Goal: Task Accomplishment & Management: Manage account settings

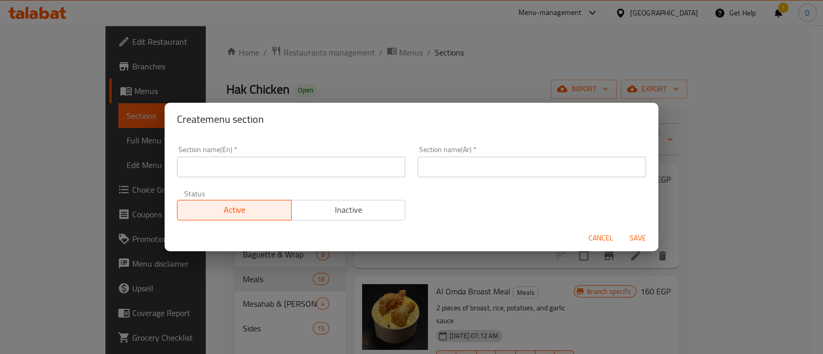
click at [601, 245] on button "Cancel" at bounding box center [600, 238] width 33 height 19
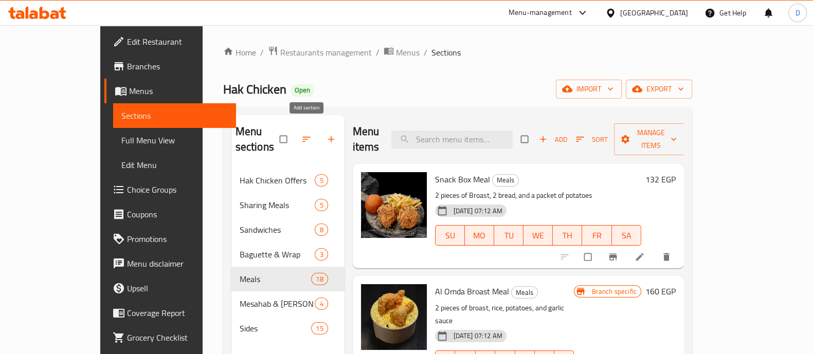
click at [326, 134] on icon "button" at bounding box center [331, 139] width 10 height 10
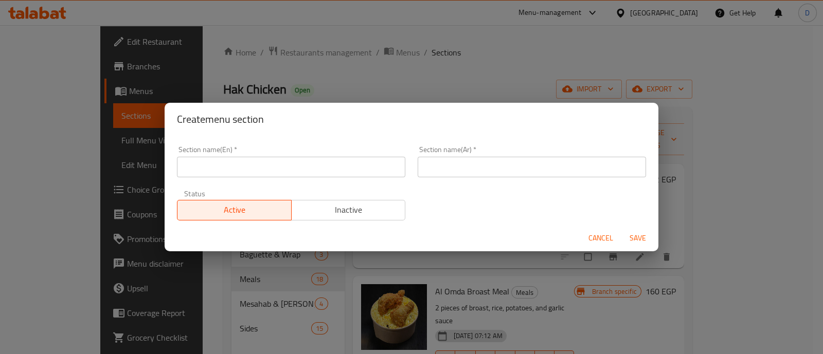
click at [204, 158] on input "text" at bounding box center [291, 167] width 228 height 21
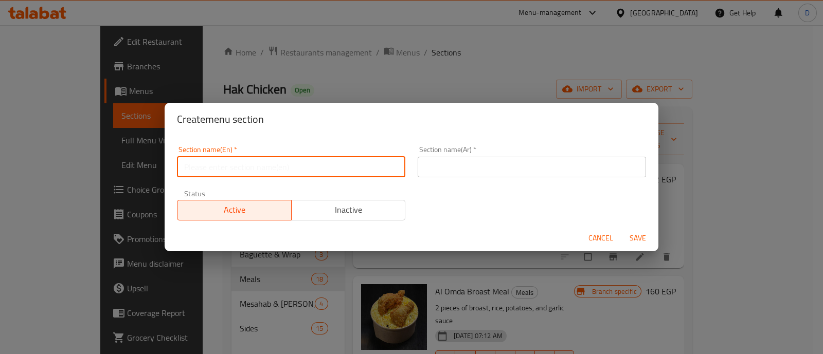
paste input "International [DATE]"
type input "International [DATE]"
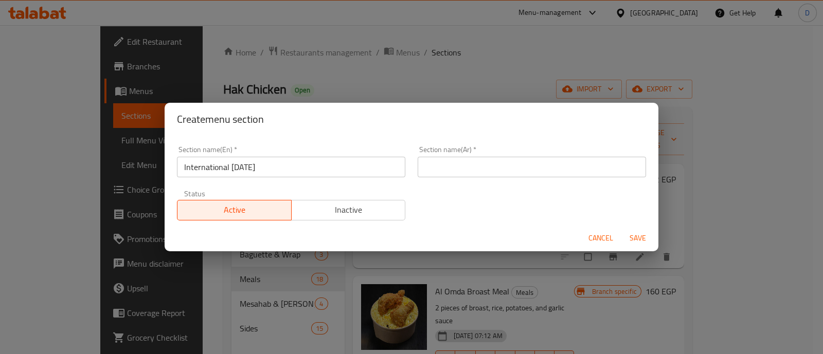
click at [208, 124] on h2 "Create menu section" at bounding box center [411, 119] width 469 height 16
click at [464, 167] on input "text" at bounding box center [531, 167] width 228 height 21
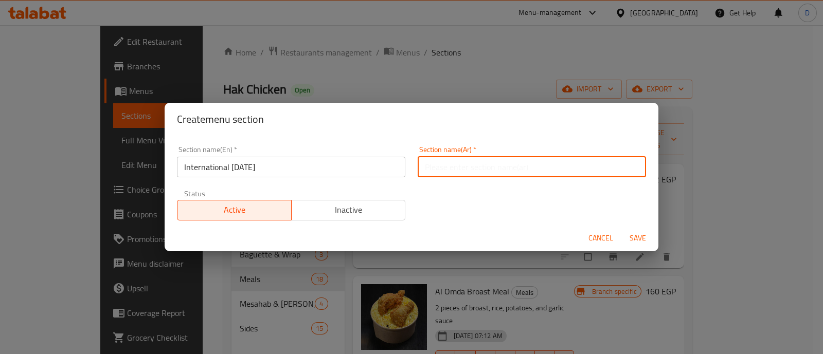
paste input "يوم البطاطس العالمي"
type input "يوم البطاطس العالمي"
click at [621, 229] on button "Save" at bounding box center [637, 238] width 33 height 19
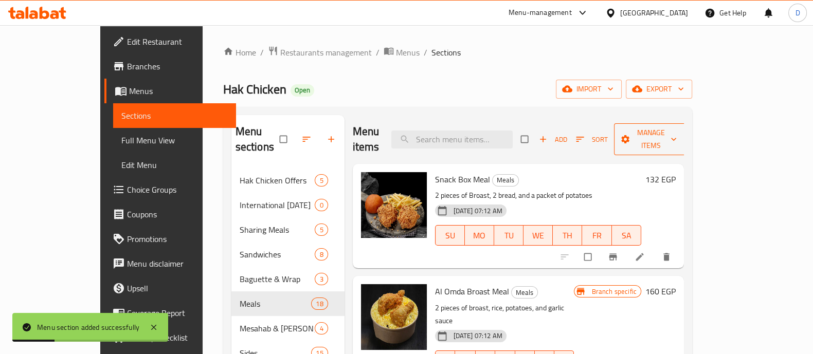
click at [679, 129] on span "Manage items" at bounding box center [650, 139] width 57 height 26
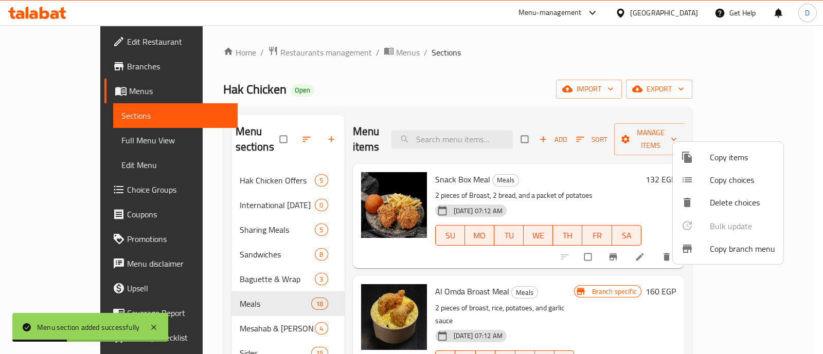
click at [700, 158] on div at bounding box center [695, 157] width 29 height 12
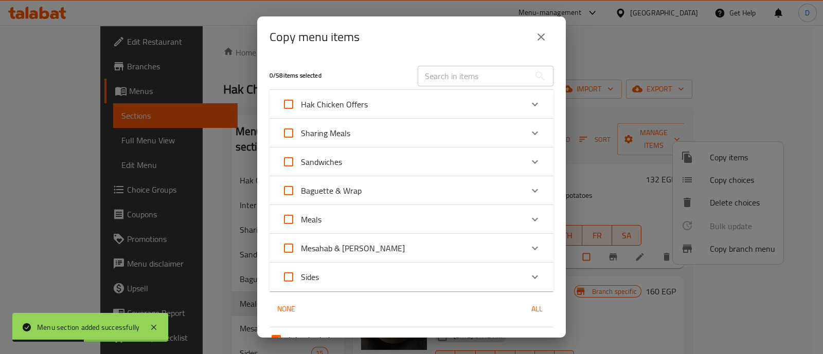
click at [507, 127] on div "Sharing Meals" at bounding box center [402, 133] width 241 height 25
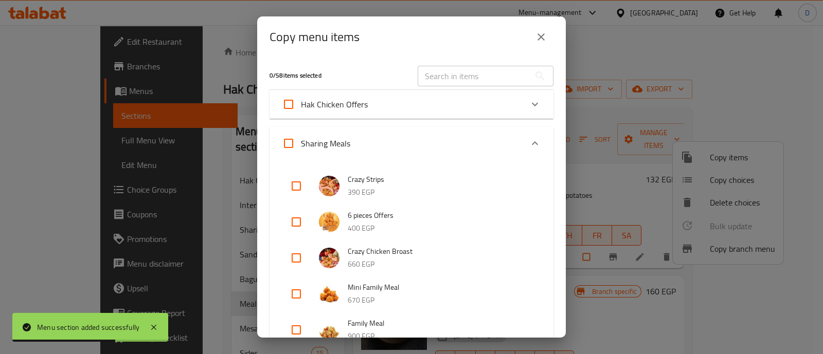
click at [532, 144] on icon "Expand" at bounding box center [535, 143] width 6 height 4
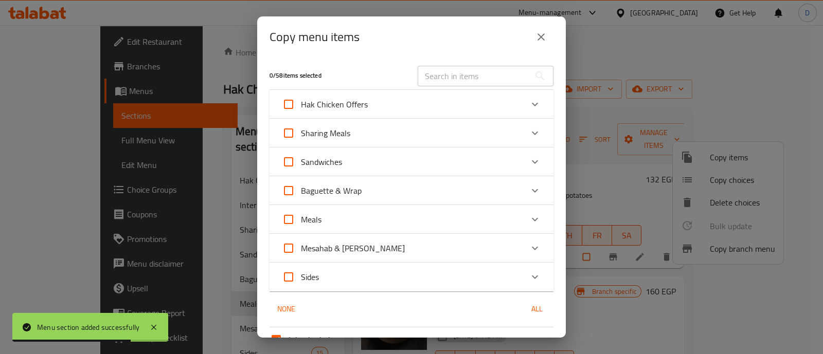
click at [290, 223] on input "Meals" at bounding box center [288, 219] width 25 height 25
checkbox input "true"
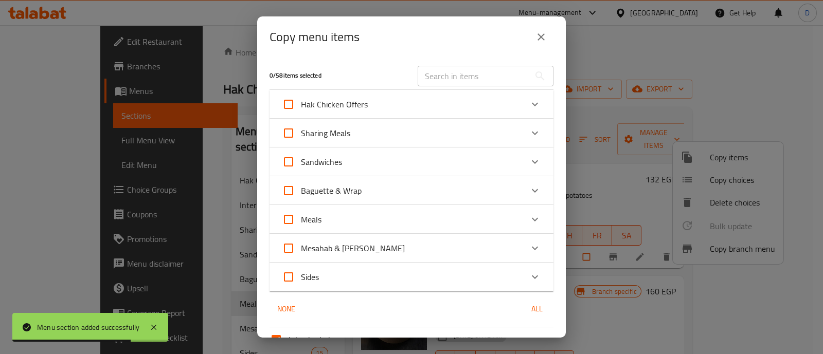
checkbox input "true"
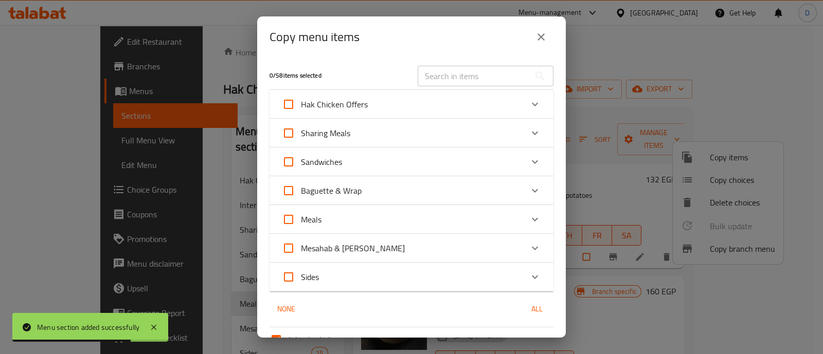
checkbox input "true"
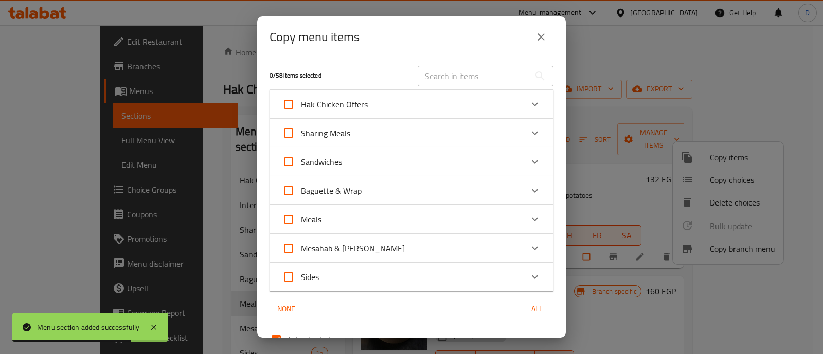
checkbox input "true"
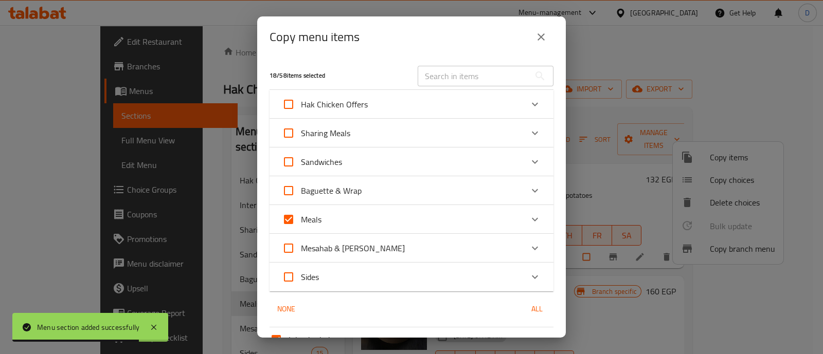
click at [287, 219] on input "Meals" at bounding box center [288, 219] width 25 height 25
checkbox input "false"
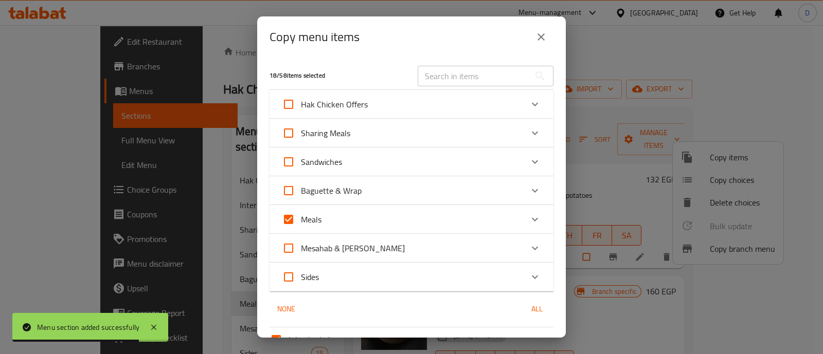
checkbox input "false"
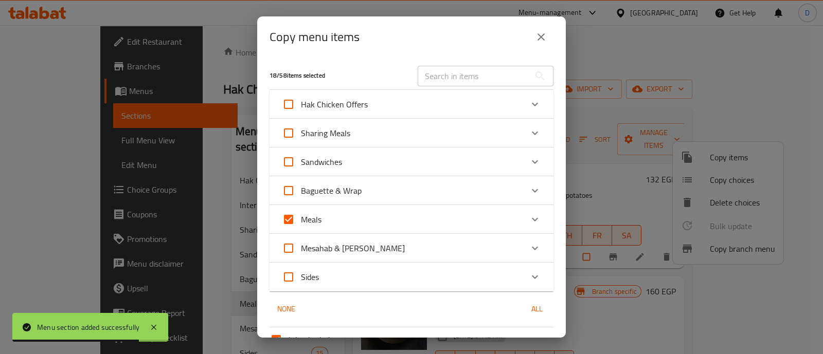
checkbox input "false"
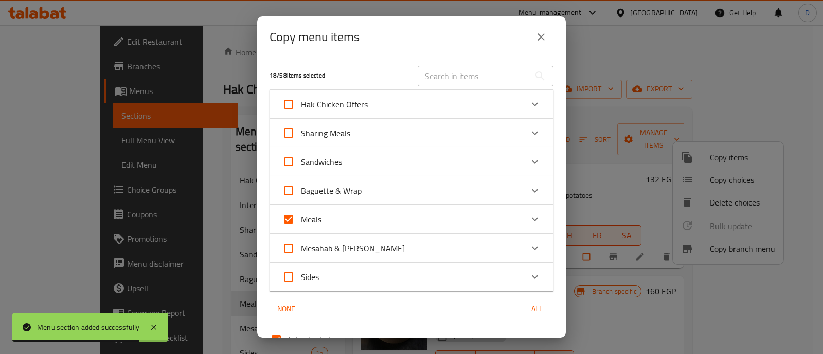
checkbox input "false"
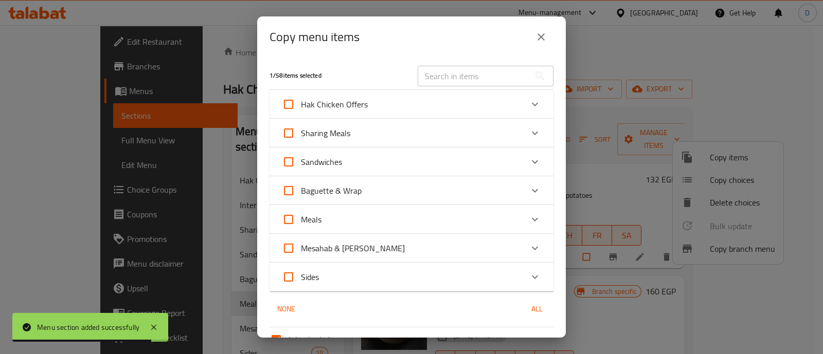
click at [528, 217] on icon "Expand" at bounding box center [534, 219] width 12 height 12
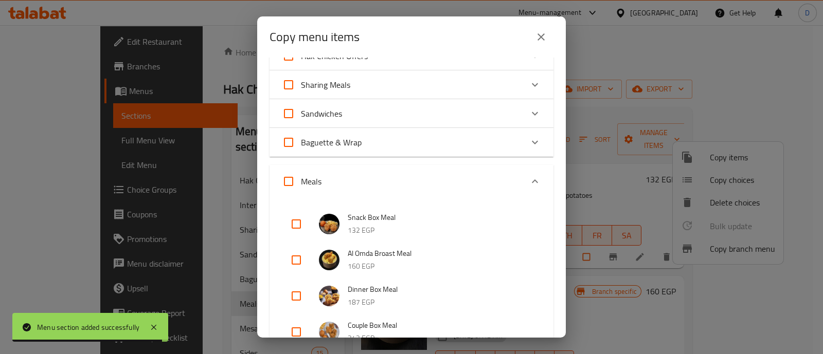
scroll to position [64, 0]
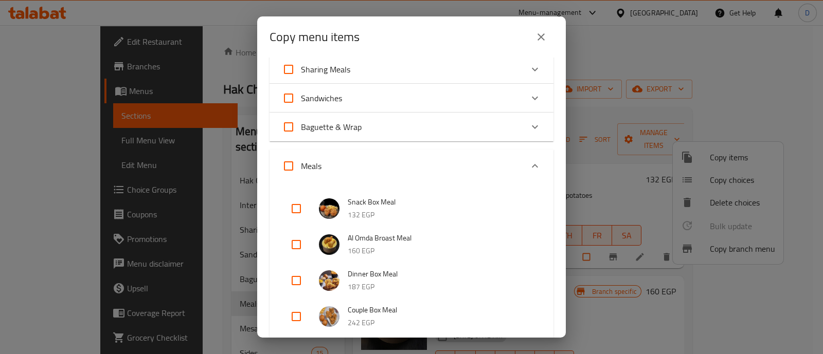
click at [289, 209] on input "checkbox" at bounding box center [296, 208] width 25 height 25
checkbox input "true"
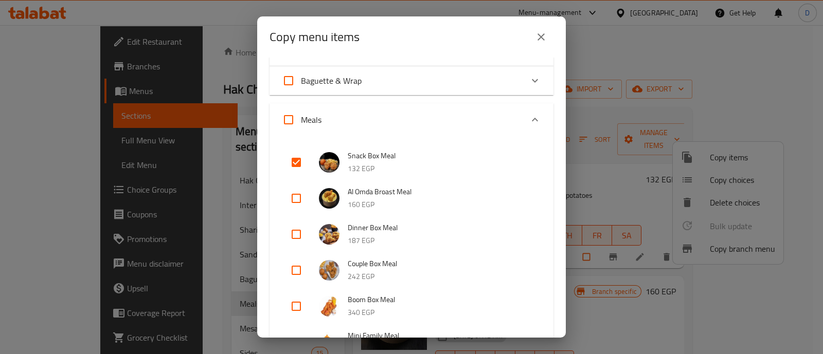
scroll to position [128, 0]
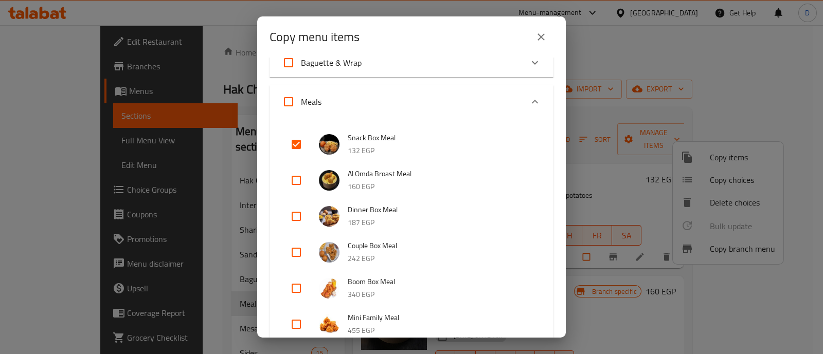
click at [297, 214] on input "checkbox" at bounding box center [296, 216] width 25 height 25
checkbox input "true"
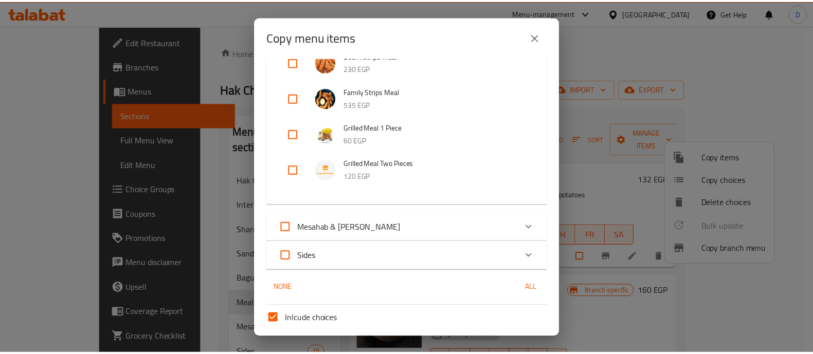
scroll to position [794, 0]
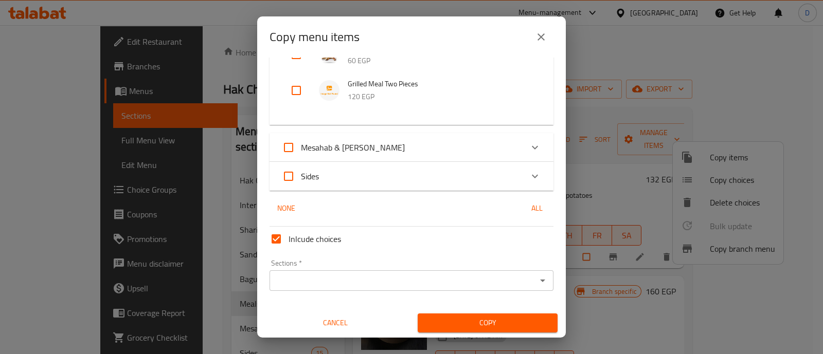
click at [352, 279] on input "Sections   *" at bounding box center [402, 280] width 261 height 14
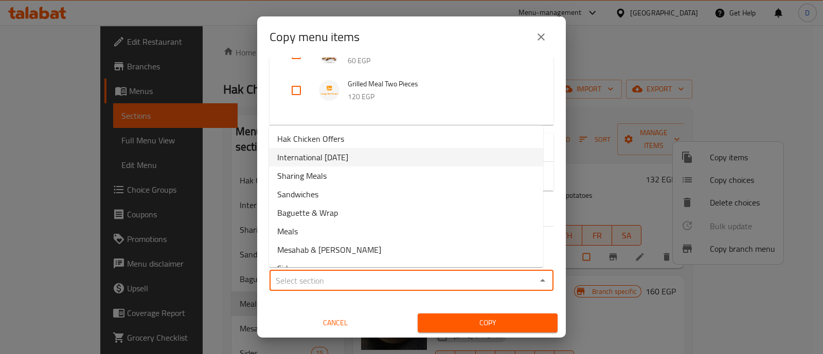
click at [348, 158] on span "International [DATE]" at bounding box center [312, 157] width 71 height 12
type input "International [DATE]"
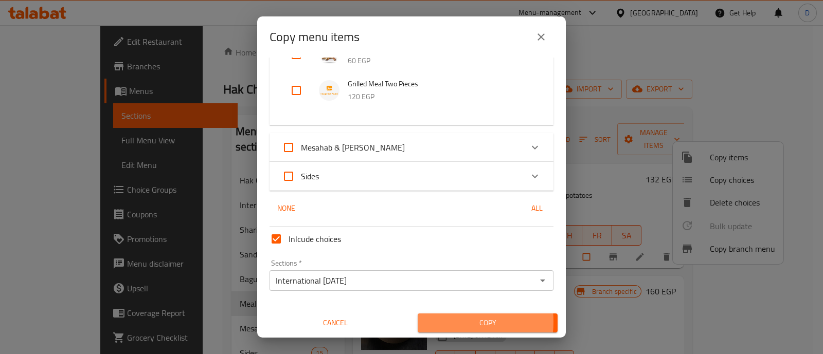
click at [436, 321] on span "Copy" at bounding box center [487, 323] width 123 height 13
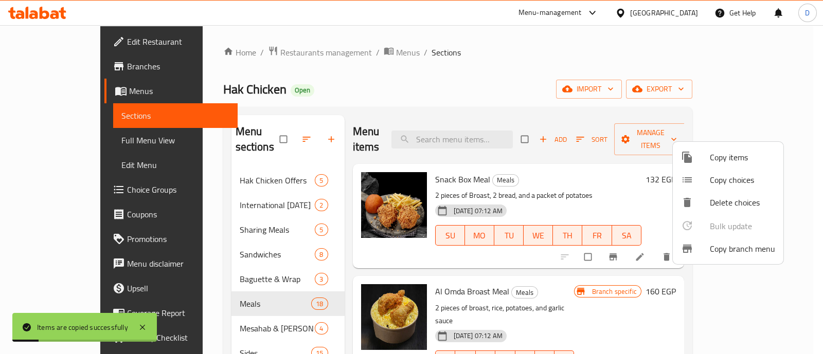
click at [581, 280] on div at bounding box center [411, 177] width 823 height 354
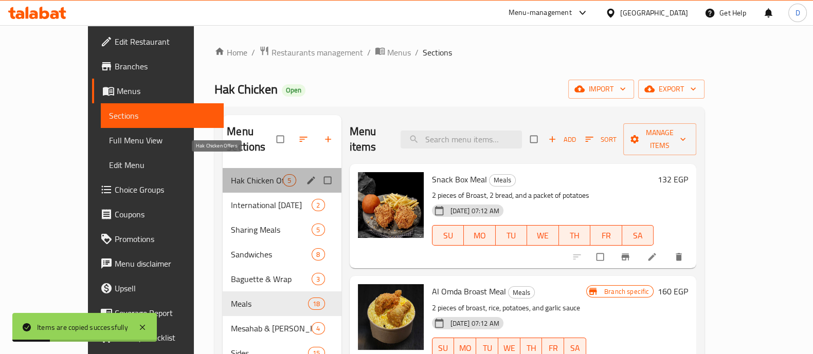
click at [231, 174] on span "Hak Chicken Offers" at bounding box center [257, 180] width 52 height 12
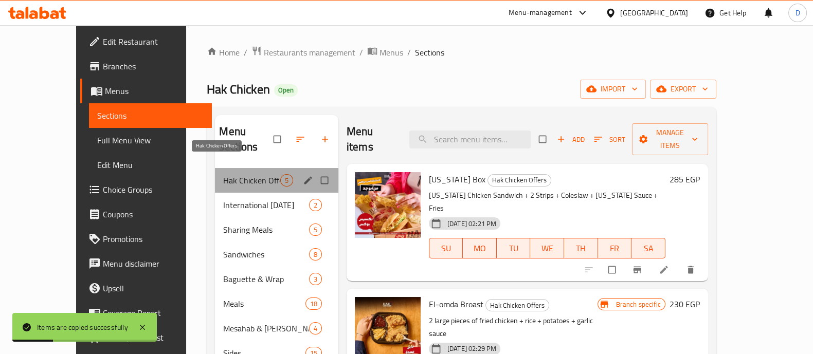
click at [223, 174] on span "Hak Chicken Offers" at bounding box center [251, 180] width 57 height 12
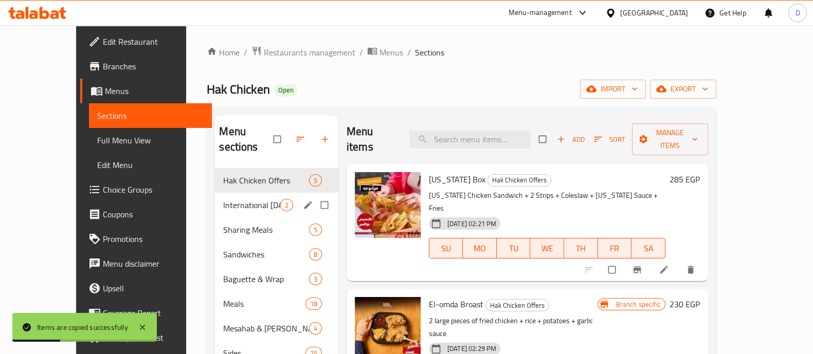
click at [221, 197] on div "International [DATE] 2" at bounding box center [276, 205] width 123 height 25
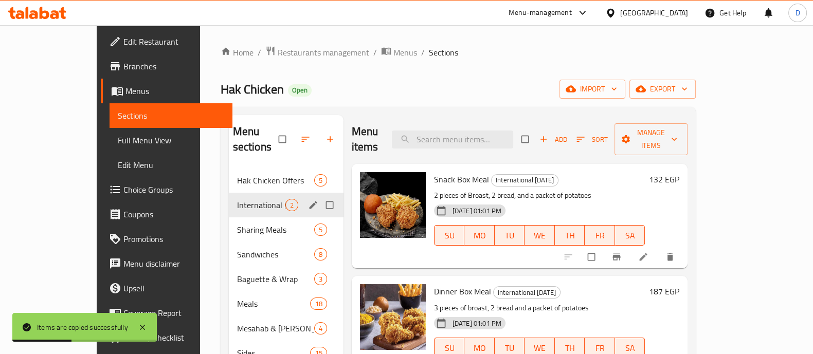
click at [309, 201] on icon "edit" at bounding box center [313, 205] width 8 height 8
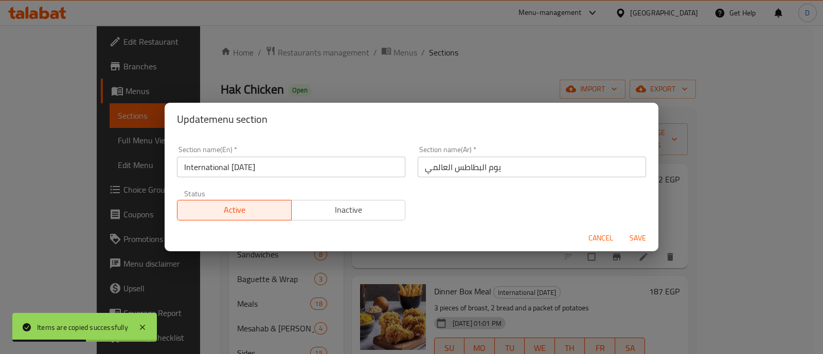
click at [376, 204] on span "Inactive" at bounding box center [349, 210] width 106 height 15
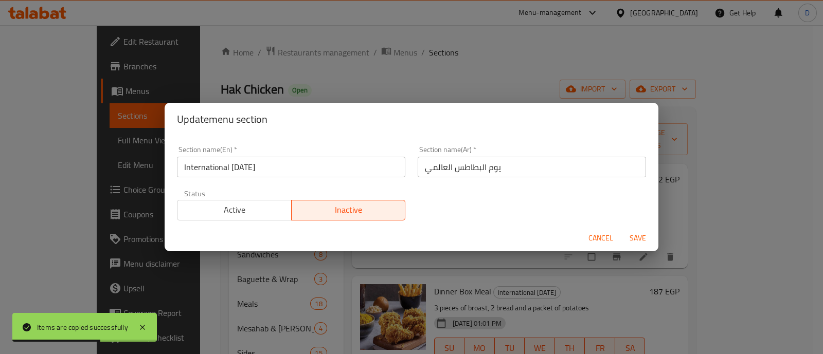
click at [632, 236] on span "Save" at bounding box center [637, 238] width 25 height 13
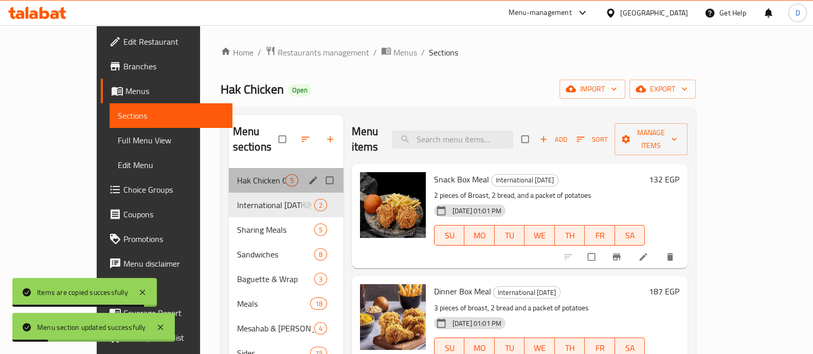
click at [229, 173] on div "Hak Chicken Offers 5" at bounding box center [286, 180] width 115 height 25
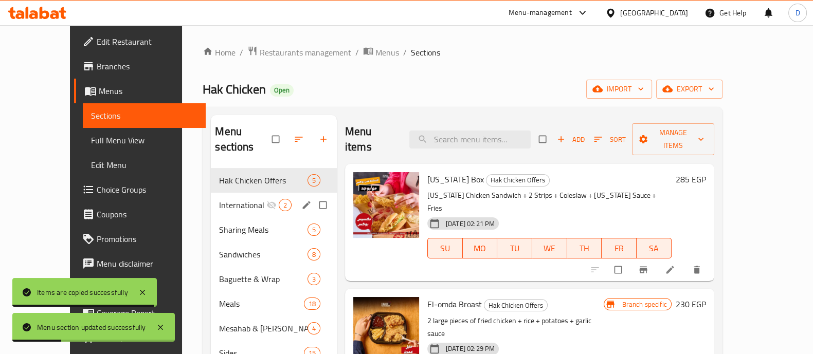
click at [219, 199] on span "International [DATE]" at bounding box center [242, 205] width 47 height 12
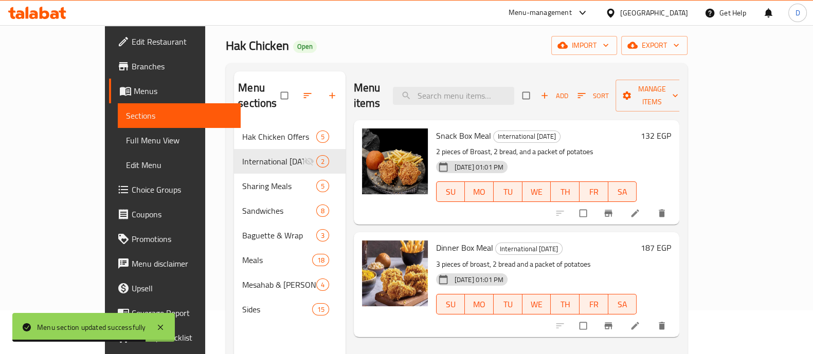
scroll to position [64, 0]
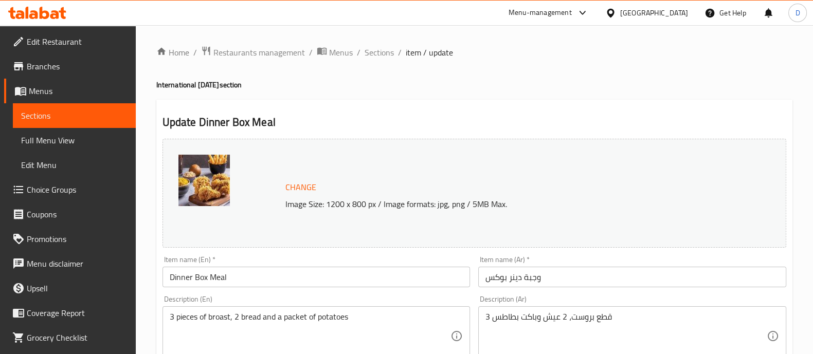
click at [622, 285] on input "وجبة دينر بوكس" at bounding box center [632, 277] width 308 height 21
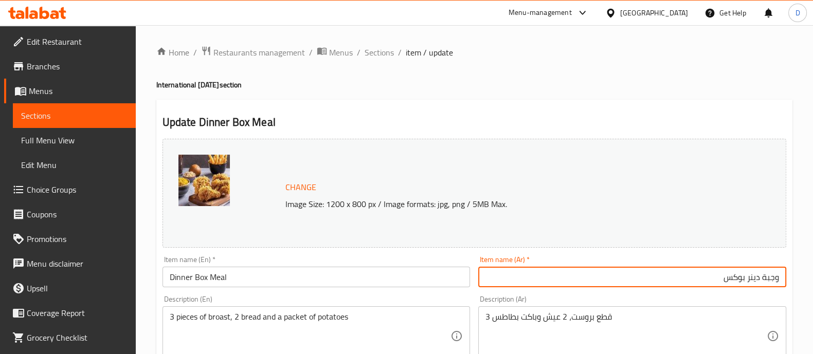
paste input "يوم البطاطس العالمي"
paste input "يأتي معه بطاطس مجانية"
type input "وجبة دينر بوكس يأتي معه بطاطس مجانية"
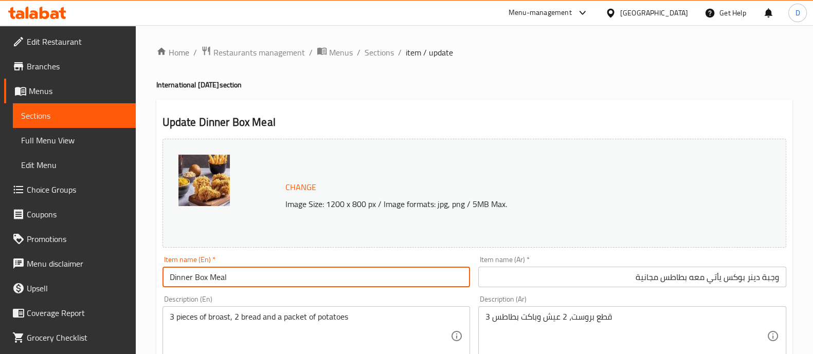
click at [276, 270] on input "Dinner Box Meal" at bounding box center [316, 277] width 308 height 21
paste input "Comes with A Free Potato"
type input "Dinner Box Meal Comes with A Free Potato"
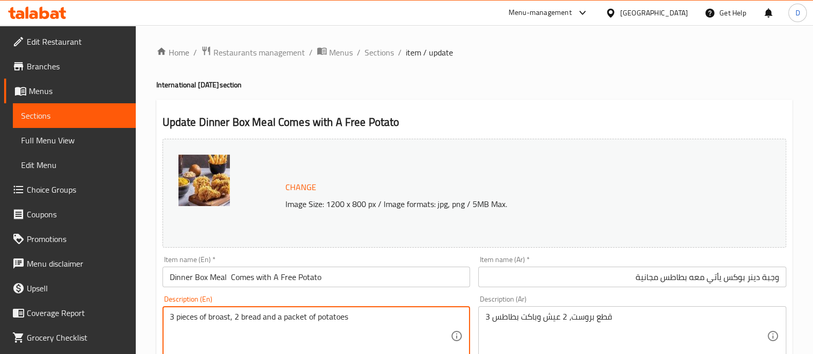
drag, startPoint x: 260, startPoint y: 318, endPoint x: 407, endPoint y: 319, distance: 147.5
type textarea "3 pieces of broast, 2 bread"
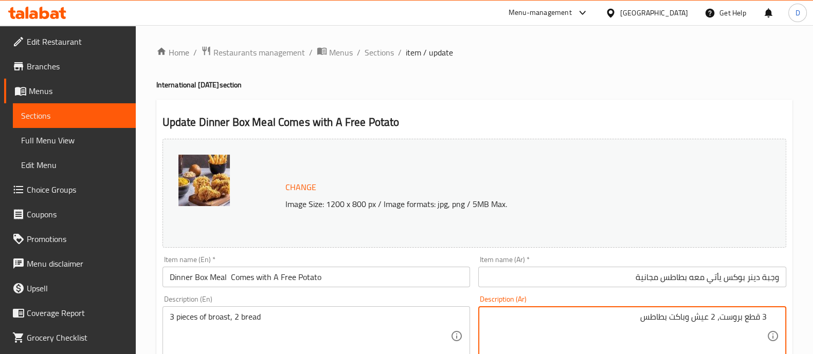
click at [565, 313] on textarea "3 قطع بروست، 2 عيش وباكت بطاطس" at bounding box center [625, 336] width 281 height 49
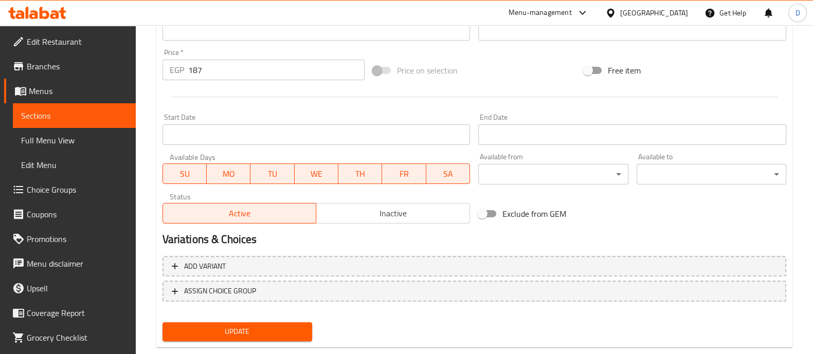
scroll to position [386, 0]
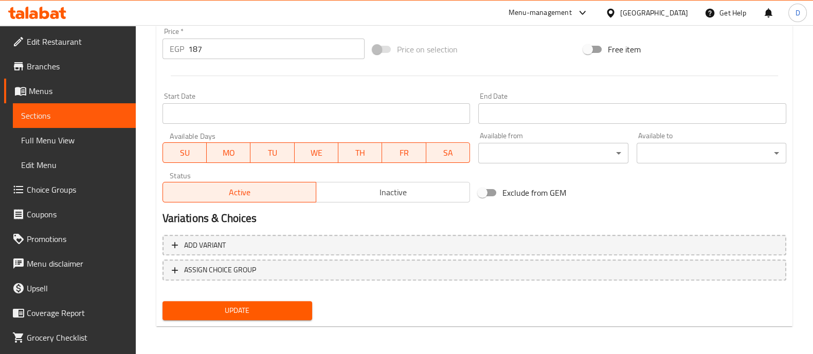
type textarea "3 قطع بروست، 2 عيش"
click at [275, 315] on span "Update" at bounding box center [237, 310] width 133 height 13
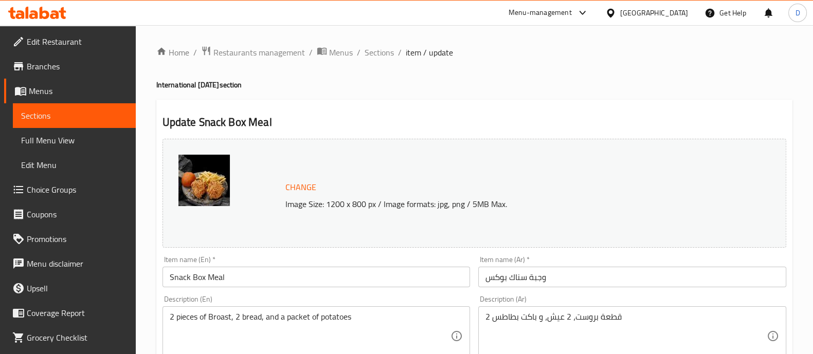
click at [633, 272] on input "وجبة سناك بوكس" at bounding box center [632, 277] width 308 height 21
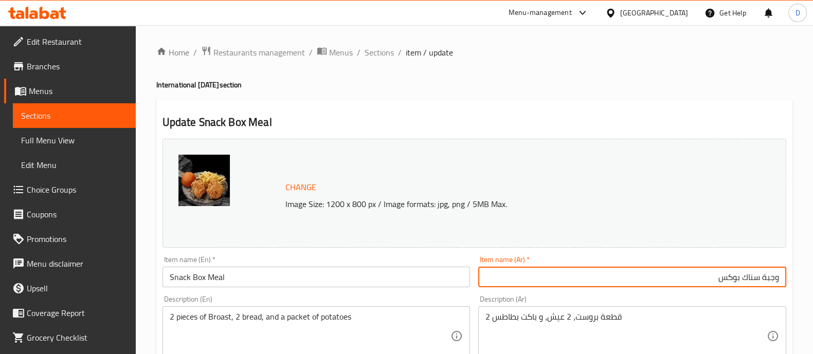
paste input "يأتي معه بطاطس مجانية"
type input "وجبة سناك بوكس يأتي معه بطاطس مجانية"
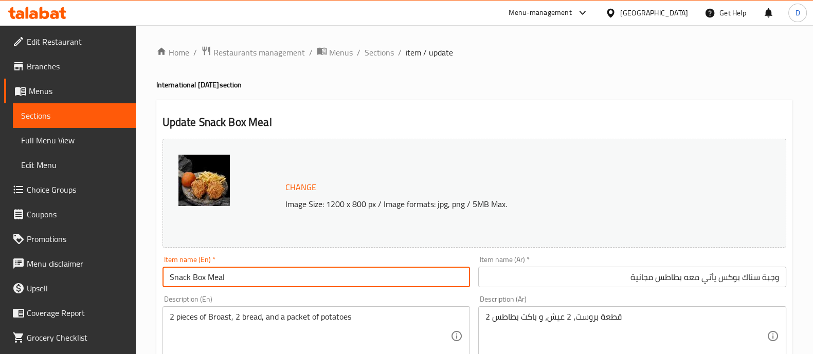
click at [289, 275] on input "Snack Box Meal" at bounding box center [316, 277] width 308 height 21
paste input "Comes with A Free Potato"
type input "Snack Box Meal Comes with A Free Potato"
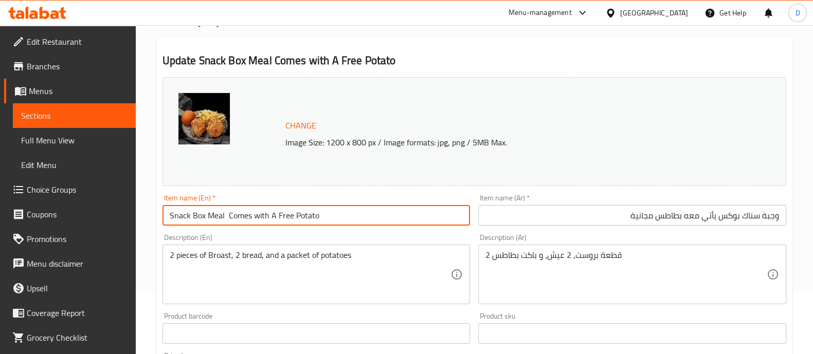
scroll to position [64, 0]
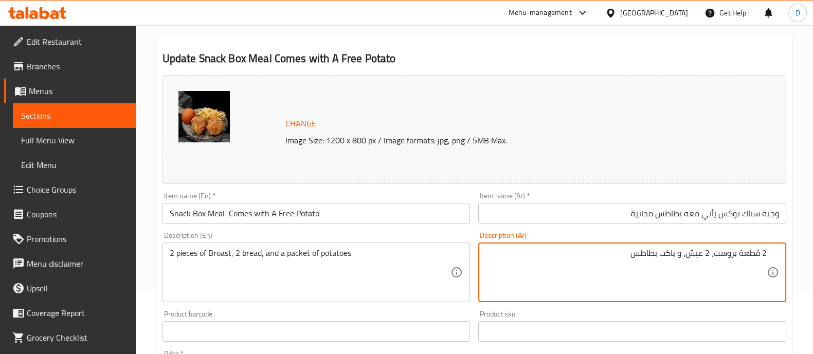
click at [645, 230] on div "Description (Ar) 2 قطعة بروست، 2 عيش، و باكت بطاطس Description (Ar)" at bounding box center [632, 267] width 316 height 79
type textarea "2 قطعة بروست، 2 عيش"
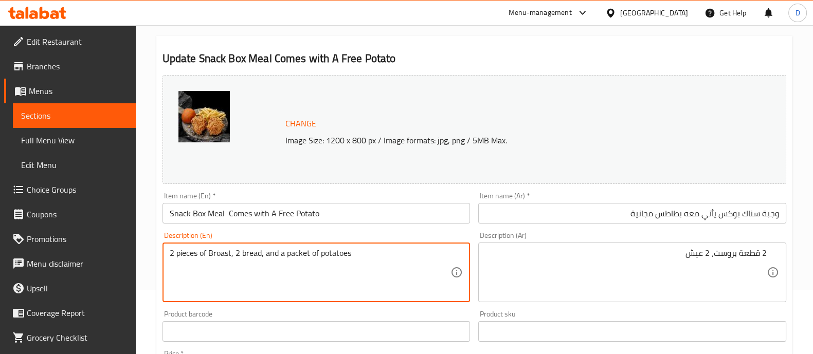
drag, startPoint x: 285, startPoint y: 258, endPoint x: 385, endPoint y: 246, distance: 99.9
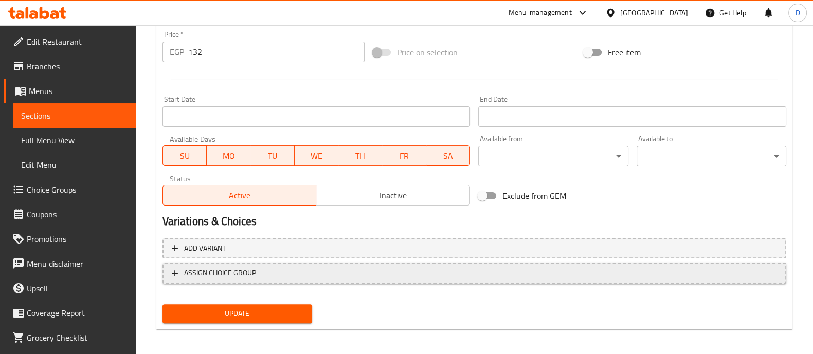
scroll to position [386, 0]
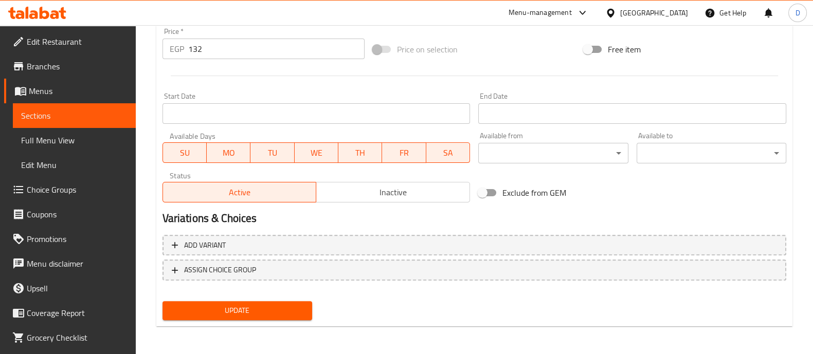
type textarea "2 pieces of Broast, 2 bread"
click at [267, 309] on span "Update" at bounding box center [237, 310] width 133 height 13
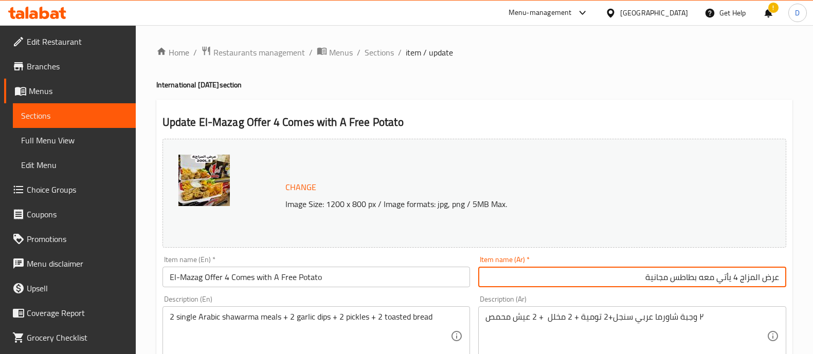
scroll to position [64, 0]
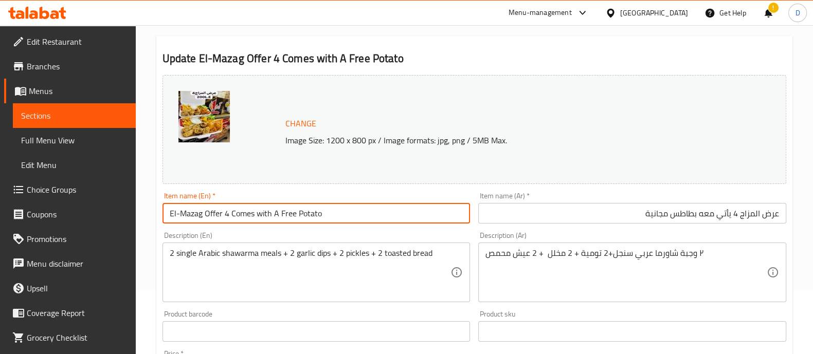
drag, startPoint x: 229, startPoint y: 213, endPoint x: 340, endPoint y: 211, distance: 111.6
click at [340, 211] on input "El-Mazag Offer 4 Comes with A Free Potato" at bounding box center [316, 213] width 308 height 21
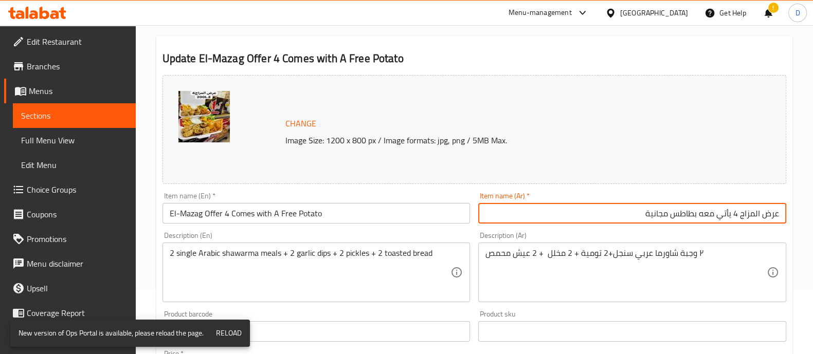
drag, startPoint x: 645, startPoint y: 214, endPoint x: 733, endPoint y: 217, distance: 88.0
click at [733, 217] on input "عرض المزاج 4 يأتي معه بطاطس مجانية" at bounding box center [632, 213] width 308 height 21
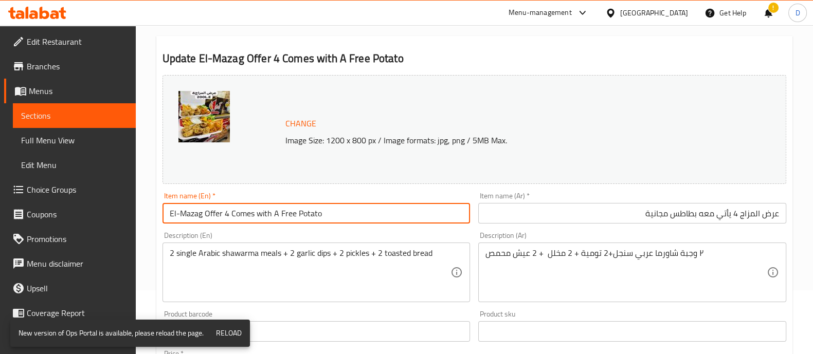
drag, startPoint x: 228, startPoint y: 216, endPoint x: 342, endPoint y: 209, distance: 114.3
click at [342, 209] on input "El-Mazag Offer 4 Comes with A Free Potato" at bounding box center [316, 213] width 308 height 21
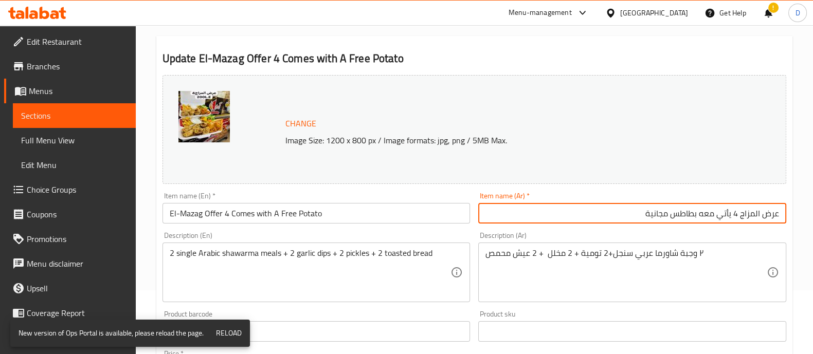
drag, startPoint x: 596, startPoint y: 213, endPoint x: 734, endPoint y: 216, distance: 137.3
click at [734, 216] on input "عرض المزاج 4 يأتي معه بطاطس مجانية" at bounding box center [632, 213] width 308 height 21
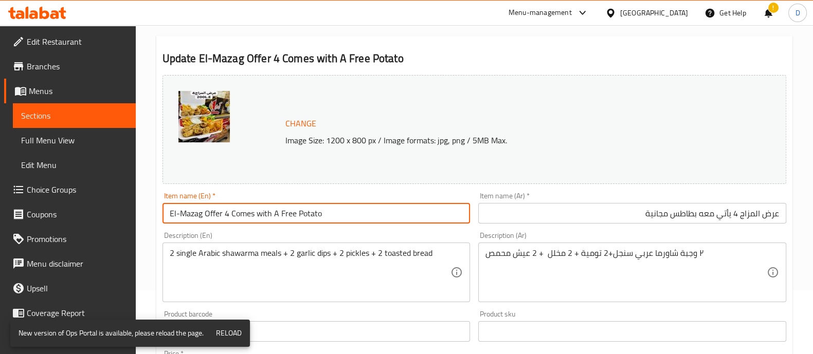
drag, startPoint x: 231, startPoint y: 211, endPoint x: 372, endPoint y: 210, distance: 141.4
click at [372, 210] on input "El-Mazag Offer 4 Comes with A Free Potato" at bounding box center [316, 213] width 308 height 21
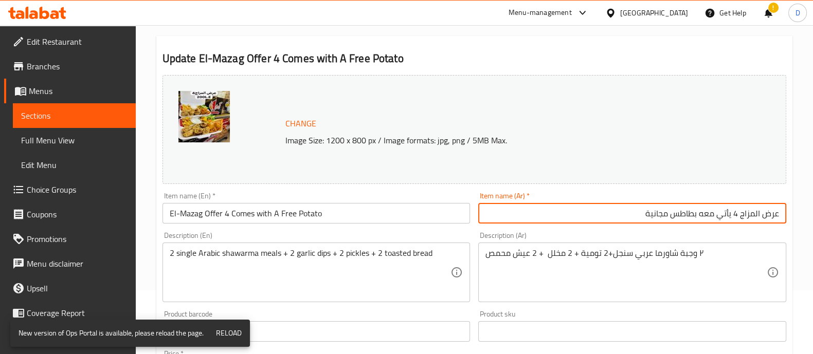
drag, startPoint x: 632, startPoint y: 213, endPoint x: 734, endPoint y: 215, distance: 101.8
click at [734, 215] on input "عرض المزاج 4 يأتي معه بطاطس مجانية" at bounding box center [632, 213] width 308 height 21
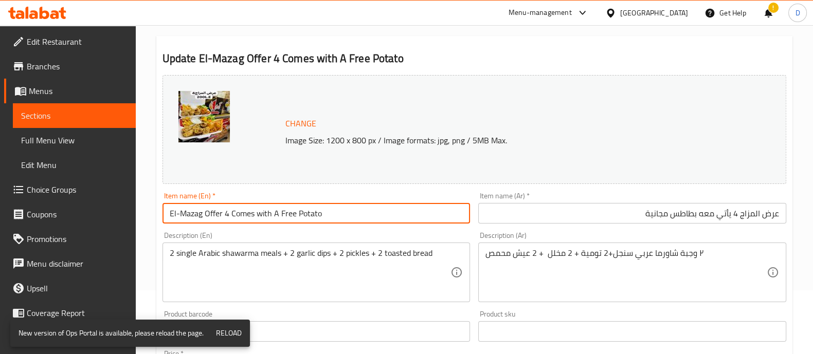
drag, startPoint x: 232, startPoint y: 215, endPoint x: 347, endPoint y: 216, distance: 115.2
click at [347, 216] on input "El-Mazag Offer 4 Comes with A Free Potato" at bounding box center [316, 213] width 308 height 21
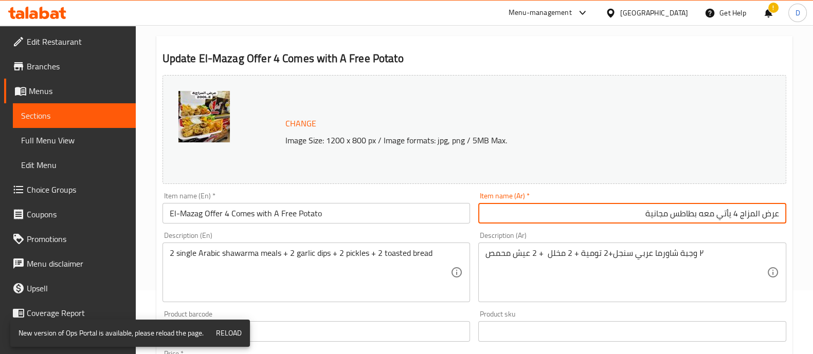
drag, startPoint x: 638, startPoint y: 213, endPoint x: 730, endPoint y: 220, distance: 91.7
click at [730, 220] on input "عرض المزاج 4 يأتي معه بطاطس مجانية" at bounding box center [632, 213] width 308 height 21
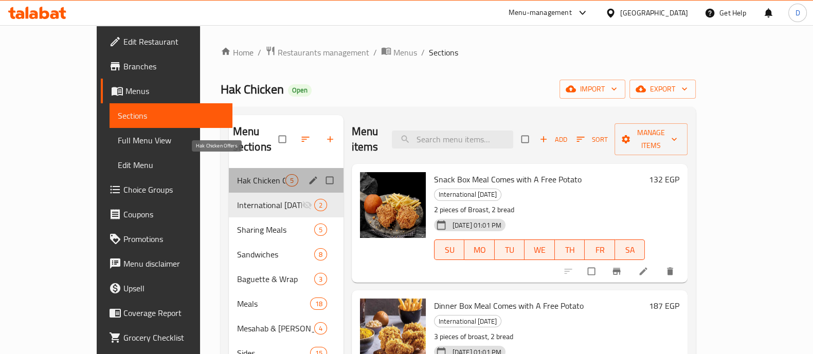
click at [237, 174] on span "Hak Chicken Offers" at bounding box center [261, 180] width 48 height 12
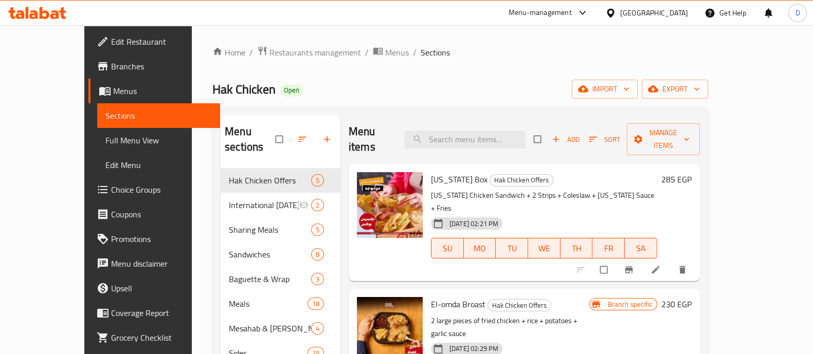
click at [38, 11] on icon at bounding box center [37, 13] width 58 height 12
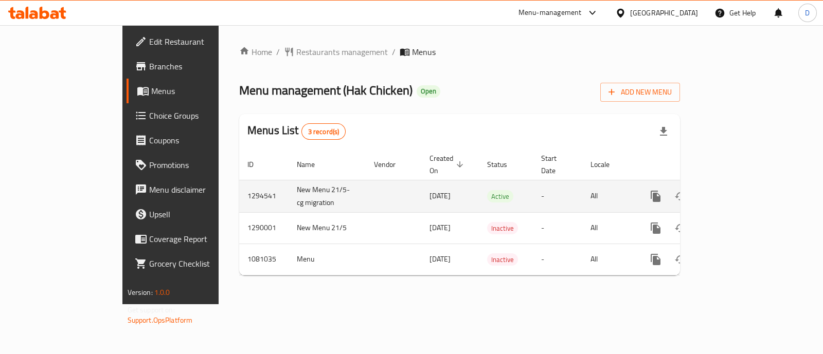
click at [736, 190] on icon "enhanced table" at bounding box center [729, 196] width 12 height 12
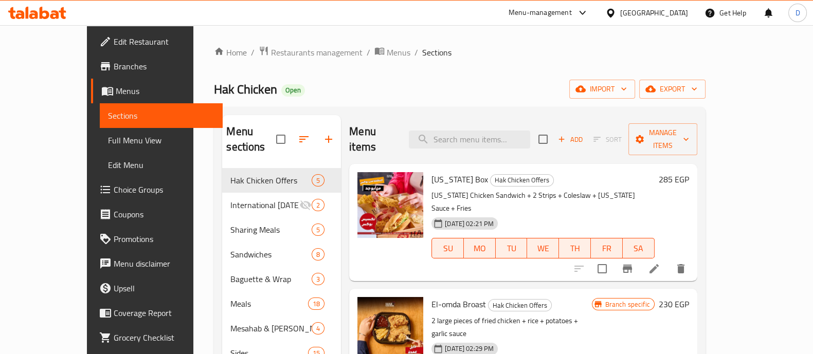
click at [45, 11] on icon at bounding box center [45, 13] width 10 height 12
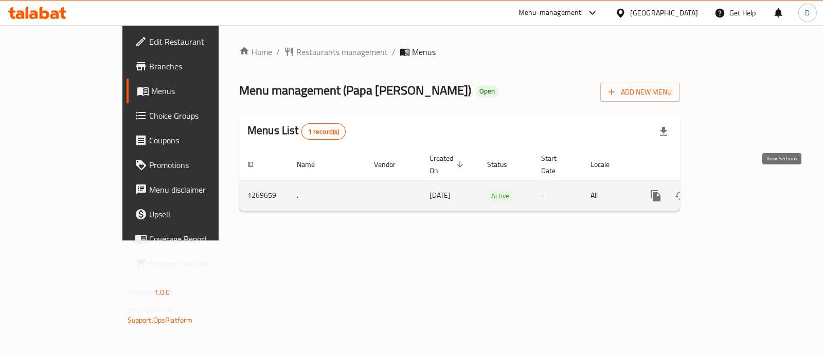
click at [736, 190] on icon "enhanced table" at bounding box center [729, 196] width 12 height 12
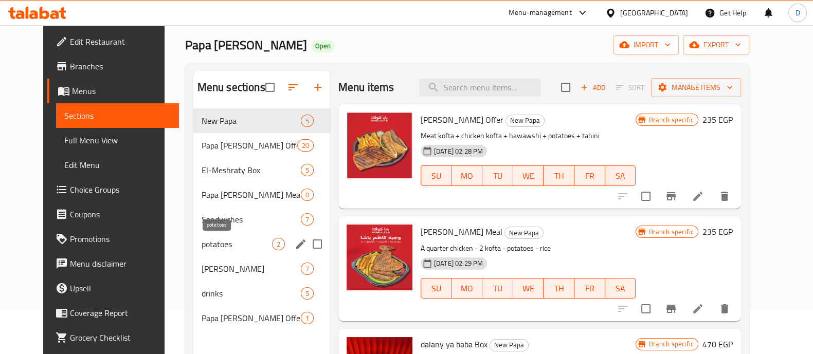
scroll to position [64, 0]
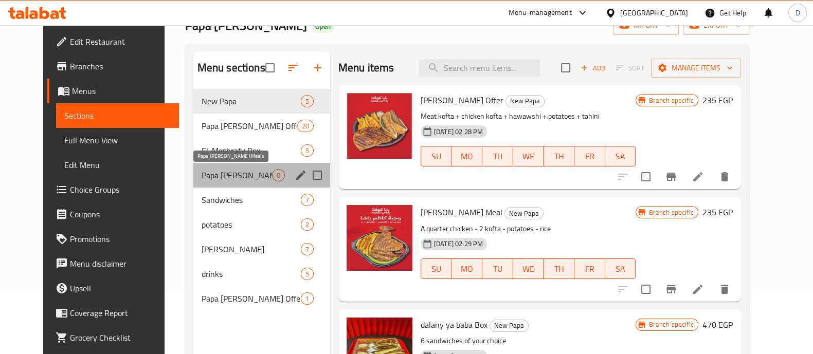
click at [249, 177] on span "Papa Kufta Meals" at bounding box center [237, 175] width 70 height 12
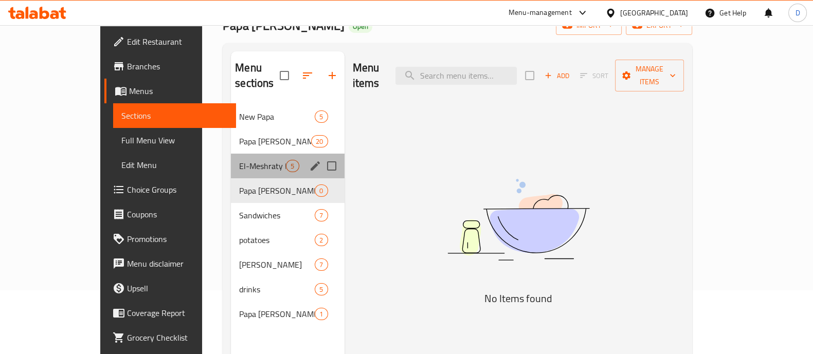
click at [231, 156] on div "El-Meshraty Box 5" at bounding box center [287, 166] width 113 height 25
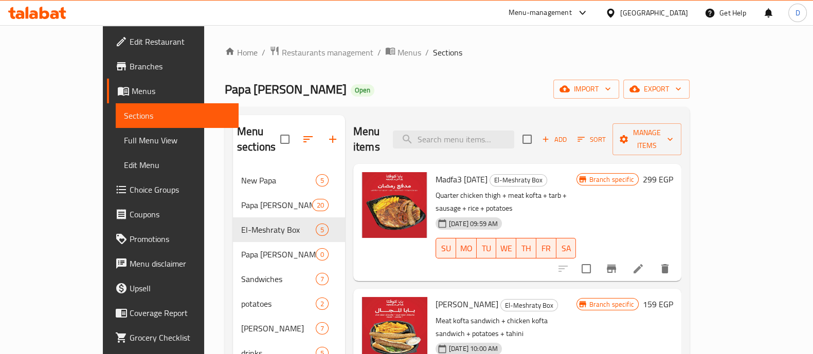
click at [225, 98] on span "Papa kufta" at bounding box center [286, 89] width 122 height 23
click at [225, 98] on span "Papa [PERSON_NAME]" at bounding box center [286, 89] width 122 height 23
copy span "Papa [PERSON_NAME]"
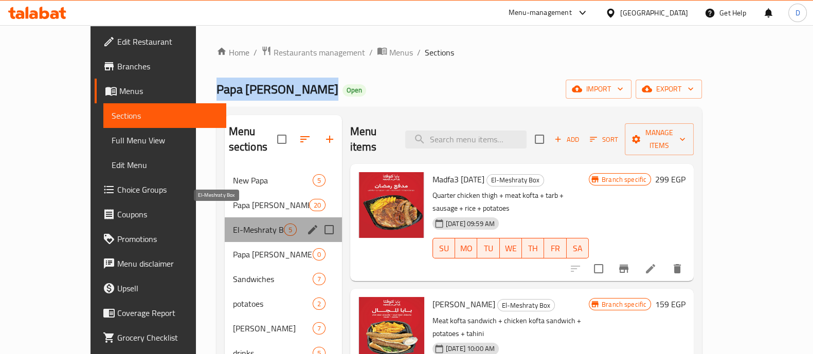
click at [233, 224] on span "El-Meshraty Box" at bounding box center [258, 230] width 51 height 12
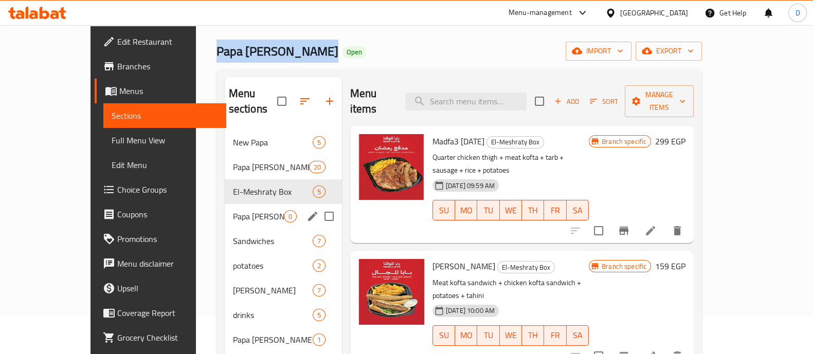
scroll to position [64, 0]
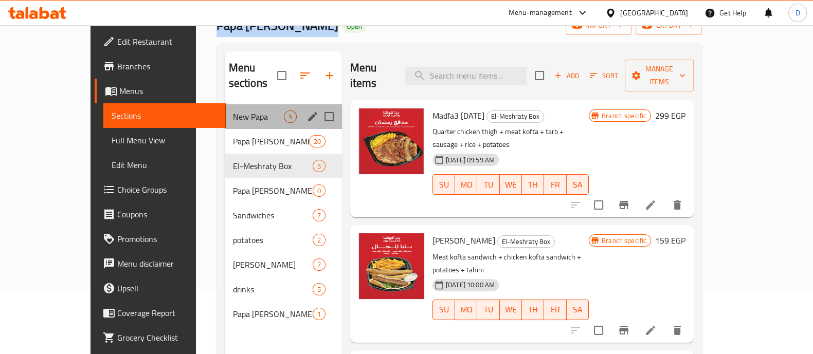
click at [225, 104] on div "New Papa 5" at bounding box center [283, 116] width 117 height 25
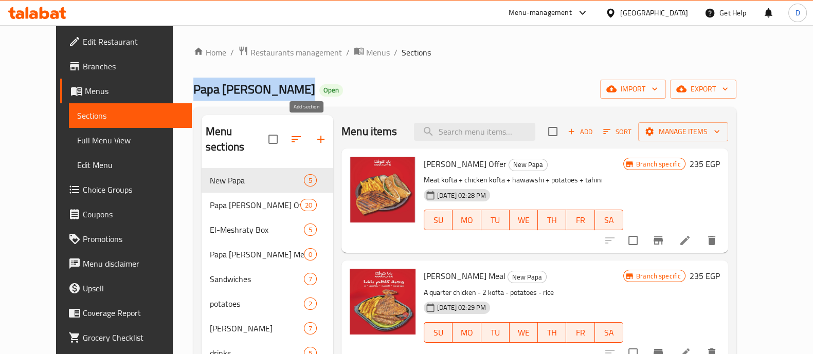
click at [308, 135] on button "button" at bounding box center [320, 139] width 25 height 25
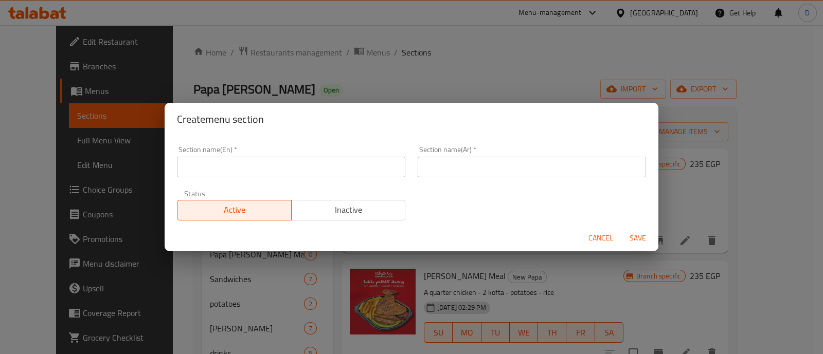
drag, startPoint x: 204, startPoint y: 158, endPoint x: 334, endPoint y: 159, distance: 130.1
click at [204, 158] on input "text" at bounding box center [291, 167] width 228 height 21
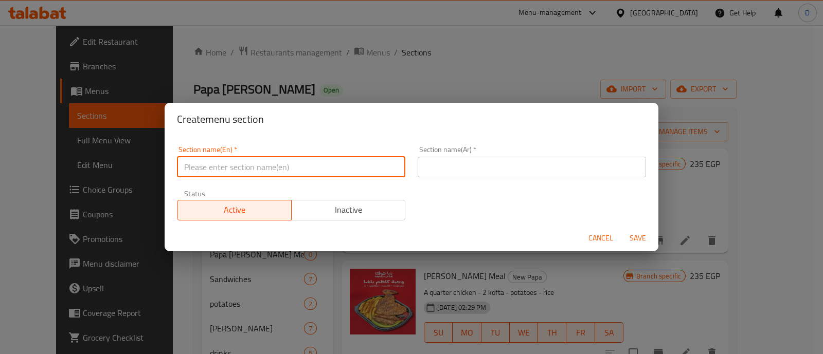
click at [437, 160] on div "Section name(Ar)   * Section name(Ar) *" at bounding box center [531, 161] width 228 height 31
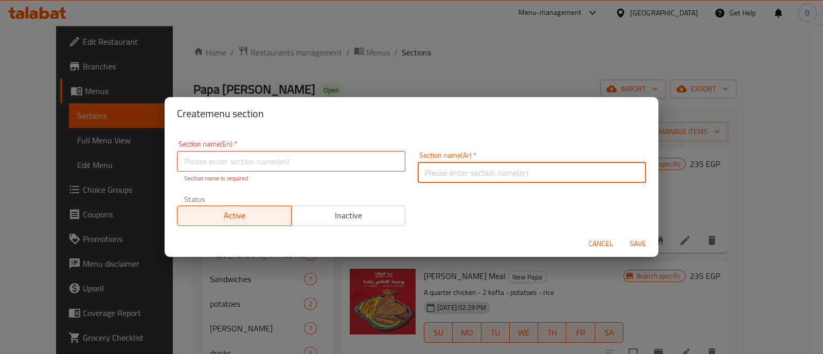
paste input "يوم البطاطس العالمي"
type input "يوم البطاطس العالمي"
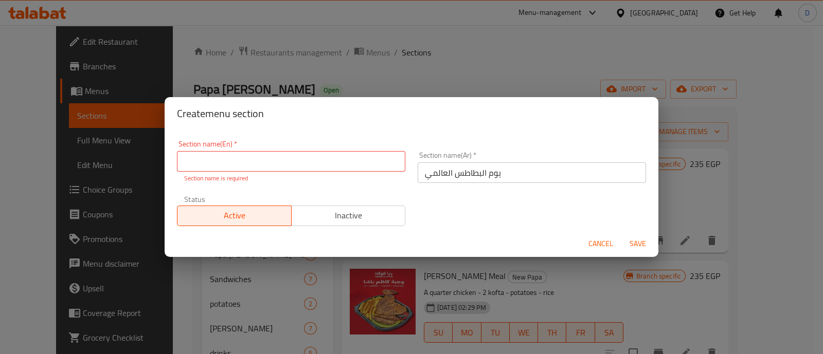
click at [215, 150] on div "Section name(En)   * Section name(En) * Section name is required" at bounding box center [291, 161] width 228 height 43
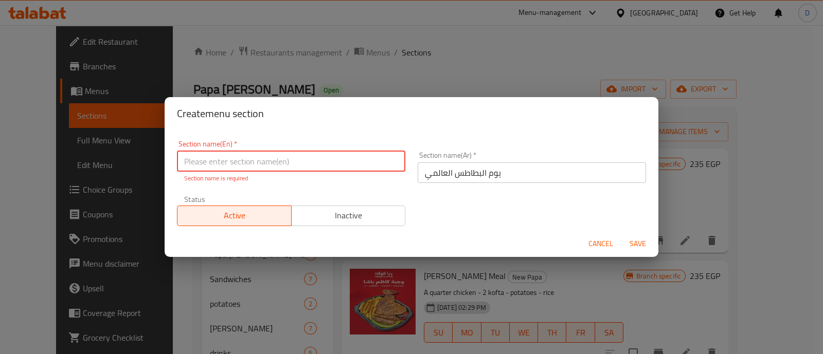
click at [226, 158] on input "text" at bounding box center [291, 161] width 228 height 21
paste input "International [DATE]"
type input "International [DATE]"
click at [621, 234] on button "Save" at bounding box center [637, 243] width 33 height 19
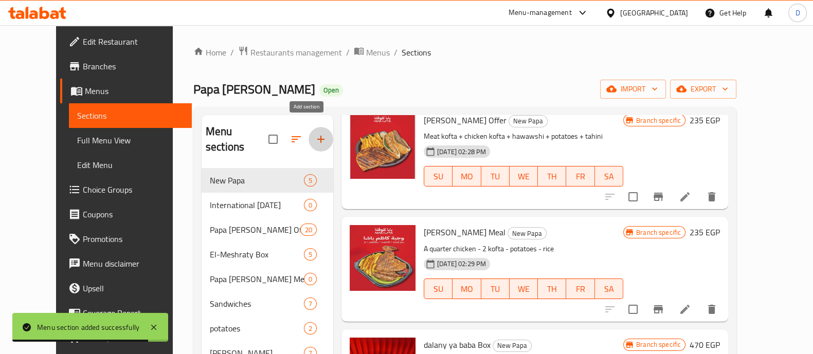
scroll to position [64, 0]
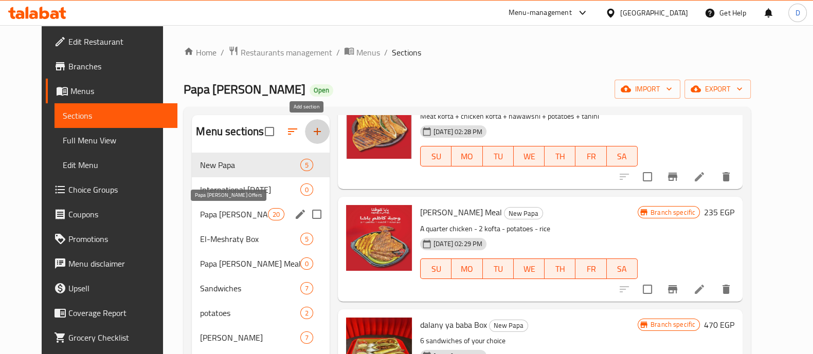
click at [210, 213] on span "Papa kufta Offers" at bounding box center [233, 214] width 67 height 12
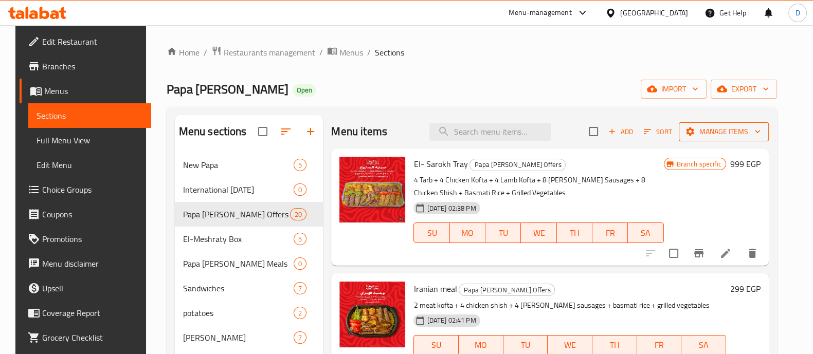
click at [731, 130] on span "Manage items" at bounding box center [724, 131] width 74 height 13
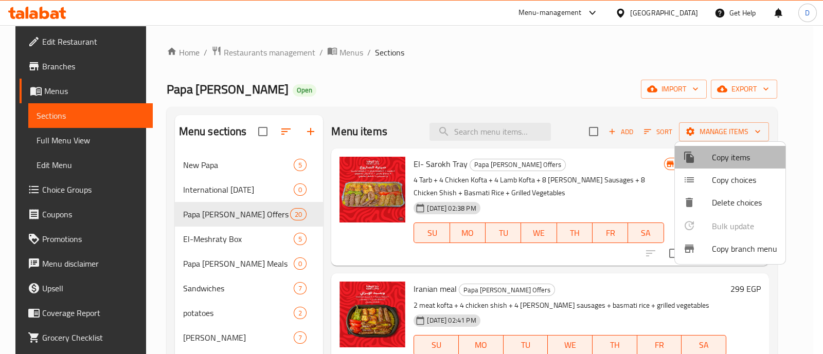
click at [737, 159] on span "Copy items" at bounding box center [743, 157] width 65 height 12
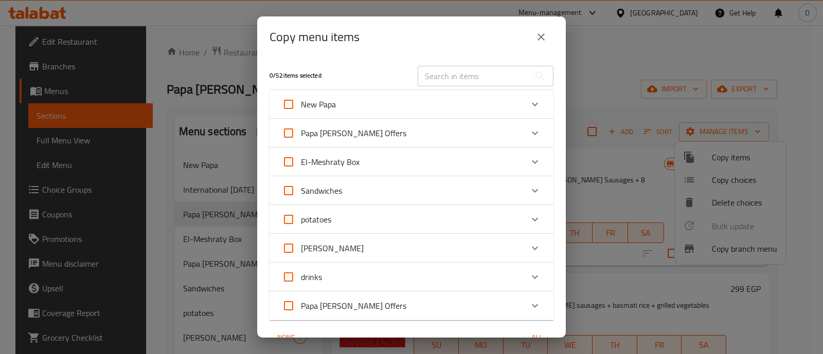
click at [530, 128] on icon "Expand" at bounding box center [534, 133] width 12 height 12
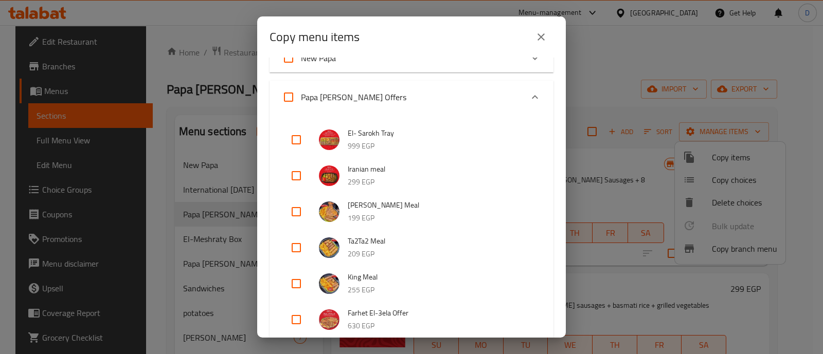
scroll to position [64, 0]
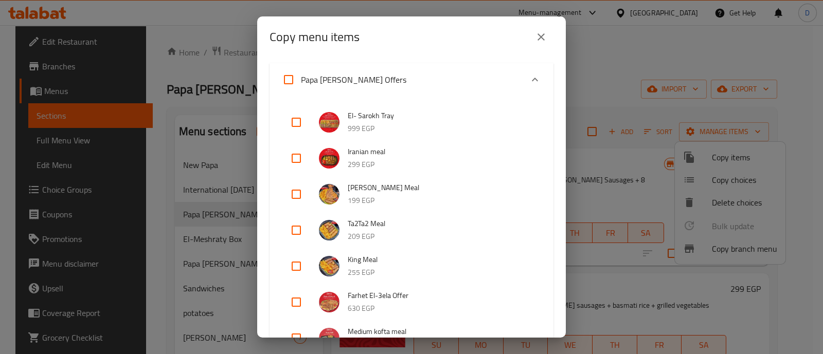
click at [291, 194] on input "checkbox" at bounding box center [296, 194] width 25 height 25
checkbox input "true"
click at [293, 217] on li "Ta2Ta2 Meal 209 EGP" at bounding box center [411, 230] width 259 height 36
click at [299, 231] on input "checkbox" at bounding box center [296, 230] width 25 height 25
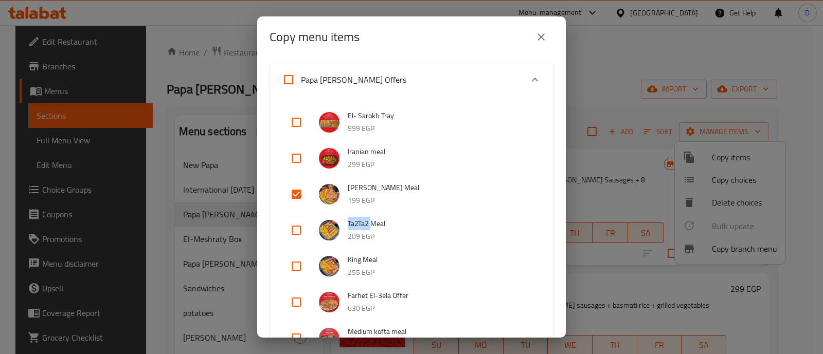
checkbox input "true"
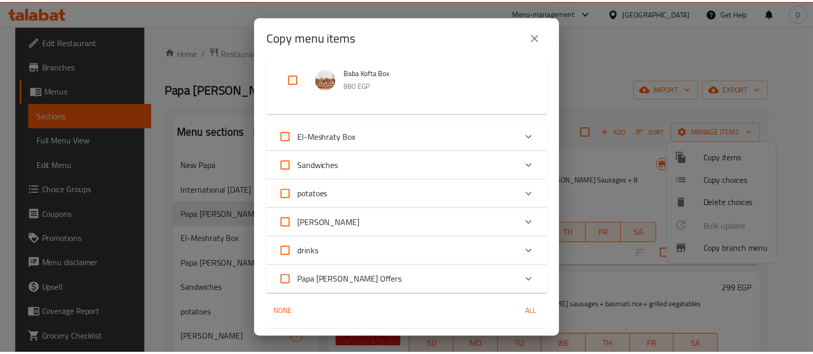
scroll to position [894, 0]
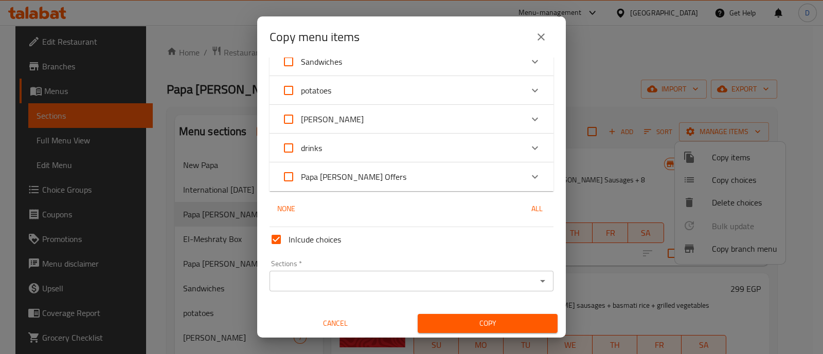
click at [323, 282] on input "Sections   *" at bounding box center [402, 281] width 261 height 14
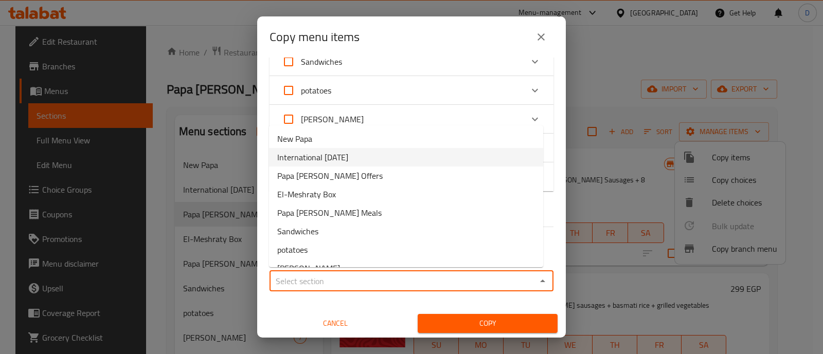
click at [348, 163] on span "International [DATE]" at bounding box center [312, 157] width 71 height 12
type input "International [DATE]"
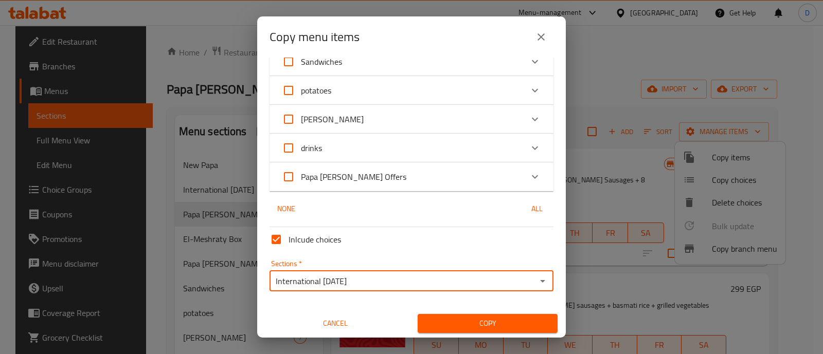
click at [468, 327] on span "Copy" at bounding box center [487, 323] width 123 height 13
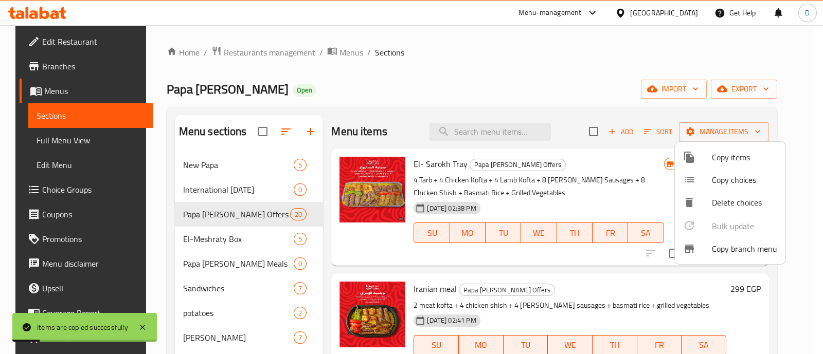
click at [220, 179] on div at bounding box center [411, 177] width 823 height 354
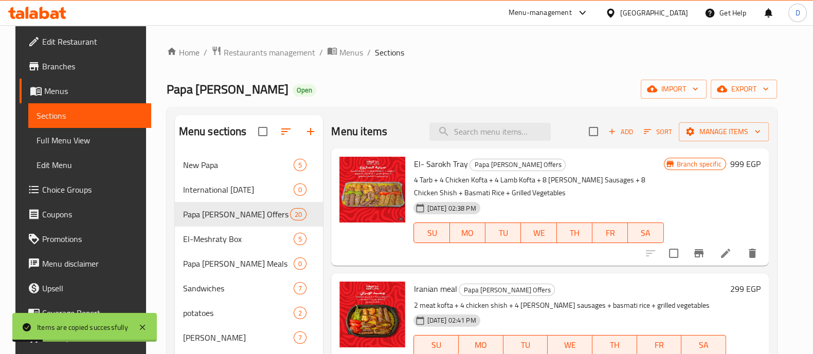
click at [220, 179] on div "International Potato Day 0" at bounding box center [249, 189] width 149 height 25
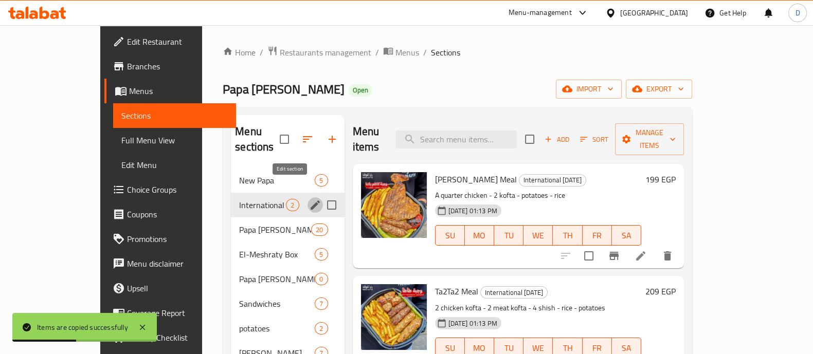
click at [309, 199] on icon "edit" at bounding box center [315, 205] width 12 height 12
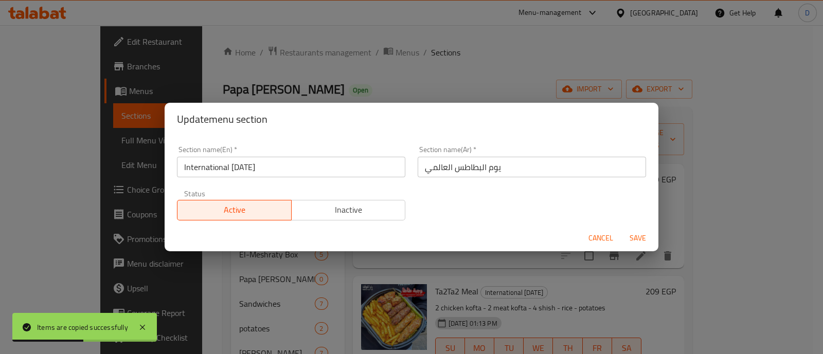
click at [392, 208] on span "Inactive" at bounding box center [349, 210] width 106 height 15
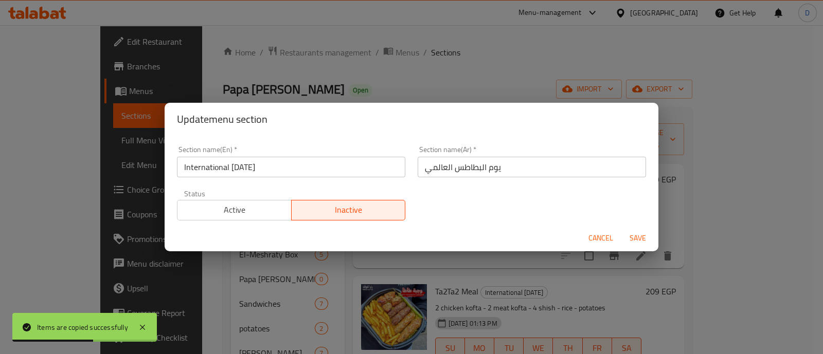
click at [644, 243] on span "Save" at bounding box center [637, 238] width 25 height 13
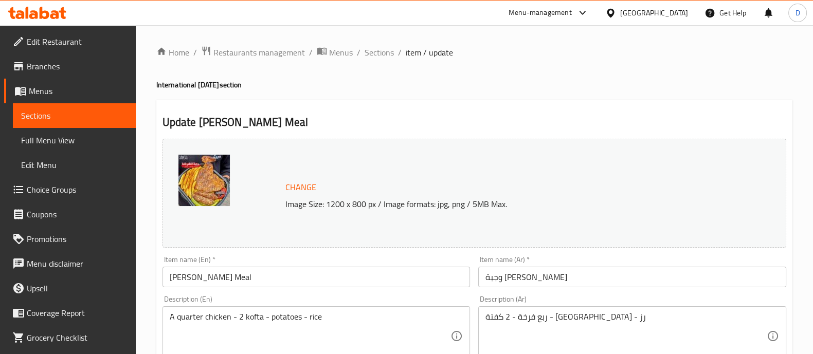
click at [247, 280] on input "[PERSON_NAME] Meal" at bounding box center [316, 277] width 308 height 21
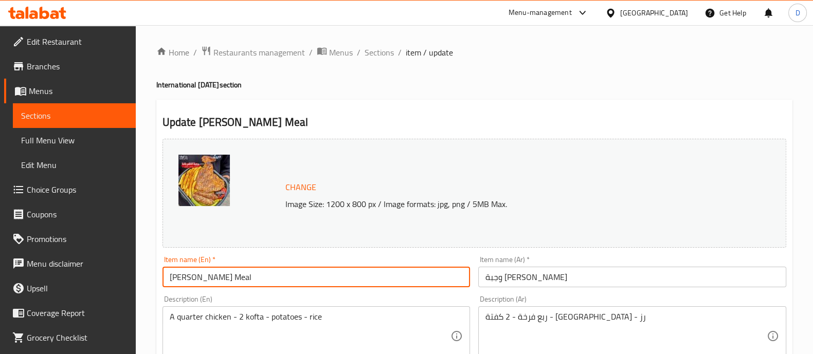
paste input "Comes with A Free Potato"
type input "Kazm Pasha Meal Comes with A Free Potato"
click at [625, 272] on input "وجبة كاظم باشا" at bounding box center [632, 277] width 308 height 21
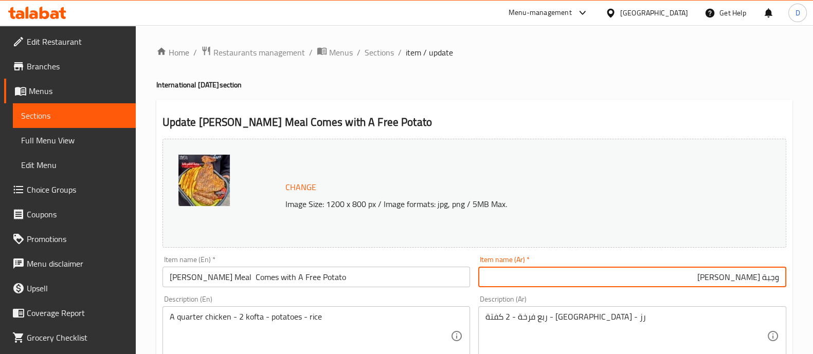
paste input "يأتي معه بطاطس مجانية"
type input "وجبة كاظم باشا يأتي معه بطاطس مجانية"
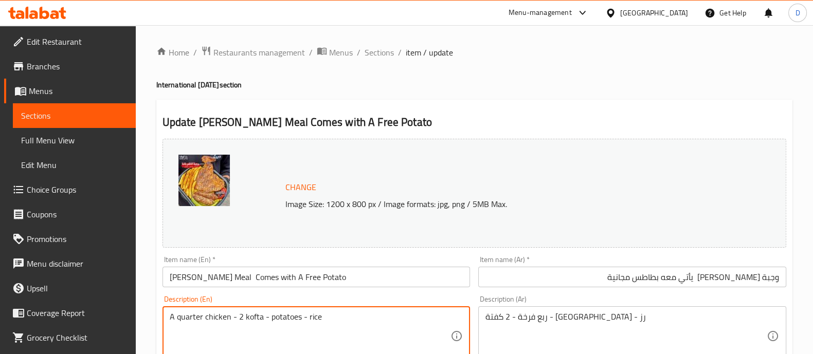
click at [286, 315] on textarea "A quarter chicken - 2 kofta - potatoes - rice" at bounding box center [310, 336] width 281 height 49
type textarea "A quarter chicken - 2 kofta - rice"
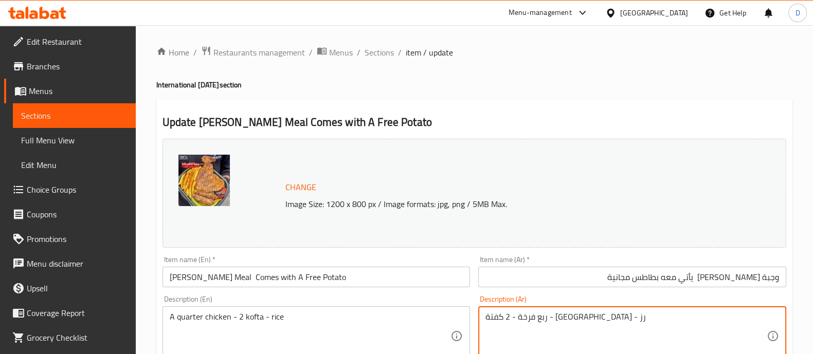
click at [517, 318] on textarea "ربع فرخة - 2 كفتة - بطاطس - رز" at bounding box center [625, 336] width 281 height 49
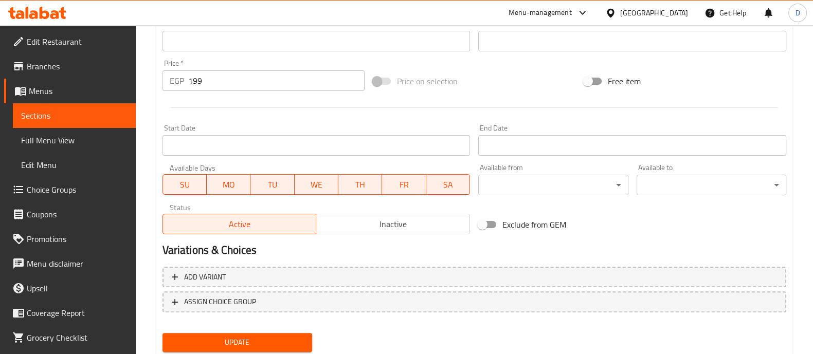
scroll to position [386, 0]
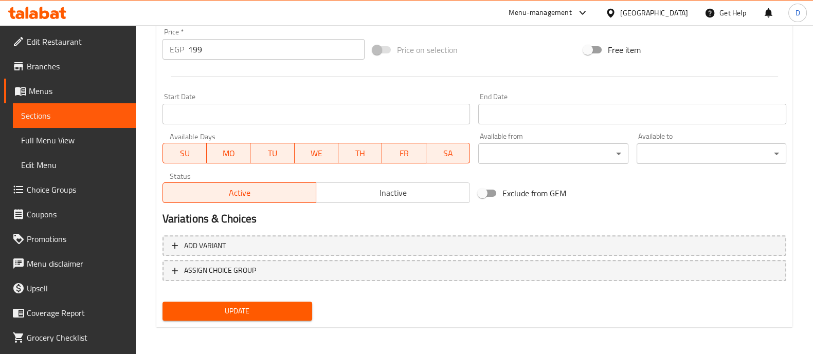
type textarea "ربع فرخة - 2 كفتة - رز"
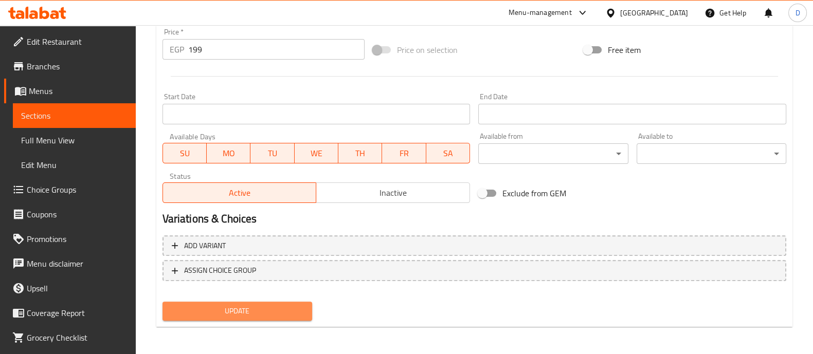
click at [251, 312] on span "Update" at bounding box center [237, 311] width 133 height 13
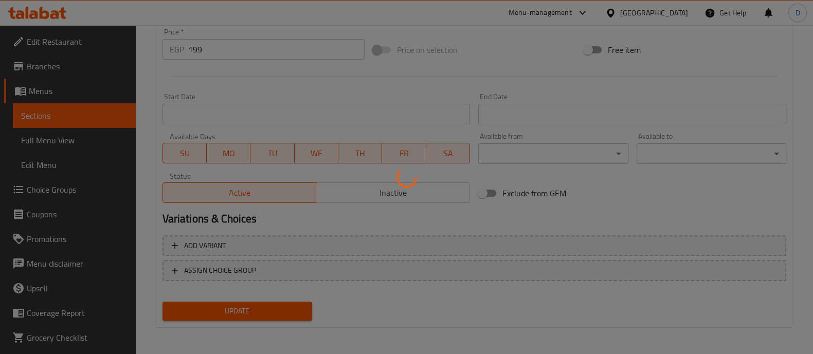
scroll to position [128, 0]
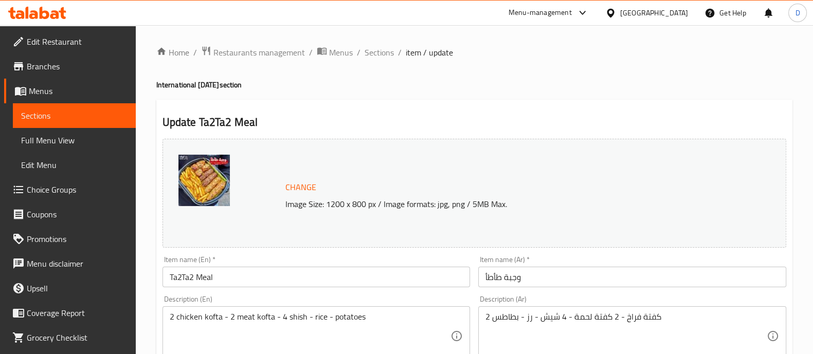
click at [307, 276] on input "Ta2Ta2 Meal" at bounding box center [316, 277] width 308 height 21
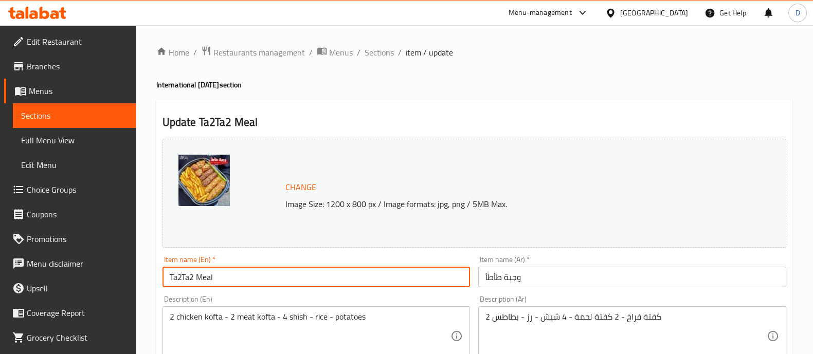
paste input "Comes with A Free Potato"
type input "Ta2Ta2 Meal Comes with A Free Potato"
click at [630, 288] on div "Item name (Ar)   * وجبة طأطأ Item name (Ar) *" at bounding box center [632, 272] width 316 height 40
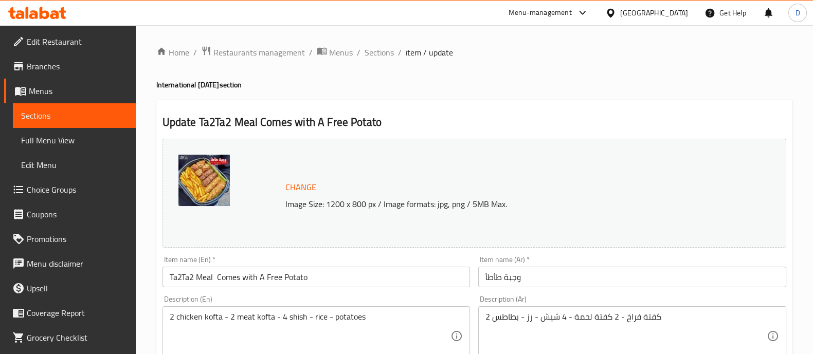
click at [672, 273] on input "وجبة طأطأ" at bounding box center [632, 277] width 308 height 21
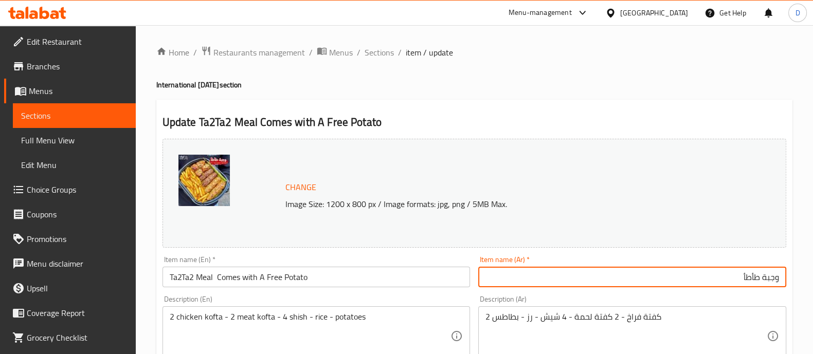
paste input "يأتي معه بطاطس مجانية"
type input "وجبة طأطأ يأتي معه بطاطس مجانية"
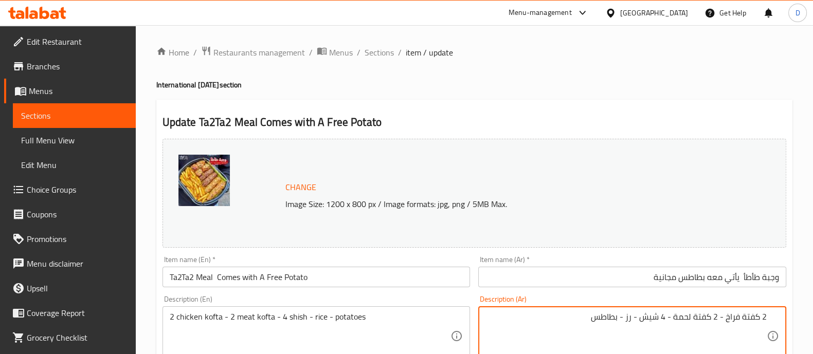
click at [574, 312] on div "2 كفتة فراخ - 2 كفتة لحمة - 4 شيش - رز - بطاطس Description (Ar)" at bounding box center [632, 336] width 308 height 60
click at [589, 318] on textarea "2 كفتة فراخ - 2 كفتة لحمة - 4 شيش - رز - بطاطس" at bounding box center [625, 336] width 281 height 49
type textarea "2 كفتة فراخ - 2 كفتة لحمة - 4 شيش - رز"
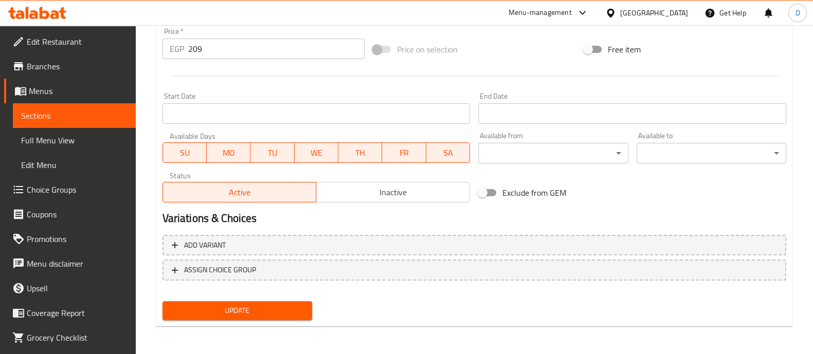
type textarea "2 chicken kofta - 2 meat kofta - 4 shish - rice"
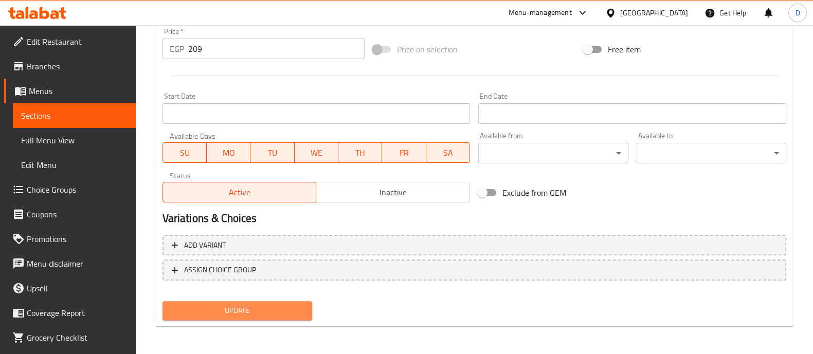
click at [198, 307] on span "Update" at bounding box center [237, 310] width 133 height 13
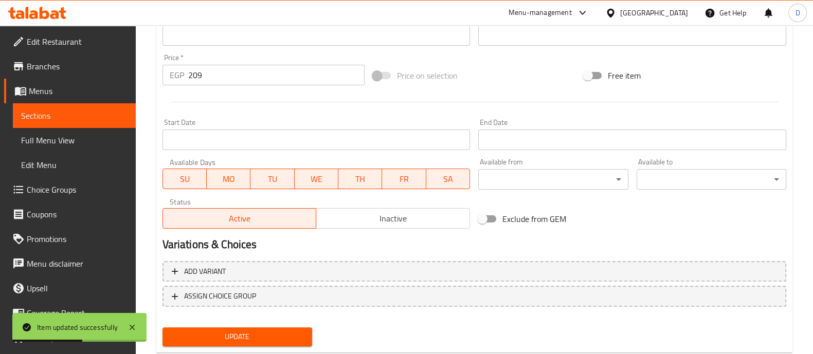
scroll to position [386, 0]
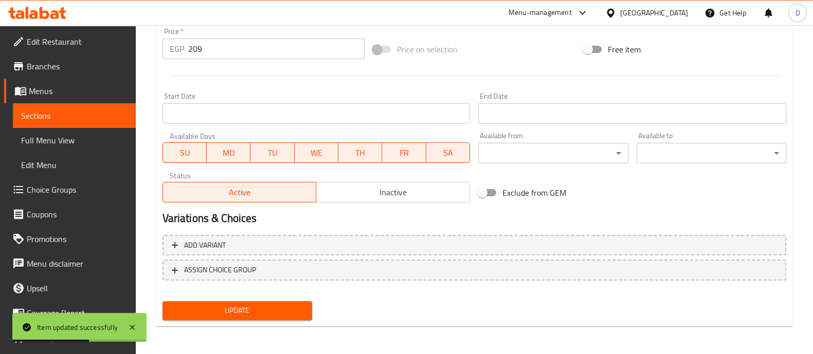
click at [221, 315] on span "Update" at bounding box center [237, 310] width 133 height 13
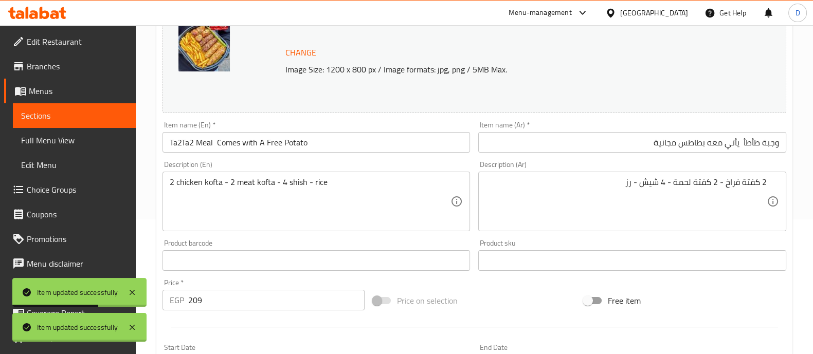
scroll to position [129, 0]
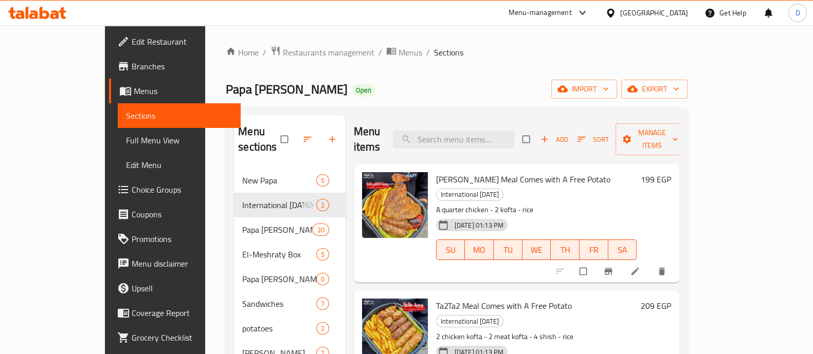
click at [52, 15] on icon at bounding box center [54, 14] width 9 height 9
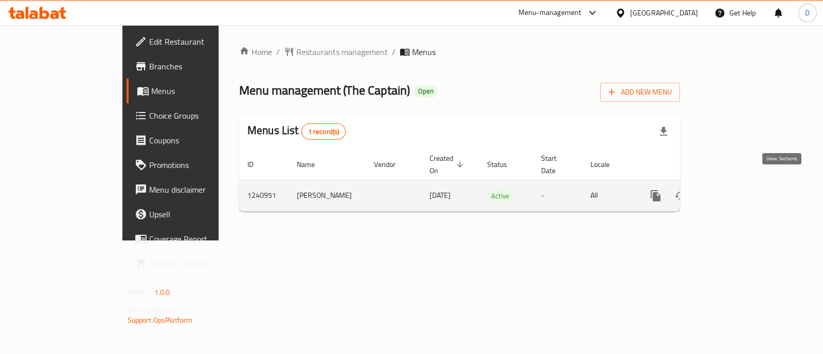
click at [736, 190] on icon "enhanced table" at bounding box center [729, 196] width 12 height 12
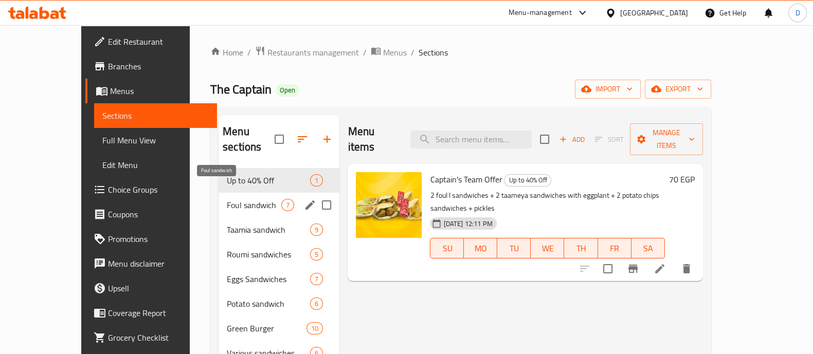
click at [227, 199] on span "Foul sandwich" at bounding box center [254, 205] width 54 height 12
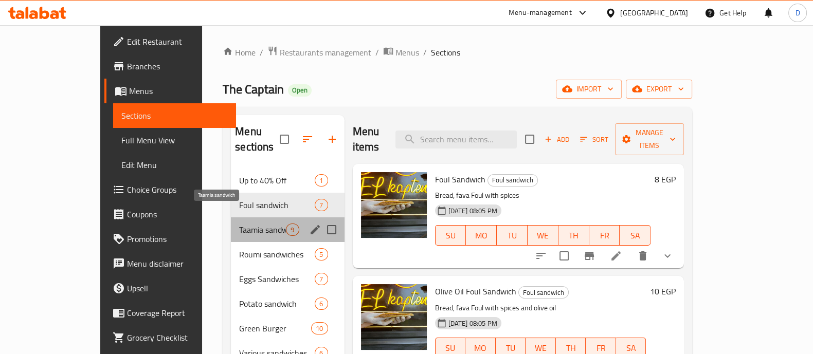
click at [239, 224] on span "Taamia sandwich" at bounding box center [262, 230] width 47 height 12
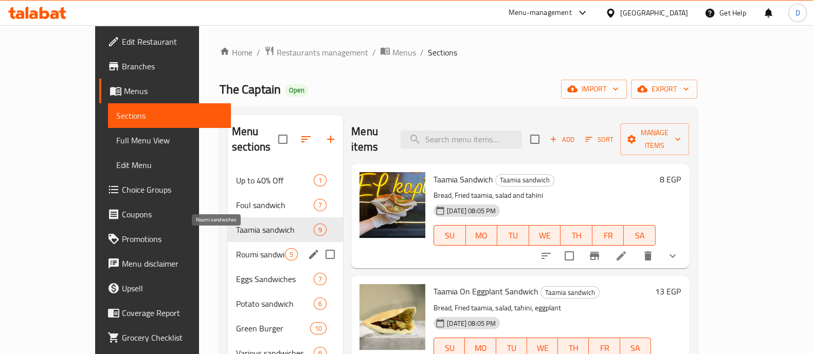
click at [236, 248] on span "Roumi sandwiches" at bounding box center [260, 254] width 49 height 12
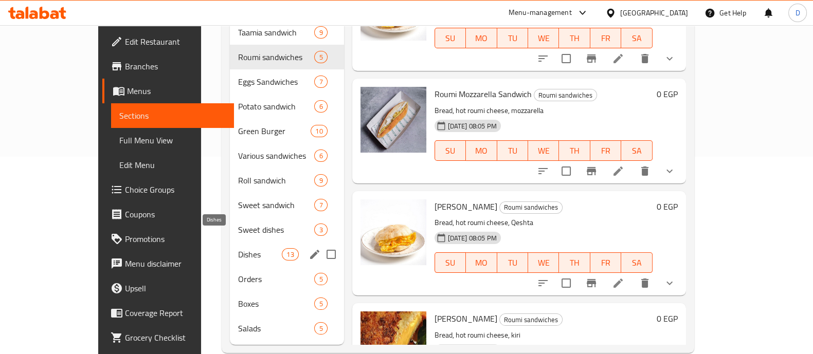
scroll to position [201, 0]
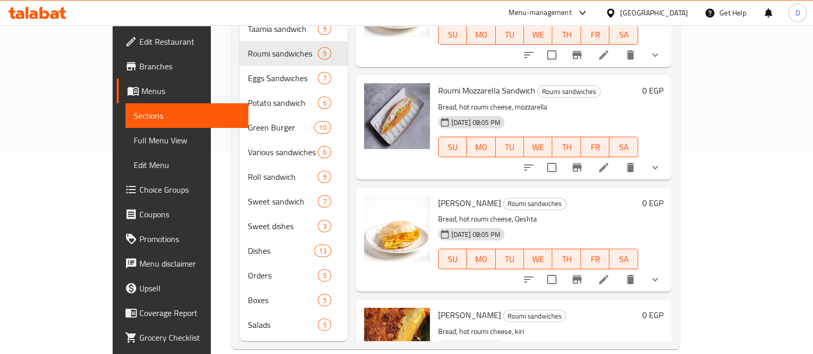
click at [17, 13] on icon at bounding box center [37, 13] width 58 height 12
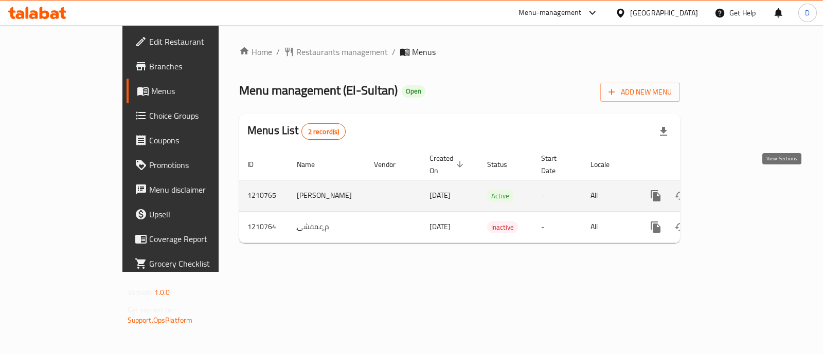
click at [736, 190] on icon "enhanced table" at bounding box center [729, 196] width 12 height 12
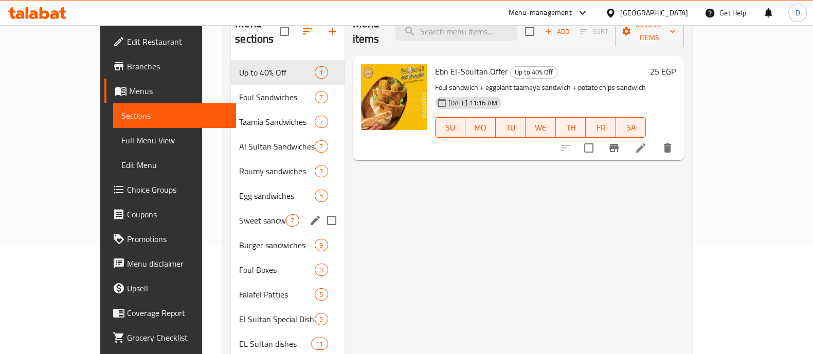
scroll to position [128, 0]
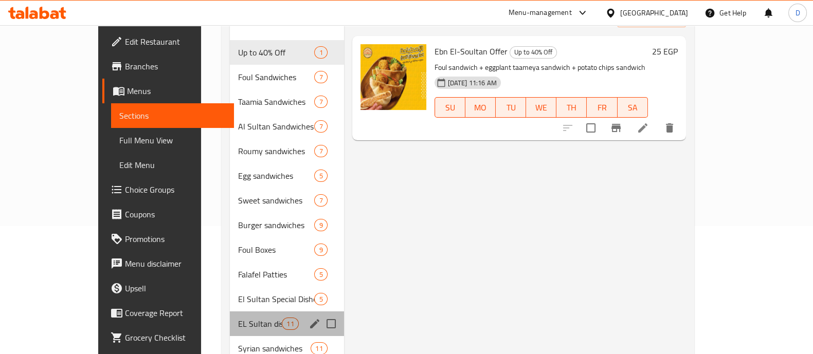
click at [230, 312] on div "EL Sultan dishes 11" at bounding box center [287, 324] width 114 height 25
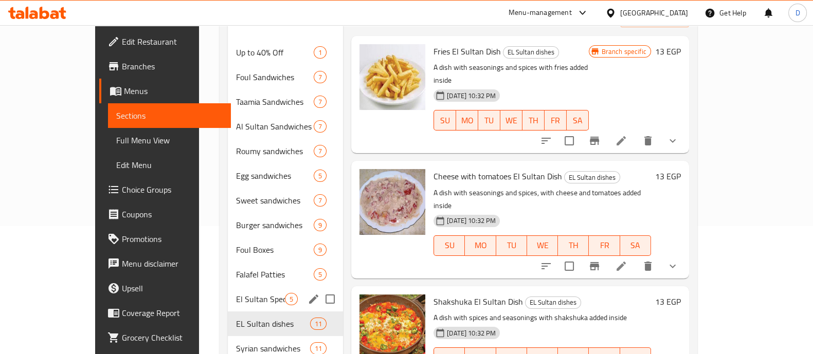
click at [232, 287] on div "El Sultan Special Dishes 5" at bounding box center [285, 299] width 115 height 25
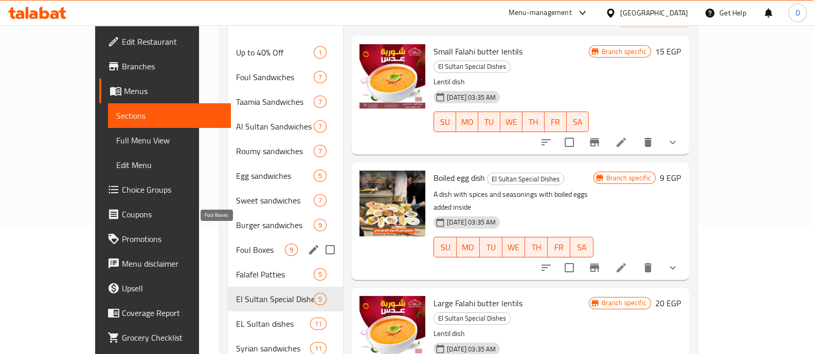
click at [236, 244] on span "Foul Boxes" at bounding box center [260, 250] width 49 height 12
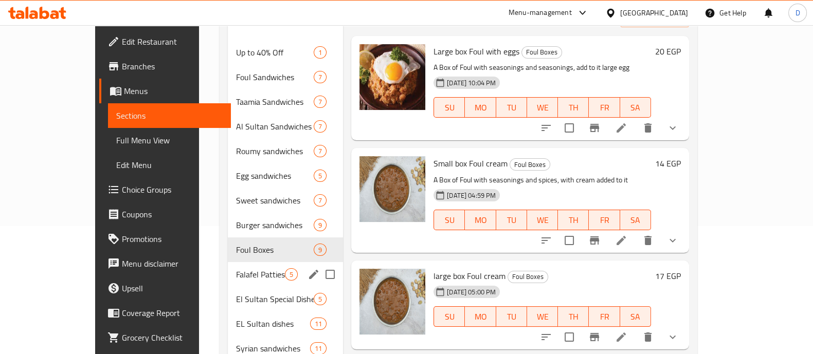
click at [228, 270] on div "Falafel Patties 5" at bounding box center [285, 274] width 115 height 25
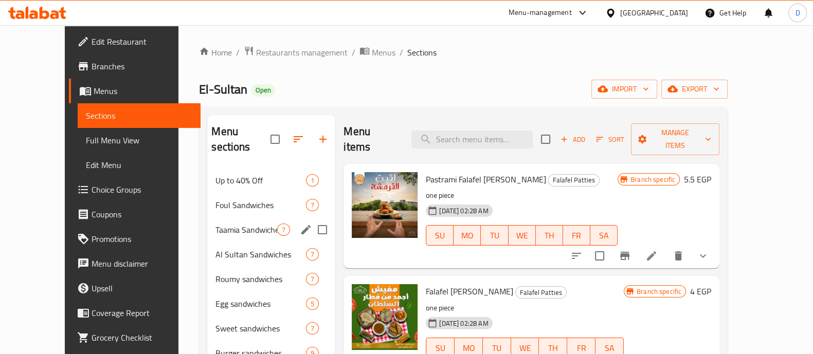
click at [238, 221] on div "Taamia Sandwiches 7" at bounding box center [271, 229] width 128 height 25
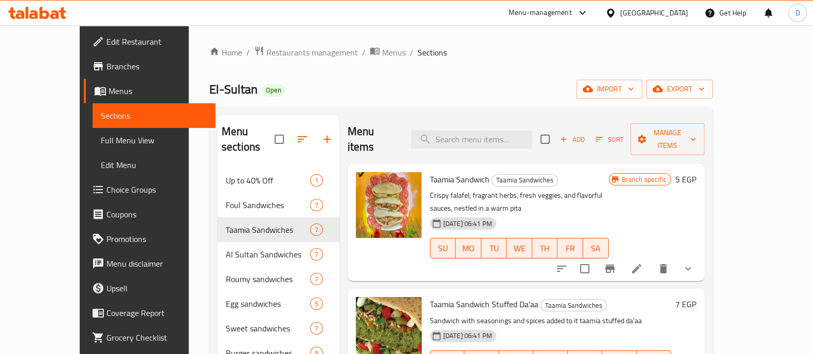
click at [37, 14] on icon at bounding box center [33, 14] width 9 height 9
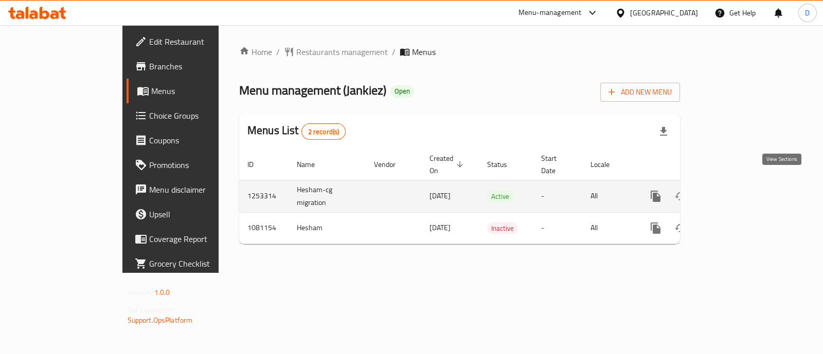
click at [734, 192] on icon "enhanced table" at bounding box center [729, 196] width 9 height 9
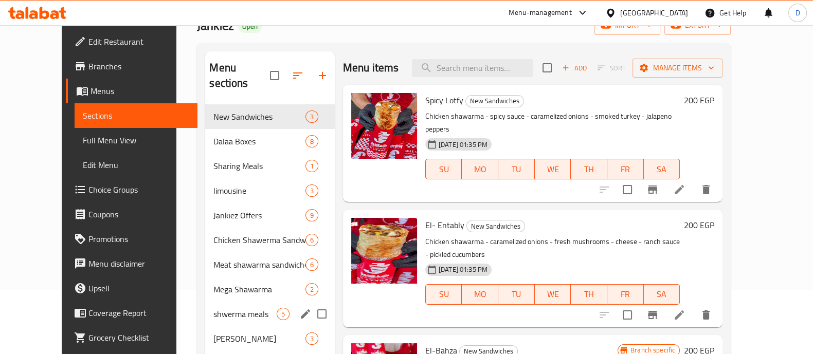
scroll to position [128, 0]
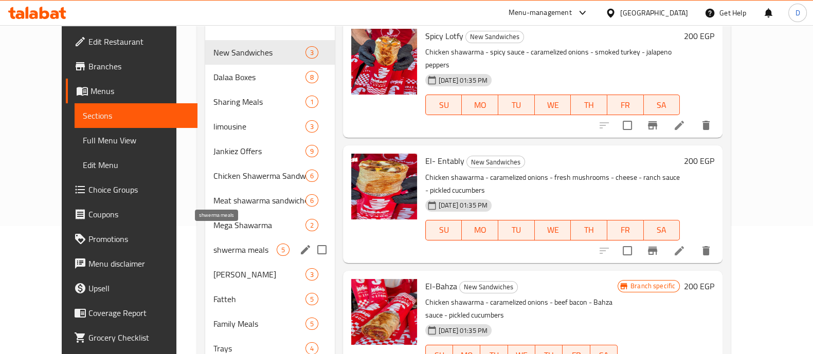
click at [224, 244] on span "shwerma meals" at bounding box center [244, 250] width 63 height 12
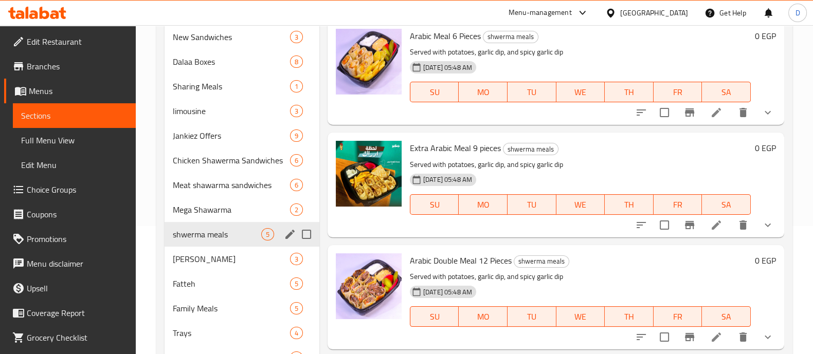
scroll to position [193, 0]
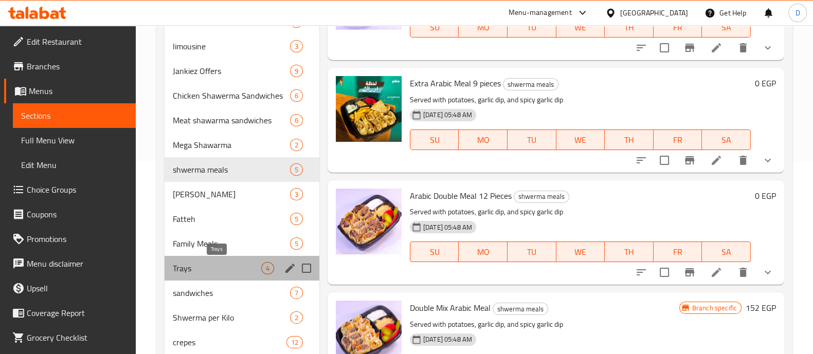
click at [211, 263] on span "Trays" at bounding box center [217, 268] width 88 height 12
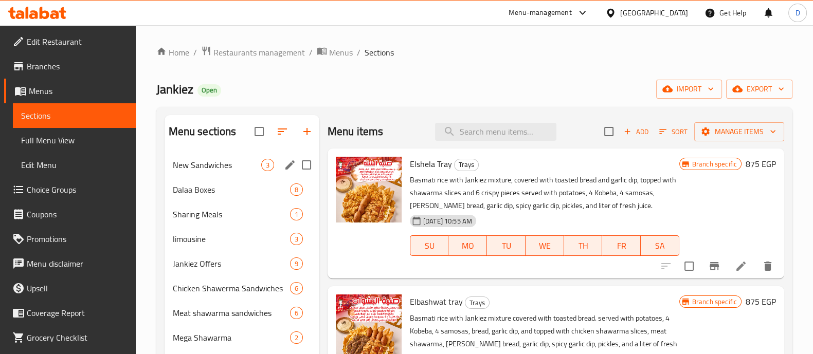
click at [224, 156] on div "New Sandwiches 3" at bounding box center [242, 165] width 155 height 25
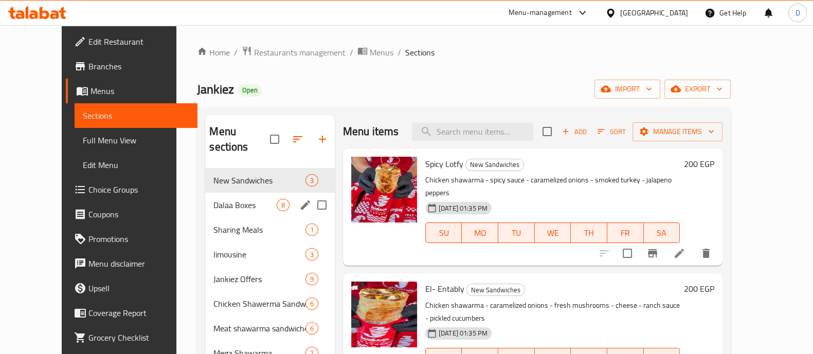
click at [213, 199] on span "Dalaa Boxes" at bounding box center [244, 205] width 63 height 12
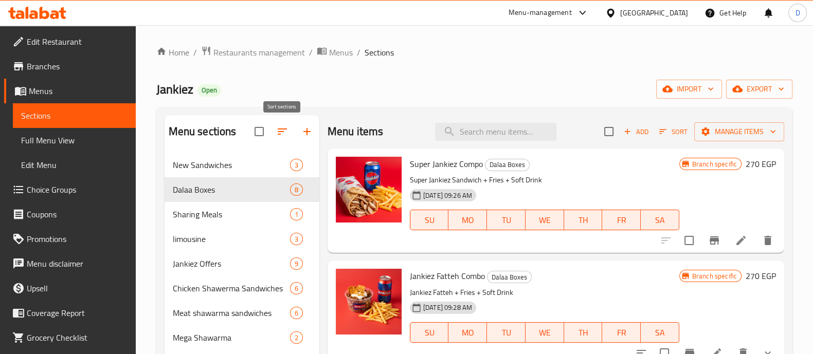
click at [279, 131] on icon "button" at bounding box center [282, 131] width 12 height 12
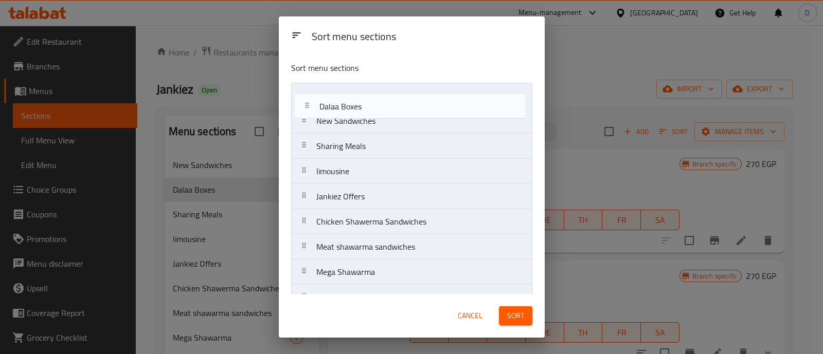
drag, startPoint x: 335, startPoint y: 129, endPoint x: 342, endPoint y: 98, distance: 31.6
click at [342, 98] on nav "New Sandwiches Dalaa Boxes Sharing Meals limousine Jankiez Offers Chicken Shawe…" at bounding box center [411, 348] width 241 height 530
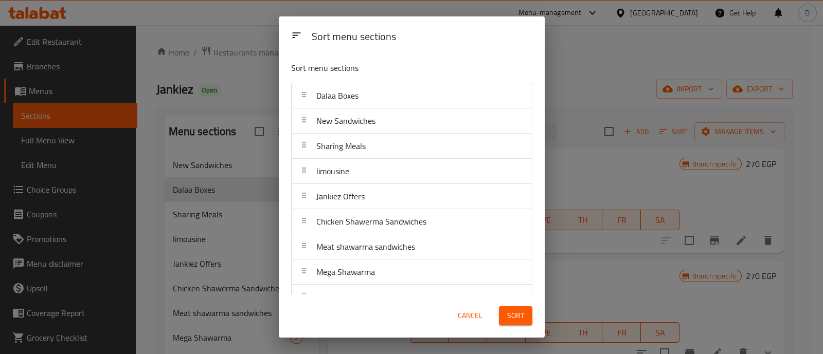
click at [511, 309] on span "Sort" at bounding box center [515, 315] width 17 height 13
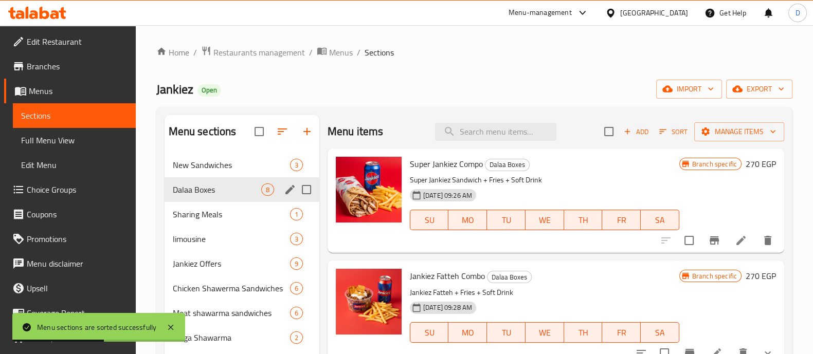
click at [217, 185] on span "Dalaa Boxes" at bounding box center [217, 190] width 88 height 12
click at [317, 124] on div at bounding box center [286, 131] width 65 height 25
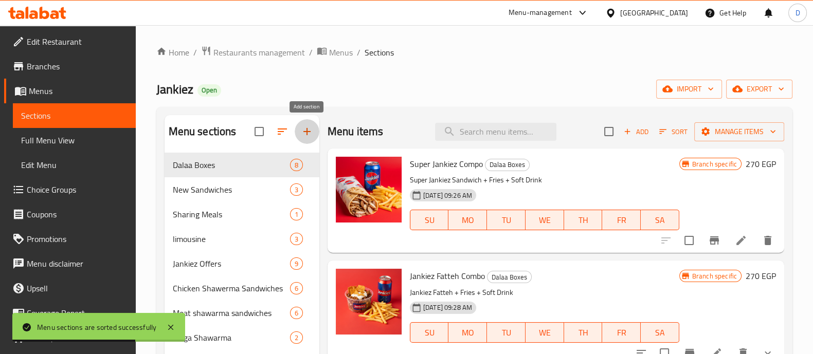
click at [308, 131] on icon "button" at bounding box center [307, 131] width 12 height 12
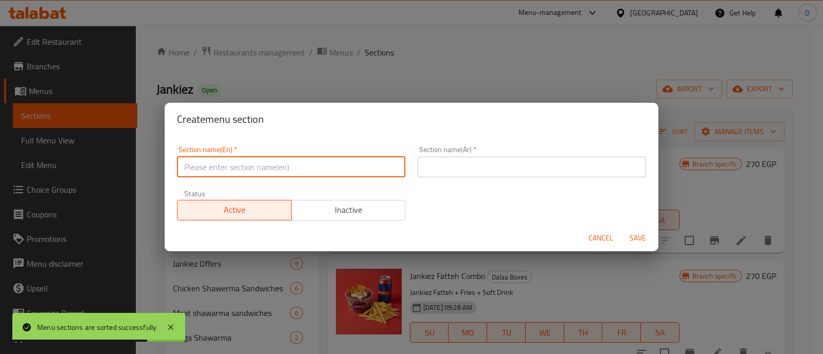
click at [341, 169] on input "text" at bounding box center [291, 167] width 228 height 21
paste input "International [DATE]"
type input "International [DATE]"
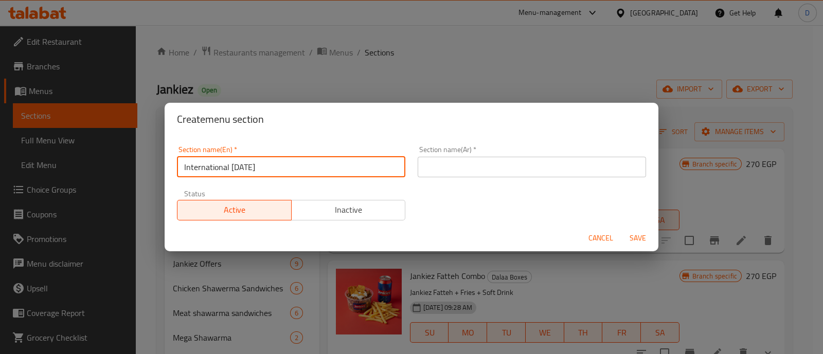
click at [212, 172] on input "International [DATE]" at bounding box center [291, 167] width 228 height 21
click at [430, 163] on input "text" at bounding box center [531, 167] width 228 height 21
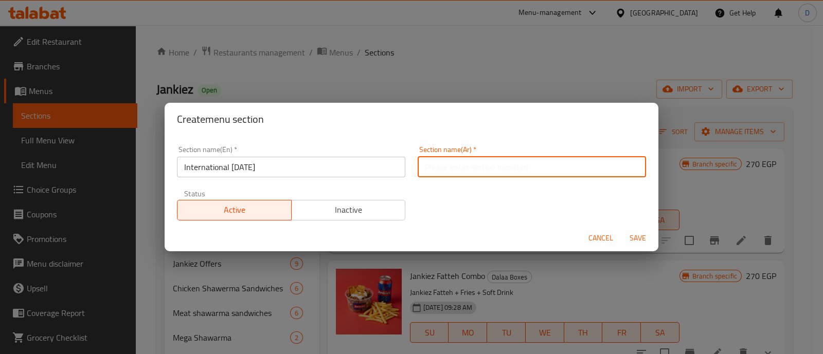
paste input "يوم البطاطس العالمي"
type input "يوم البطاطس العالمي"
click at [621, 229] on button "Save" at bounding box center [637, 238] width 33 height 19
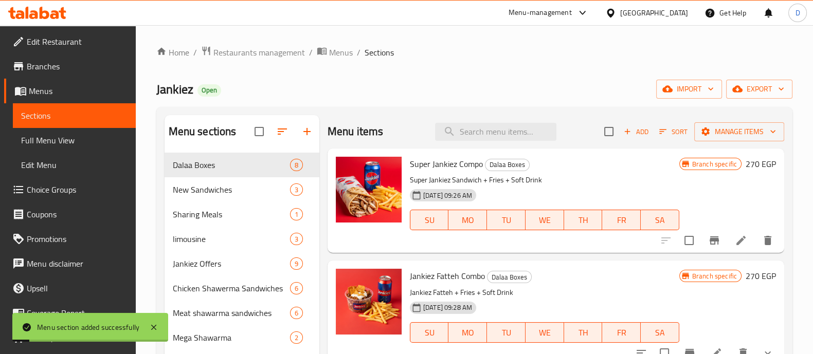
click at [169, 90] on span "Jankiez" at bounding box center [174, 89] width 37 height 23
copy span "Jankiez"
click at [719, 136] on span "Manage items" at bounding box center [739, 131] width 74 height 13
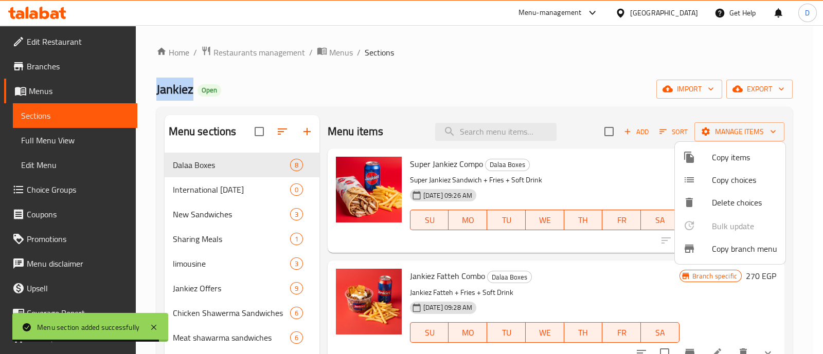
click at [707, 155] on div at bounding box center [697, 157] width 29 height 12
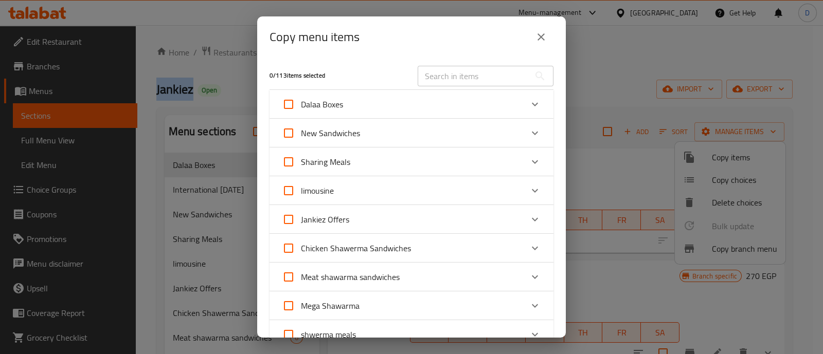
click at [528, 109] on icon "Expand" at bounding box center [534, 104] width 12 height 12
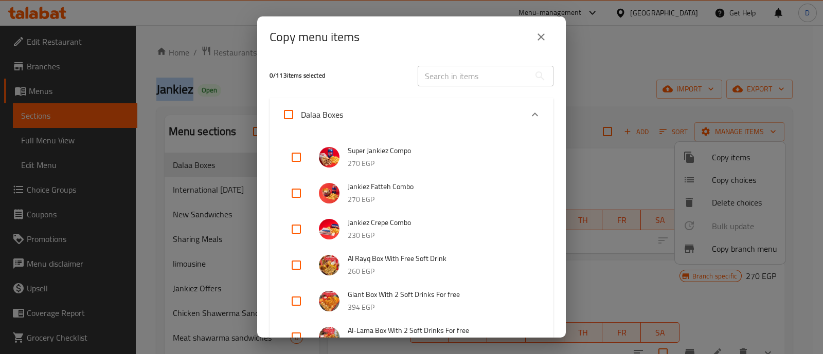
click at [295, 159] on input "checkbox" at bounding box center [296, 157] width 25 height 25
checkbox input "true"
click at [286, 196] on input "checkbox" at bounding box center [296, 193] width 25 height 25
checkbox input "true"
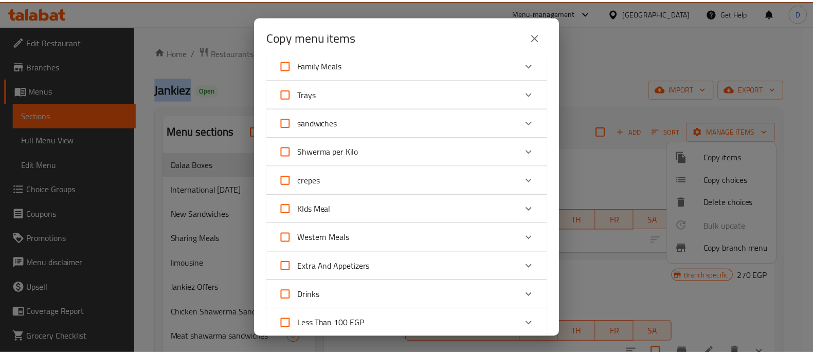
scroll to position [837, 0]
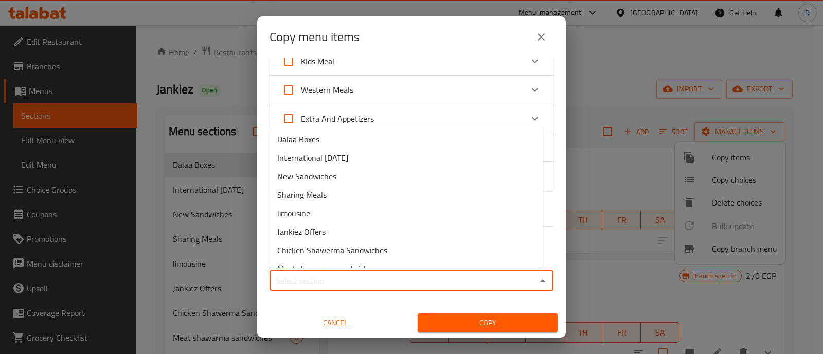
click at [320, 276] on input "Sections   *" at bounding box center [402, 280] width 261 height 14
click at [321, 159] on span "International [DATE]" at bounding box center [312, 158] width 71 height 12
type input "International [DATE]"
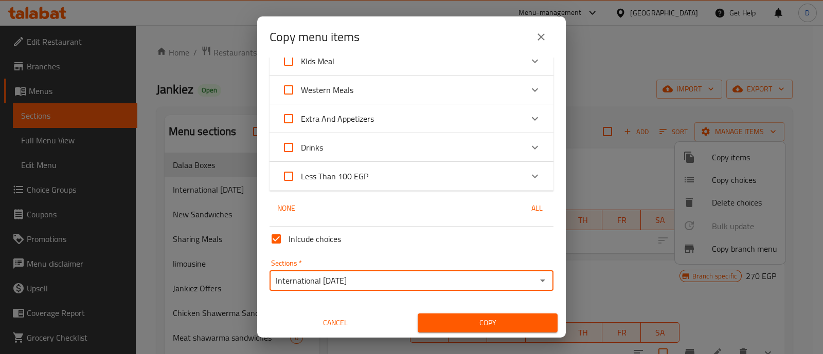
click at [485, 315] on button "Copy" at bounding box center [487, 323] width 140 height 19
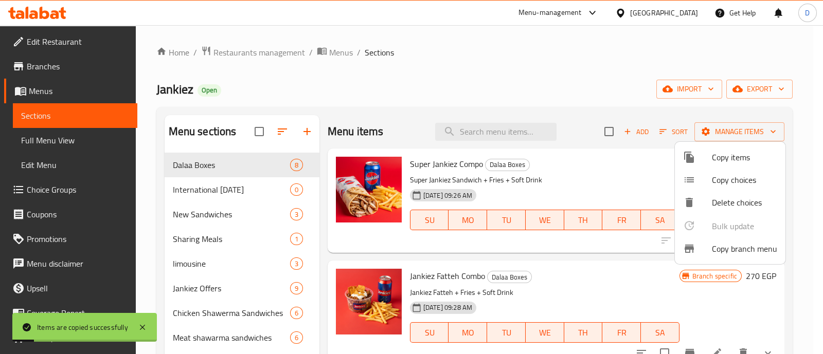
click at [194, 189] on div at bounding box center [411, 177] width 823 height 354
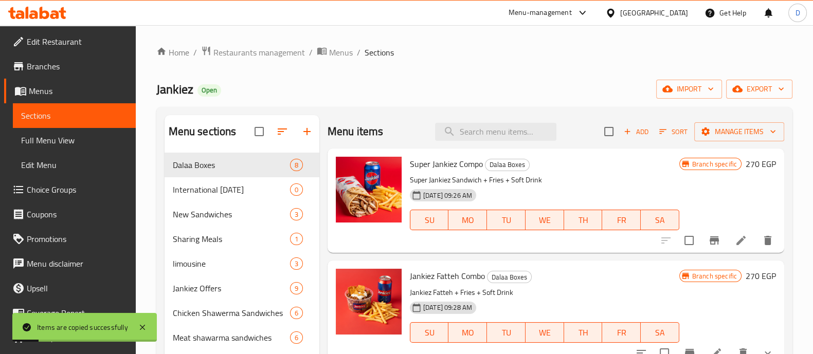
click at [194, 189] on span "International [DATE]" at bounding box center [231, 190] width 117 height 12
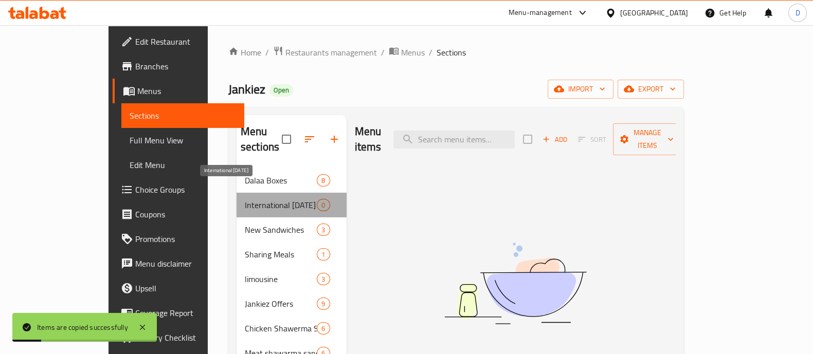
click at [245, 199] on span "International [DATE]" at bounding box center [281, 205] width 72 height 12
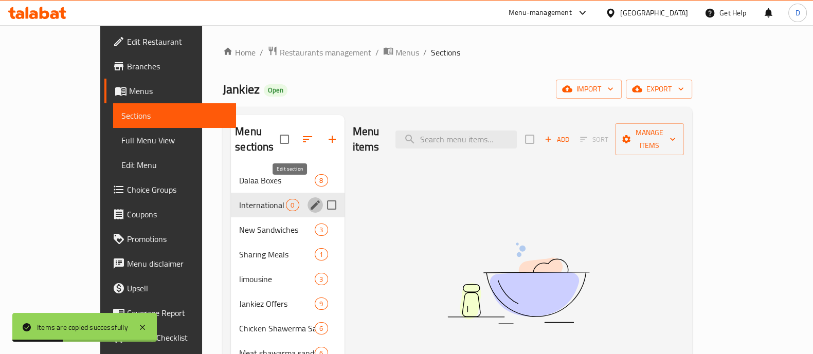
click at [310, 200] on icon "edit" at bounding box center [314, 204] width 9 height 9
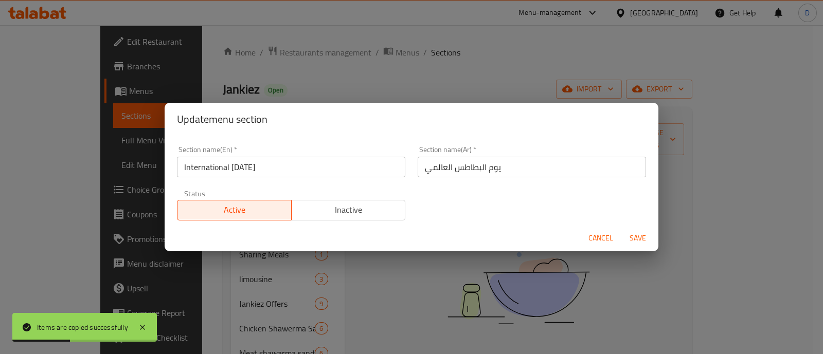
click at [344, 208] on span "Inactive" at bounding box center [349, 210] width 106 height 15
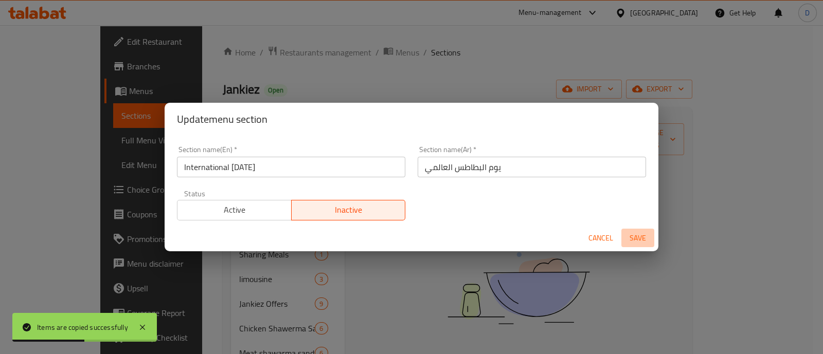
click at [641, 233] on span "Save" at bounding box center [637, 238] width 25 height 13
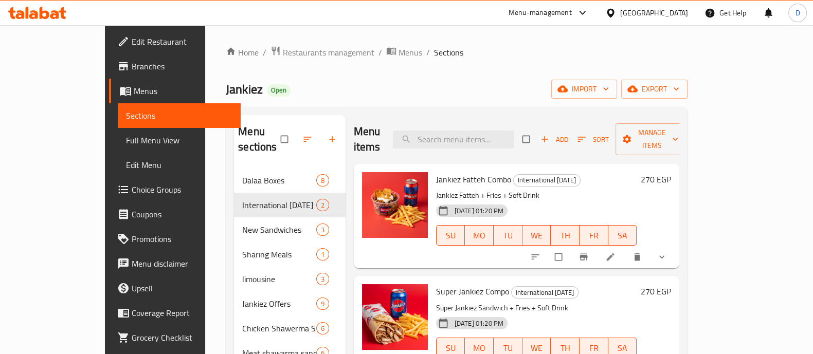
click at [437, 172] on span "Jankiez Fatteh Combo" at bounding box center [473, 179] width 75 height 15
copy h6 "Jankiez Fatteh Combo"
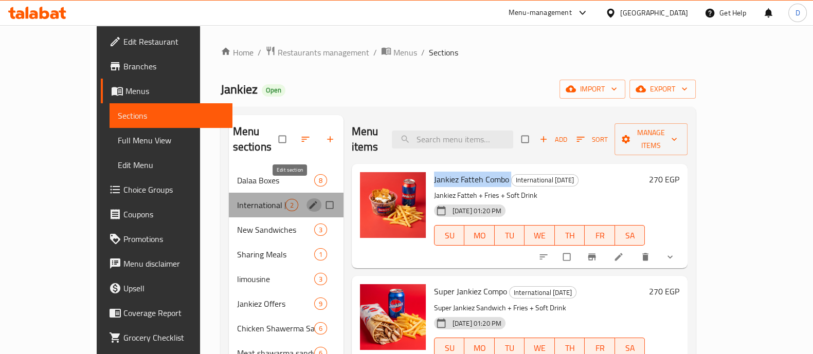
click at [309, 201] on icon "edit" at bounding box center [313, 205] width 8 height 8
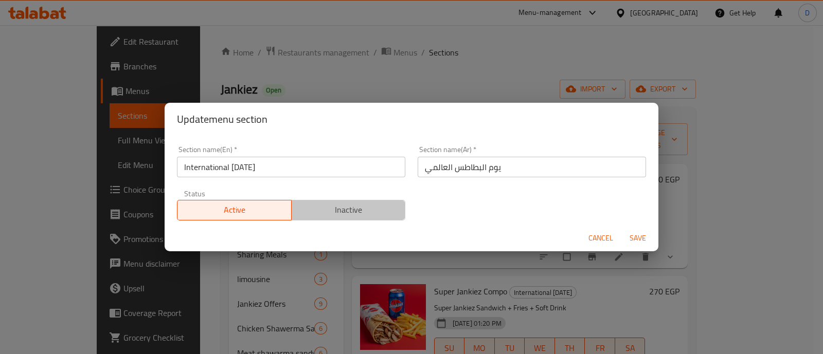
click at [372, 214] on span "Inactive" at bounding box center [349, 210] width 106 height 15
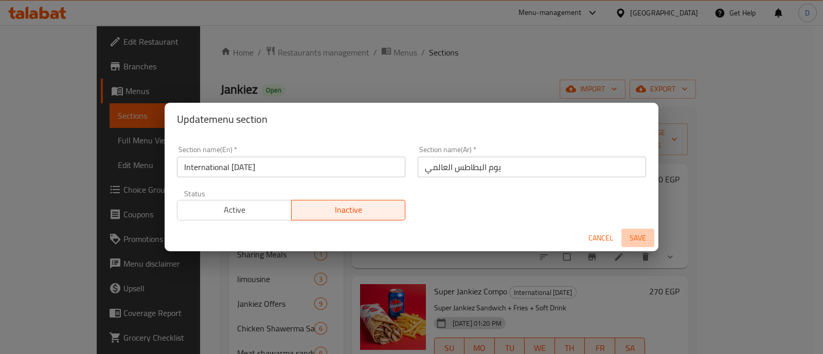
click at [647, 240] on span "Save" at bounding box center [637, 238] width 25 height 13
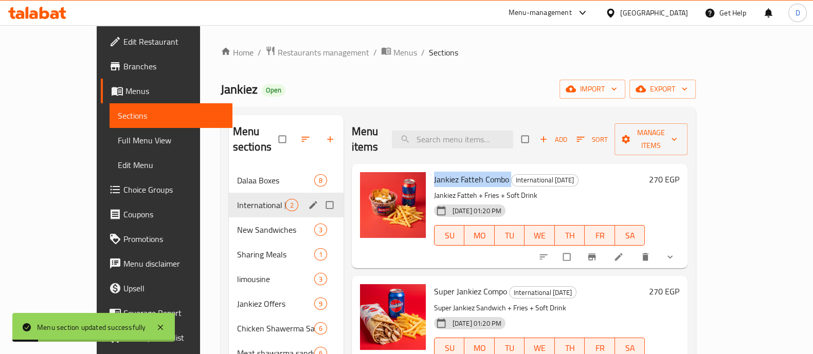
copy h6 "Jankiez Fatteh Combo"
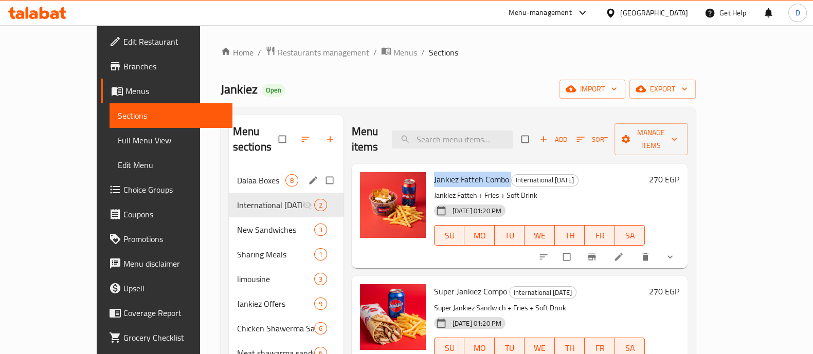
click at [235, 174] on div "Dalaa Boxes 8" at bounding box center [286, 180] width 115 height 25
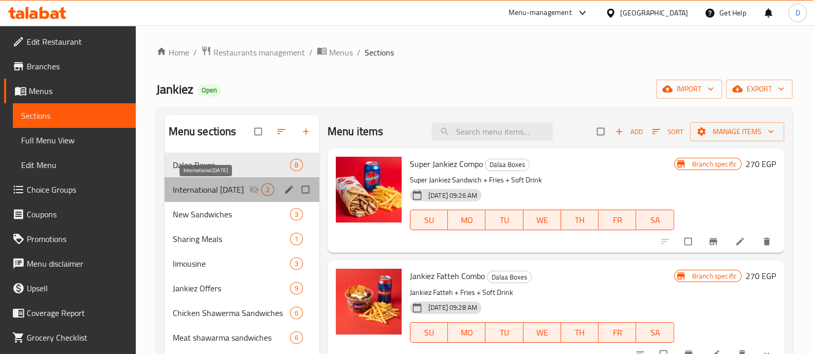
click at [211, 194] on span "International [DATE]" at bounding box center [211, 190] width 76 height 12
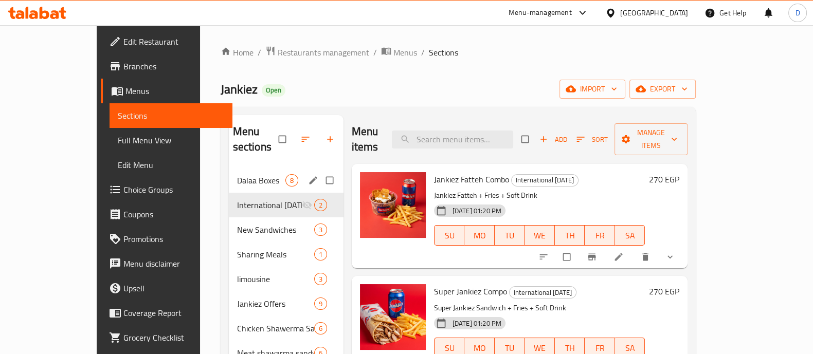
click at [229, 168] on div "Dalaa Boxes 8" at bounding box center [286, 180] width 115 height 25
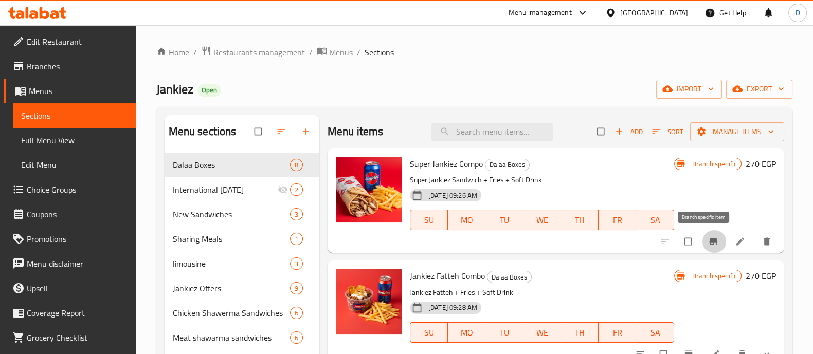
click at [702, 232] on button "Branch-specific-item" at bounding box center [714, 241] width 25 height 23
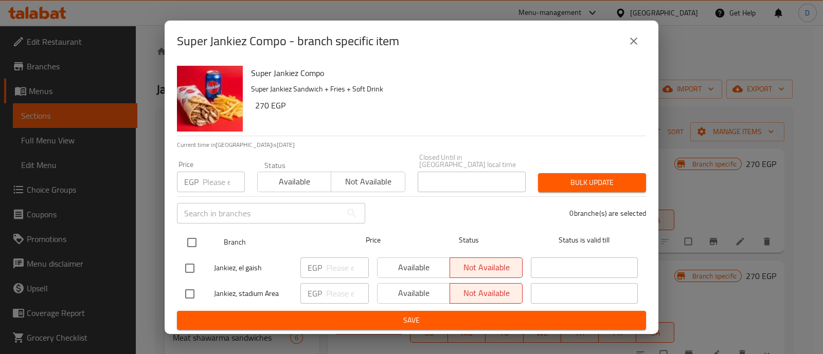
click at [193, 239] on input "checkbox" at bounding box center [192, 243] width 22 height 22
checkbox input "true"
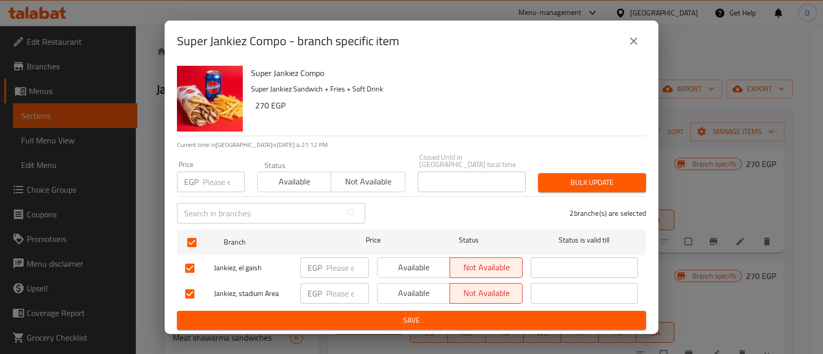
click at [442, 264] on span "Available" at bounding box center [413, 267] width 64 height 15
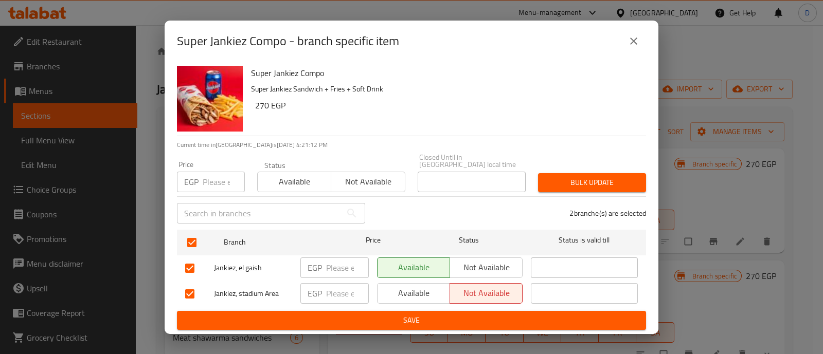
click at [434, 293] on span "Available" at bounding box center [413, 293] width 64 height 15
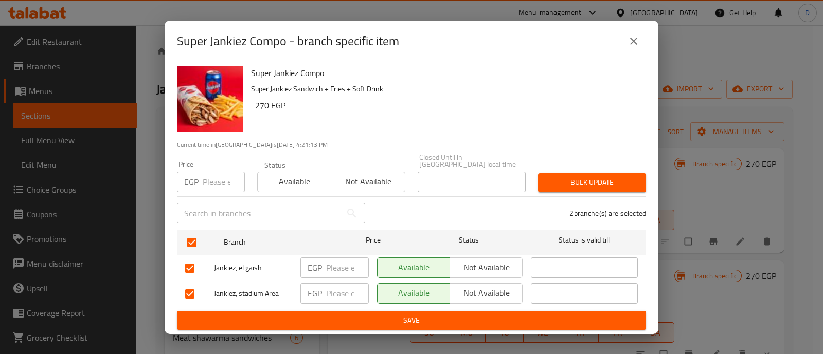
click at [431, 316] on span "Save" at bounding box center [411, 320] width 452 height 13
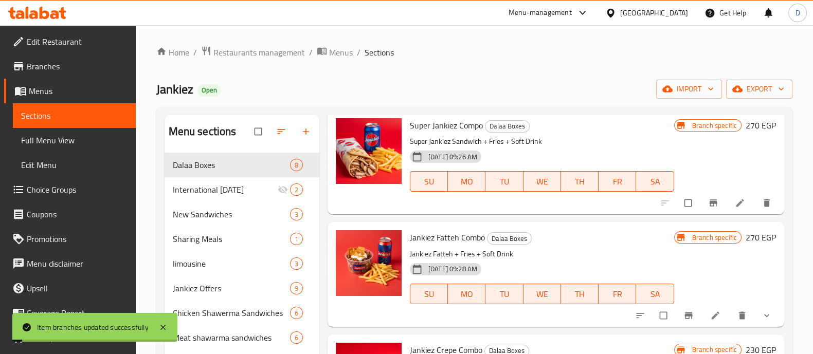
scroll to position [64, 0]
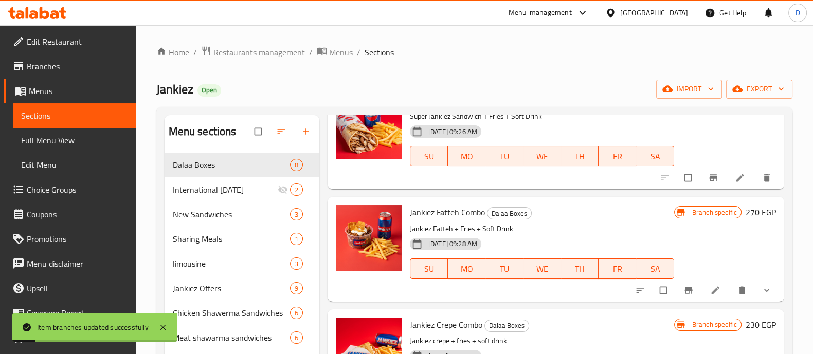
click at [684, 288] on icon "Branch-specific-item" at bounding box center [688, 290] width 8 height 7
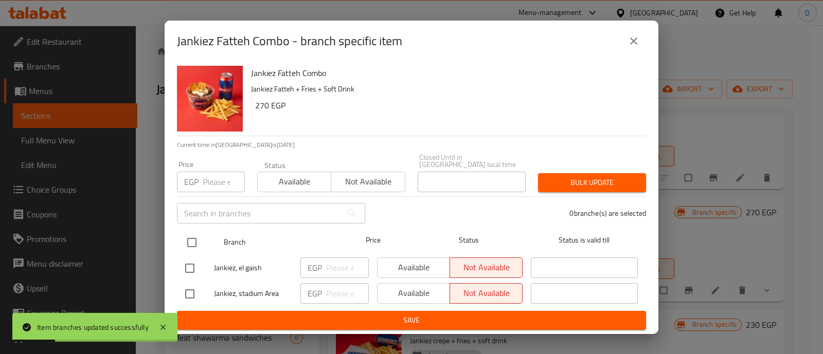
click at [198, 244] on input "checkbox" at bounding box center [192, 243] width 22 height 22
checkbox input "true"
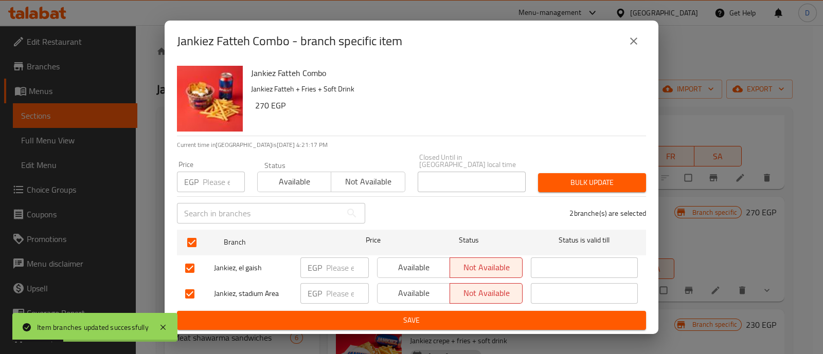
click at [378, 258] on button "Available" at bounding box center [413, 268] width 73 height 21
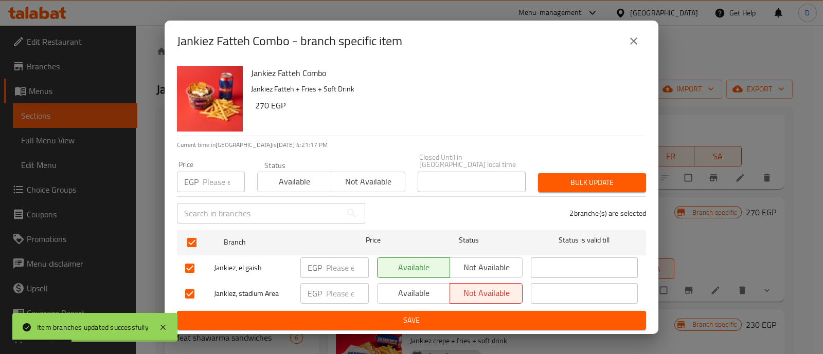
click at [395, 300] on div "Available Not available" at bounding box center [450, 294] width 154 height 30
click at [415, 289] on span "Available" at bounding box center [413, 293] width 64 height 15
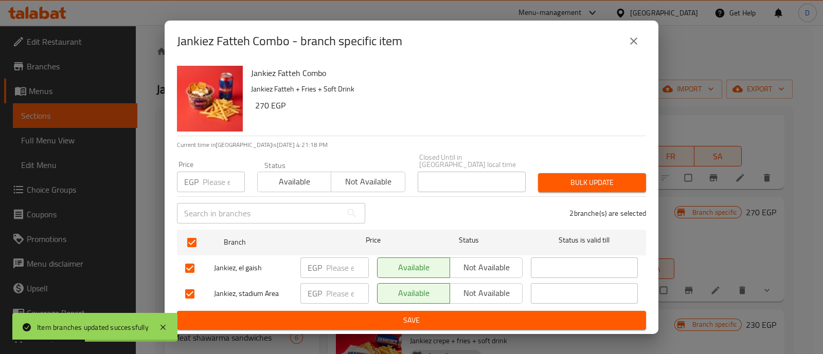
click at [416, 315] on span "Save" at bounding box center [411, 320] width 452 height 13
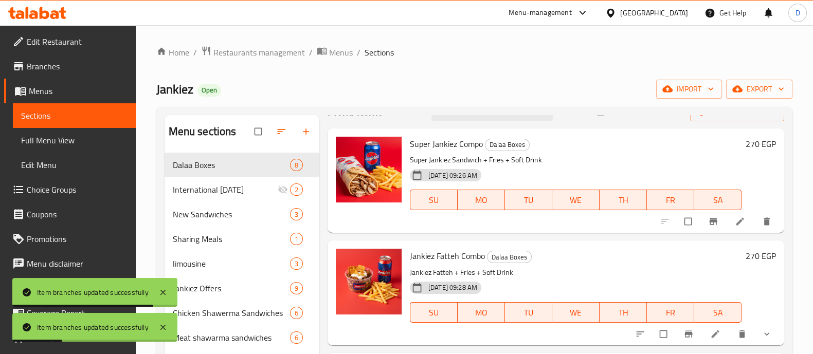
scroll to position [0, 0]
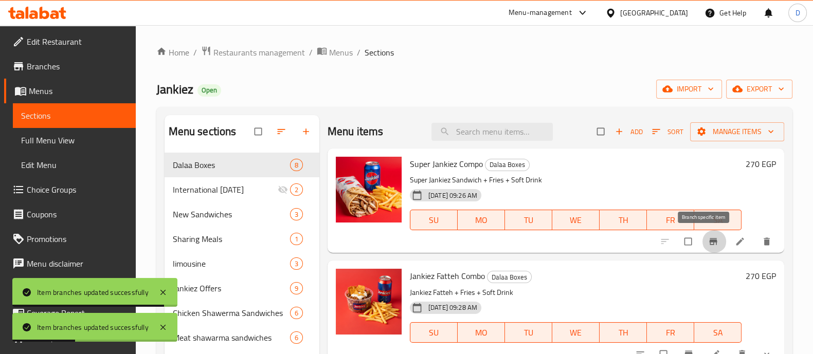
click at [709, 242] on icon "Branch-specific-item" at bounding box center [713, 242] width 8 height 7
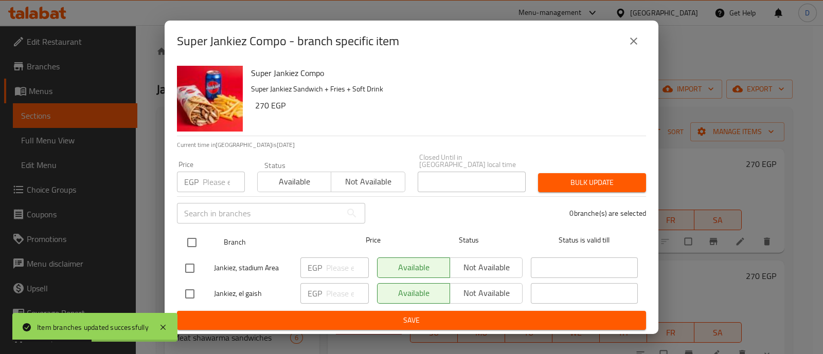
click at [188, 235] on input "checkbox" at bounding box center [192, 243] width 22 height 22
checkbox input "true"
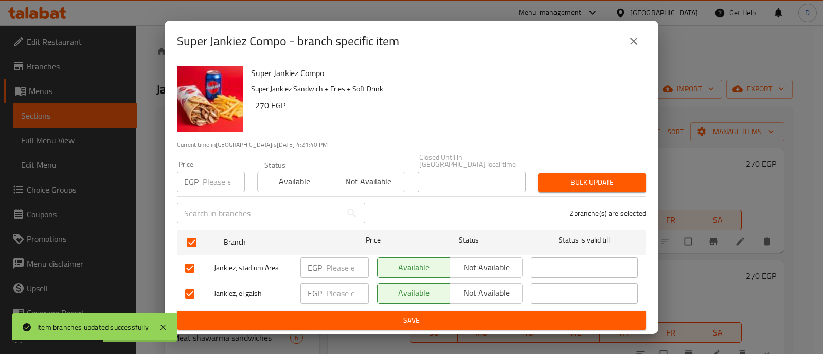
click at [470, 273] on button "Not available" at bounding box center [485, 268] width 73 height 21
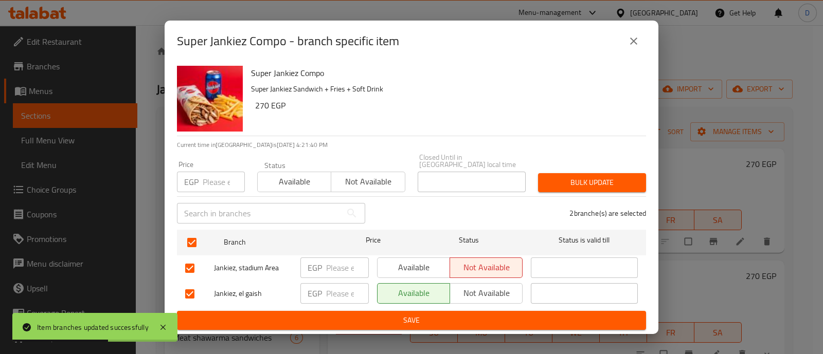
click at [475, 287] on span "Not available" at bounding box center [486, 293] width 64 height 15
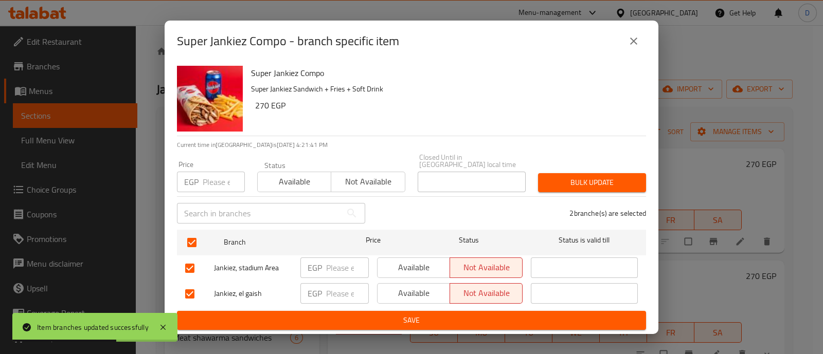
click at [476, 311] on button "Save" at bounding box center [411, 320] width 469 height 19
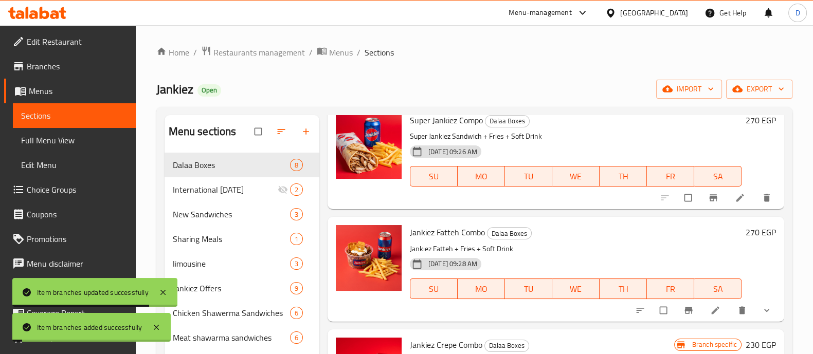
scroll to position [64, 0]
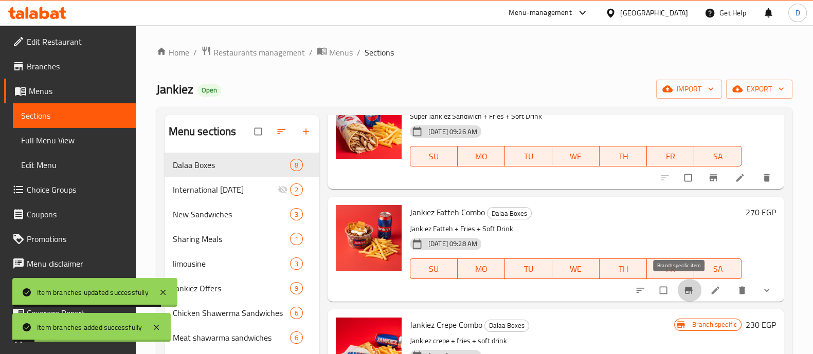
click at [683, 286] on icon "Branch-specific-item" at bounding box center [688, 290] width 10 height 10
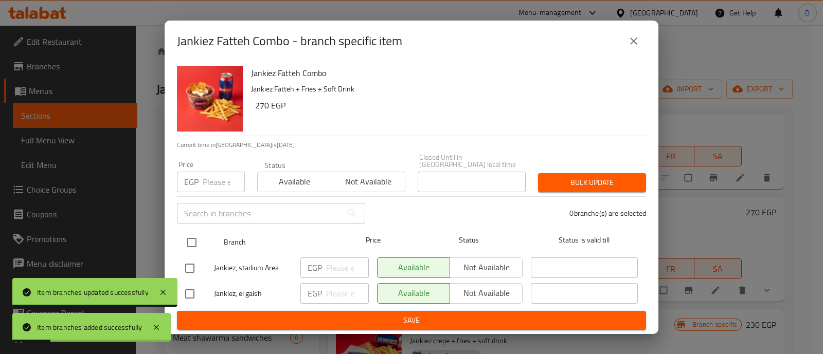
click at [186, 240] on input "checkbox" at bounding box center [192, 243] width 22 height 22
checkbox input "true"
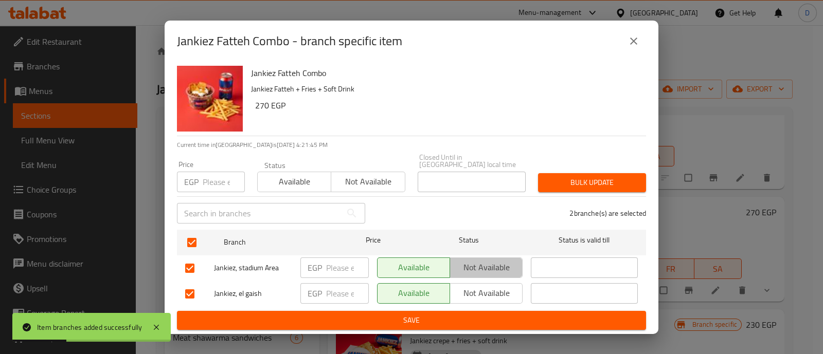
click at [470, 266] on span "Not available" at bounding box center [486, 267] width 64 height 15
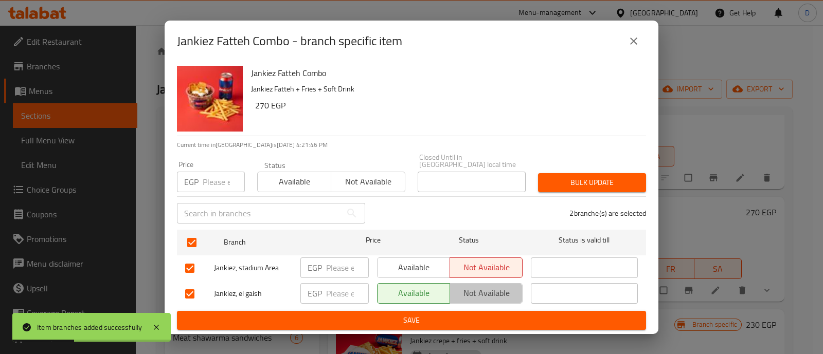
click at [481, 289] on span "Not available" at bounding box center [486, 293] width 64 height 15
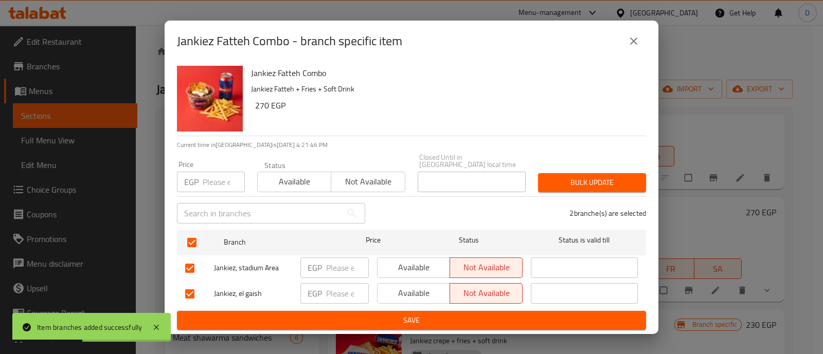
click at [481, 314] on span "Save" at bounding box center [411, 320] width 452 height 13
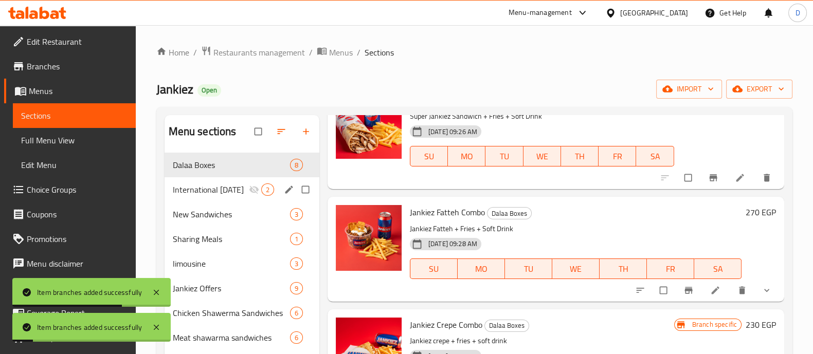
click at [195, 185] on span "International [DATE]" at bounding box center [211, 190] width 76 height 12
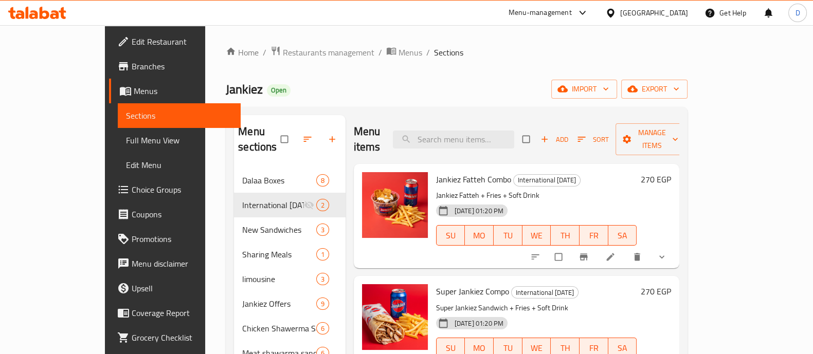
click at [41, 9] on icon at bounding box center [45, 13] width 10 height 12
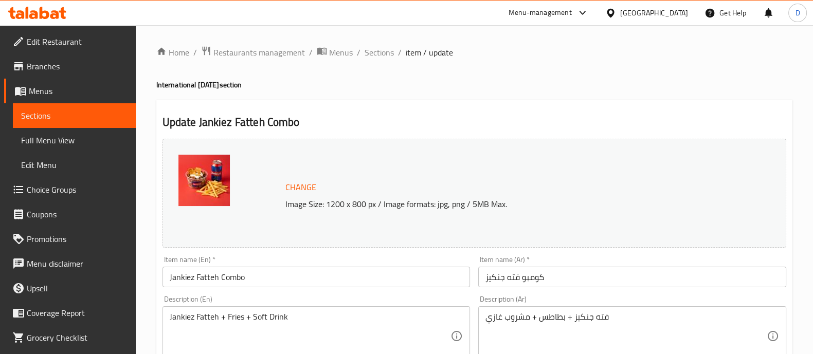
click at [689, 275] on input "كومبو فته جنكيز" at bounding box center [632, 277] width 308 height 21
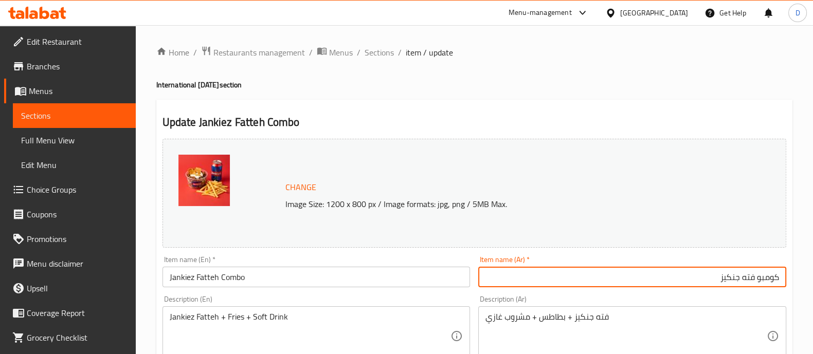
paste input "يأتي معه بطاطس مجانية"
type input "كومبو فته جنكيز يأتي معه بطاطس مجانية"
click at [244, 284] on input "Jankiez Fatteh Combo" at bounding box center [316, 277] width 308 height 21
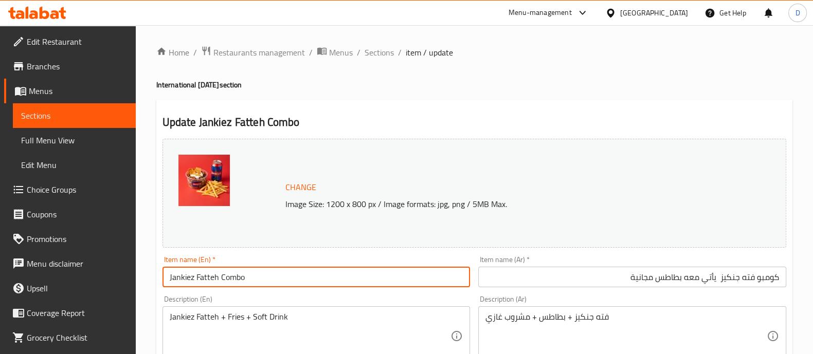
paste input "Comes with A Free Potato"
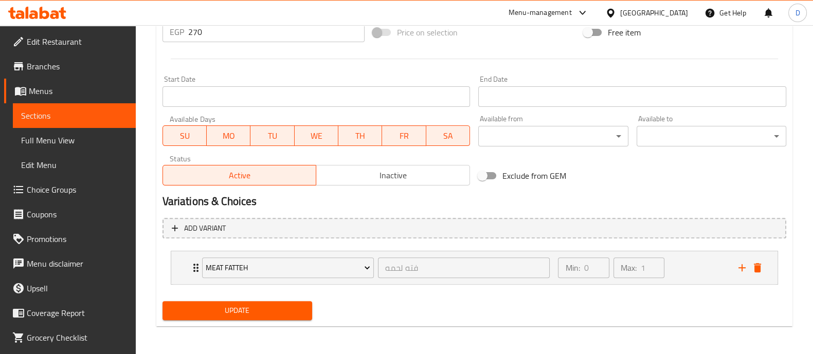
type input "Jankiez Fatteh Combo Comes with A Free Potato"
click at [240, 305] on span "Update" at bounding box center [237, 310] width 133 height 13
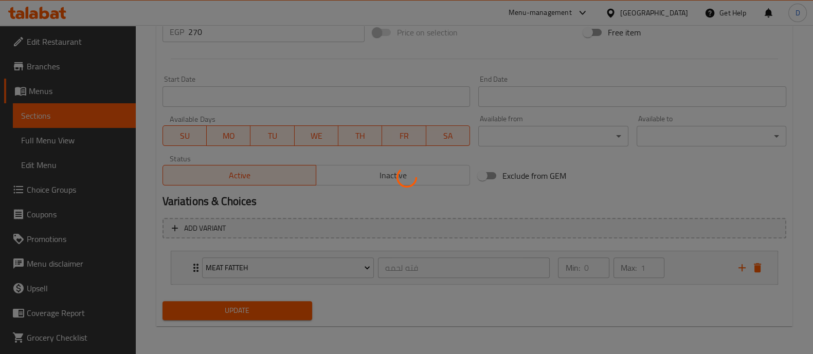
scroll to position [82, 0]
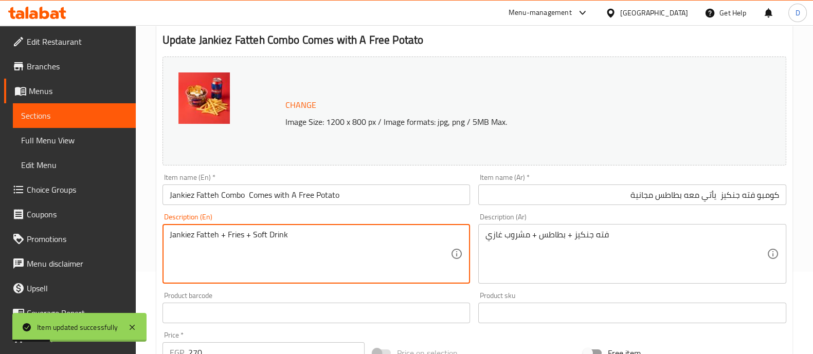
click at [238, 234] on textarea "Jankiez Fatteh + Fries + Soft Drink" at bounding box center [310, 254] width 281 height 49
type textarea "Jankiez Fatteh + Soft Drink"
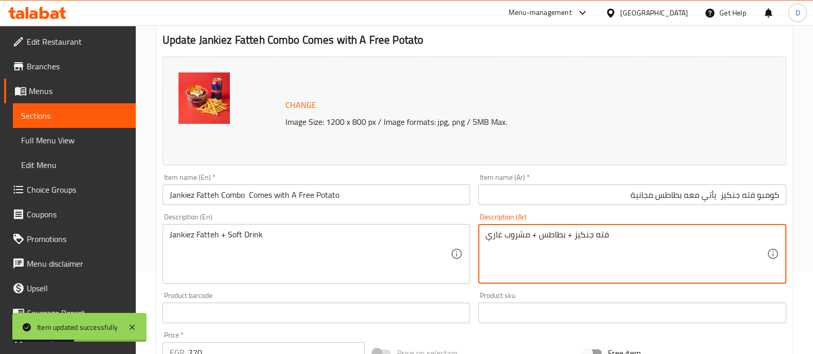
click at [553, 233] on textarea "فته جنكيز + بطاطس + مشروب غازي" at bounding box center [625, 254] width 281 height 49
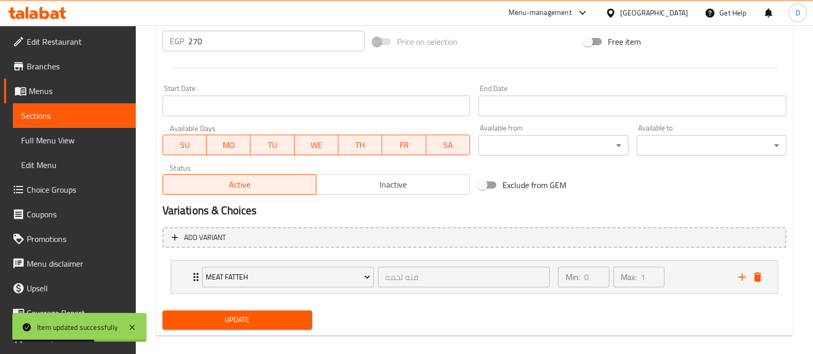
scroll to position [403, 0]
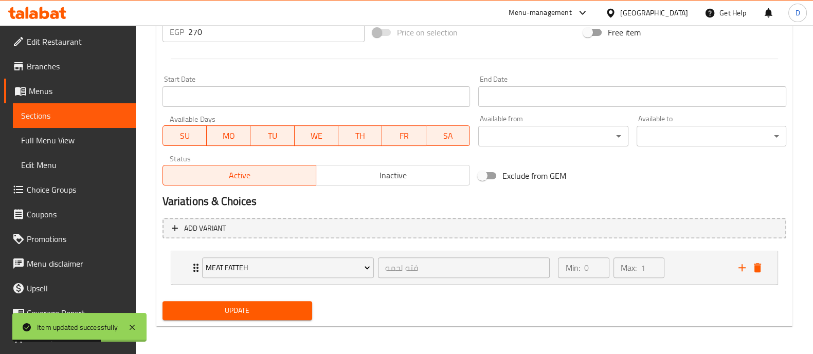
type textarea "فته جنكيز + مشروب غازي"
click at [284, 308] on span "Update" at bounding box center [237, 310] width 133 height 13
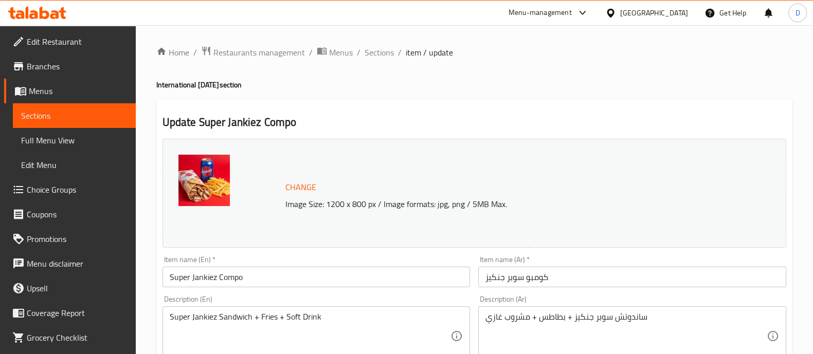
click at [616, 267] on input "كومبو سوبر جنكيز" at bounding box center [632, 277] width 308 height 21
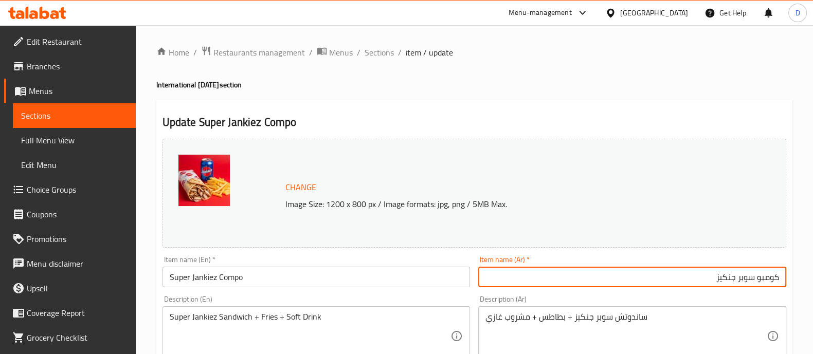
paste input "يأتي معه بطاطس مجانية"
type input "كومبو سوبر جنكيز يأتي معه بطاطس مجانية"
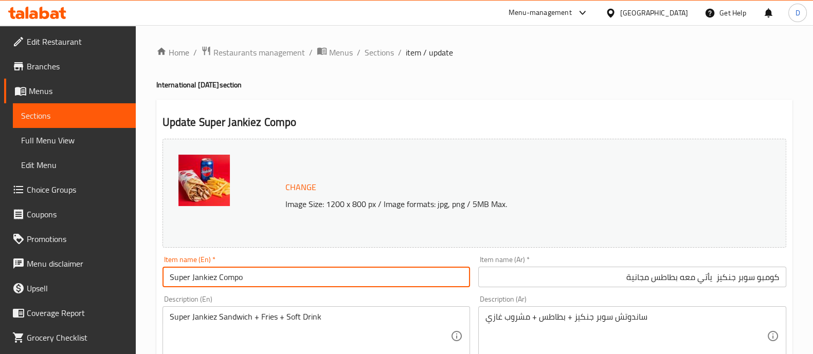
click at [267, 286] on input "Super Jankiez Compo" at bounding box center [316, 277] width 308 height 21
paste input "Comes with A Free Potato"
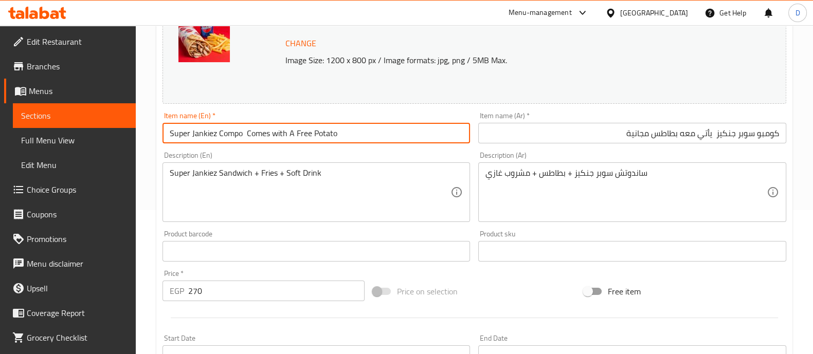
scroll to position [386, 0]
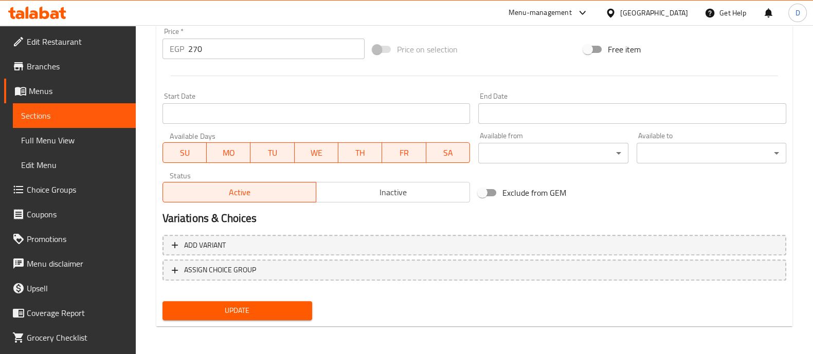
type input "Super Jankiez Compo Comes with A Free Potato"
click at [268, 312] on span "Update" at bounding box center [237, 310] width 133 height 13
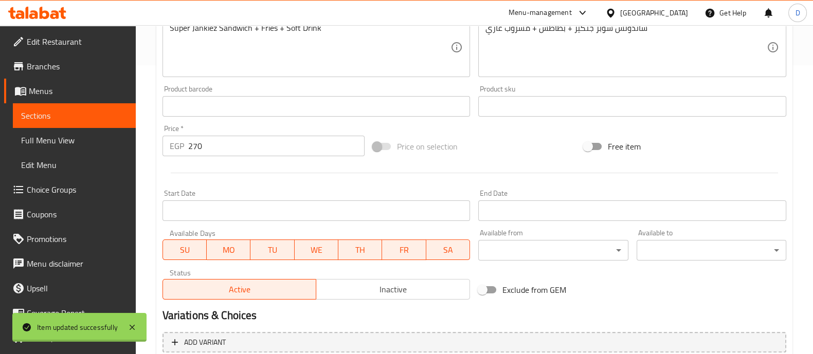
scroll to position [129, 0]
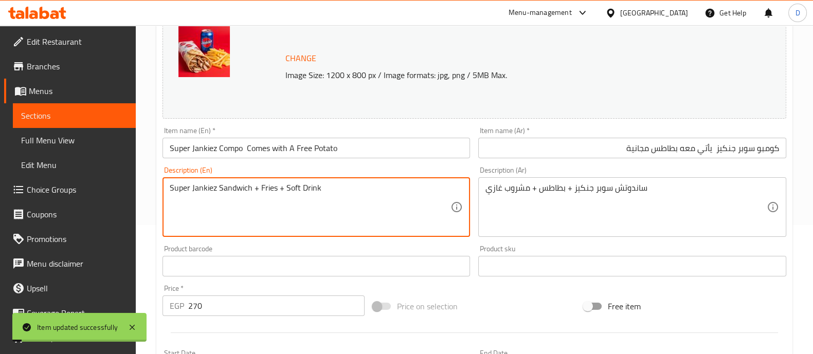
click at [267, 188] on textarea "Super Jankiez Sandwich + Fries + Soft Drink" at bounding box center [310, 207] width 281 height 49
type textarea "Super Jankiez Sandwich + Soft Drink"
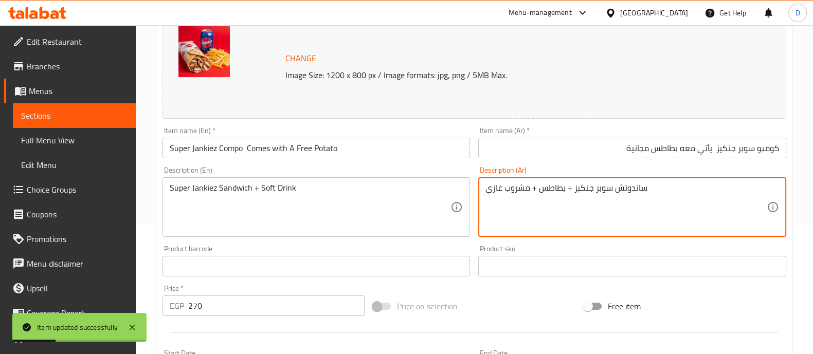
click at [550, 187] on textarea "ساندوتش سوبر جنكيز + بطاطس + مشروب غازي" at bounding box center [625, 207] width 281 height 49
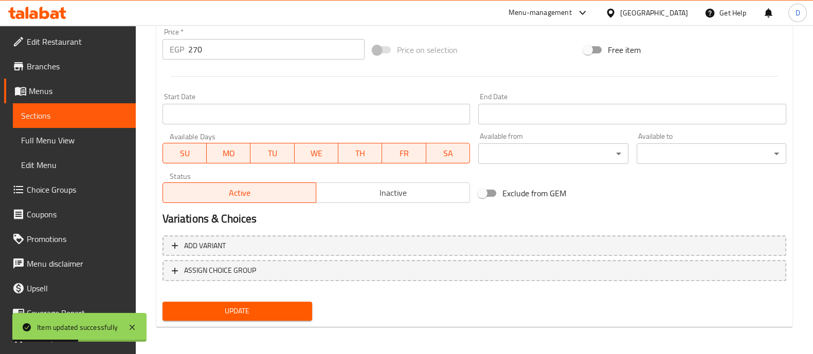
scroll to position [386, 0]
type textarea "ساندوتش سوبر جنكيز + مشروب غازي"
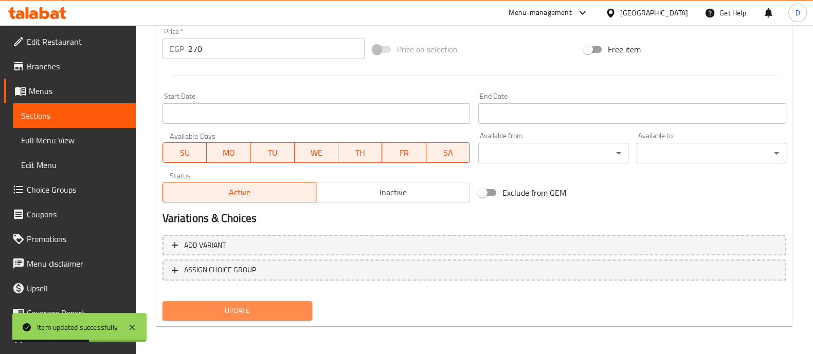
click at [268, 312] on span "Update" at bounding box center [237, 310] width 133 height 13
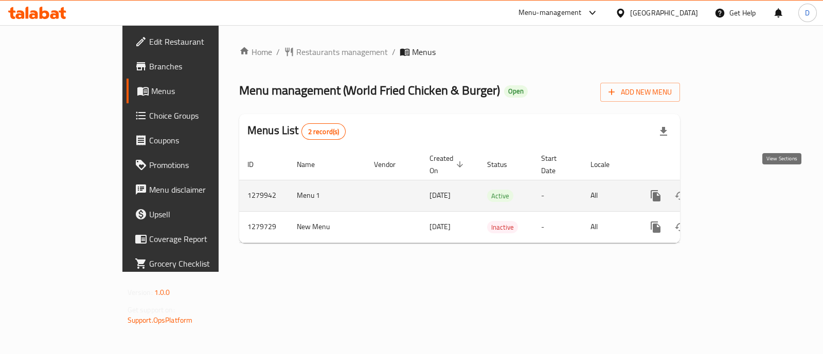
click at [736, 190] on icon "enhanced table" at bounding box center [729, 196] width 12 height 12
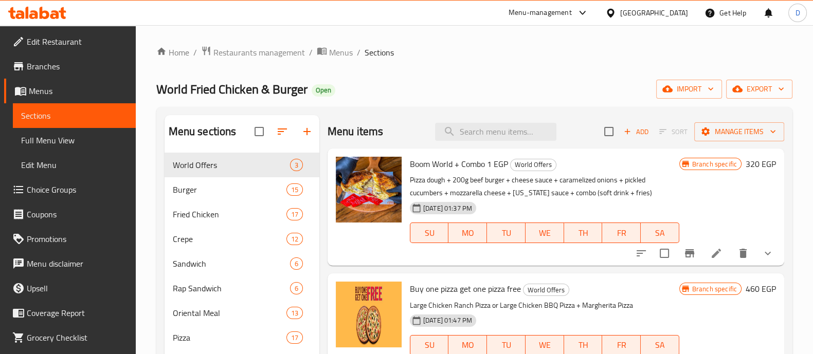
click at [222, 92] on span "World Fried Chicken & Burger" at bounding box center [231, 89] width 151 height 23
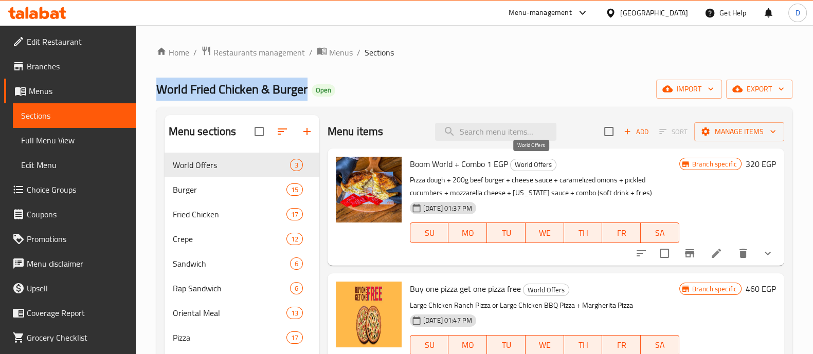
copy span "World Fried Chicken & Burger"
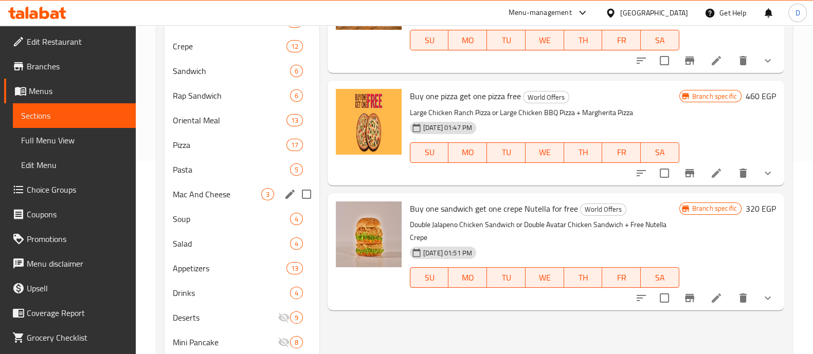
scroll to position [250, 0]
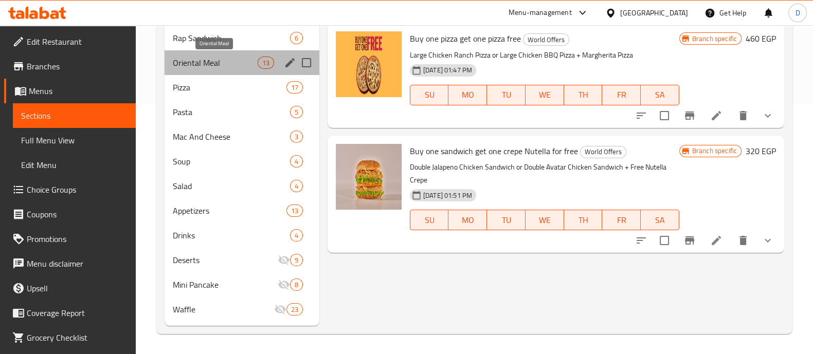
click at [246, 60] on span "Oriental Meal" at bounding box center [215, 63] width 85 height 12
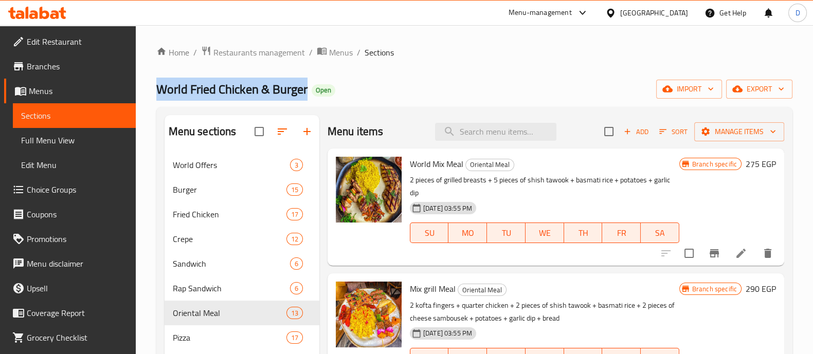
click at [298, 133] on button "button" at bounding box center [307, 131] width 25 height 25
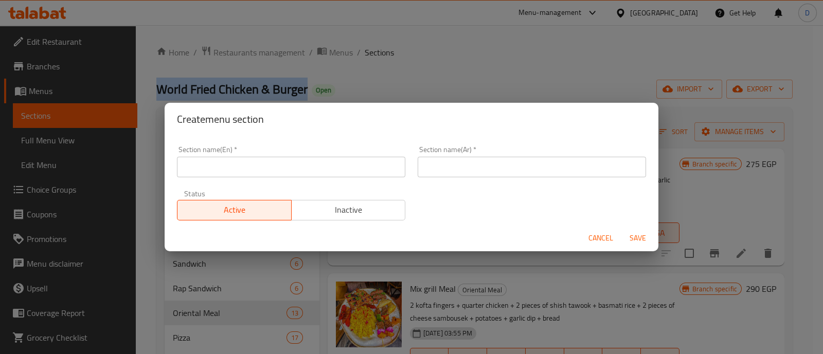
click at [220, 159] on input "text" at bounding box center [291, 167] width 228 height 21
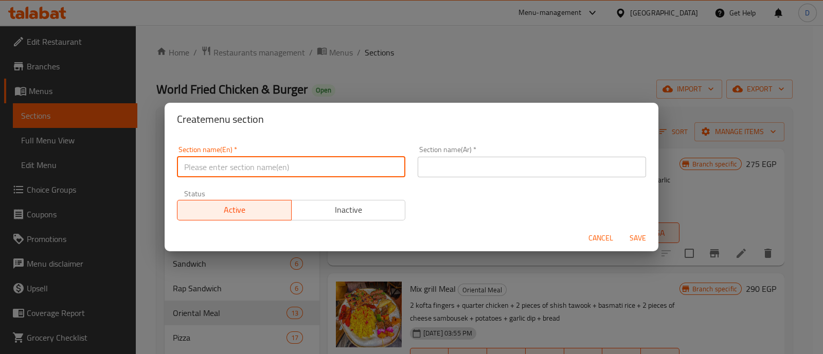
click at [520, 160] on div "Section name(Ar)   * Section name(Ar) *" at bounding box center [531, 161] width 228 height 31
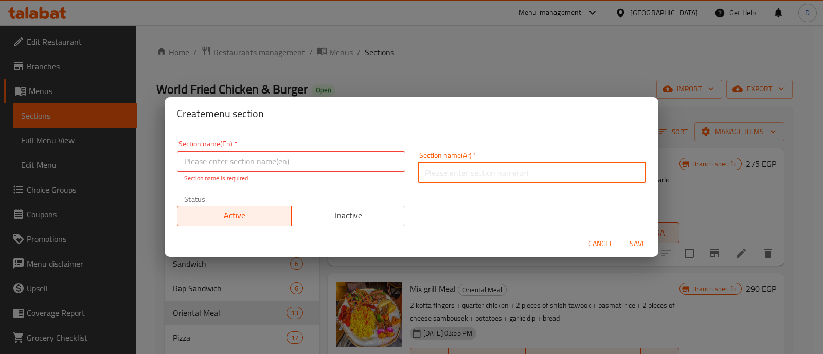
paste input "يوم البطاطس العالمي"
type input "يوم البطاطس العالمي"
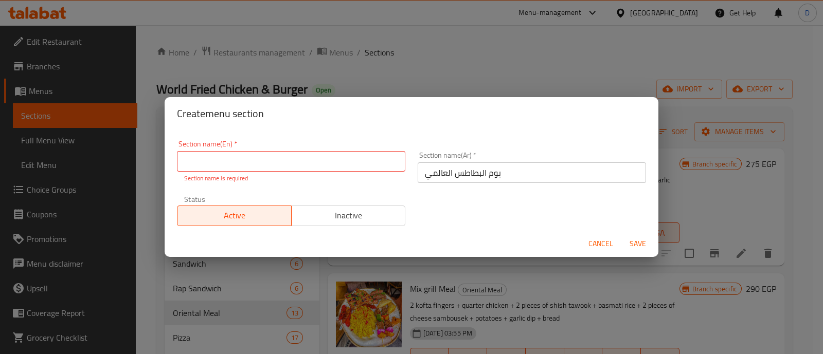
click at [188, 156] on input "text" at bounding box center [291, 161] width 228 height 21
paste input "International [DATE]"
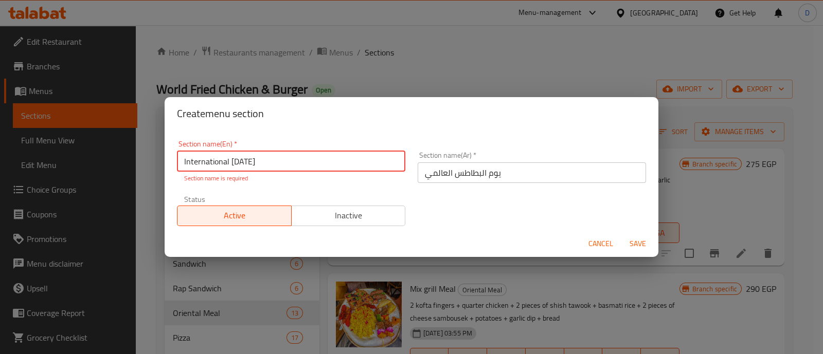
type input "International [DATE]"
click at [621, 234] on button "Save" at bounding box center [637, 243] width 33 height 19
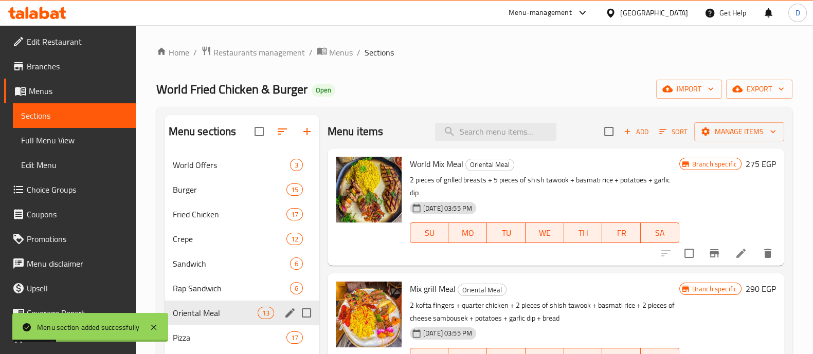
scroll to position [64, 0]
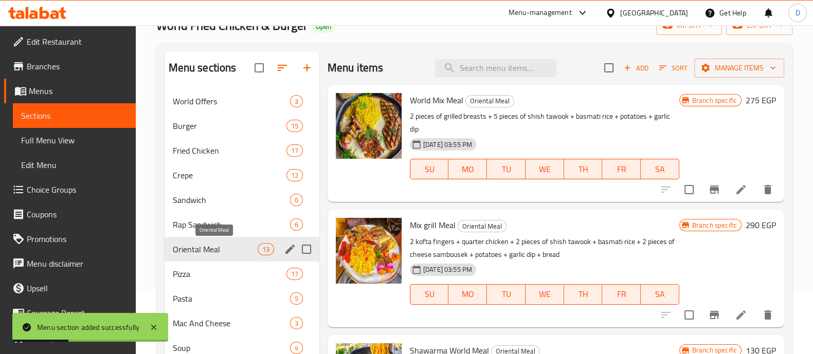
click at [202, 253] on span "Oriental Meal" at bounding box center [215, 249] width 85 height 12
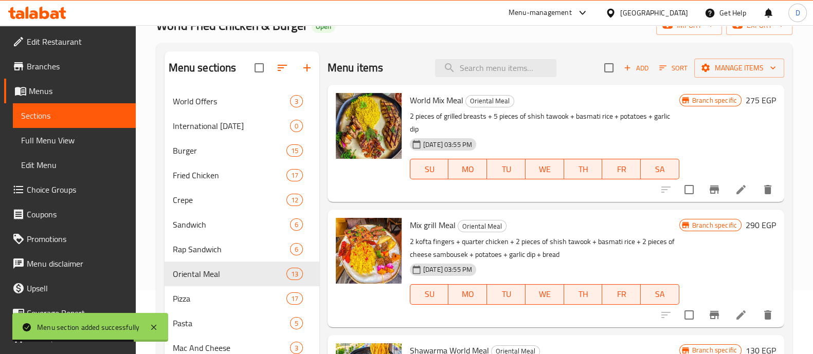
click at [708, 184] on icon "Branch-specific-item" at bounding box center [714, 190] width 12 height 12
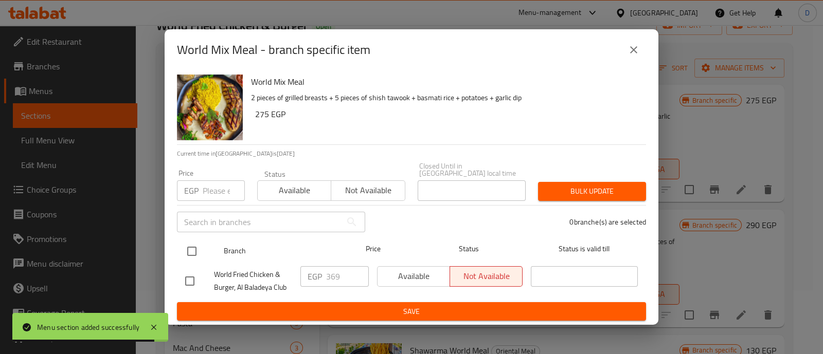
click at [190, 244] on input "checkbox" at bounding box center [192, 252] width 22 height 22
checkbox input "true"
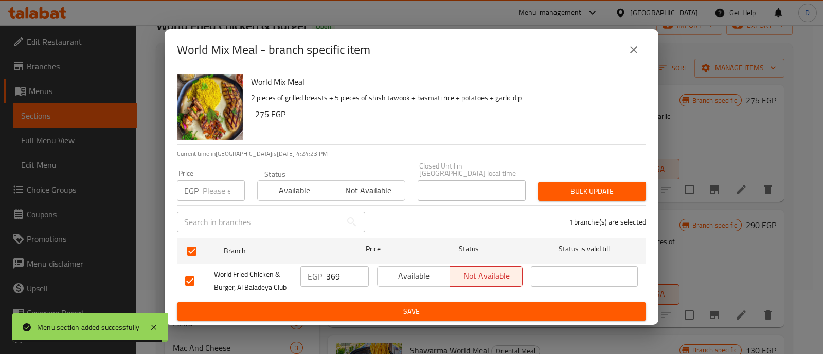
click at [327, 270] on input "369" at bounding box center [347, 276] width 43 height 21
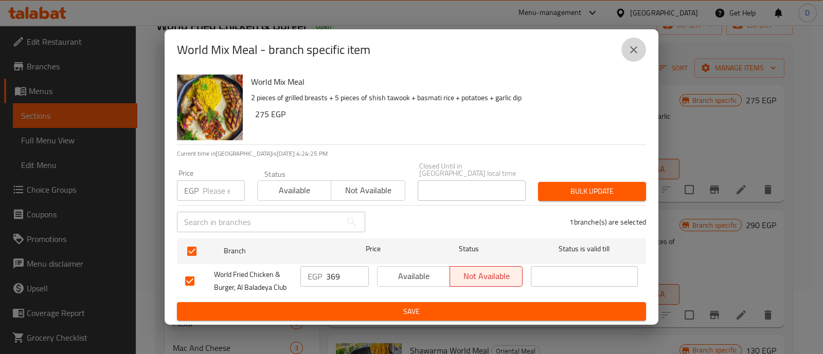
click at [635, 53] on icon "close" at bounding box center [633, 50] width 12 height 12
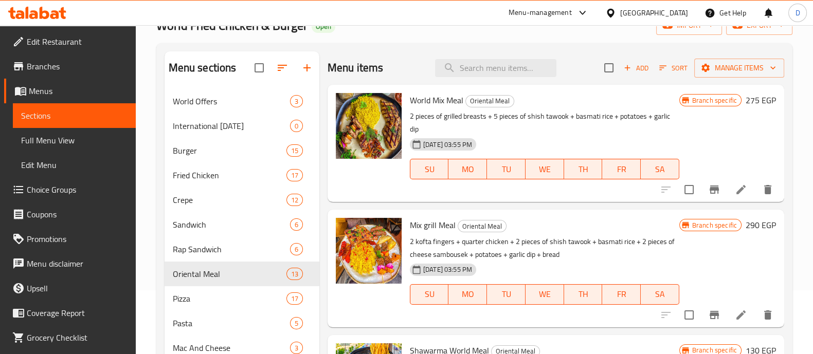
click at [747, 101] on h6 "275 EGP" at bounding box center [760, 100] width 30 height 14
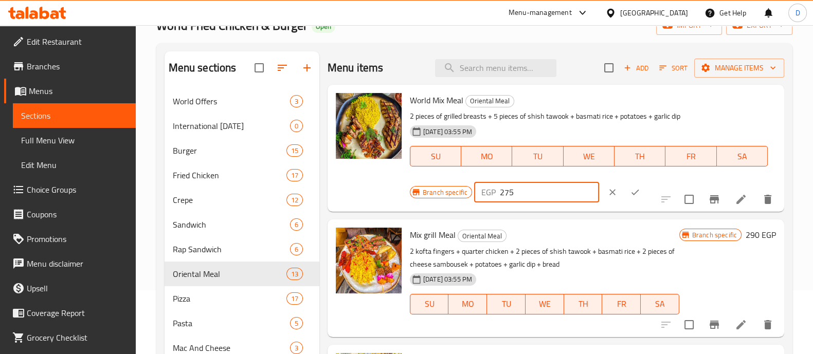
click at [538, 195] on input "275" at bounding box center [549, 192] width 99 height 21
paste input "369"
type input "369"
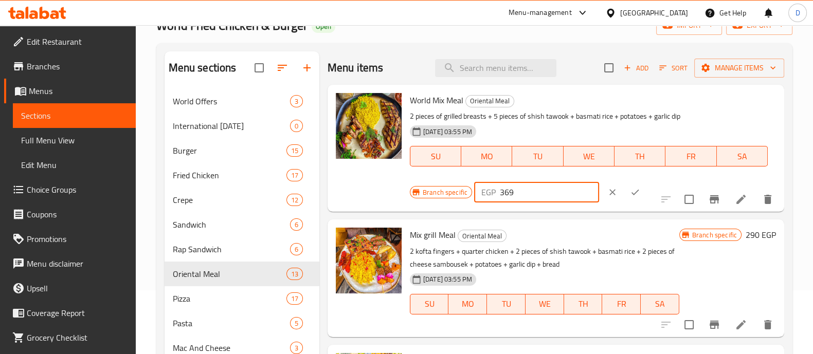
click at [630, 187] on icon "ok" at bounding box center [635, 192] width 10 height 10
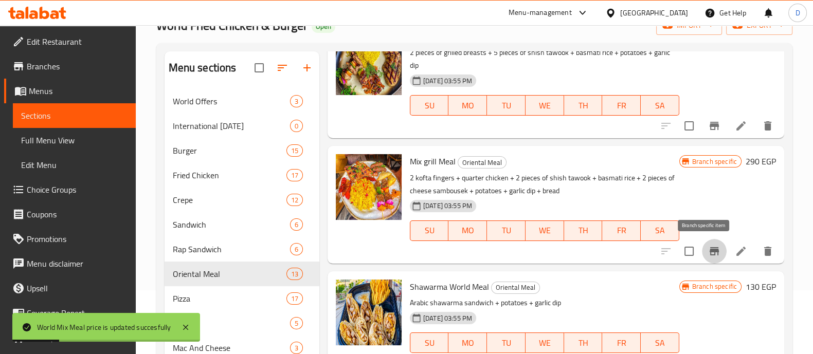
click at [709, 248] on icon "Branch-specific-item" at bounding box center [713, 251] width 9 height 8
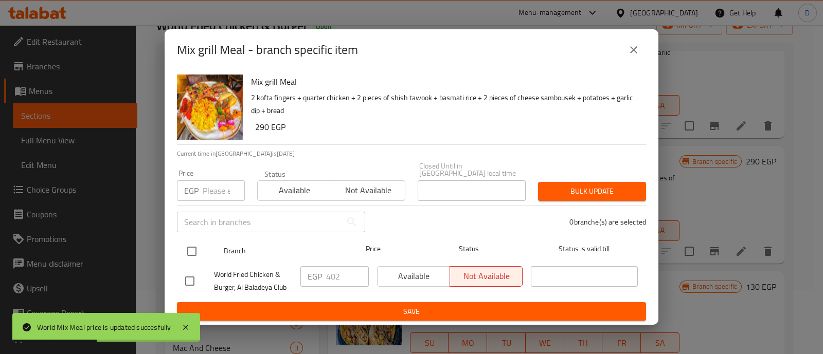
click at [187, 244] on input "checkbox" at bounding box center [192, 252] width 22 height 22
checkbox input "true"
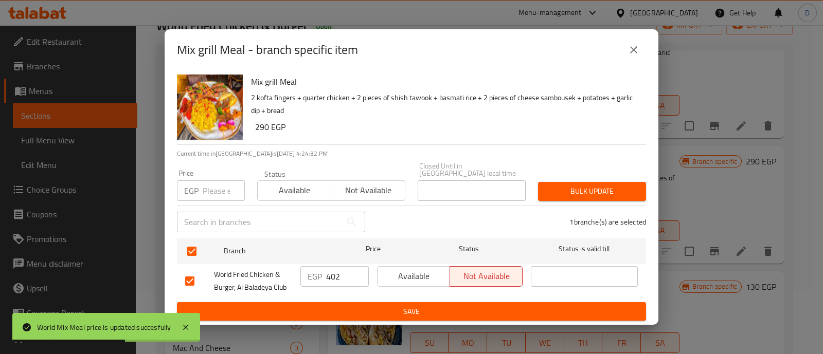
click at [327, 274] on input "402" at bounding box center [347, 276] width 43 height 21
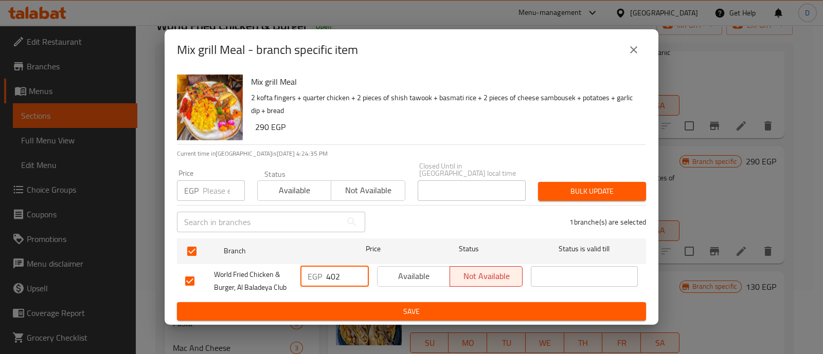
click at [638, 49] on icon "close" at bounding box center [633, 50] width 12 height 12
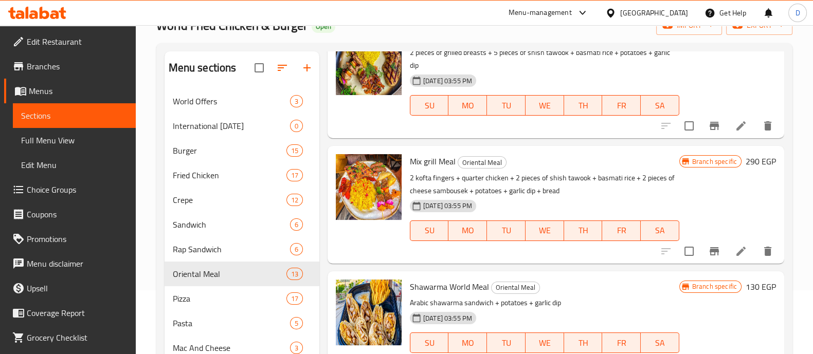
click at [745, 160] on h6 "290 EGP" at bounding box center [760, 161] width 30 height 14
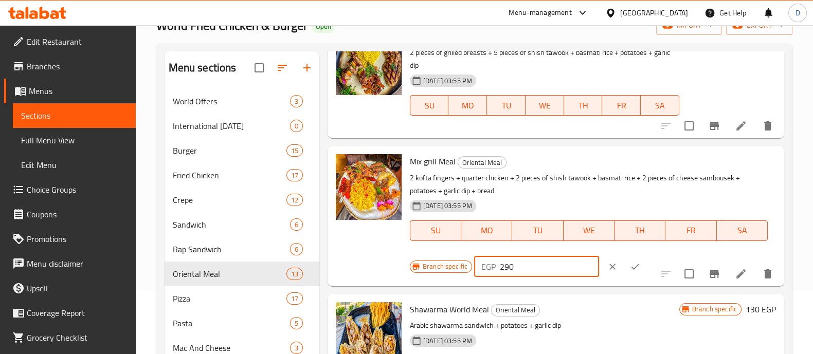
click at [555, 262] on input "290" at bounding box center [549, 267] width 99 height 21
paste input "402"
type input "402"
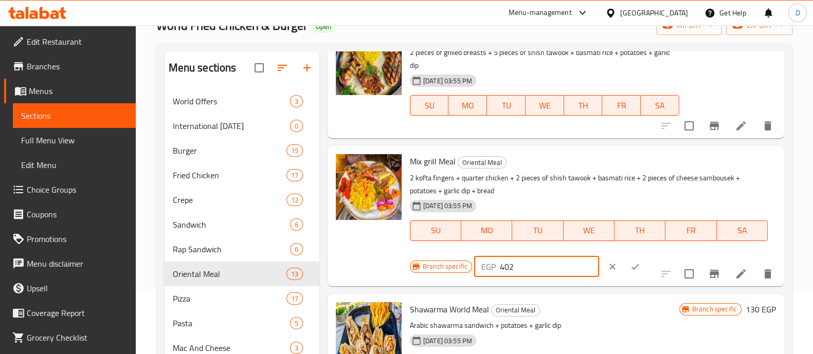
click at [624, 261] on button "ok" at bounding box center [635, 266] width 23 height 23
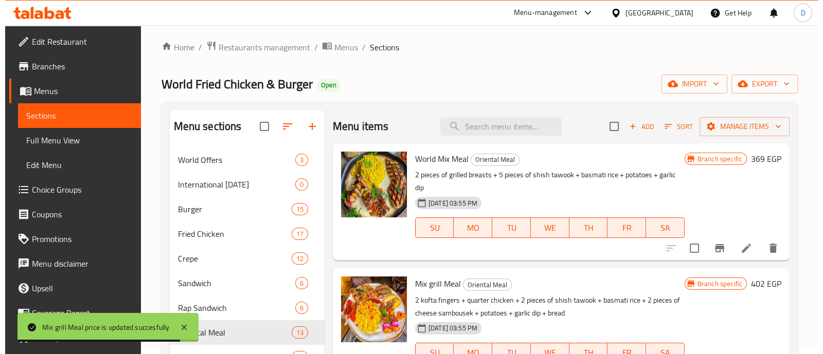
scroll to position [0, 0]
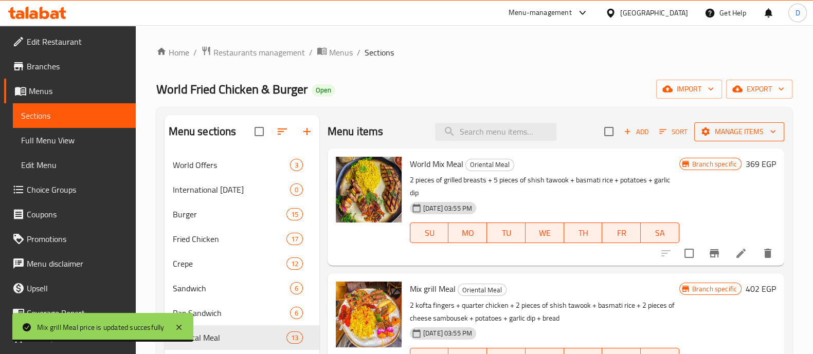
click at [753, 136] on span "Manage items" at bounding box center [739, 131] width 74 height 13
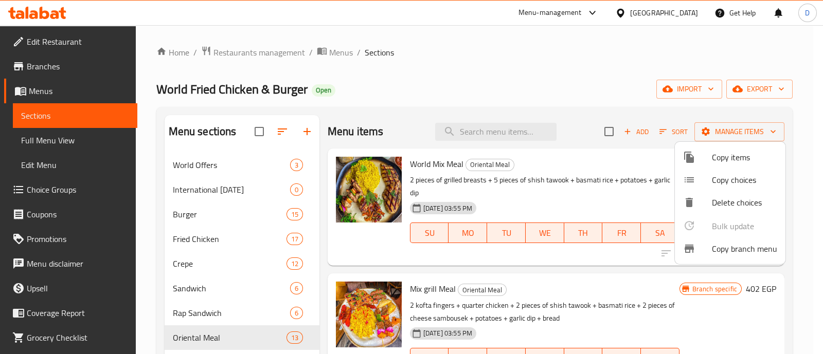
click at [716, 167] on li "Copy items" at bounding box center [729, 157] width 111 height 23
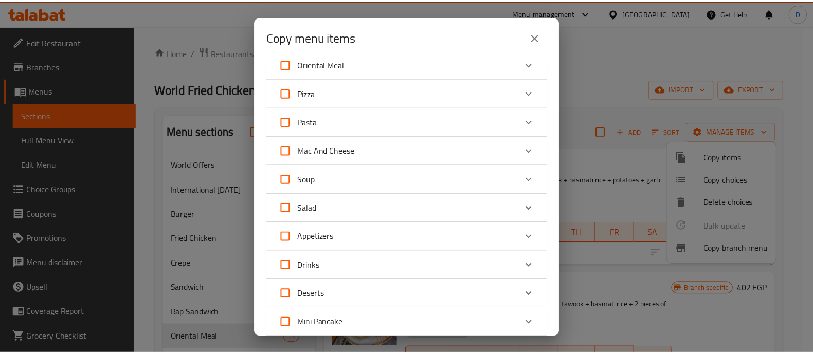
scroll to position [193, 0]
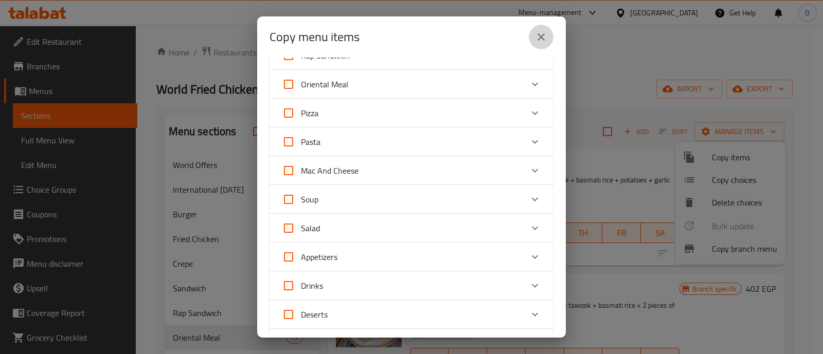
click at [535, 39] on icon "close" at bounding box center [541, 37] width 12 height 12
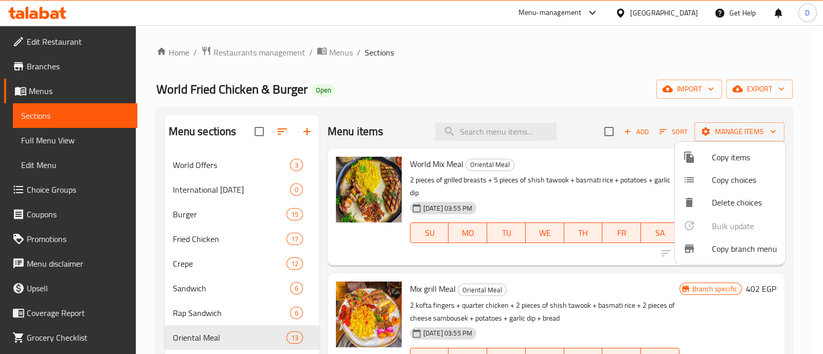
click at [553, 188] on div at bounding box center [411, 177] width 823 height 354
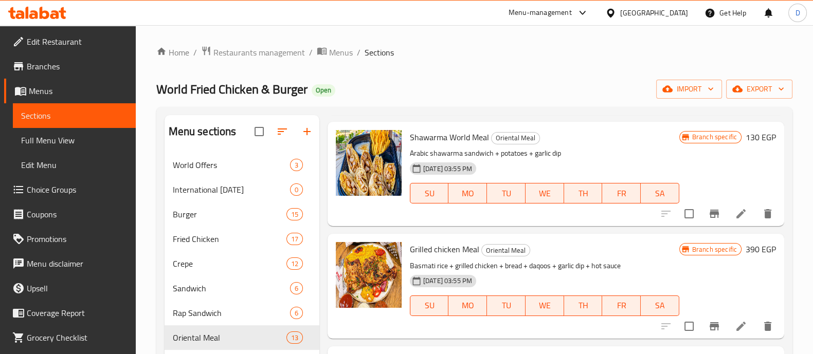
scroll to position [257, 0]
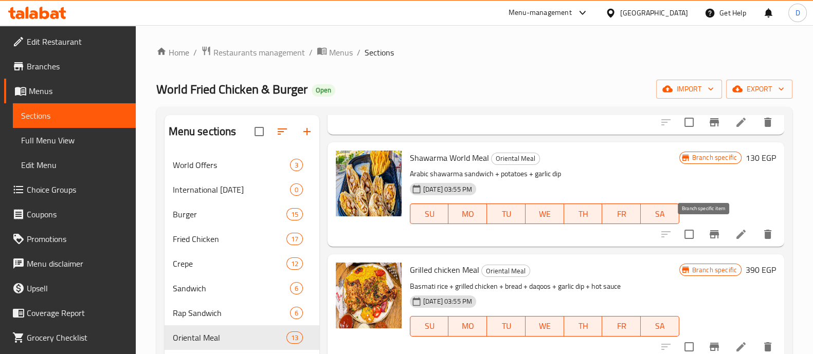
click at [709, 232] on icon "Branch-specific-item" at bounding box center [713, 234] width 9 height 8
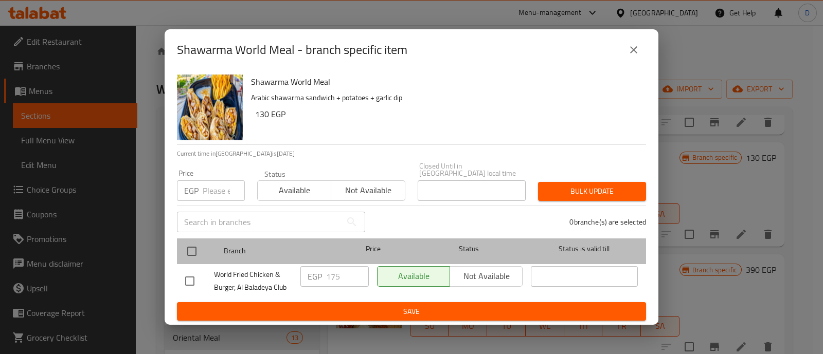
click at [179, 241] on div "Branch Price Status Status is valid till" at bounding box center [411, 252] width 469 height 26
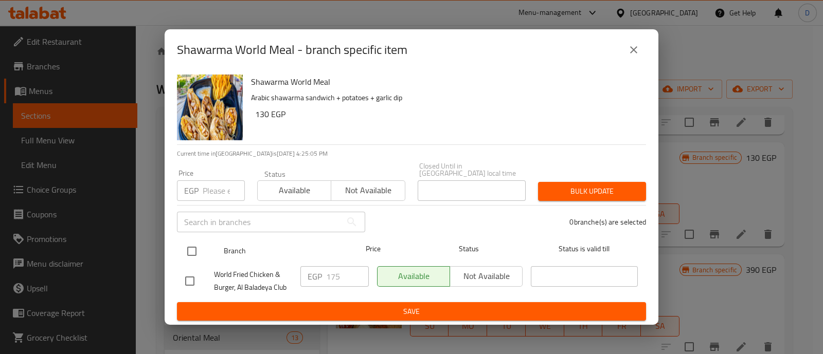
click at [194, 252] on input "checkbox" at bounding box center [192, 252] width 22 height 22
checkbox input "true"
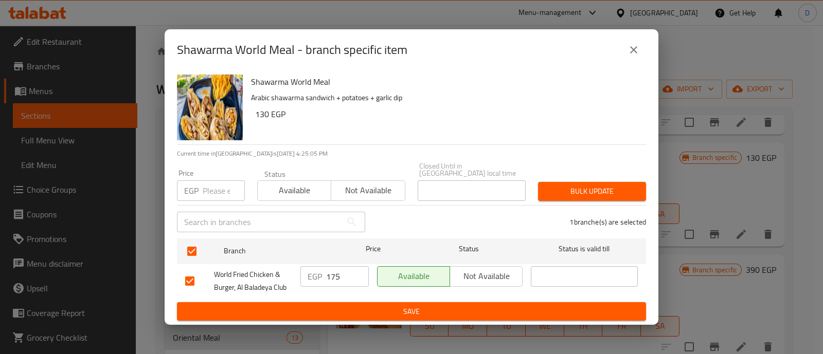
click at [330, 271] on input "175" at bounding box center [347, 276] width 43 height 21
click at [640, 48] on button "close" at bounding box center [633, 50] width 25 height 25
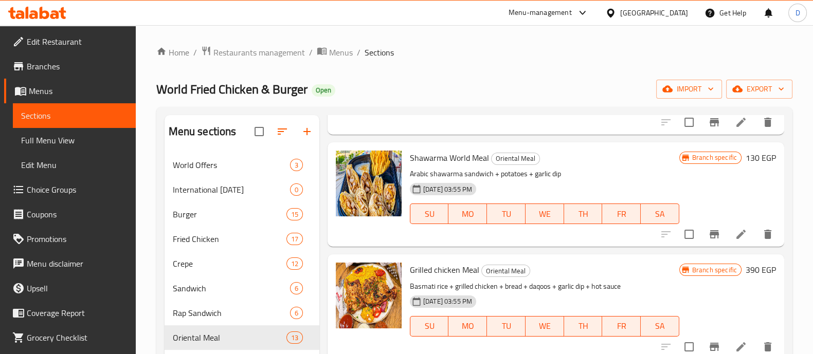
click at [745, 158] on h6 "130 EGP" at bounding box center [760, 158] width 30 height 14
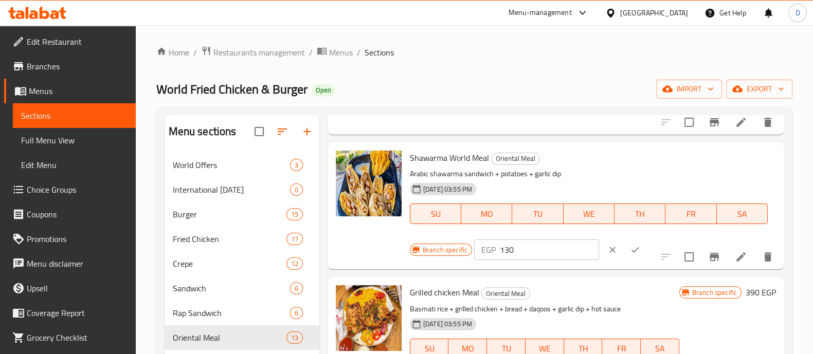
click at [535, 243] on input "130" at bounding box center [549, 250] width 99 height 21
paste input "75"
type input "175"
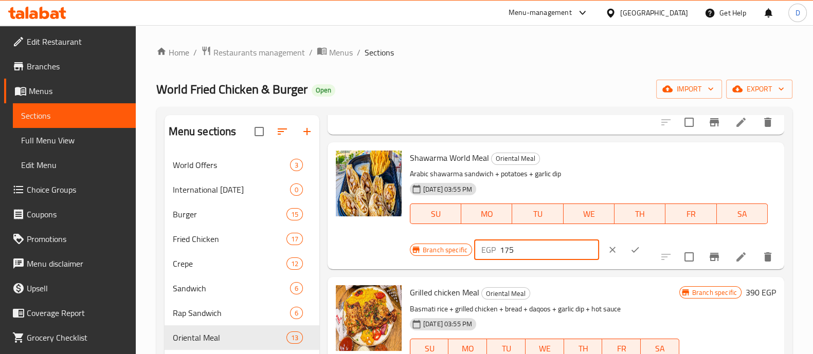
click at [630, 249] on icon "ok" at bounding box center [635, 250] width 10 height 10
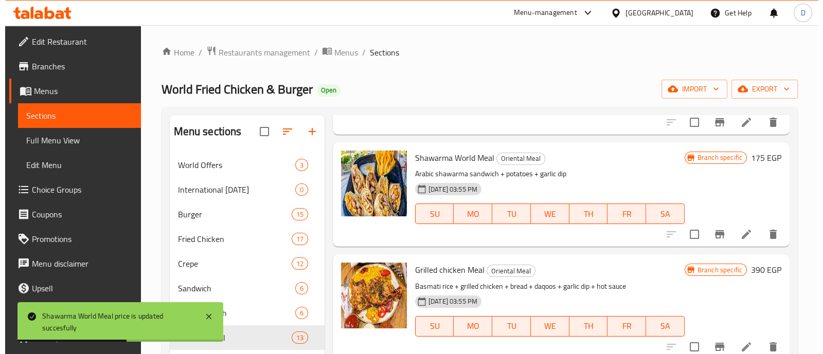
scroll to position [0, 0]
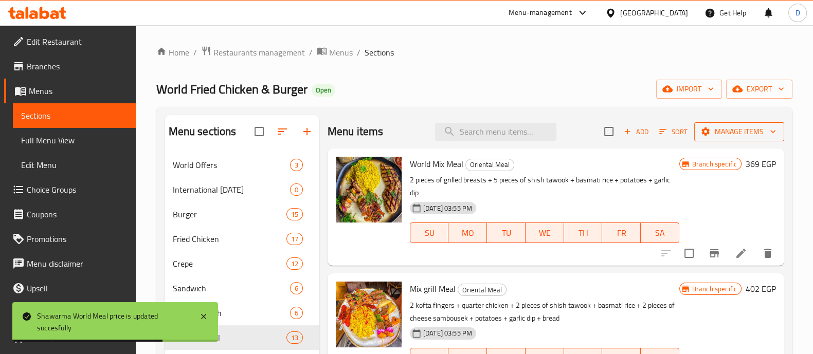
click at [709, 131] on span "Manage items" at bounding box center [739, 131] width 74 height 13
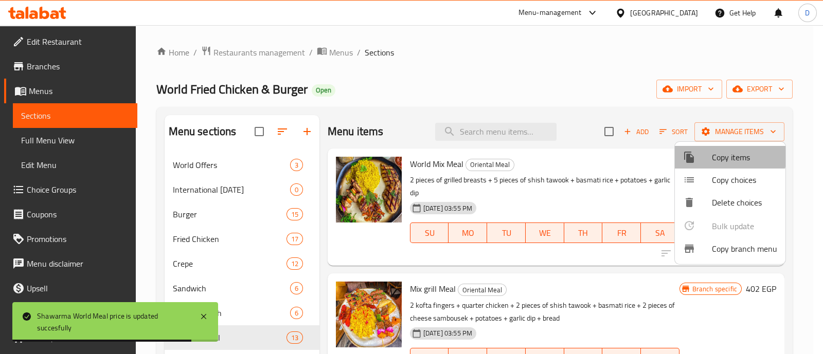
click at [702, 151] on div at bounding box center [697, 157] width 29 height 12
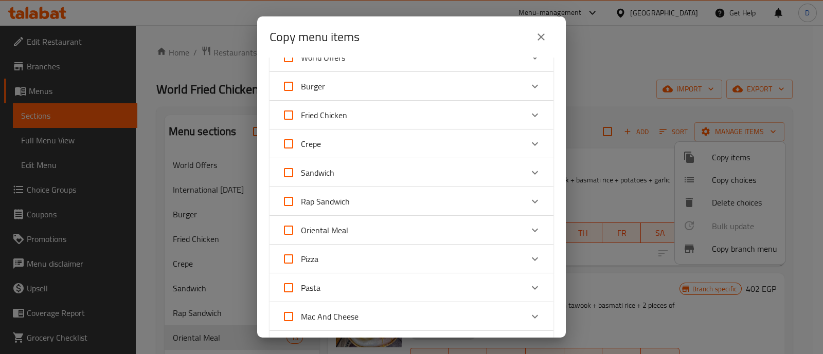
scroll to position [64, 0]
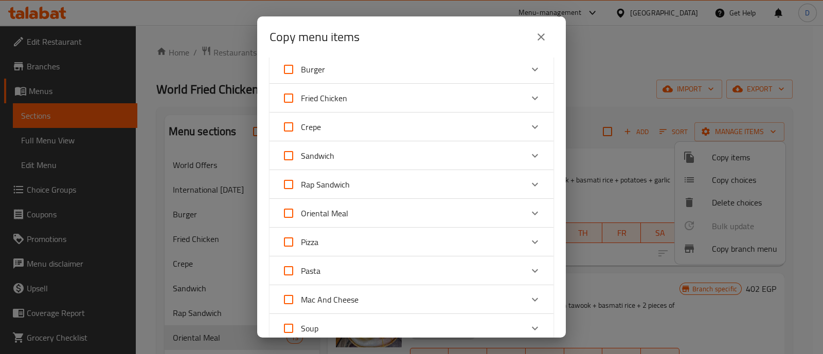
click at [504, 205] on div "Oriental Meal" at bounding box center [402, 213] width 241 height 25
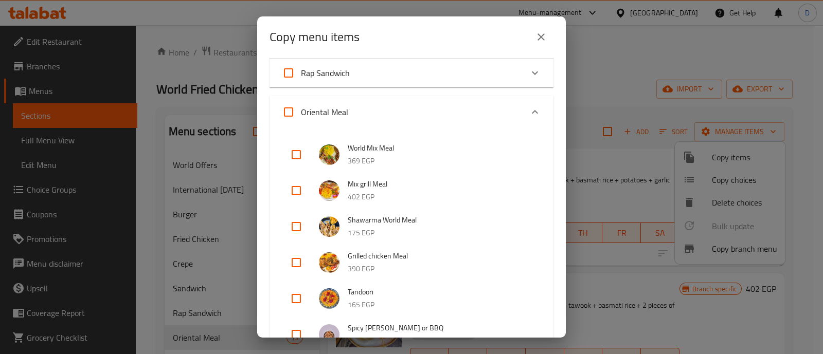
scroll to position [193, 0]
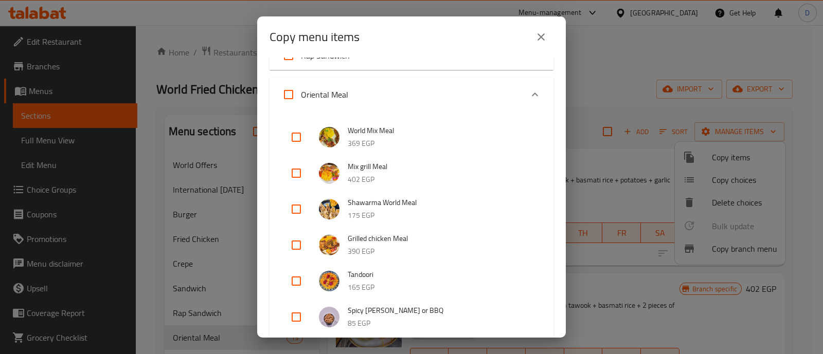
click at [292, 213] on input "checkbox" at bounding box center [296, 209] width 25 height 25
checkbox input "true"
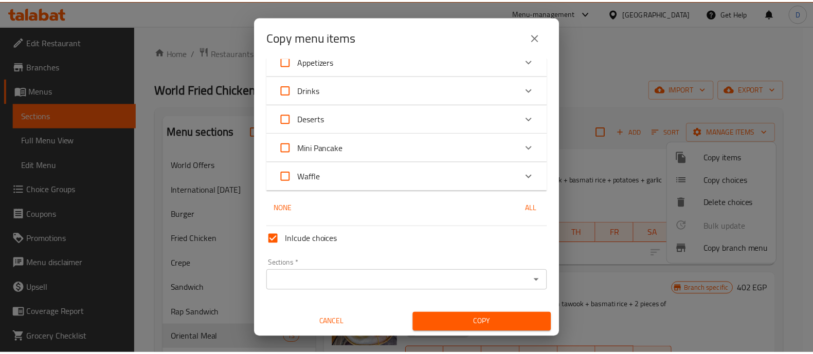
scroll to position [902, 0]
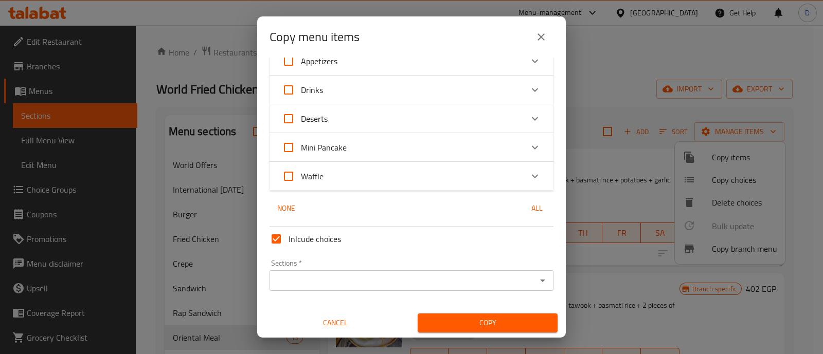
click at [315, 270] on div "Sections *" at bounding box center [411, 280] width 284 height 21
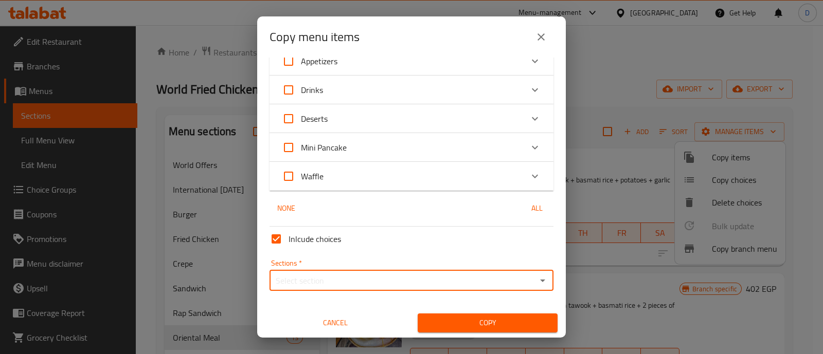
click at [293, 281] on input "Sections   *" at bounding box center [402, 280] width 261 height 14
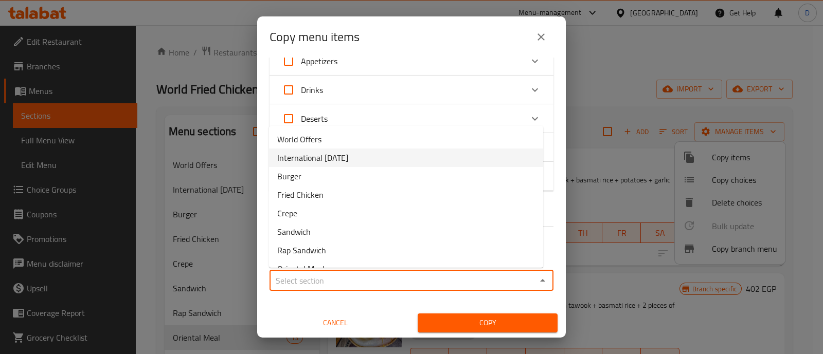
click at [335, 152] on span "International [DATE]" at bounding box center [312, 158] width 71 height 12
type input "International [DATE]"
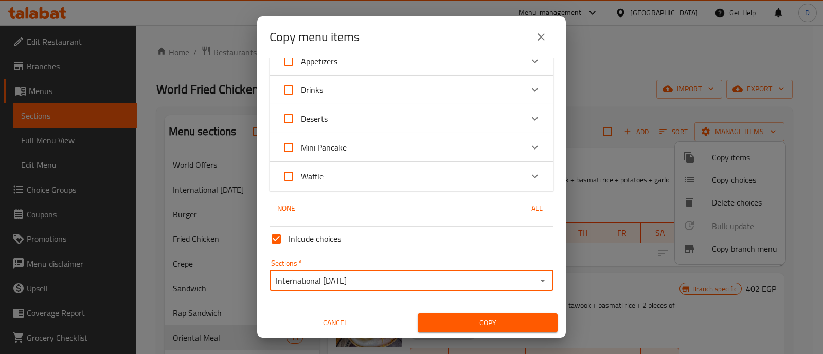
click at [461, 317] on span "Copy" at bounding box center [487, 323] width 123 height 13
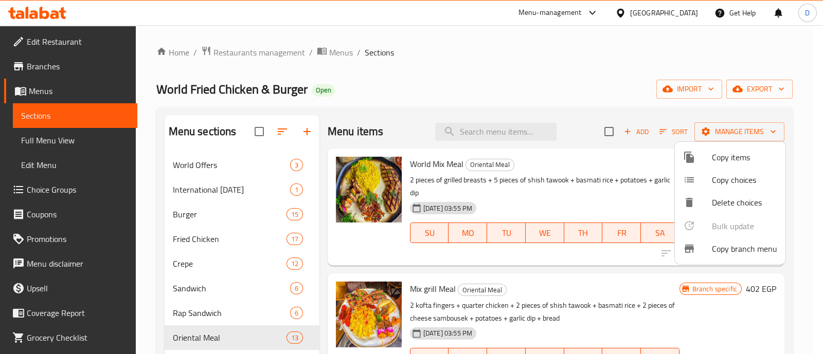
click at [202, 167] on div at bounding box center [411, 177] width 823 height 354
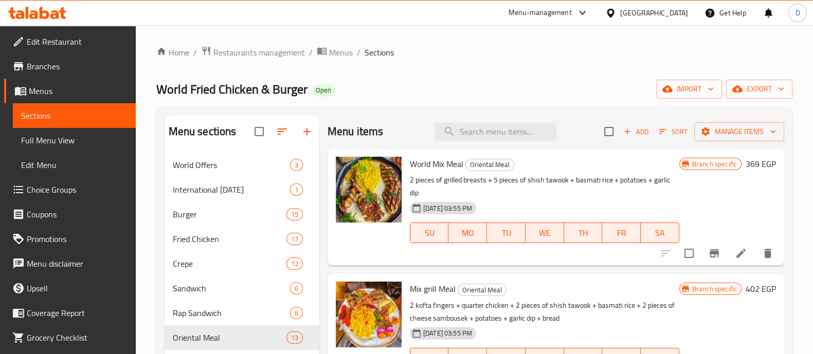
click at [202, 167] on span "World Offers" at bounding box center [231, 165] width 117 height 12
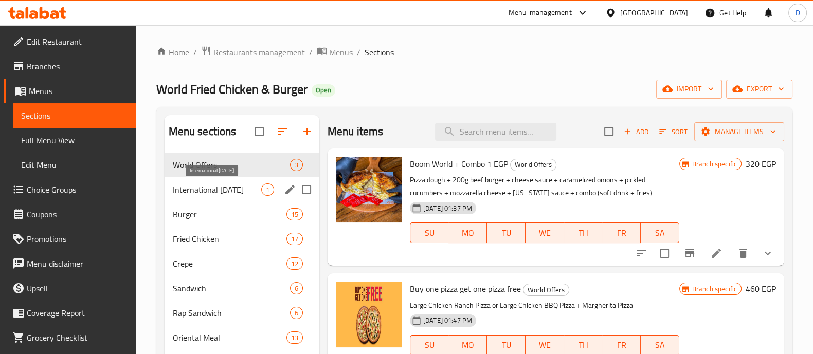
click at [199, 189] on span "International [DATE]" at bounding box center [217, 190] width 88 height 12
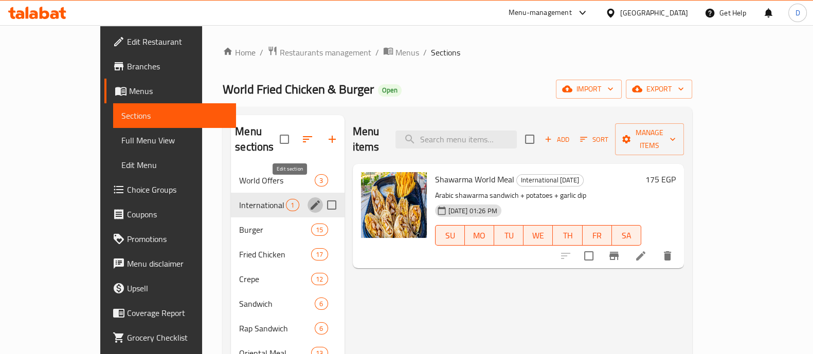
click at [309, 199] on icon "edit" at bounding box center [315, 205] width 12 height 12
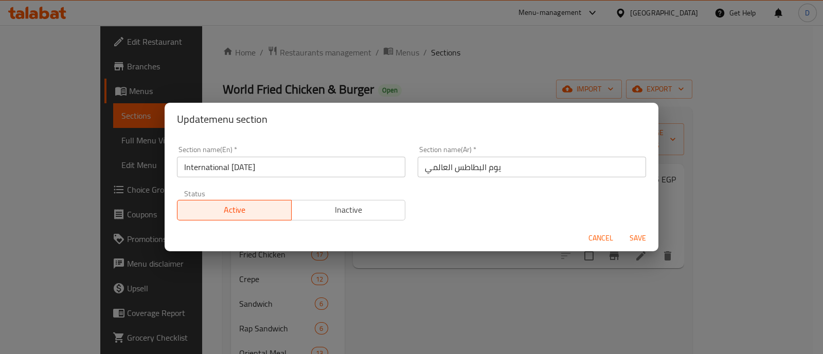
click at [393, 210] on span "Inactive" at bounding box center [349, 210] width 106 height 15
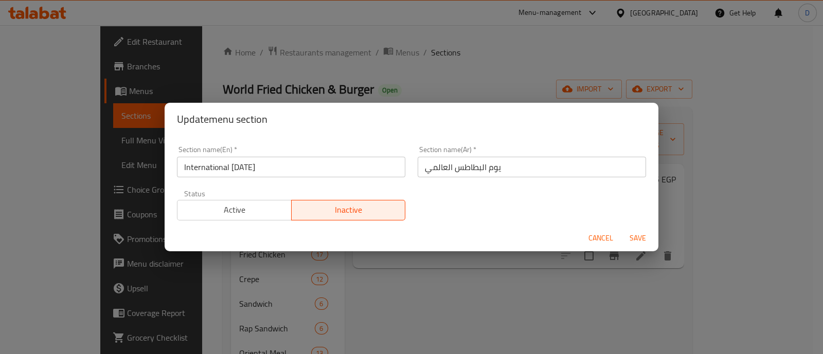
click at [644, 237] on span "Save" at bounding box center [637, 238] width 25 height 13
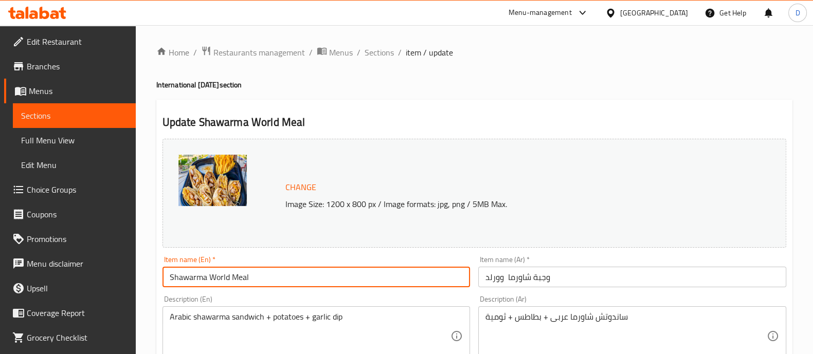
click at [282, 281] on input "Shawarma World Meal" at bounding box center [316, 277] width 308 height 21
click at [298, 278] on input "Shawarma World Meal" at bounding box center [316, 277] width 308 height 21
paste input "Comes with A Free Potato"
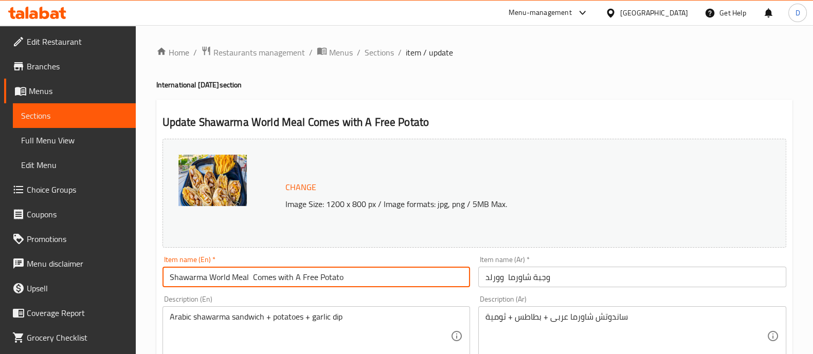
type input "Shawarma World Meal Comes with A Free Potato"
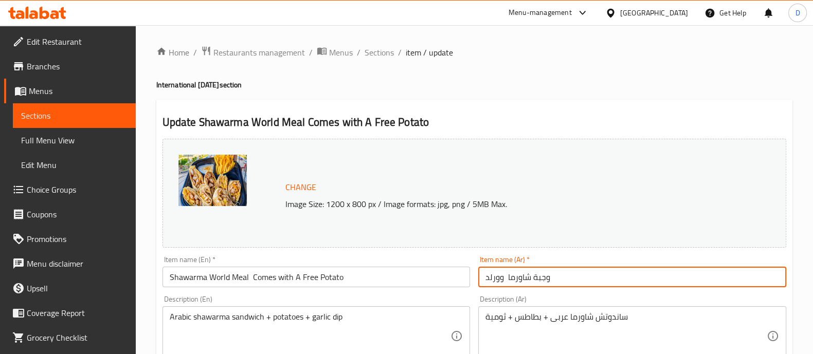
click at [671, 271] on input "وجبة شاورما وورلد" at bounding box center [632, 277] width 308 height 21
paste input "يأتي معه بطاطس مجانية"
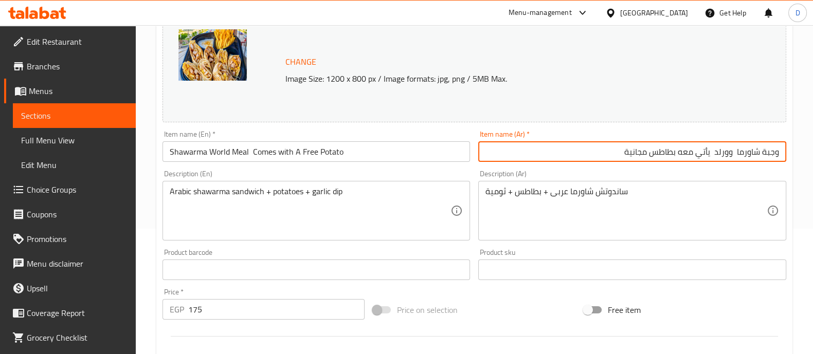
scroll to position [128, 0]
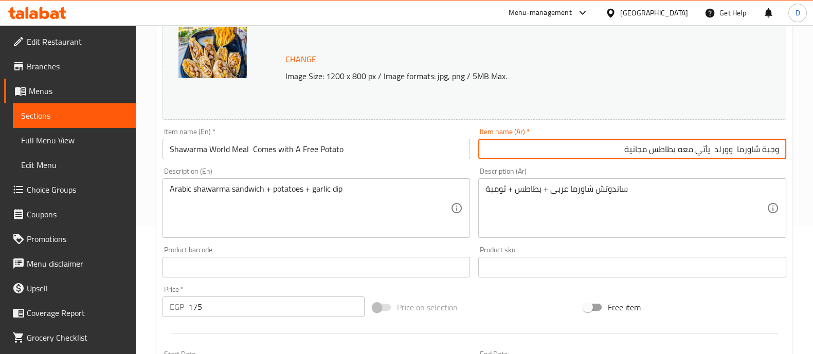
type input "وجبة شاورما وورلد يأتي معه بطاطس مجانية"
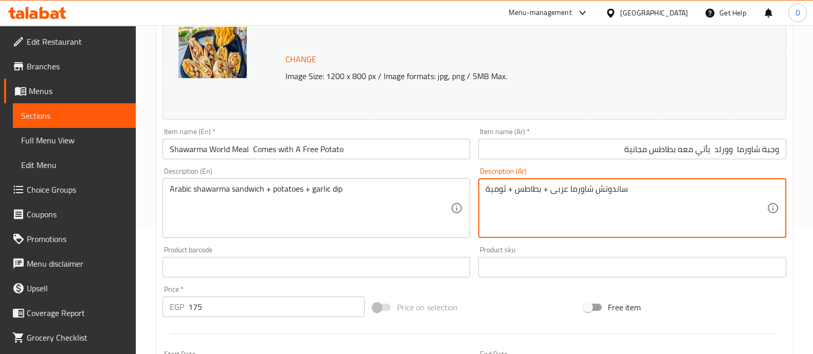
click at [531, 191] on textarea "ساندوتش شاورما عربى + بطاطس + ثومية" at bounding box center [625, 208] width 281 height 49
type textarea "ساندوتش شاورما عربى + ثومية"
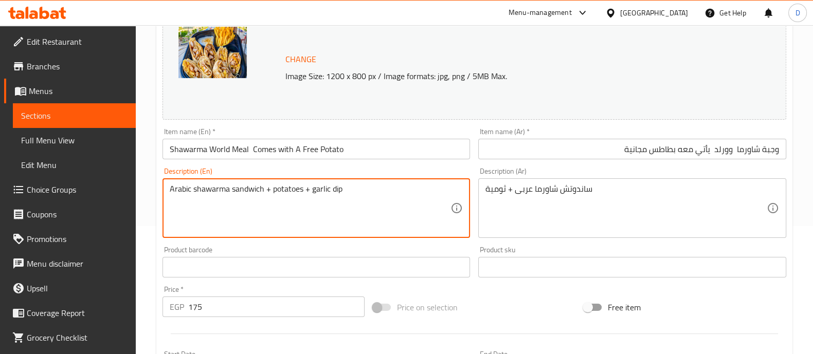
click at [298, 187] on textarea "Arabic shawarma sandwich + potatoes + garlic dip" at bounding box center [310, 208] width 281 height 49
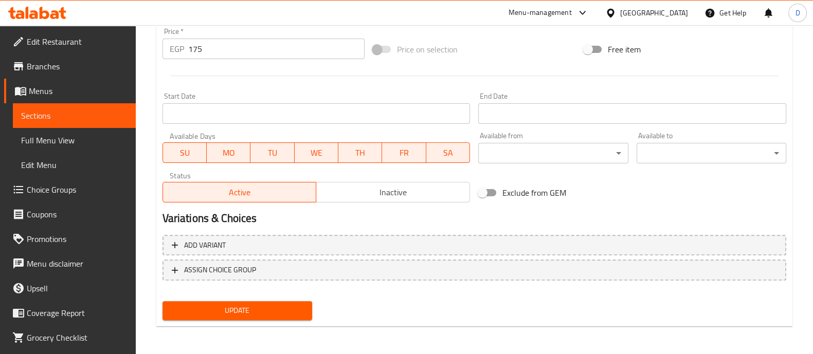
type textarea "Arabic shawarma sandwich + garlic dip"
click at [255, 306] on span "Update" at bounding box center [237, 310] width 133 height 13
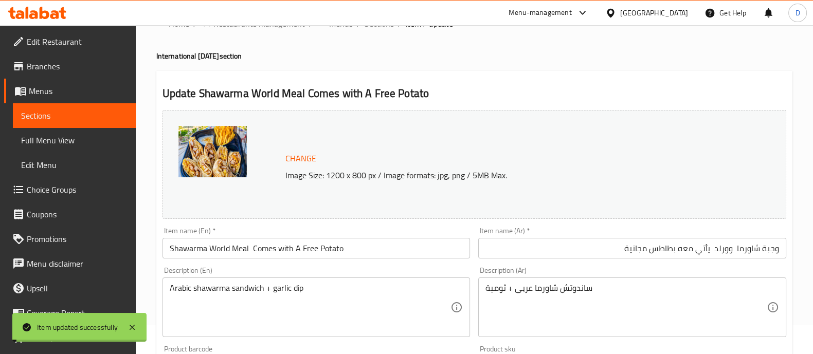
scroll to position [0, 0]
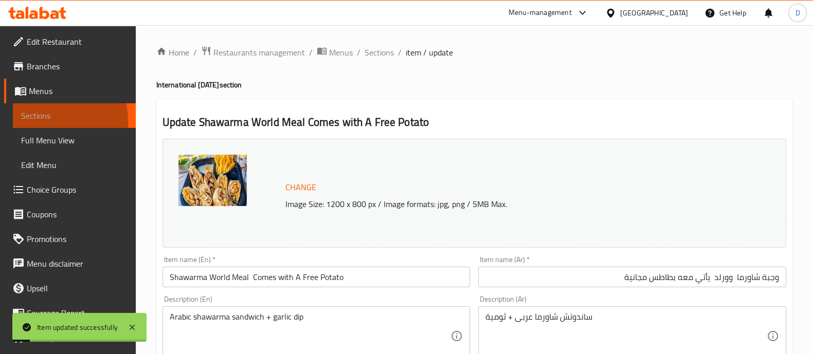
click at [21, 122] on span "Sections" at bounding box center [74, 115] width 106 height 12
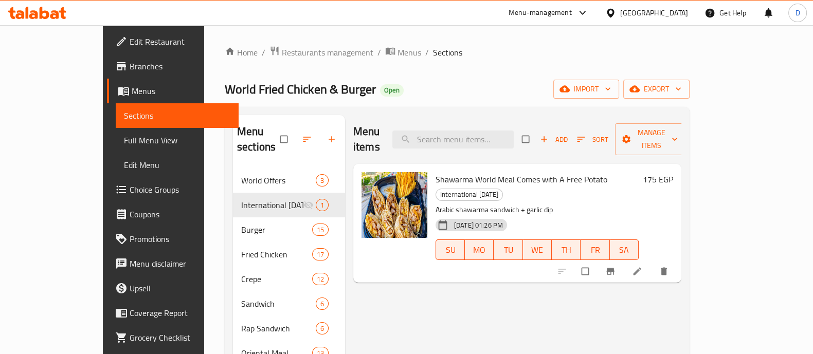
click at [35, 14] on icon at bounding box center [33, 14] width 9 height 9
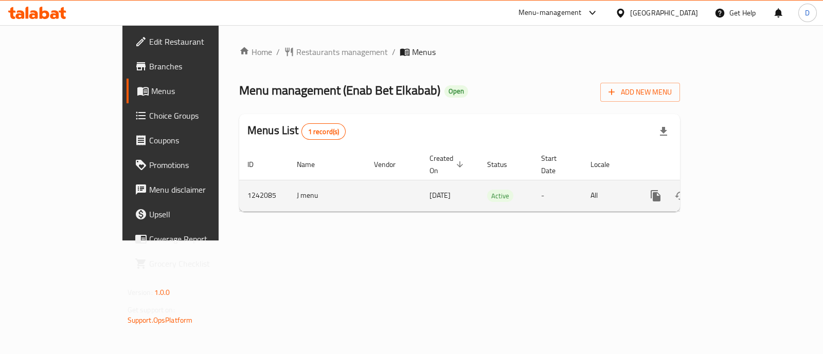
click at [736, 190] on icon "enhanced table" at bounding box center [729, 196] width 12 height 12
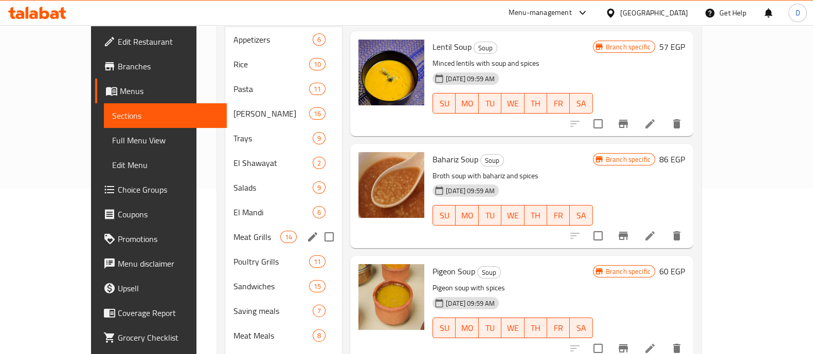
scroll to position [193, 0]
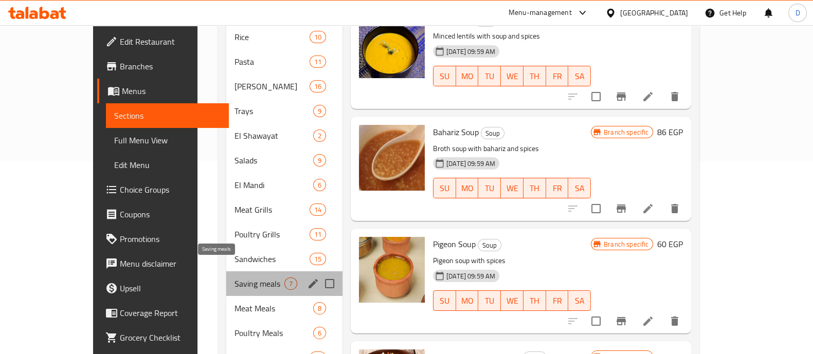
click at [234, 278] on span "Saving meals" at bounding box center [259, 284] width 50 height 12
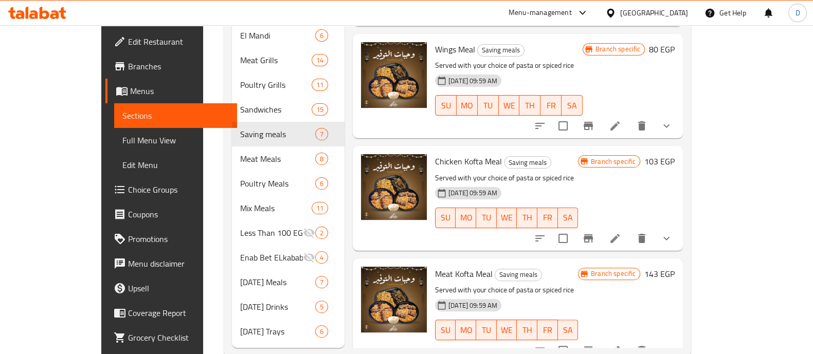
scroll to position [349, 0]
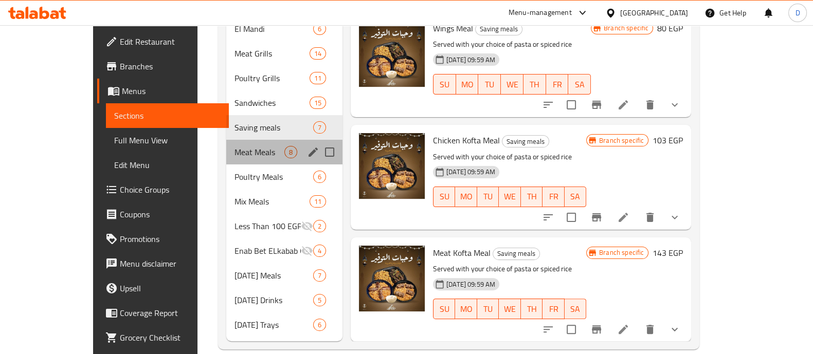
click at [226, 140] on div "Meat Meals 8" at bounding box center [284, 152] width 116 height 25
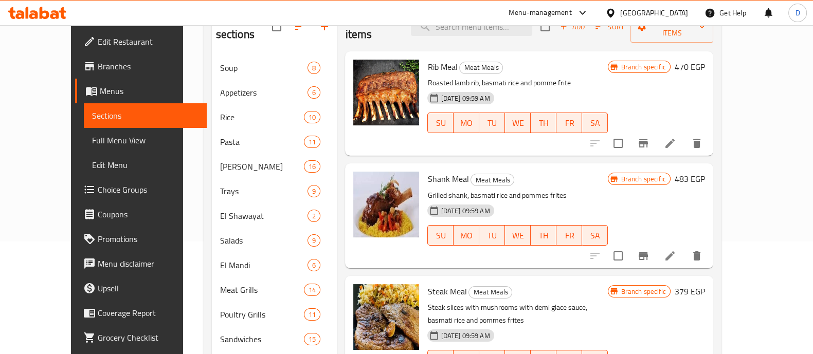
scroll to position [92, 0]
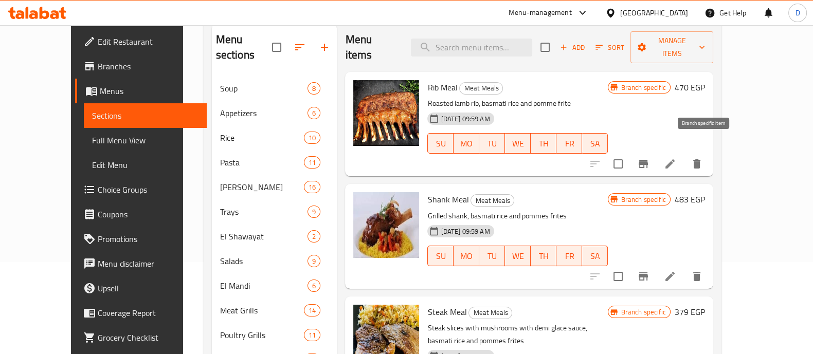
click at [648, 160] on icon "Branch-specific-item" at bounding box center [642, 164] width 9 height 8
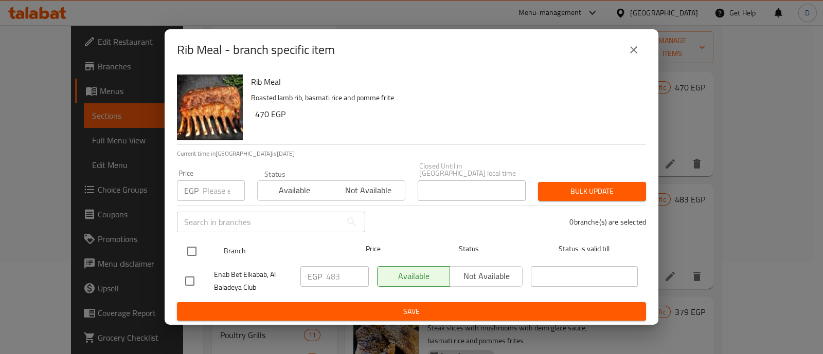
click at [192, 247] on input "checkbox" at bounding box center [192, 252] width 22 height 22
checkbox input "true"
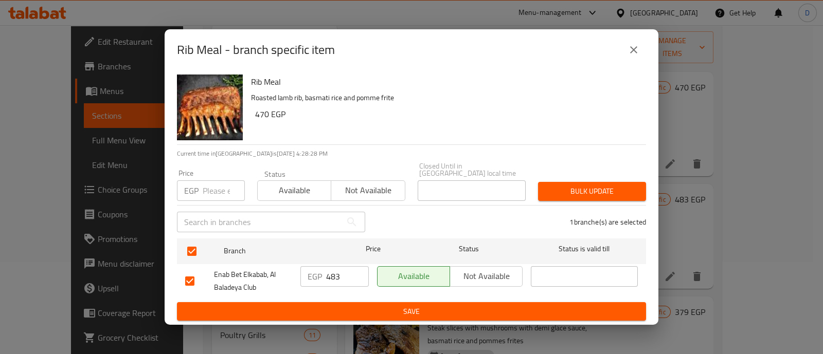
click at [330, 269] on input "483" at bounding box center [347, 276] width 43 height 21
click at [639, 53] on icon "close" at bounding box center [633, 50] width 12 height 12
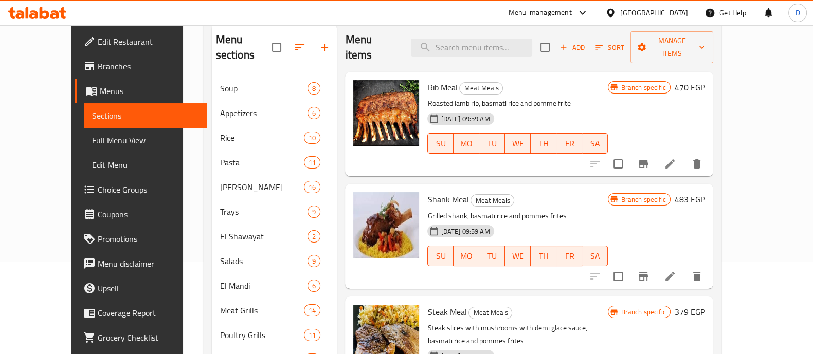
click at [705, 80] on h6 "470 EGP" at bounding box center [689, 87] width 30 height 14
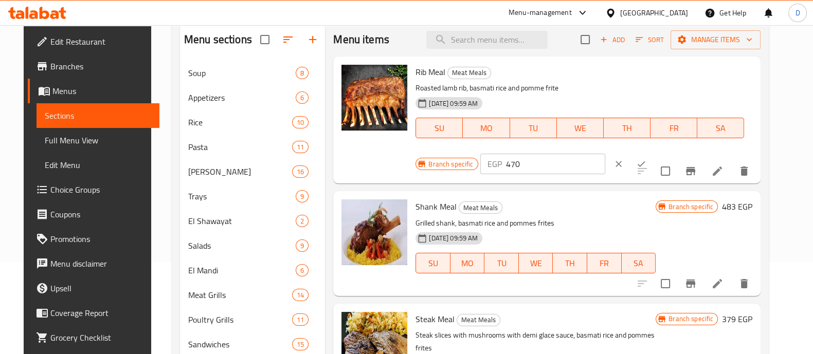
click at [537, 171] on input "470" at bounding box center [555, 164] width 99 height 21
paste input "83"
type input "483"
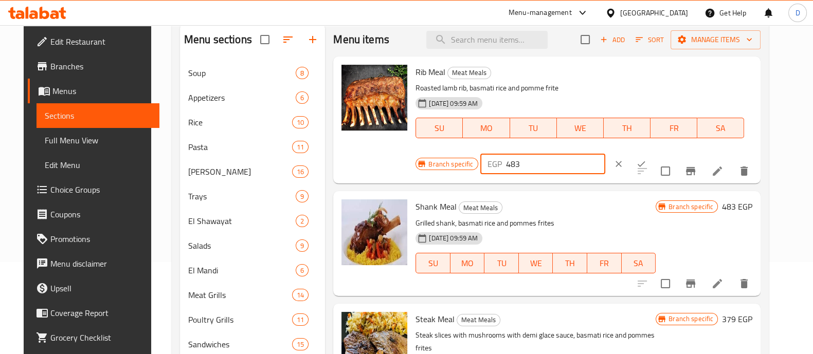
click at [630, 161] on button "ok" at bounding box center [641, 164] width 23 height 23
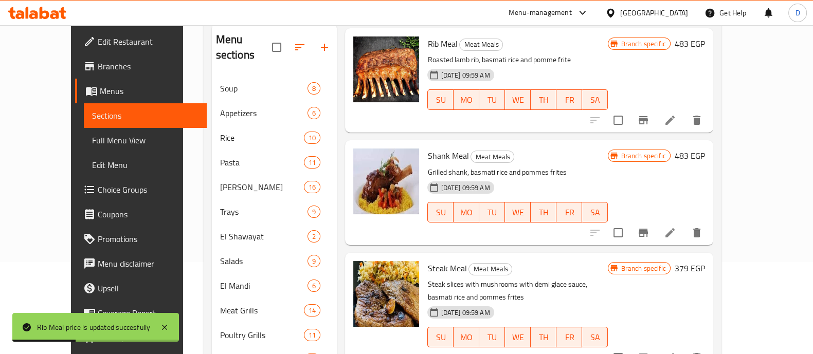
scroll to position [64, 0]
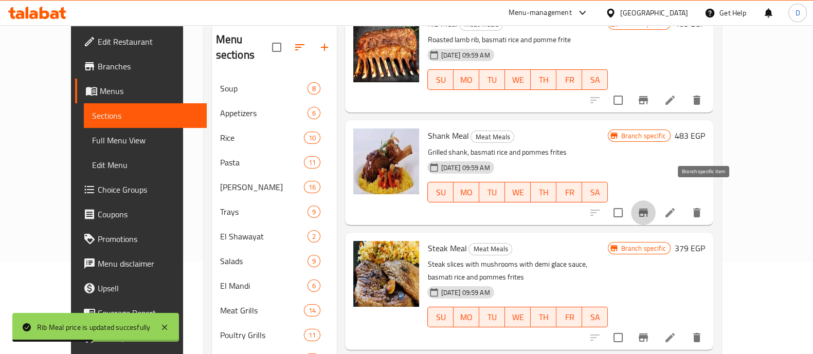
click at [655, 200] on button "Branch-specific-item" at bounding box center [643, 212] width 25 height 25
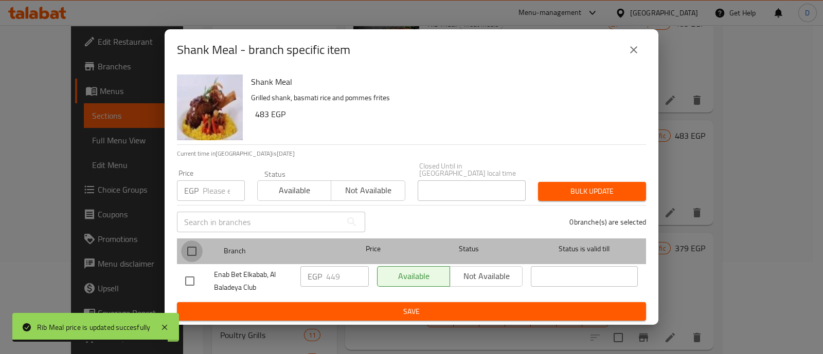
click at [189, 248] on input "checkbox" at bounding box center [192, 252] width 22 height 22
checkbox input "true"
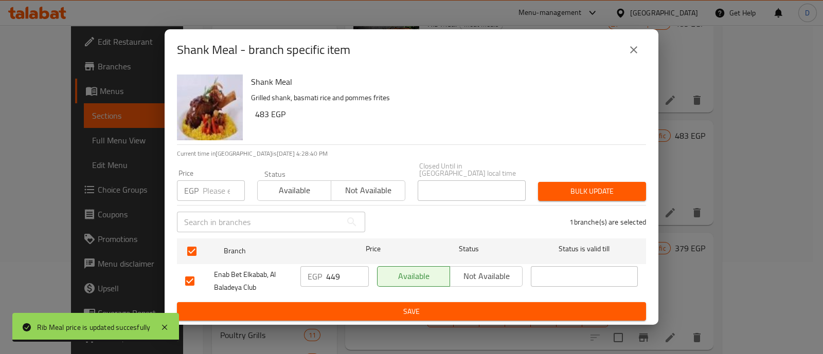
click at [350, 278] on input "449" at bounding box center [347, 276] width 43 height 21
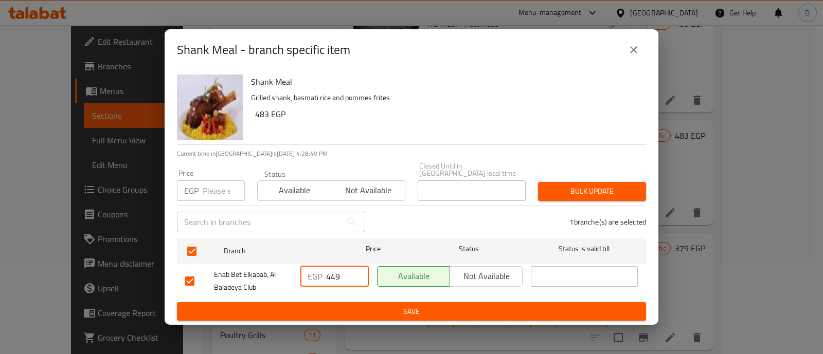
click at [350, 278] on input "449" at bounding box center [347, 276] width 43 height 21
click at [627, 45] on button "close" at bounding box center [633, 50] width 25 height 25
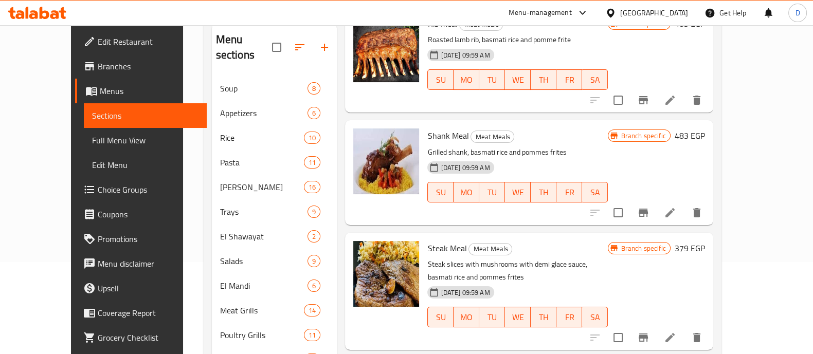
click at [705, 129] on h6 "483 EGP" at bounding box center [689, 136] width 30 height 14
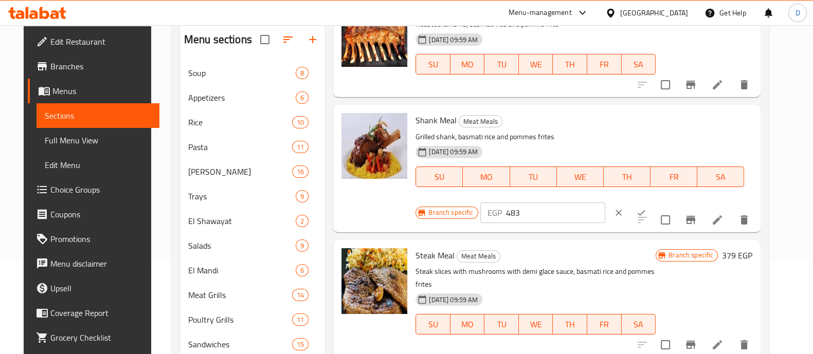
click at [532, 207] on input "483" at bounding box center [555, 213] width 99 height 21
paste input "49"
type input "449"
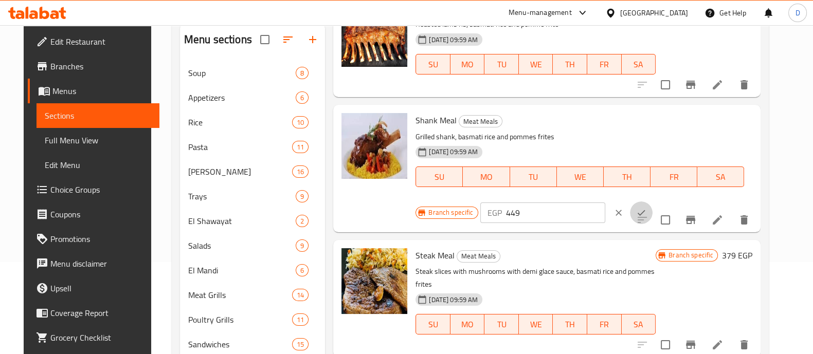
click at [630, 202] on button "ok" at bounding box center [641, 213] width 23 height 23
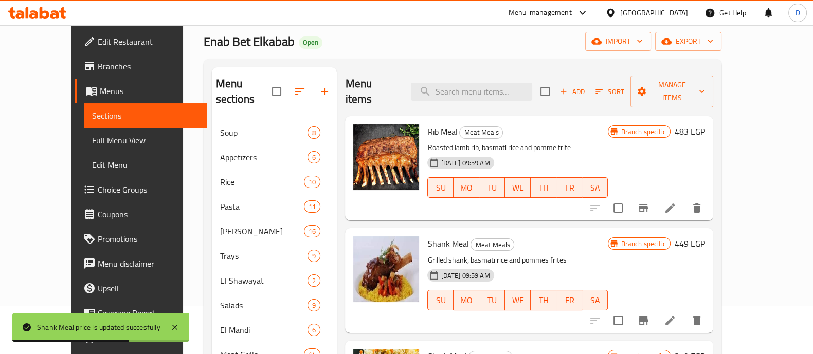
scroll to position [28, 0]
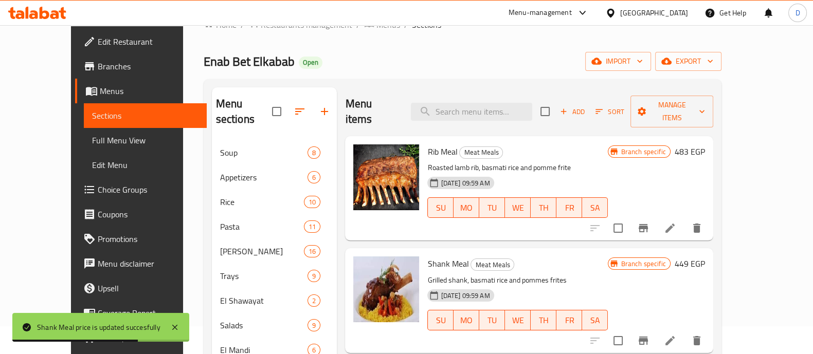
click at [318, 105] on icon "button" at bounding box center [324, 111] width 12 height 12
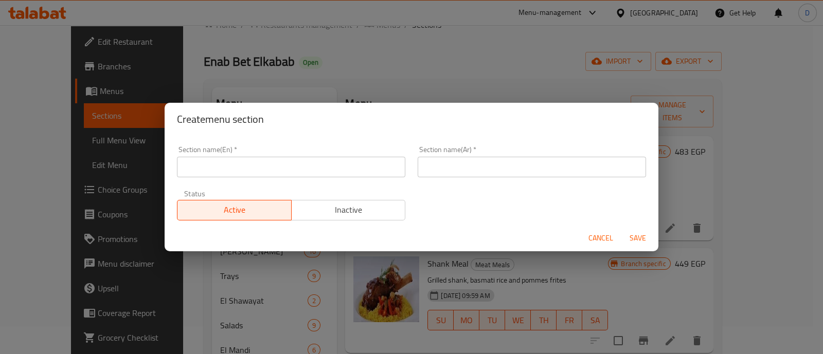
click at [217, 167] on input "text" at bounding box center [291, 167] width 228 height 21
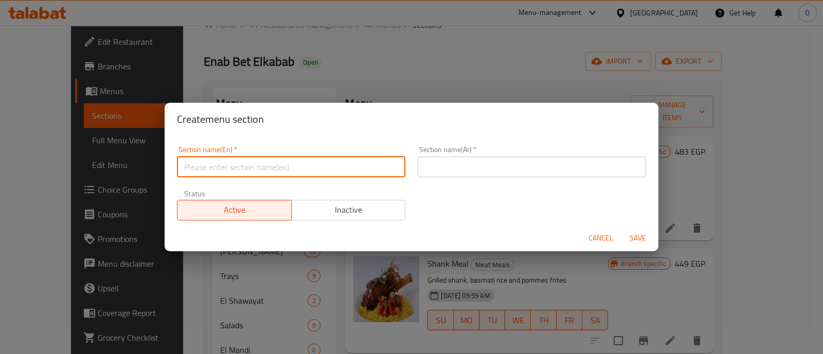
paste input "International [DATE]"
type input "International [DATE]"
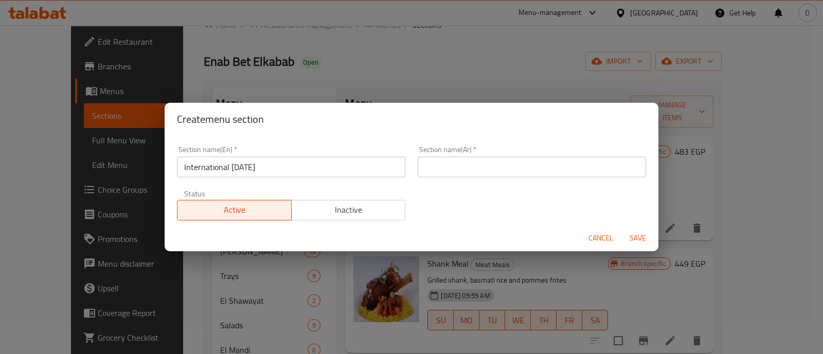
click at [222, 178] on div "Section name(En)   * International Potato Day Section name(En) *" at bounding box center [291, 162] width 241 height 44
click at [455, 176] on input "text" at bounding box center [531, 167] width 228 height 21
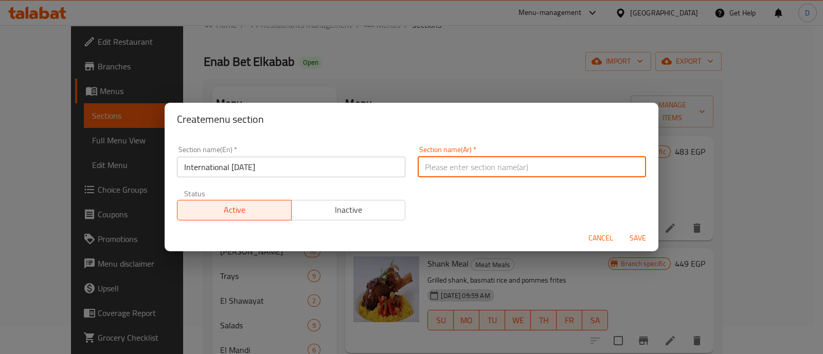
paste input "يوم البطاطس العالمي"
type input "يوم البطاطس العالمي"
click at [621, 229] on button "Save" at bounding box center [637, 238] width 33 height 19
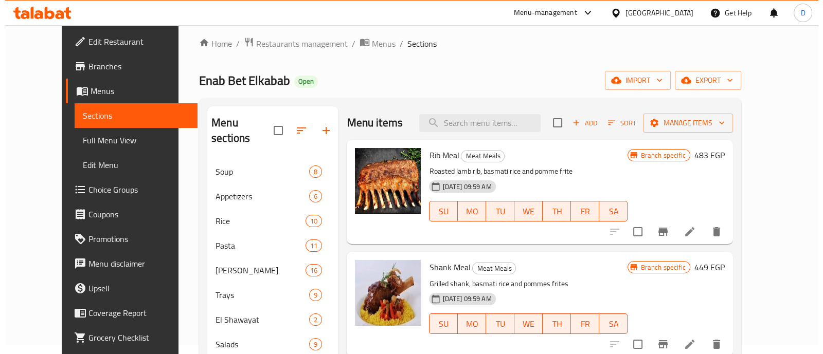
scroll to position [0, 0]
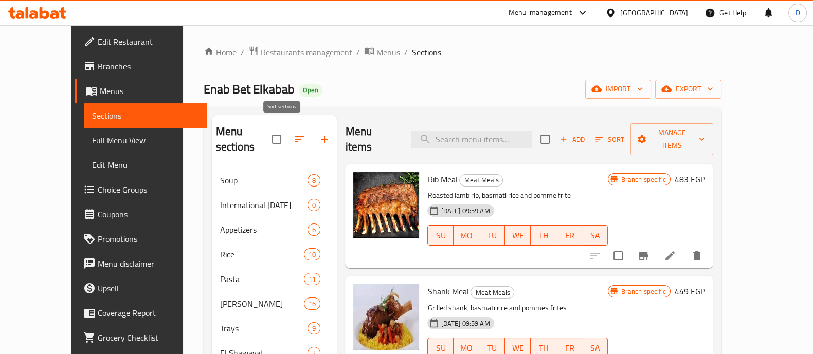
click at [294, 137] on icon "button" at bounding box center [300, 139] width 12 height 12
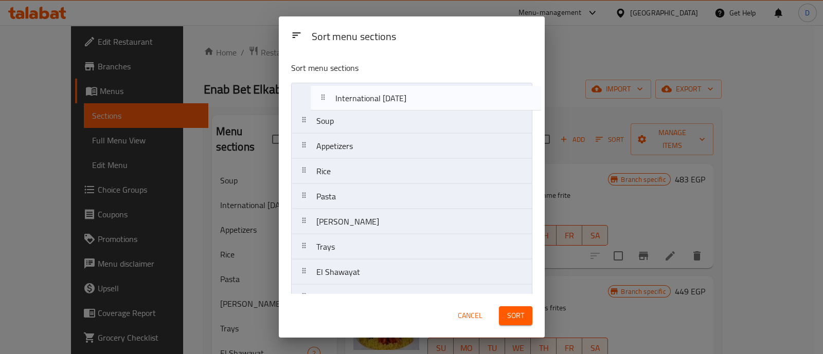
drag, startPoint x: 353, startPoint y: 132, endPoint x: 375, endPoint y: 108, distance: 32.4
click at [375, 108] on nav "Soup International Potato Day Appetizers Rice Pasta Enab Casseroles Trays El Sh…" at bounding box center [411, 360] width 241 height 555
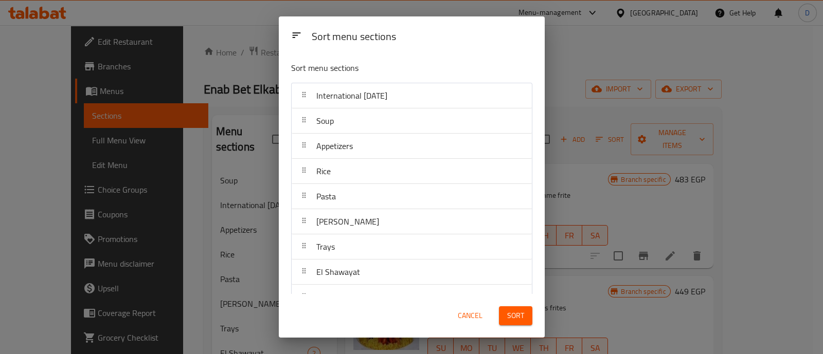
click at [504, 308] on button "Sort" at bounding box center [515, 315] width 33 height 19
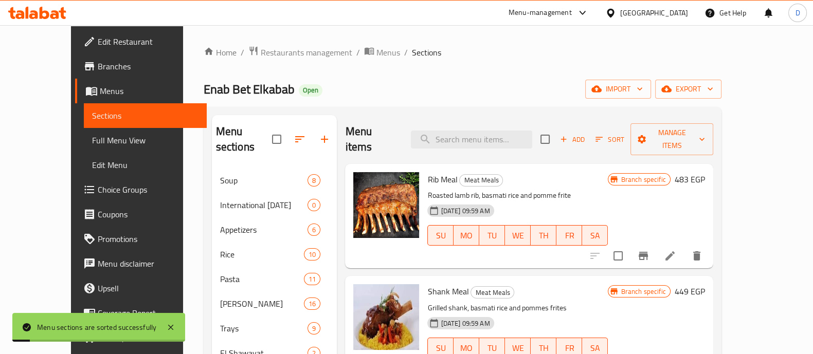
click at [713, 143] on div "Menu items Add Sort Manage items" at bounding box center [529, 139] width 368 height 49
click at [713, 140] on button "Manage items" at bounding box center [671, 139] width 82 height 32
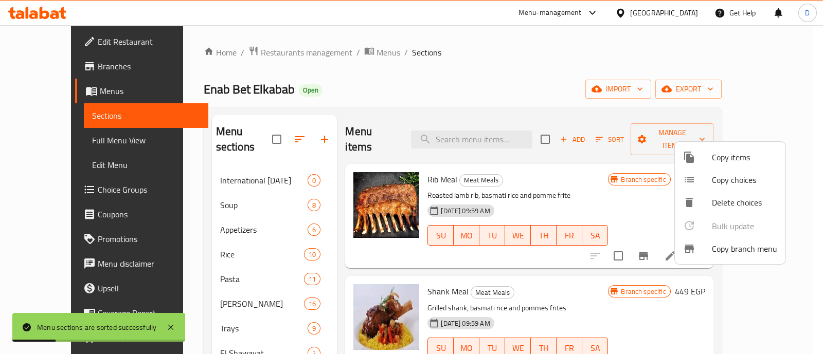
click at [724, 163] on span "Copy items" at bounding box center [743, 157] width 65 height 12
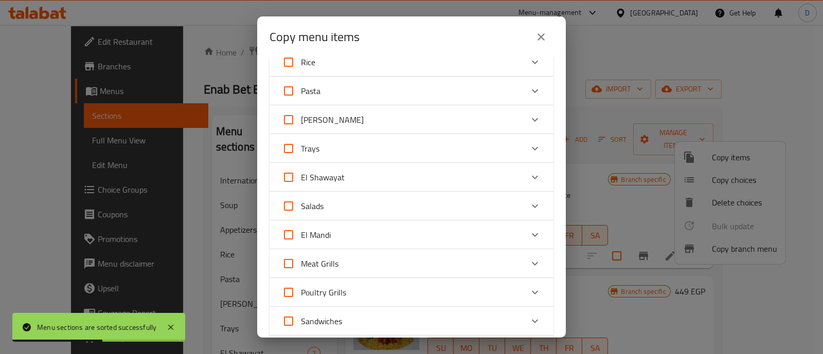
scroll to position [128, 0]
click at [528, 231] on icon "Expand" at bounding box center [534, 235] width 12 height 12
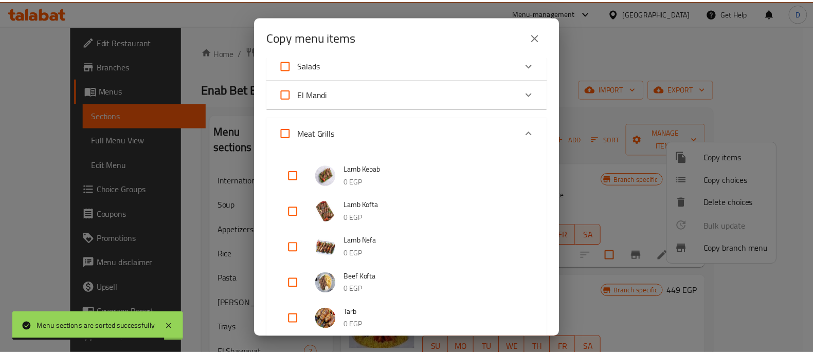
scroll to position [257, 0]
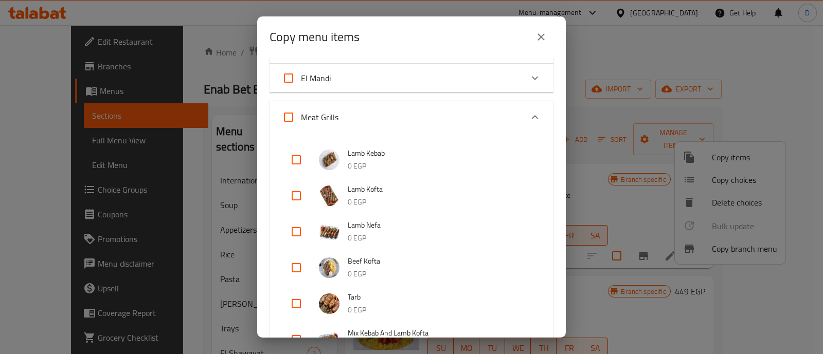
click at [542, 43] on button "close" at bounding box center [540, 37] width 25 height 25
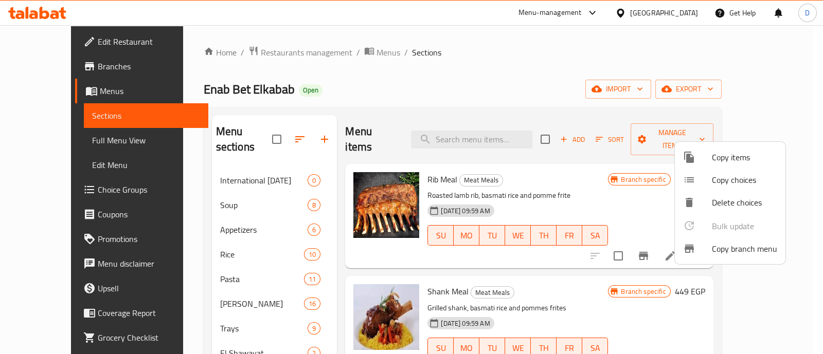
click at [229, 188] on div at bounding box center [411, 177] width 823 height 354
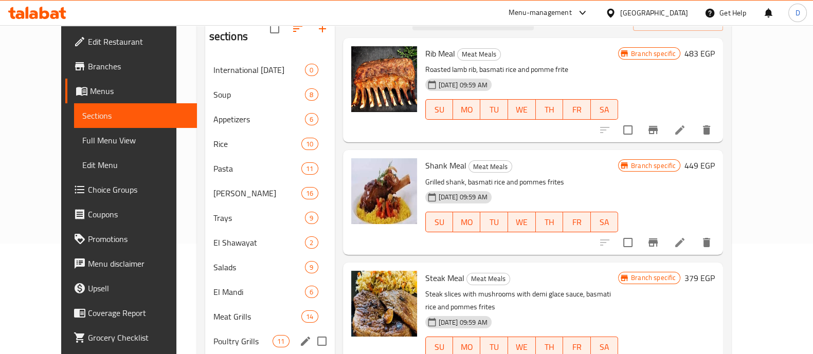
scroll to position [193, 0]
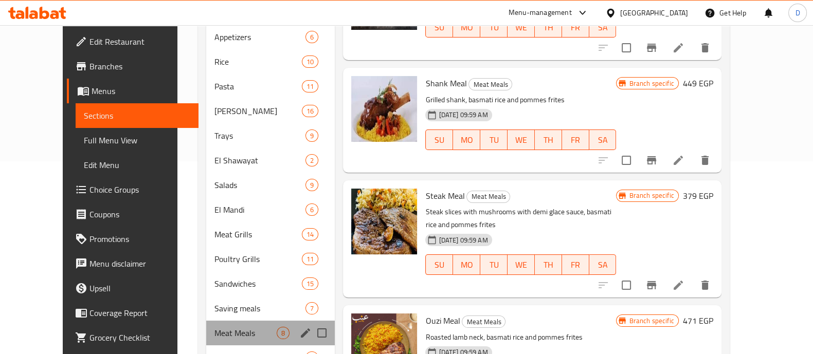
click at [214, 321] on div "Meat Meals 8" at bounding box center [270, 333] width 129 height 25
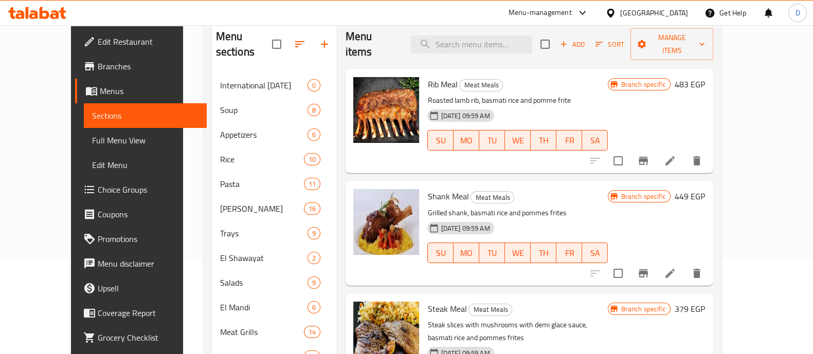
scroll to position [0, 0]
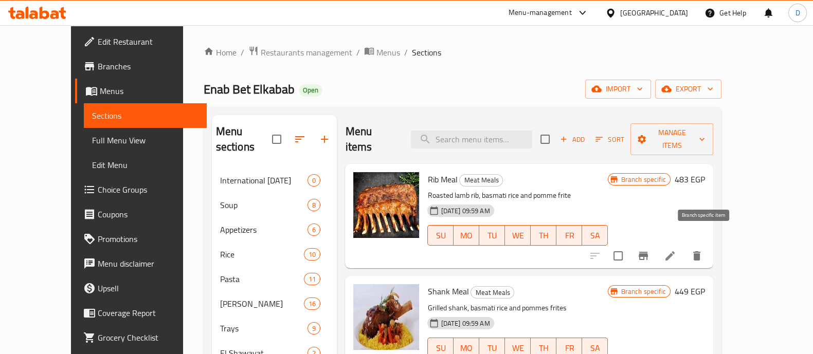
click at [648, 252] on icon "Branch-specific-item" at bounding box center [642, 256] width 9 height 8
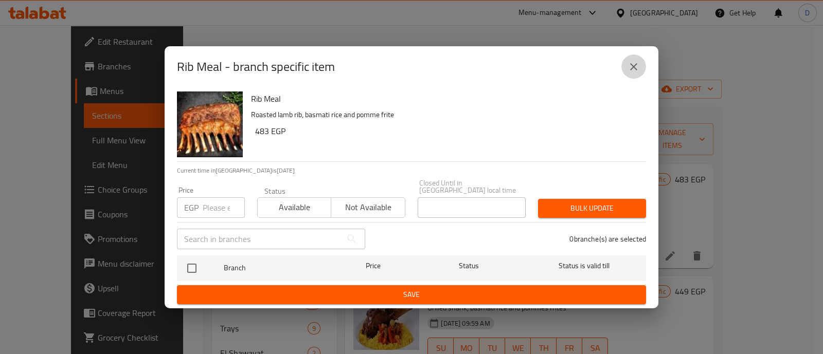
click at [634, 63] on button "close" at bounding box center [633, 66] width 25 height 25
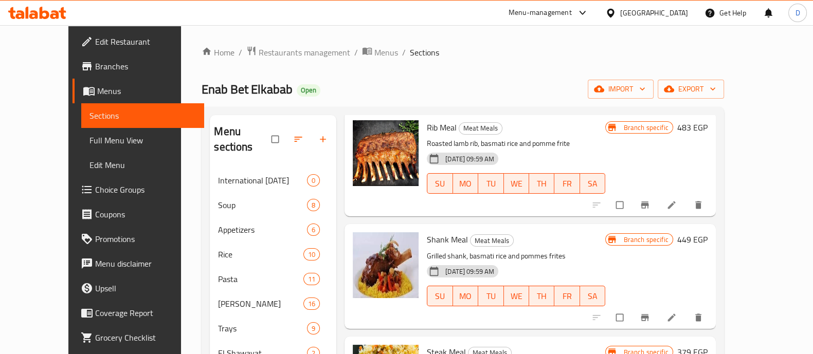
scroll to position [64, 0]
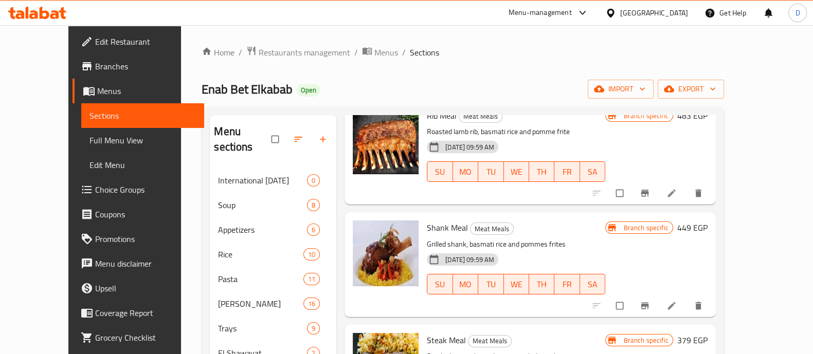
click at [648, 302] on icon "Branch-specific-item" at bounding box center [645, 305] width 8 height 7
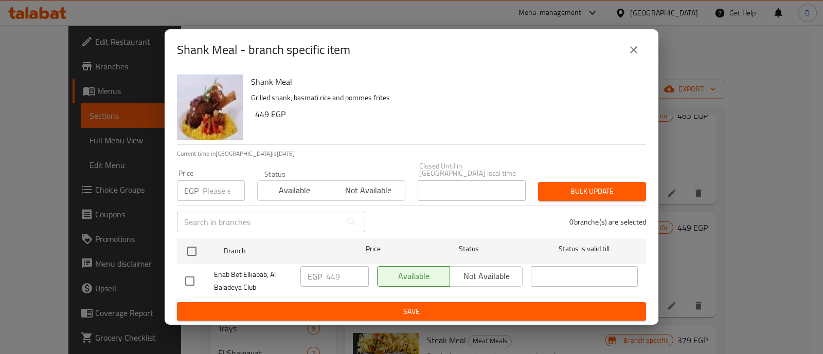
click at [630, 50] on icon "close" at bounding box center [633, 50] width 12 height 12
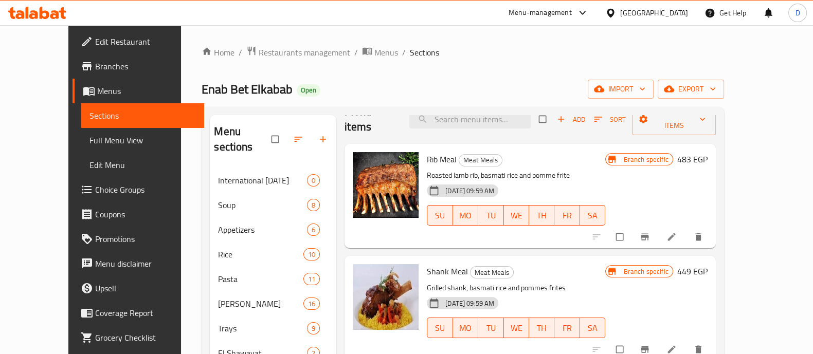
scroll to position [0, 0]
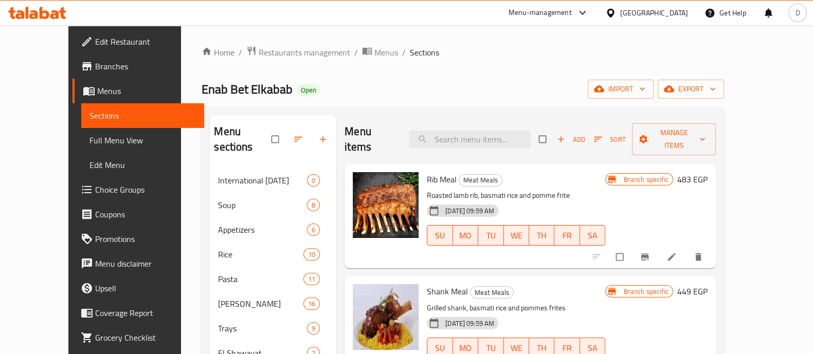
click at [202, 97] on span "Enab Bet Elkabab" at bounding box center [247, 89] width 91 height 23
click at [202, 96] on span "Enab Bet Elkabab" at bounding box center [247, 89] width 91 height 23
copy span "Enab Bet Elkabab"
click at [648, 254] on icon "Branch-specific-item" at bounding box center [645, 257] width 8 height 7
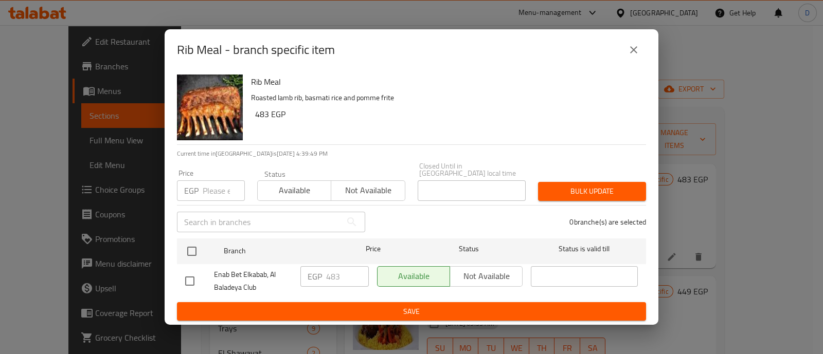
click at [633, 54] on icon "close" at bounding box center [633, 50] width 12 height 12
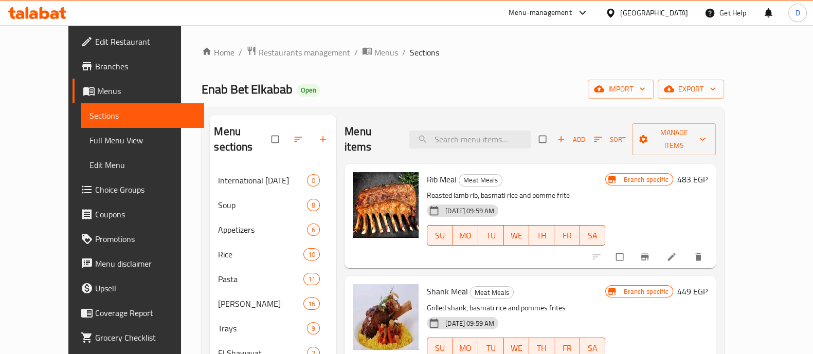
click at [319, 97] on div "Enab Bet Elkabab Open import export" at bounding box center [463, 89] width 522 height 19
click at [715, 123] on button "Manage items" at bounding box center [673, 139] width 83 height 32
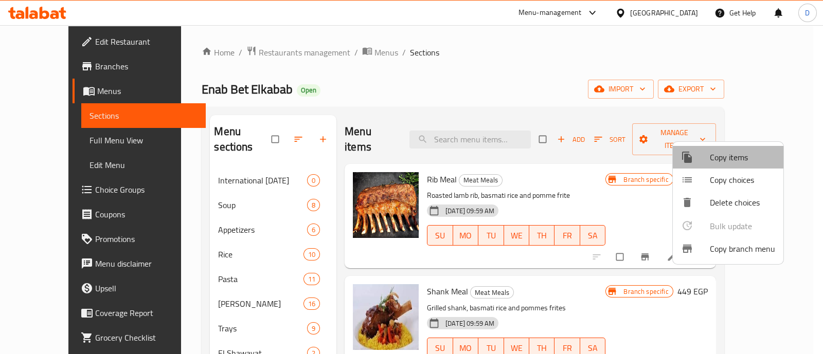
click at [732, 158] on span "Copy items" at bounding box center [741, 157] width 65 height 12
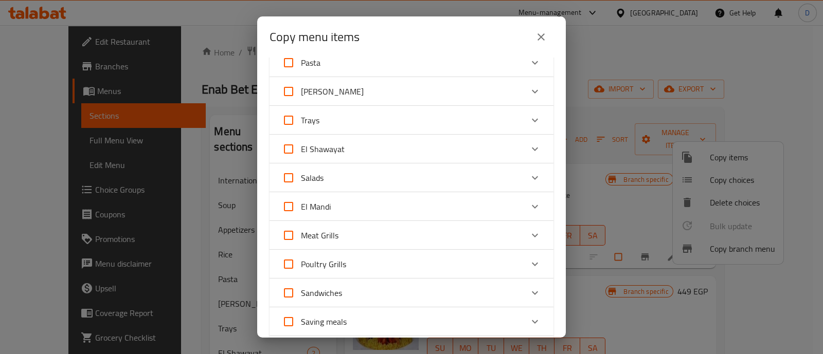
scroll to position [193, 0]
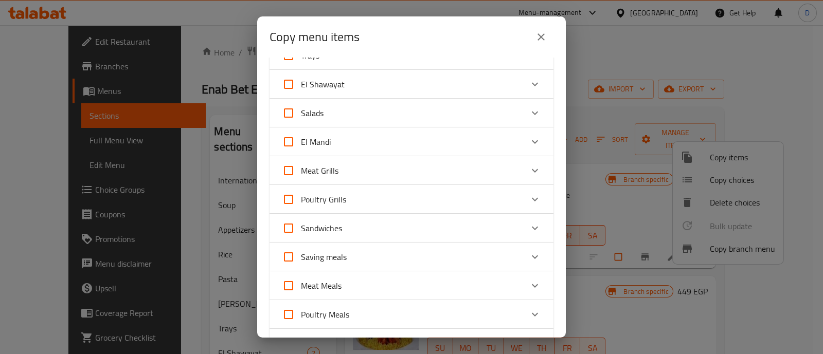
click at [502, 163] on div "Meat Grills" at bounding box center [402, 170] width 241 height 25
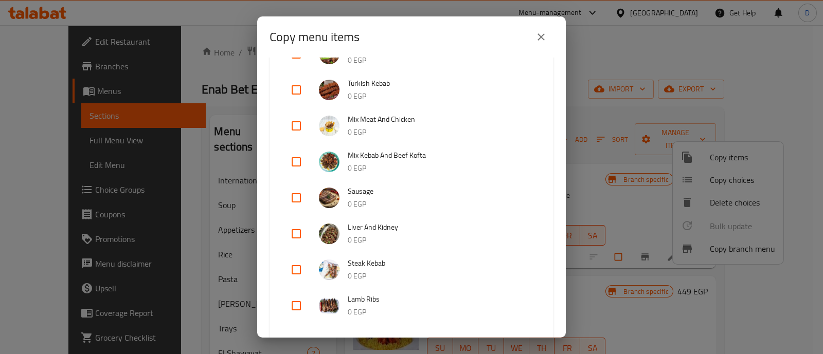
scroll to position [835, 0]
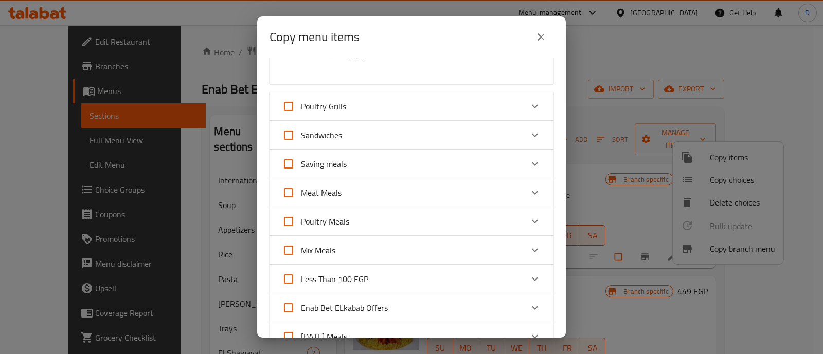
click at [532, 189] on div "Expand" at bounding box center [534, 192] width 25 height 25
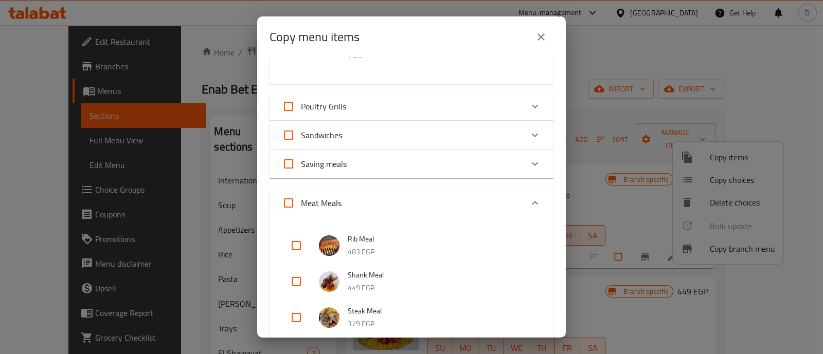
click at [297, 240] on input "checkbox" at bounding box center [296, 245] width 25 height 25
checkbox input "true"
click at [301, 273] on input "checkbox" at bounding box center [296, 281] width 25 height 25
checkbox input "true"
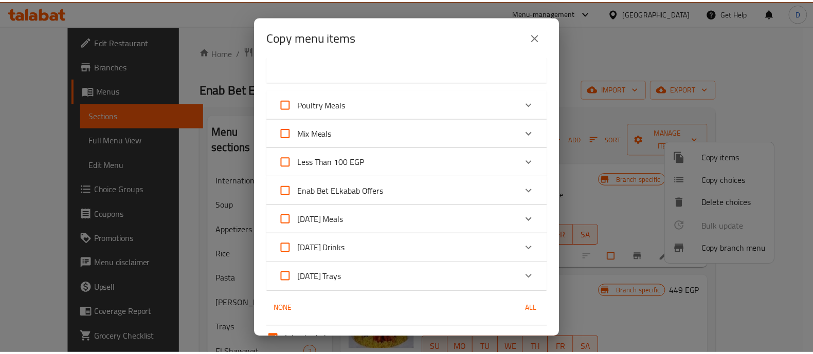
scroll to position [1385, 0]
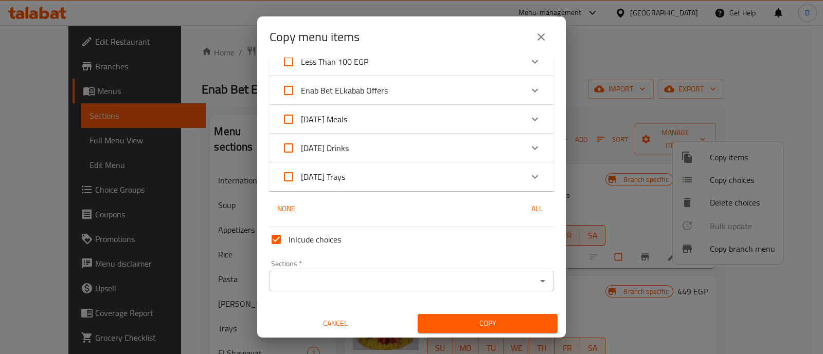
click at [299, 274] on input "Sections   *" at bounding box center [402, 281] width 261 height 14
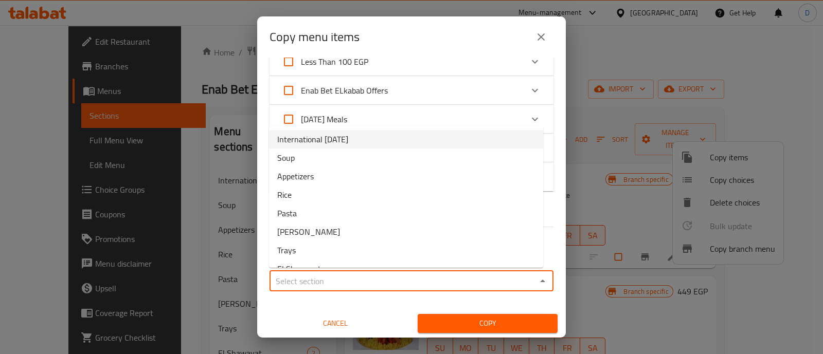
click at [352, 148] on li "International [DATE]" at bounding box center [406, 139] width 274 height 19
type input "International [DATE]"
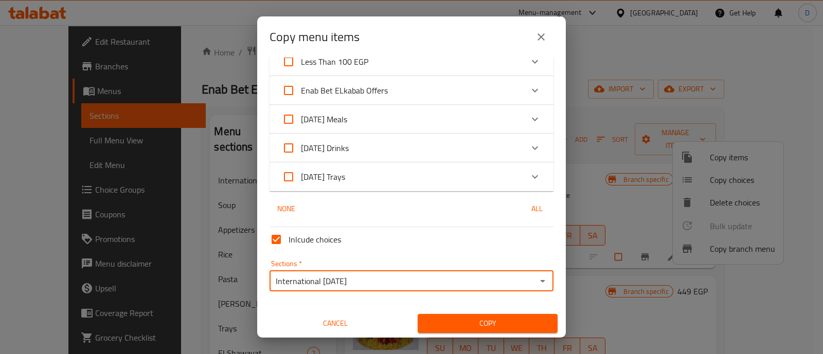
click at [476, 317] on span "Copy" at bounding box center [487, 323] width 123 height 13
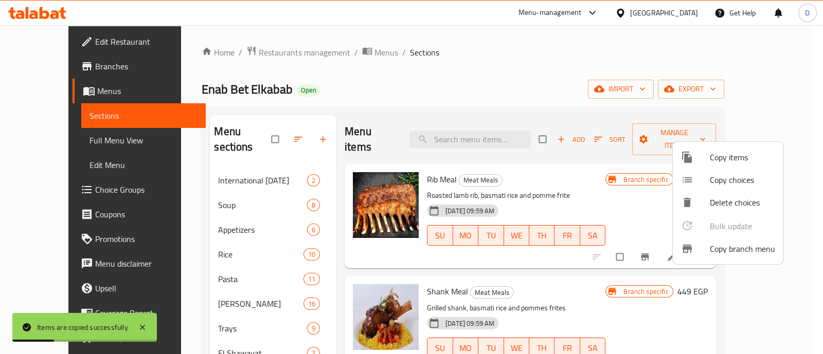
click at [222, 164] on div at bounding box center [411, 177] width 823 height 354
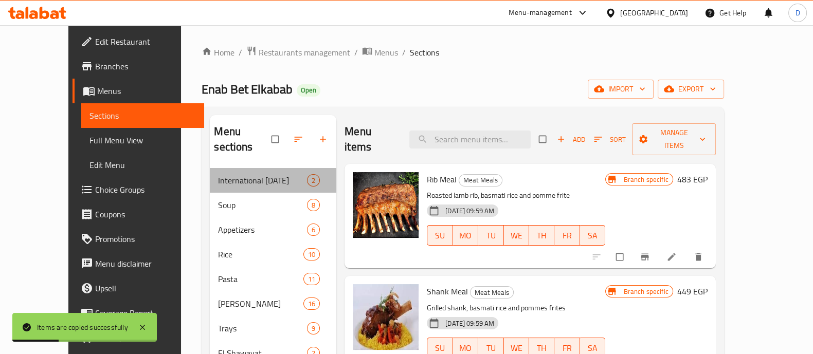
click at [222, 174] on span "International [DATE]" at bounding box center [262, 180] width 89 height 12
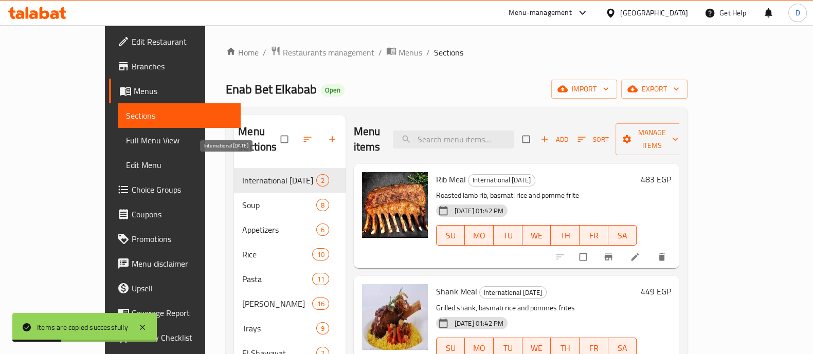
click at [242, 174] on span "International [DATE]" at bounding box center [279, 180] width 74 height 12
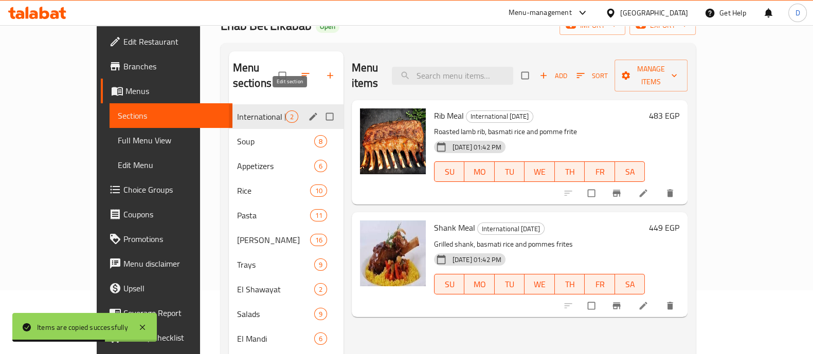
click at [308, 112] on icon "edit" at bounding box center [313, 117] width 10 height 10
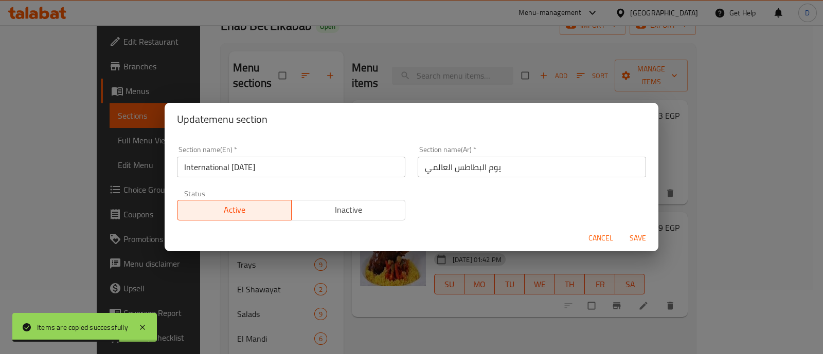
click at [383, 203] on span "Inactive" at bounding box center [349, 210] width 106 height 15
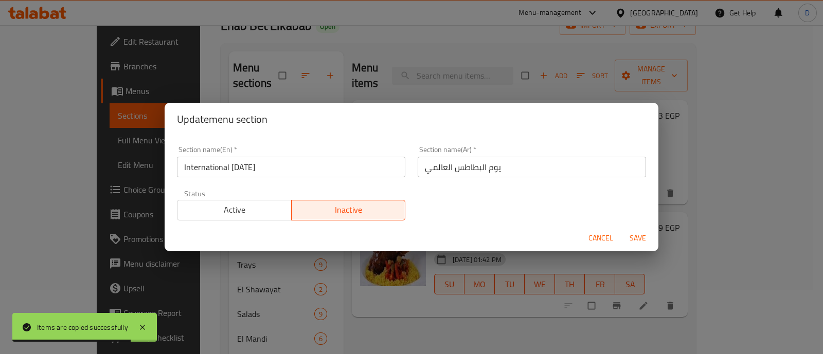
click at [639, 238] on span "Save" at bounding box center [637, 238] width 25 height 13
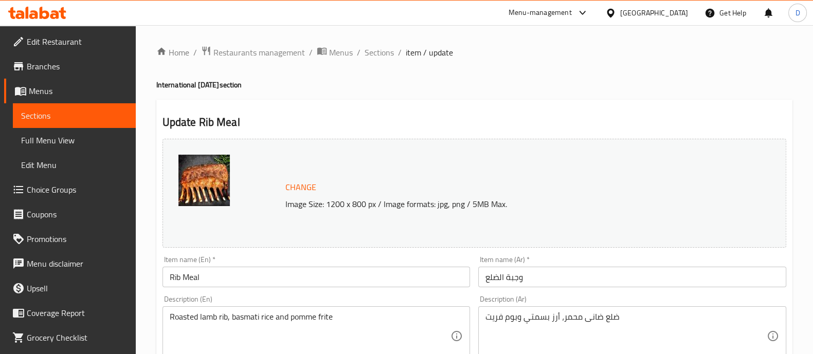
click at [622, 271] on input "وجبة الضلع" at bounding box center [632, 277] width 308 height 21
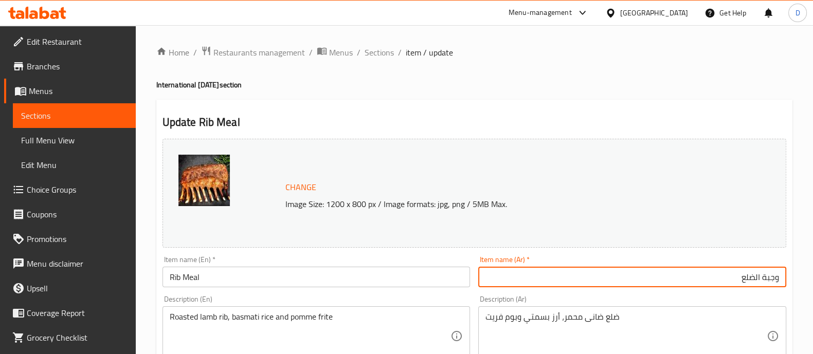
paste input "يأتي معه بطاطس مجانية"
type input "وجبة الضلع يأتي معه بطاطس مجانية"
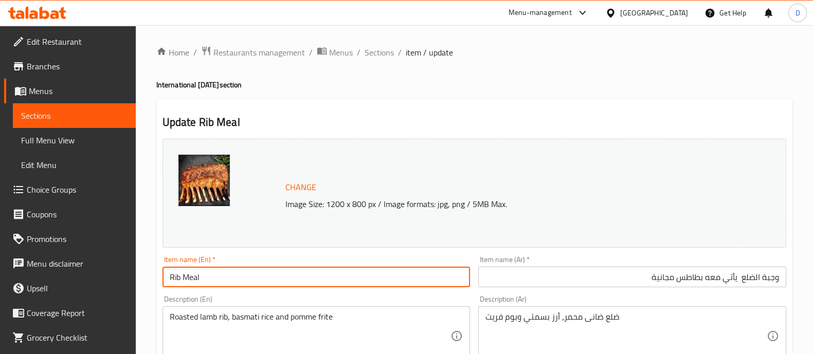
click at [252, 276] on input "Rib Meal" at bounding box center [316, 277] width 308 height 21
paste input "Comes with A Free Potato"
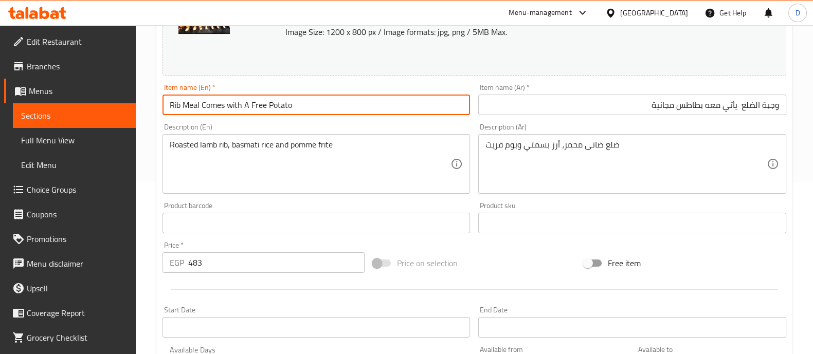
scroll to position [386, 0]
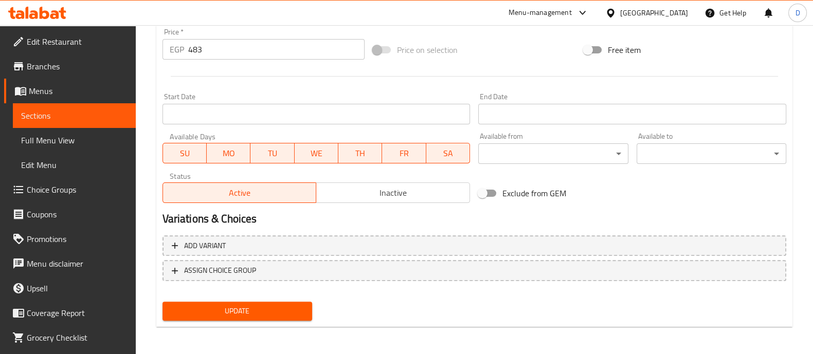
type input "Rib Meal Comes with A Free Potato"
click at [253, 309] on span "Update" at bounding box center [237, 311] width 133 height 13
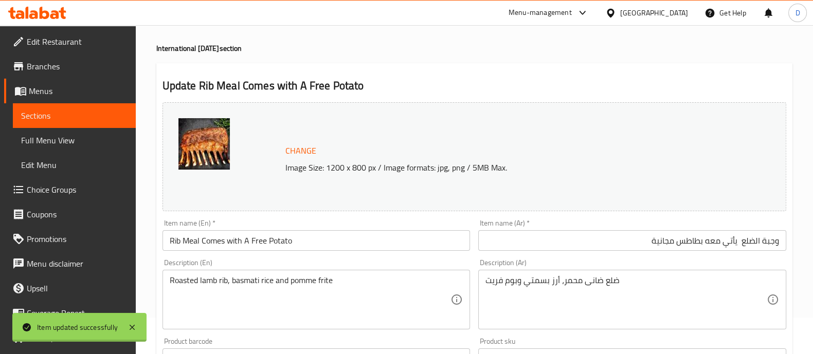
scroll to position [0, 0]
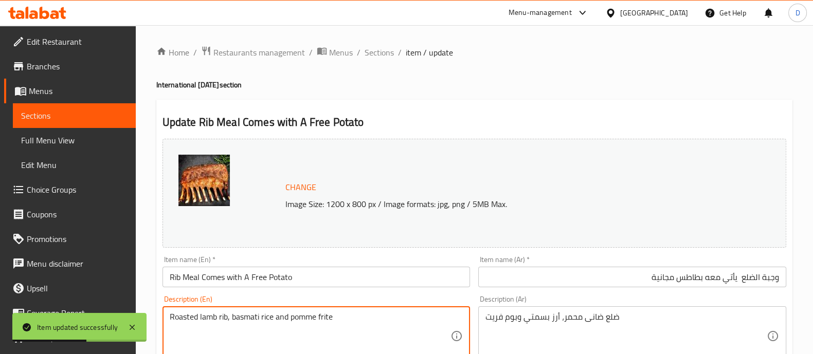
drag, startPoint x: 276, startPoint y: 317, endPoint x: 500, endPoint y: 315, distance: 223.6
type textarea "Roasted lamb rib, basmati rice"
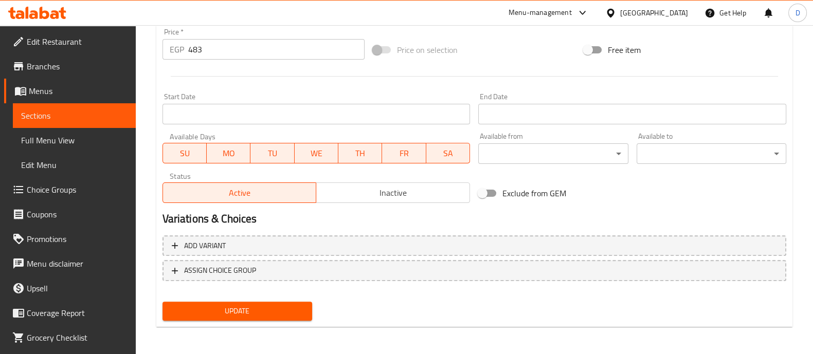
scroll to position [386, 0]
type textarea "ضلع ضانى محمر، أرز بسمتي"
click at [277, 305] on span "Update" at bounding box center [237, 310] width 133 height 13
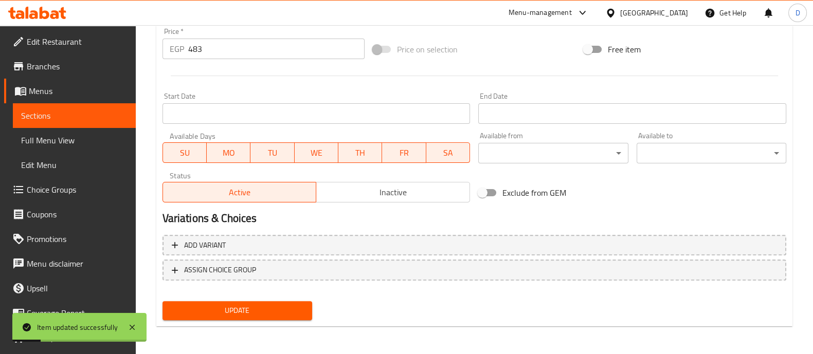
click at [324, 118] on input "Start Date" at bounding box center [316, 113] width 308 height 21
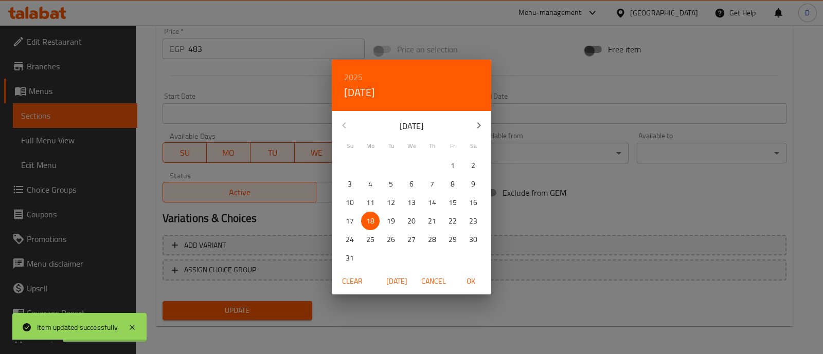
click at [363, 227] on span "18" at bounding box center [370, 221] width 19 height 13
click at [396, 219] on span "19" at bounding box center [390, 221] width 19 height 13
click at [465, 279] on span "OK" at bounding box center [470, 281] width 25 height 13
type input "[DATE]"
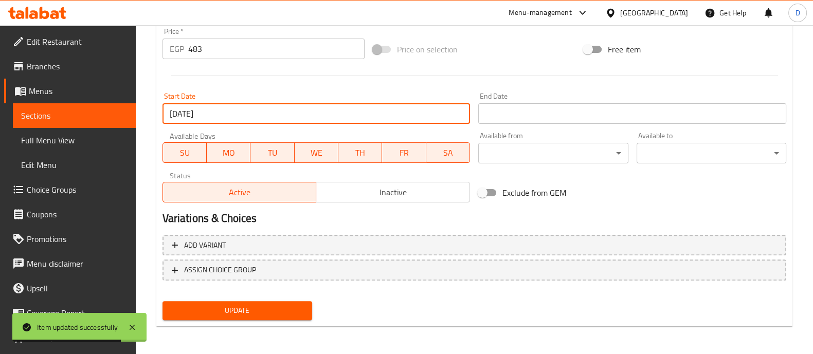
click at [524, 117] on input "Start Date" at bounding box center [632, 113] width 308 height 21
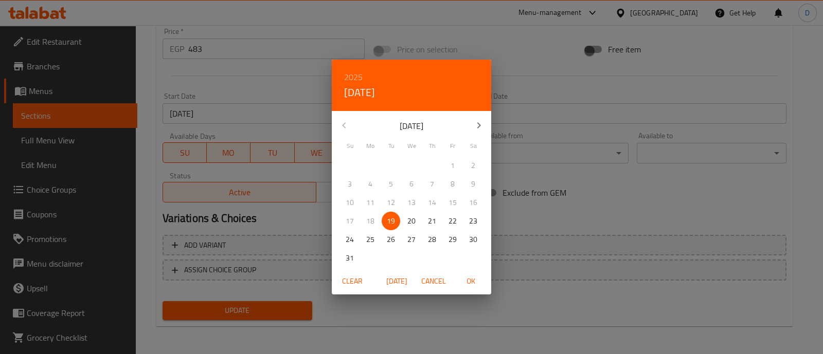
click at [465, 280] on span "OK" at bounding box center [470, 281] width 25 height 13
type input "[DATE]"
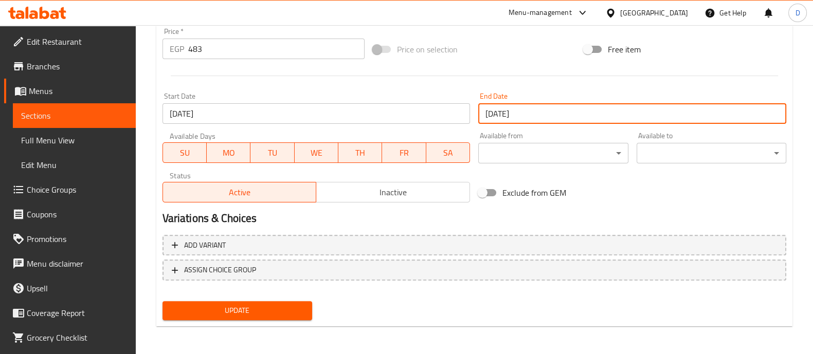
click at [272, 307] on span "Update" at bounding box center [237, 310] width 133 height 13
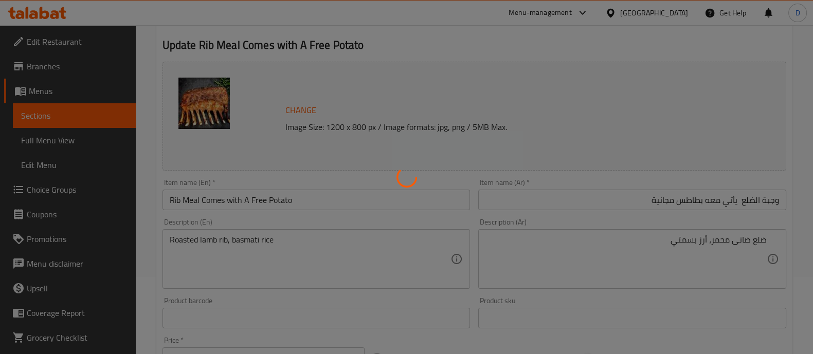
scroll to position [65, 0]
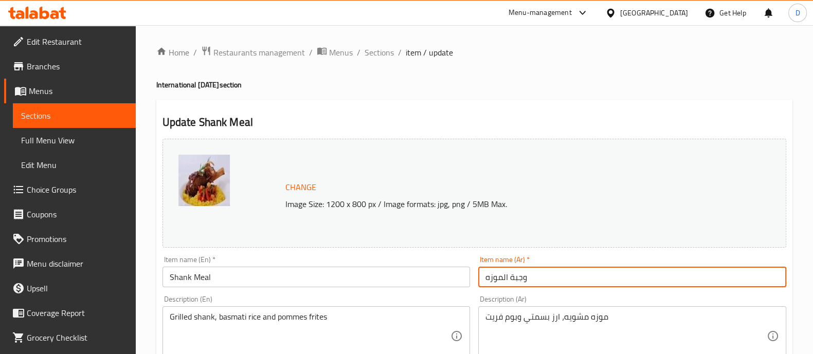
click at [577, 276] on input "وجبة الموزه" at bounding box center [632, 277] width 308 height 21
paste input "يأتي معه بطاطس مجانية"
type input "وجبة الموزه يأتي معه بطاطس مجانية"
click at [286, 283] on input "Shank Meal" at bounding box center [316, 277] width 308 height 21
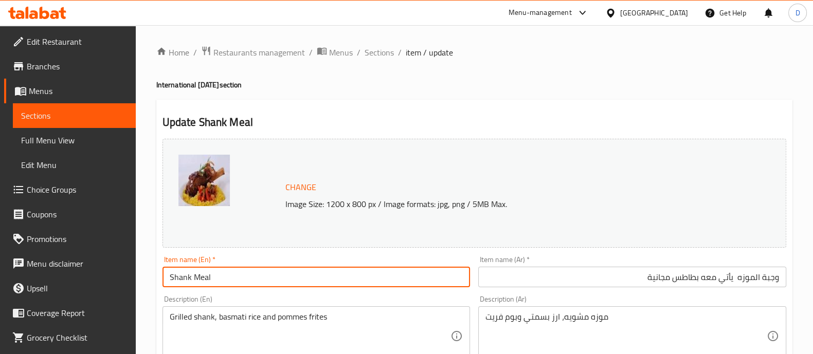
paste input "Comes with A Free Potato"
type input "Shank Meal Comes with A Free Potato"
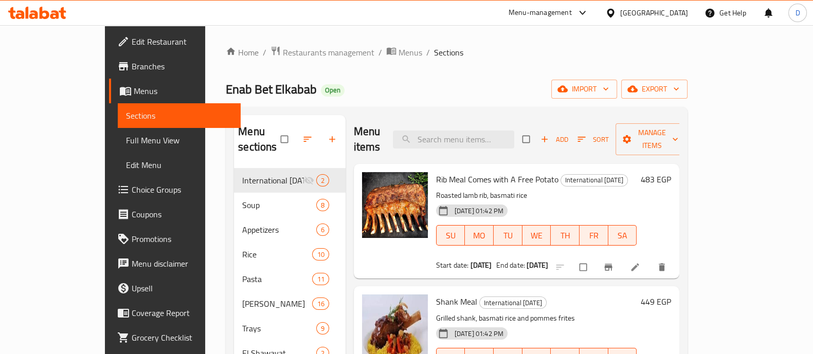
click at [226, 88] on span "Enab Bet Elkabab" at bounding box center [271, 89] width 91 height 23
copy span "Enab Bet Elkabab"
click at [36, 15] on icon at bounding box center [33, 14] width 9 height 9
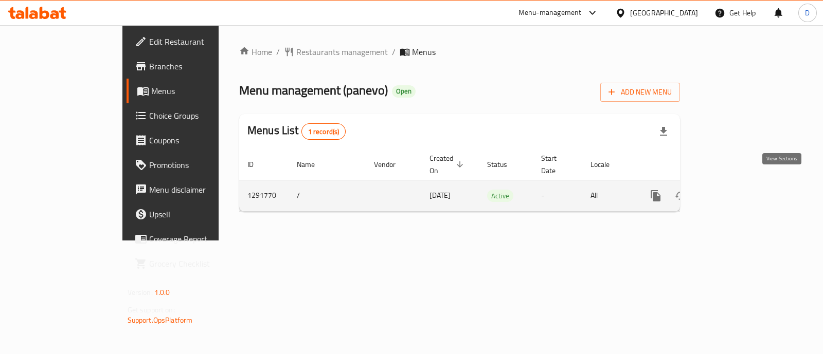
click at [736, 190] on icon "enhanced table" at bounding box center [729, 196] width 12 height 12
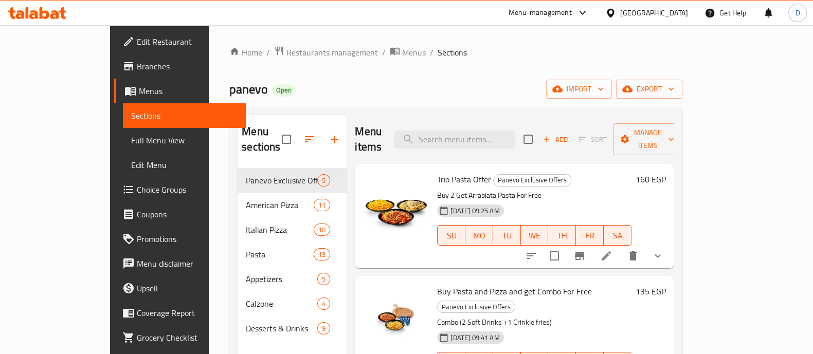
click at [229, 78] on span "panevo" at bounding box center [248, 89] width 39 height 23
copy span "panevo"
click at [322, 131] on button "button" at bounding box center [334, 139] width 25 height 25
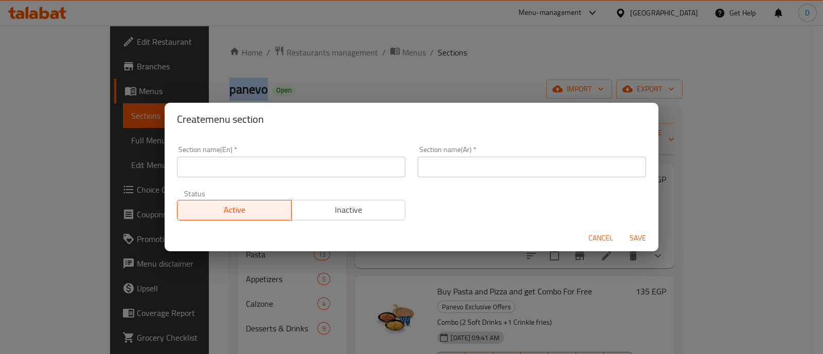
click at [216, 163] on input "text" at bounding box center [291, 167] width 228 height 21
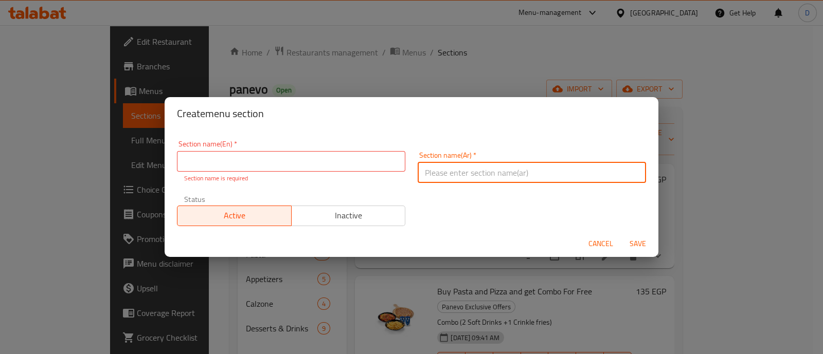
click at [435, 166] on input "text" at bounding box center [531, 172] width 228 height 21
paste input "يوم البطاطس العالمي"
type input "يوم البطاطس العالمي"
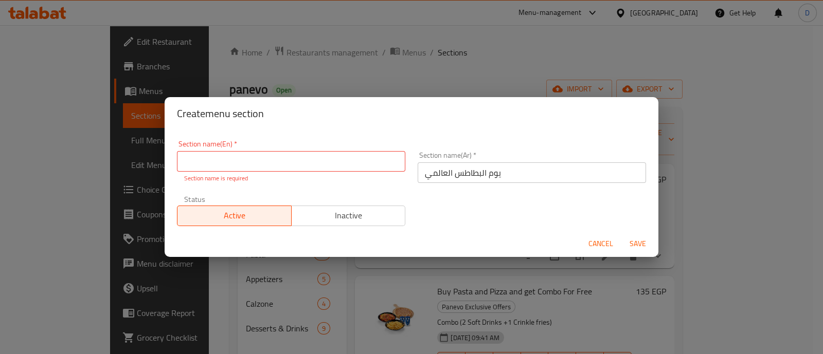
click at [204, 160] on input "text" at bounding box center [291, 161] width 228 height 21
paste input "International [DATE]"
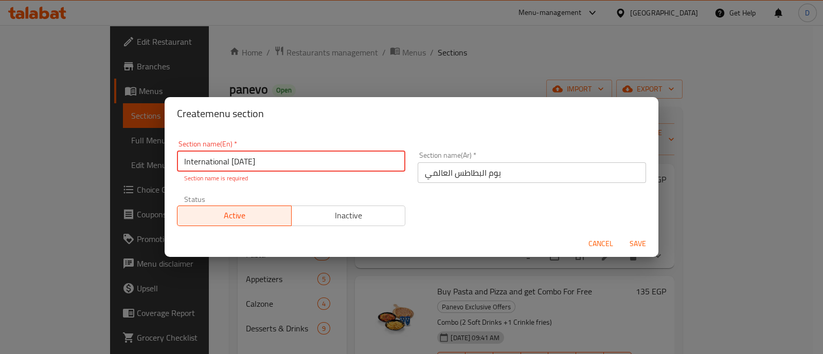
type input "International [DATE]"
click at [621, 234] on button "Save" at bounding box center [637, 243] width 33 height 19
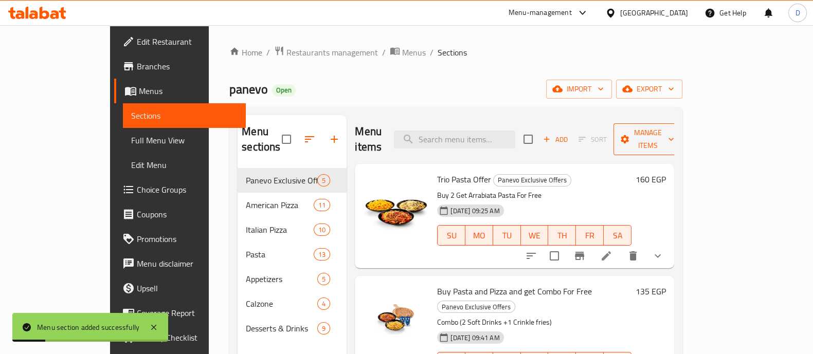
click at [674, 129] on span "Manage items" at bounding box center [648, 139] width 52 height 26
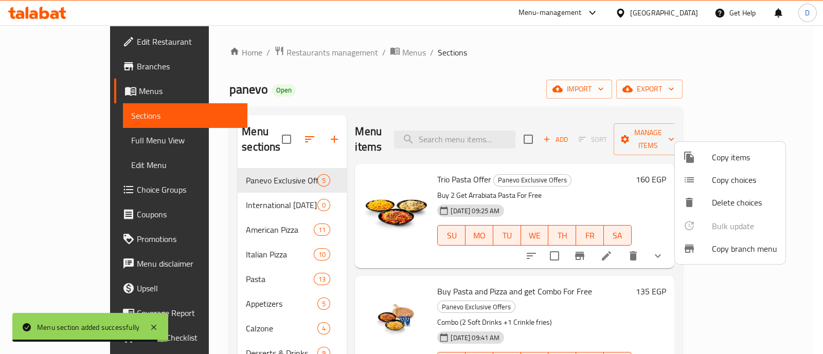
click at [733, 155] on span "Copy items" at bounding box center [743, 157] width 65 height 12
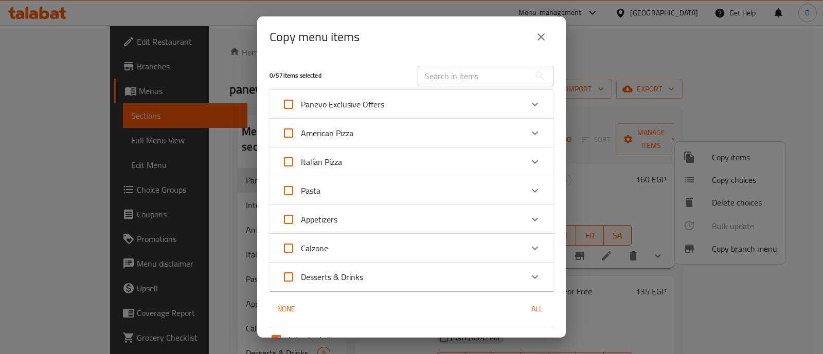
click at [522, 104] on div "Expand" at bounding box center [534, 104] width 25 height 25
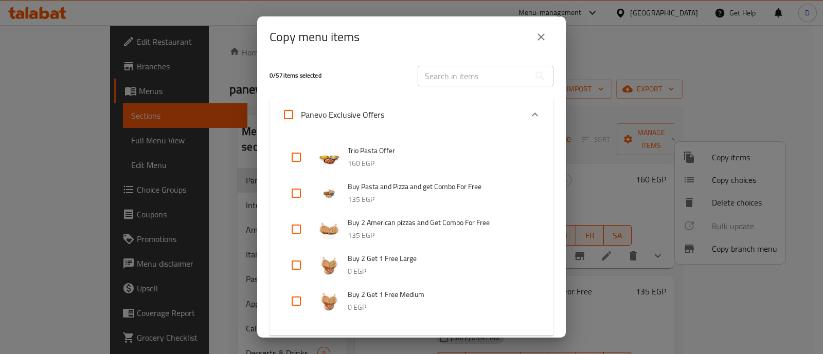
click at [291, 194] on input "checkbox" at bounding box center [296, 193] width 25 height 25
checkbox input "true"
click at [293, 245] on li "Buy 2 American pizzas and Get Combo For Free 135 EGP" at bounding box center [411, 229] width 259 height 36
click at [299, 234] on input "checkbox" at bounding box center [296, 229] width 25 height 25
checkbox input "true"
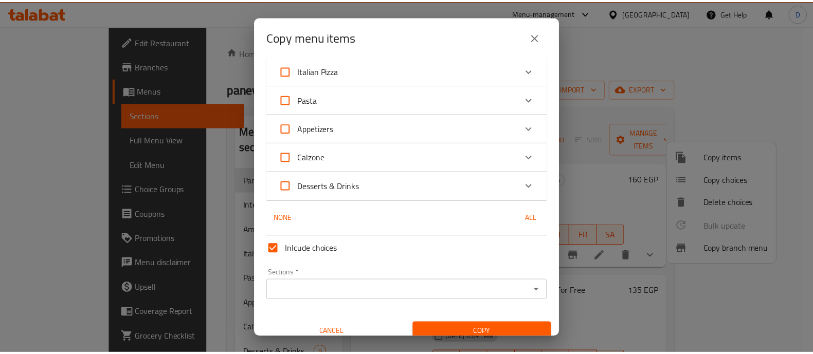
scroll to position [326, 0]
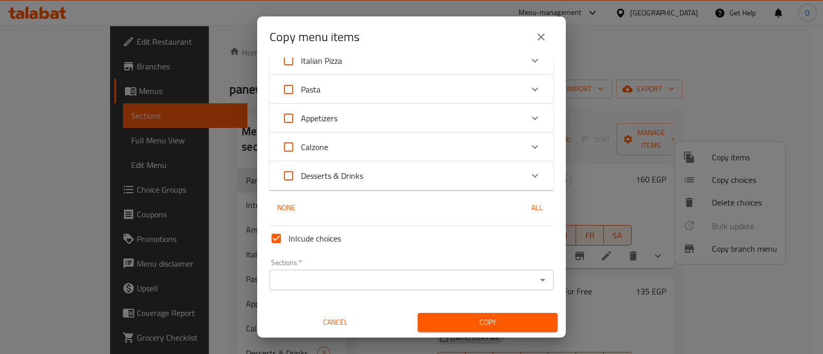
click at [339, 279] on input "Sections   *" at bounding box center [402, 280] width 261 height 14
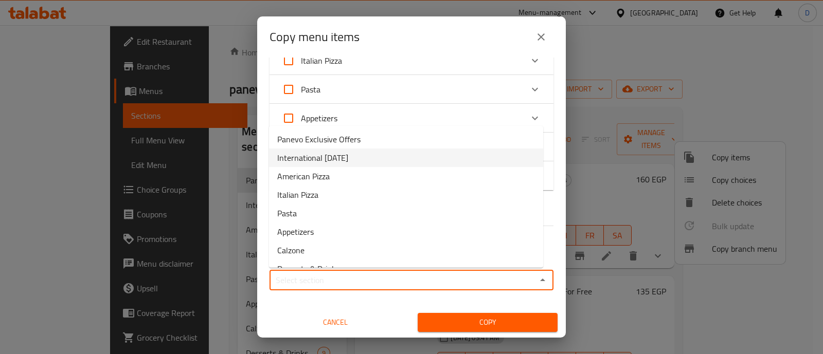
click at [348, 158] on span "International [DATE]" at bounding box center [312, 158] width 71 height 12
type input "International [DATE]"
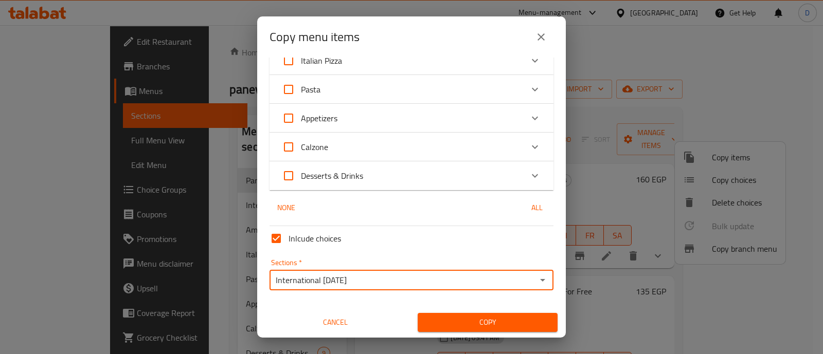
click at [463, 321] on span "Copy" at bounding box center [487, 322] width 123 height 13
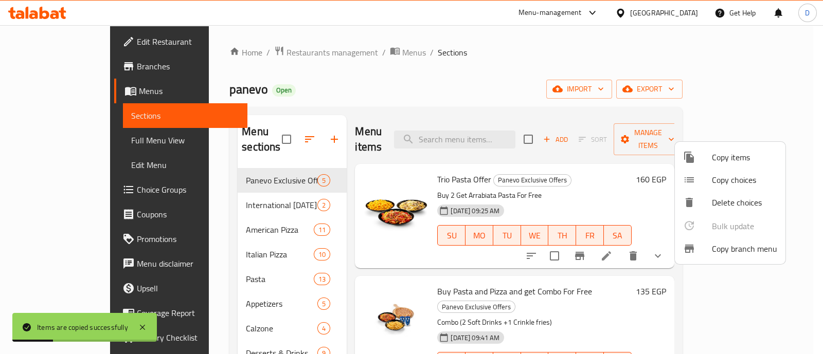
click at [199, 186] on div at bounding box center [411, 177] width 823 height 354
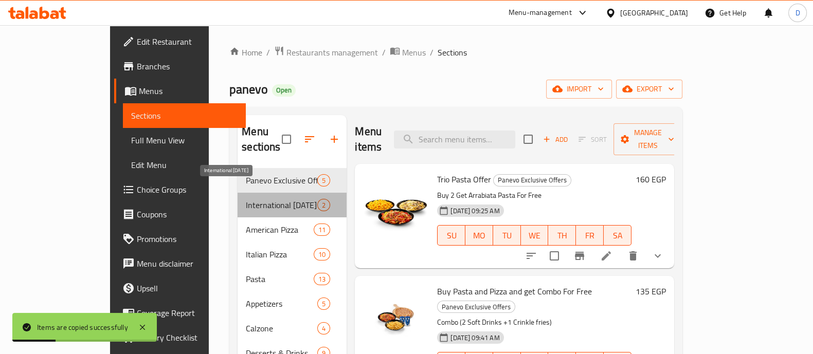
click at [246, 199] on span "International [DATE]" at bounding box center [281, 205] width 71 height 12
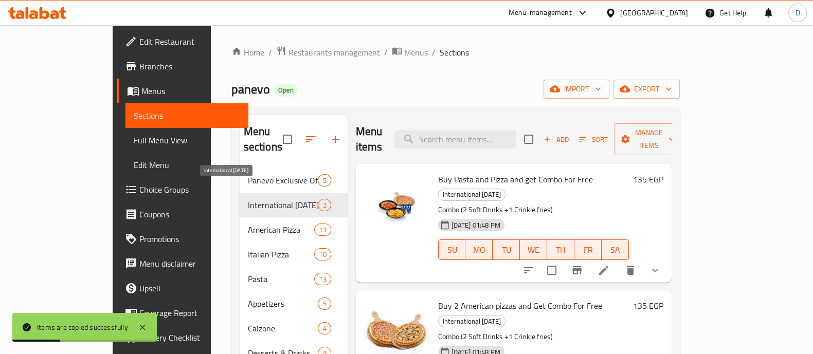
click at [248, 199] on span "International [DATE]" at bounding box center [283, 205] width 70 height 12
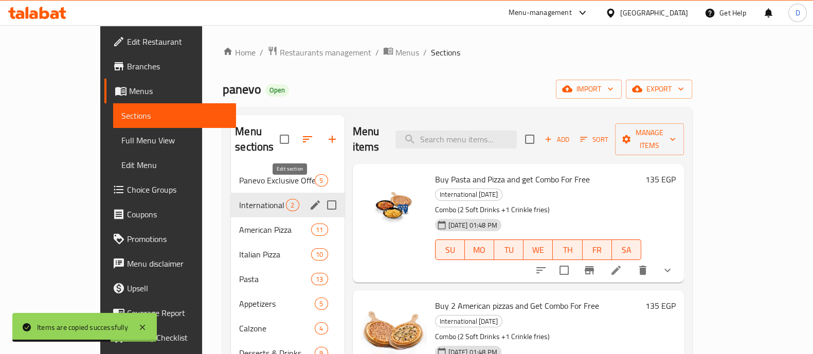
click at [310, 200] on icon "edit" at bounding box center [314, 204] width 9 height 9
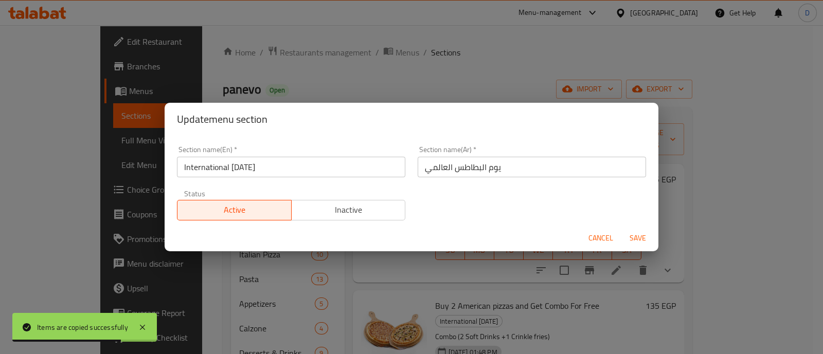
click at [380, 215] on span "Inactive" at bounding box center [349, 210] width 106 height 15
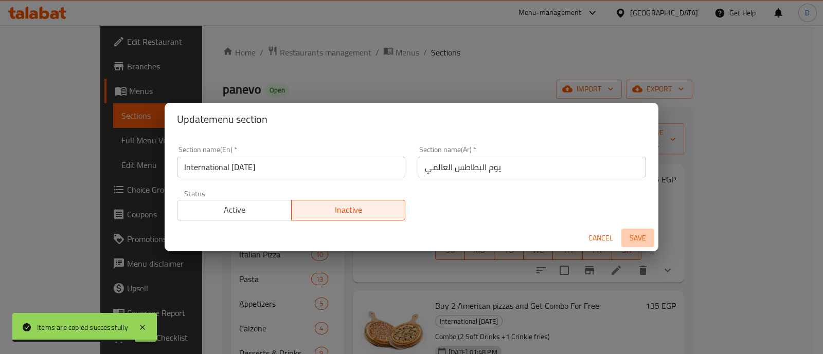
click at [635, 232] on span "Save" at bounding box center [637, 238] width 25 height 13
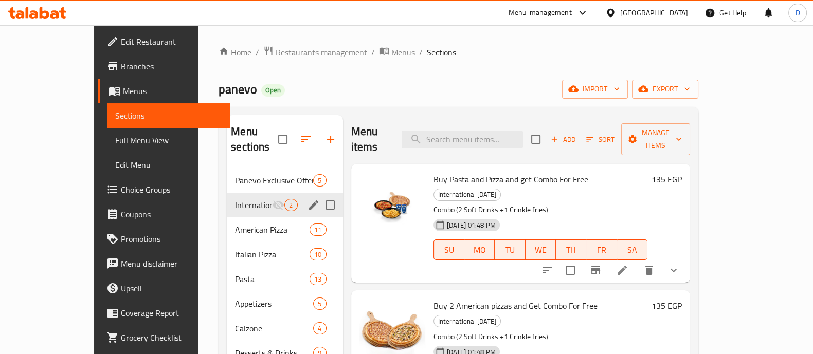
click at [218, 90] on span "panevo" at bounding box center [237, 89] width 39 height 23
copy span "panevo"
click at [235, 174] on span "Panevo Exclusive Offers" at bounding box center [259, 180] width 49 height 12
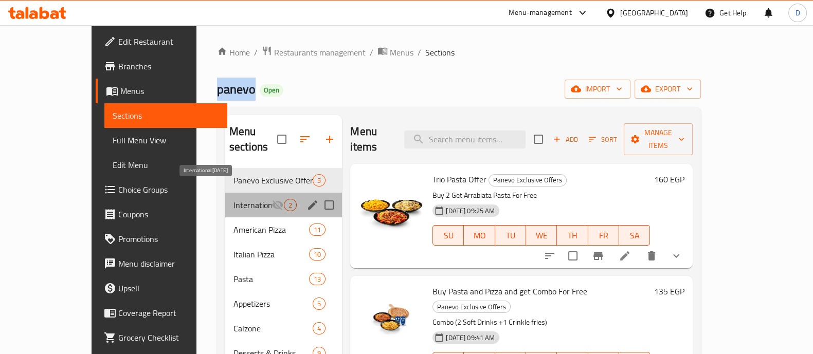
click at [233, 199] on span "International [DATE]" at bounding box center [252, 205] width 38 height 12
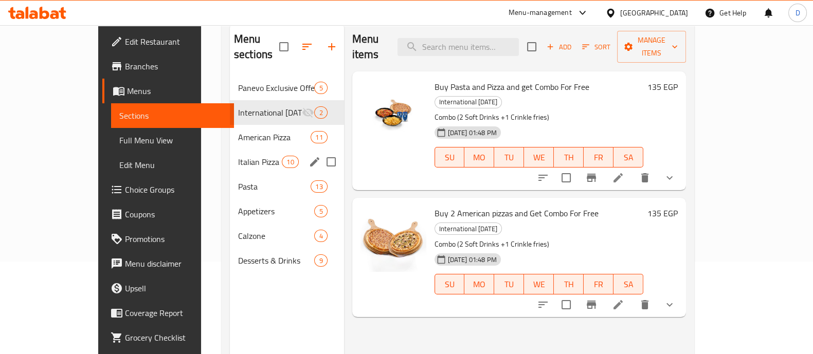
scroll to position [64, 0]
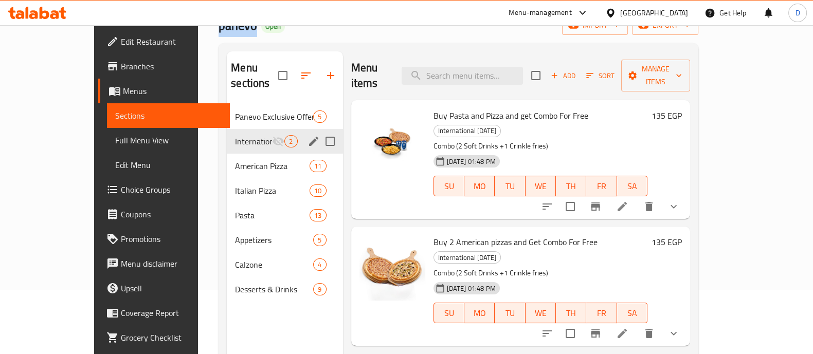
click at [319, 131] on input "Menu sections" at bounding box center [330, 142] width 22 height 22
checkbox input "true"
click at [291, 76] on icon "button" at bounding box center [297, 75] width 12 height 12
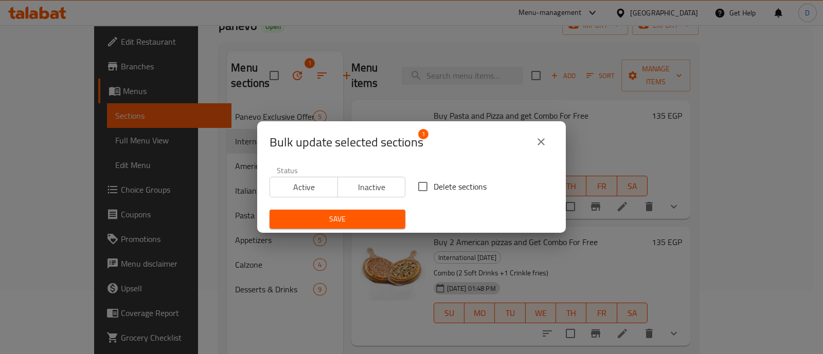
click at [455, 180] on span "Delete sections" at bounding box center [459, 186] width 53 height 12
click at [433, 179] on input "Delete sections" at bounding box center [423, 187] width 22 height 22
checkbox input "true"
click at [386, 213] on span "Save" at bounding box center [337, 219] width 119 height 13
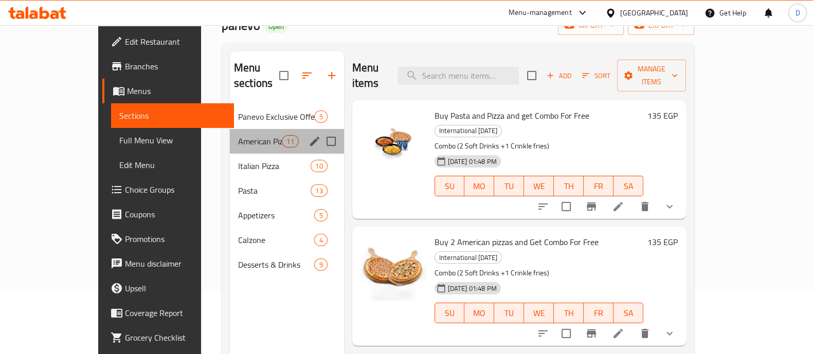
click at [230, 129] on div "American Pizza 11" at bounding box center [287, 141] width 114 height 25
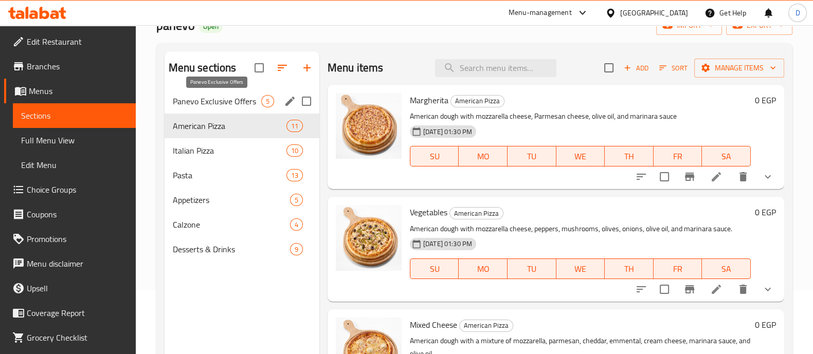
click at [222, 103] on span "Panevo Exclusive Offers" at bounding box center [217, 101] width 88 height 12
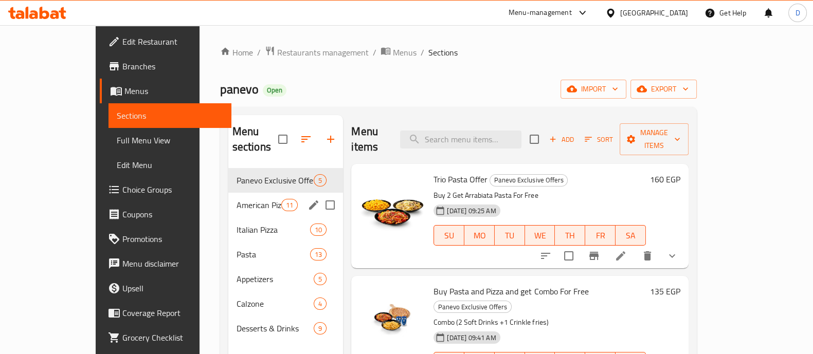
click at [228, 193] on div "American Pizza 11" at bounding box center [285, 205] width 115 height 25
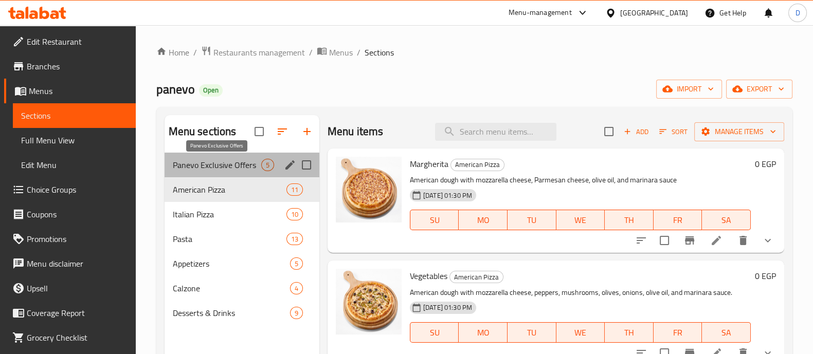
click at [223, 170] on span "Panevo Exclusive Offers" at bounding box center [217, 165] width 88 height 12
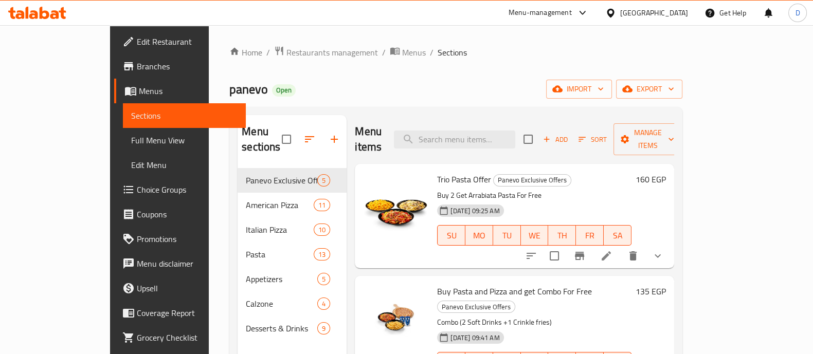
scroll to position [64, 0]
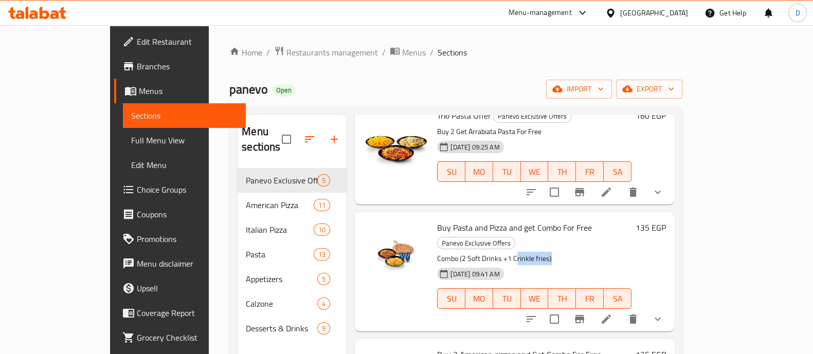
drag, startPoint x: 497, startPoint y: 230, endPoint x: 523, endPoint y: 227, distance: 26.9
click at [523, 252] on p "Combo (2 Soft Drinks +1 Crinkle fries)" at bounding box center [534, 258] width 194 height 13
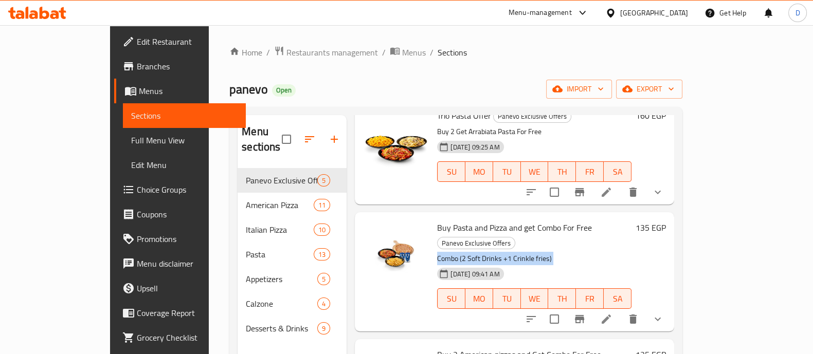
scroll to position [0, 0]
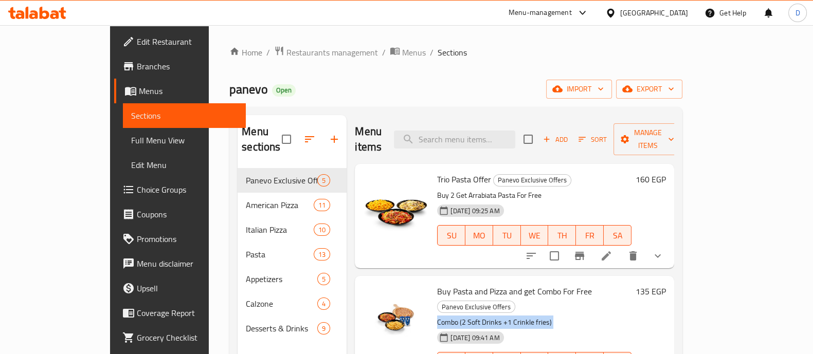
click at [18, 9] on icon at bounding box center [37, 13] width 58 height 12
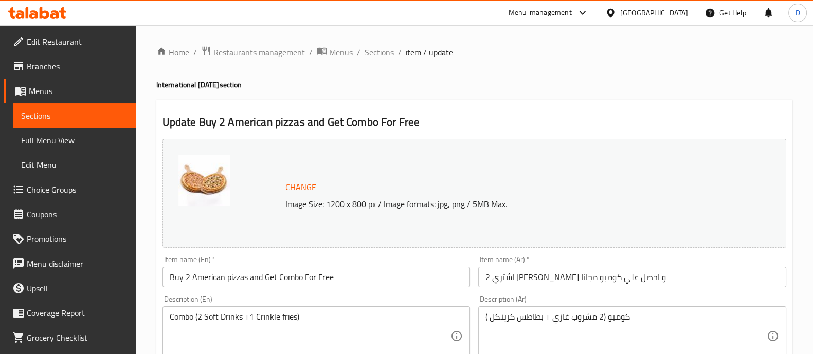
click at [681, 270] on input "اشتري 2 [PERSON_NAME] و احصل علي كومبو مجانا" at bounding box center [632, 277] width 308 height 21
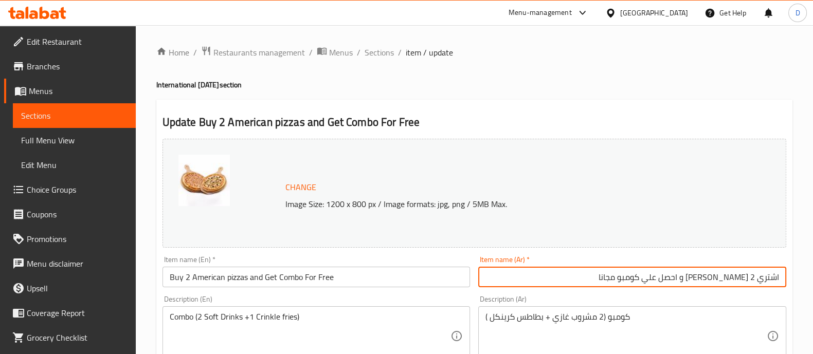
drag, startPoint x: 601, startPoint y: 280, endPoint x: 704, endPoint y: 277, distance: 102.9
click at [704, 277] on input "اشتري 2 بيتزا امريكان و احصل علي كومبو مجانا" at bounding box center [632, 277] width 308 height 21
paste input "يأتي معه بطاطس مجانية"
type input "اشتري 2 بيتزا امريكان يأتي معه بطاطس مجانية"
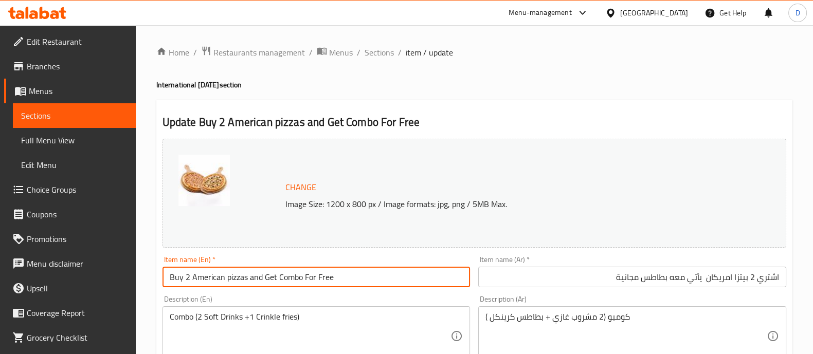
drag, startPoint x: 248, startPoint y: 277, endPoint x: 401, endPoint y: 286, distance: 154.0
click at [401, 286] on input "Buy 2 American pizzas and Get Combo For Free" at bounding box center [316, 277] width 308 height 21
paste input "Comes with A Free Potato"
click at [173, 283] on input "Buy 2 American pizzas Comes with A Free Potato" at bounding box center [316, 277] width 308 height 21
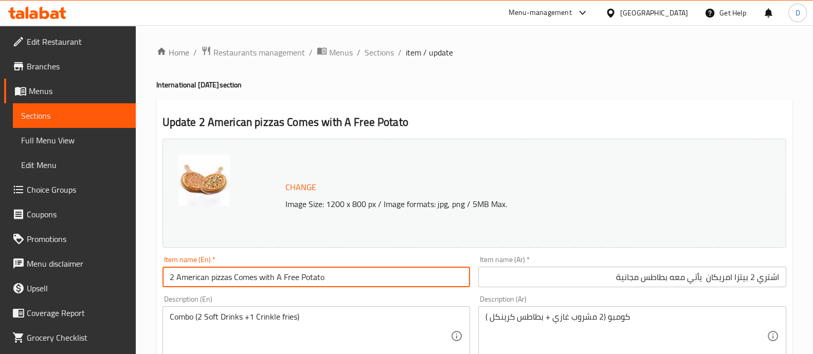
type input "2 American pizzas Comes with A Free Potato"
click at [771, 279] on input "اشتري 2 بيتزا امريكان يأتي معه بطاطس مجانية" at bounding box center [632, 277] width 308 height 21
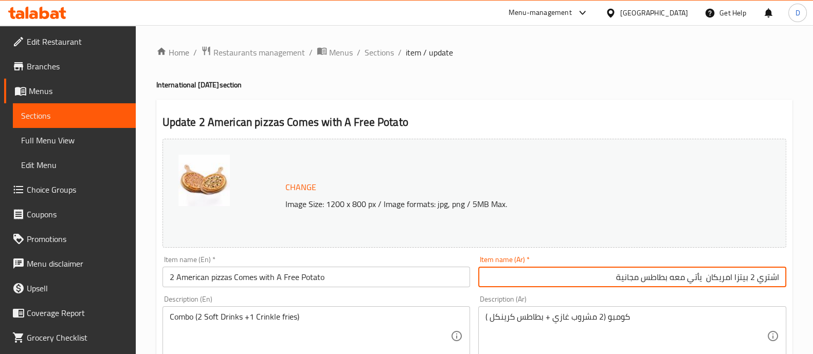
click at [771, 279] on input "اشتري 2 بيتزا امريكان يأتي معه بطاطس مجانية" at bounding box center [632, 277] width 308 height 21
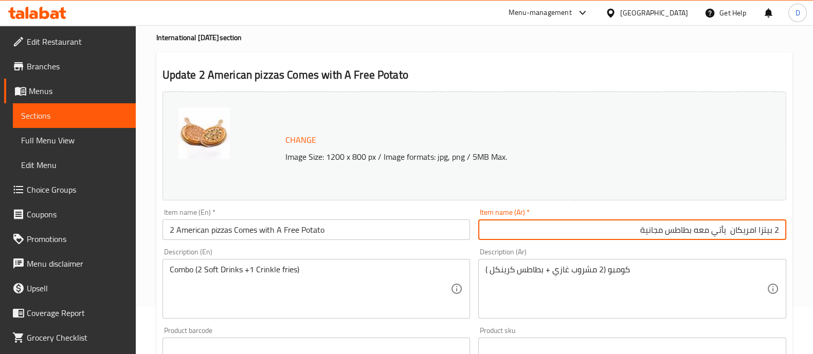
scroll to position [64, 0]
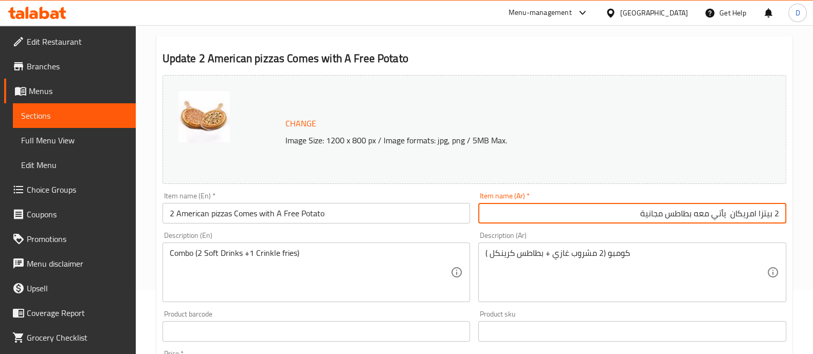
type input "2 بيتزا امريكان يأتي معه بطاطس مجانية"
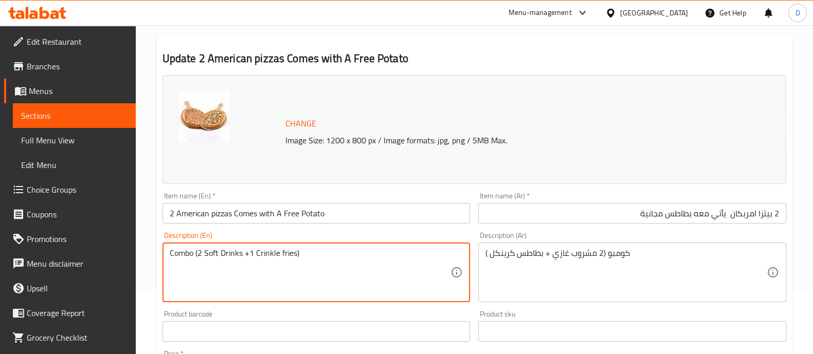
click at [261, 249] on textarea "Combo (2 Soft Drinks +1 Crinkle fries)" at bounding box center [310, 272] width 281 height 49
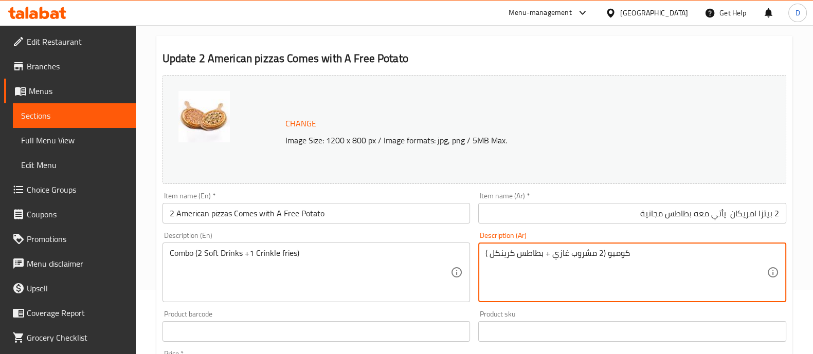
click at [537, 254] on textarea "كومبو (2 مشروب غازي + بطاطس كرينكل )" at bounding box center [625, 272] width 281 height 49
type textarea "l"
type textarea "مع مشروب غازي"
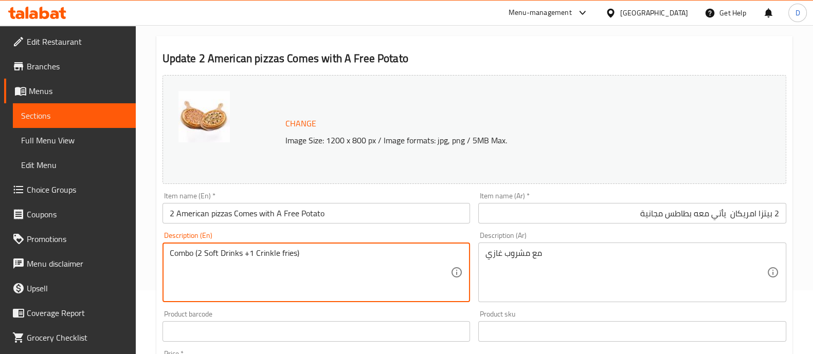
click at [301, 281] on textarea "Combo (2 Soft Drinks +1 Crinkle fries)" at bounding box center [310, 272] width 281 height 49
paste textarea "With a soft drink"
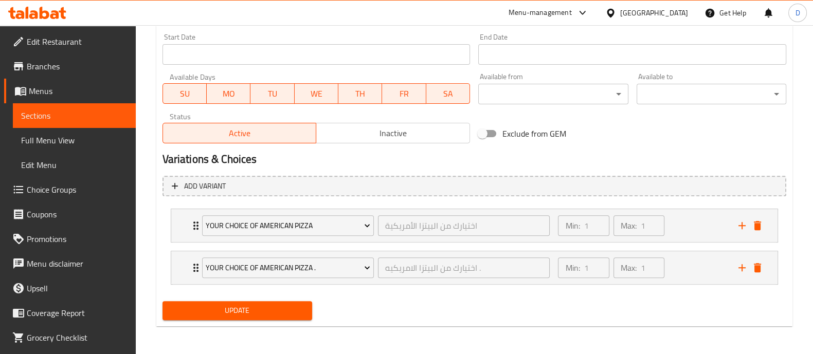
type textarea "With a soft drink"
click at [242, 313] on span "Update" at bounding box center [237, 310] width 133 height 13
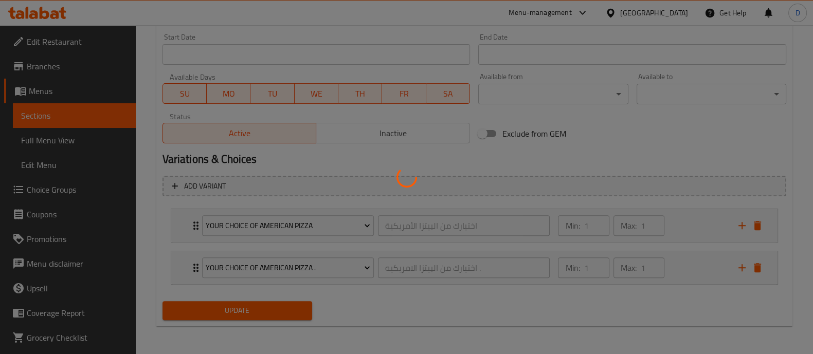
scroll to position [124, 0]
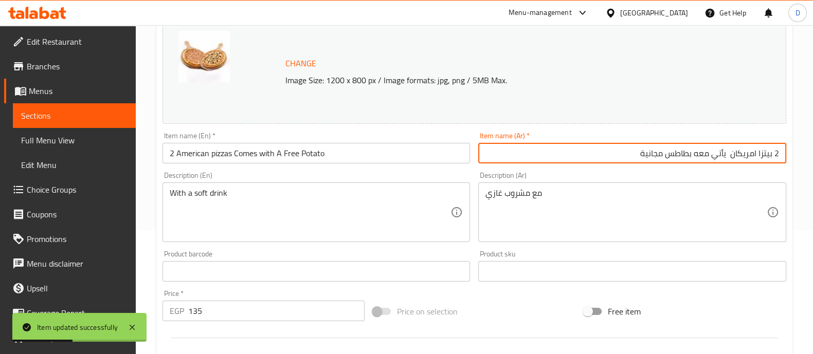
drag, startPoint x: 638, startPoint y: 161, endPoint x: 730, endPoint y: 163, distance: 92.0
click at [730, 163] on input "2 بيتزا امريكان يأتي معه بطاطس مجانية" at bounding box center [632, 153] width 308 height 21
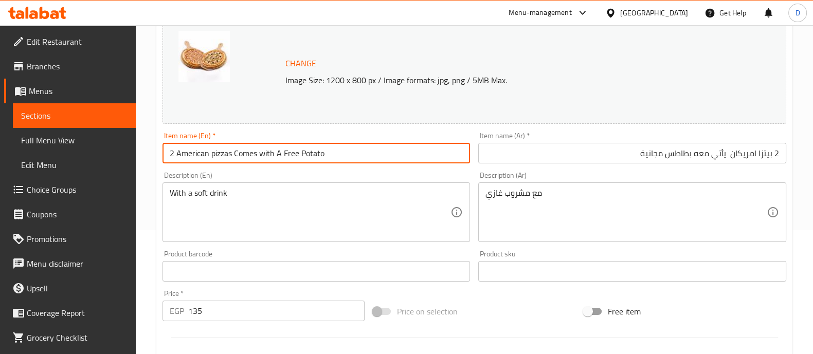
drag, startPoint x: 235, startPoint y: 150, endPoint x: 346, endPoint y: 155, distance: 111.2
click at [346, 155] on input "2 American pizzas Comes with A Free Potato" at bounding box center [316, 153] width 308 height 21
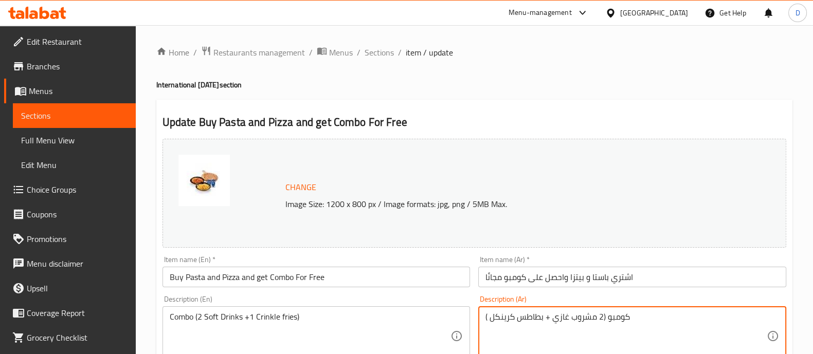
click at [545, 342] on textarea "كومبو (2 مشروب غازي + بطاطس كرينكل )" at bounding box center [625, 336] width 281 height 49
paste textarea "ع مشروب غازي"
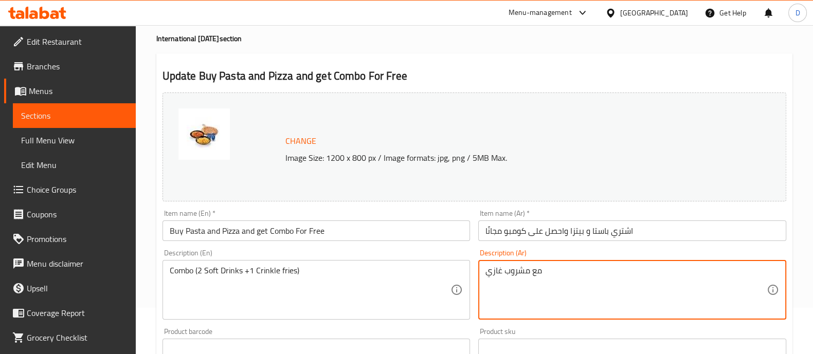
scroll to position [128, 0]
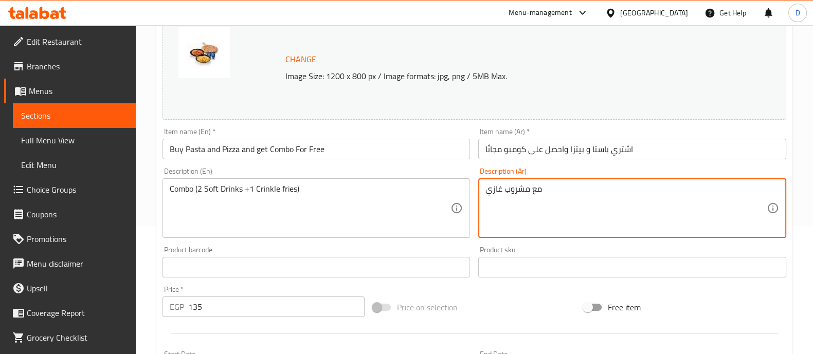
type textarea "مع مشروب غازي"
click at [343, 181] on div "Combo (2 Soft Drinks +1 Crinkle fries) Description (En)" at bounding box center [316, 208] width 308 height 60
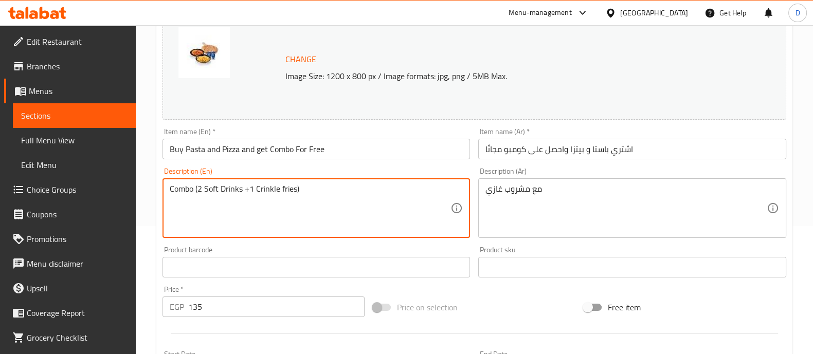
click at [343, 181] on div "Combo (2 Soft Drinks +1 Crinkle fries) Description (En)" at bounding box center [316, 208] width 308 height 60
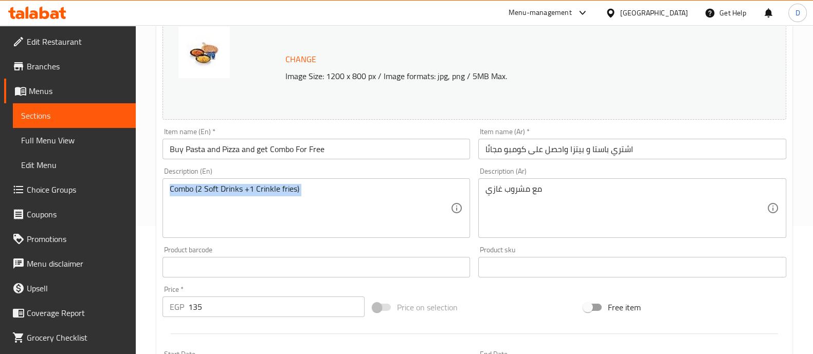
click at [343, 181] on div "Combo (2 Soft Drinks +1 Crinkle fries) Description (En)" at bounding box center [316, 208] width 308 height 60
paste textarea "With a soft drink"
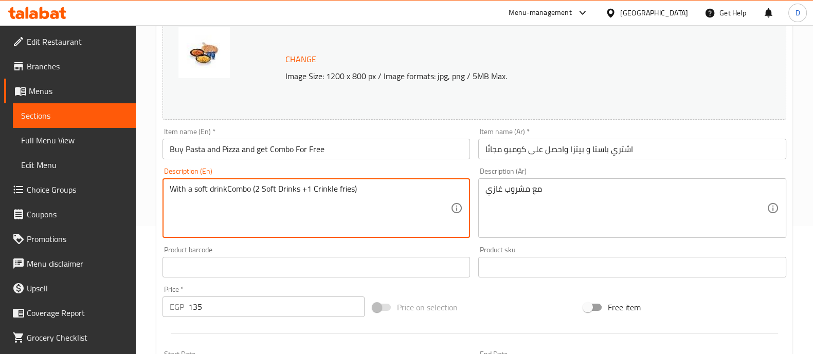
click at [352, 204] on textarea "With a soft drinkCombo (2 Soft Drinks +1 Crinkle fries)" at bounding box center [310, 208] width 281 height 49
paste textarea
type textarea "With a soft drink"
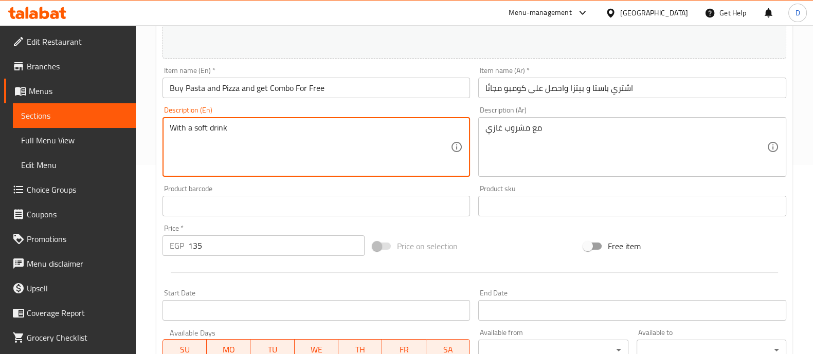
scroll to position [445, 0]
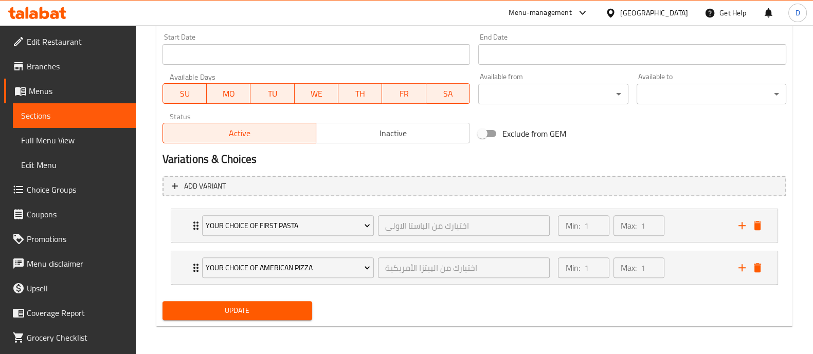
click at [231, 313] on span "Update" at bounding box center [237, 310] width 133 height 13
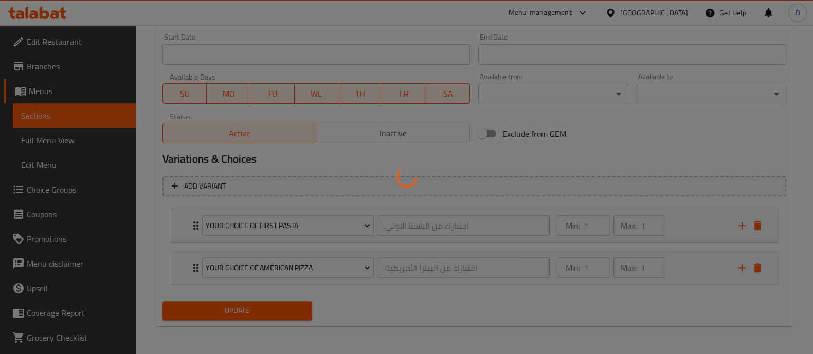
scroll to position [188, 0]
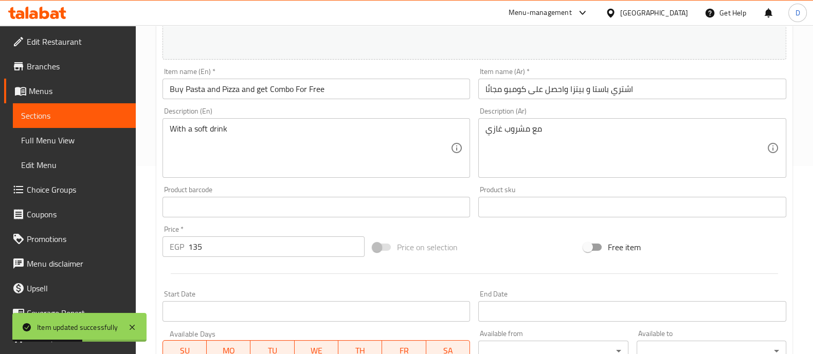
click at [680, 94] on input "اشتري باستا و بيتزا واحصل على كومبو مجانًا" at bounding box center [632, 89] width 308 height 21
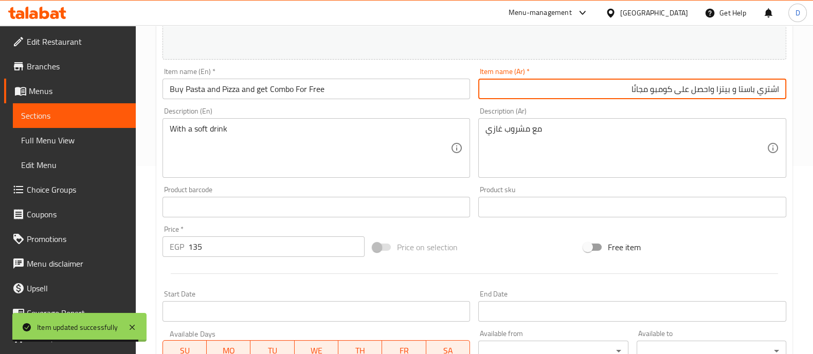
drag, startPoint x: 620, startPoint y: 86, endPoint x: 713, endPoint y: 88, distance: 92.6
click at [713, 88] on input "اشتري باستا و بيتزا واحصل على كومبو مجانًا" at bounding box center [632, 89] width 308 height 21
paste input "يأتي معه بطاطس مجانية"
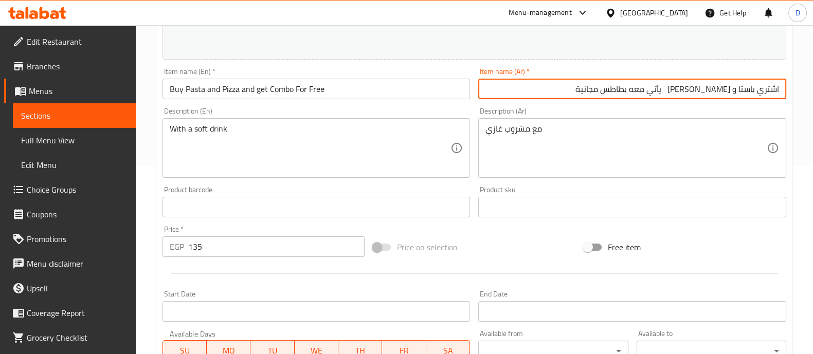
click at [776, 88] on input "اشتري باستا و [PERSON_NAME] يأتي معه بطاطس مجانية" at bounding box center [632, 89] width 308 height 21
click at [776, 88] on input "اشتري باستا و بيتزا يأتي معه بطاطس مجانية" at bounding box center [632, 89] width 308 height 21
click at [739, 94] on input "باستا و بيتزا يأتي معه بطاطس مجانية" at bounding box center [632, 89] width 308 height 21
type input "باستا و [PERSON_NAME] يأتي معه بطاطس مجانية"
click at [176, 88] on input "Buy Pasta and Pizza and get Combo For Free" at bounding box center [316, 89] width 308 height 21
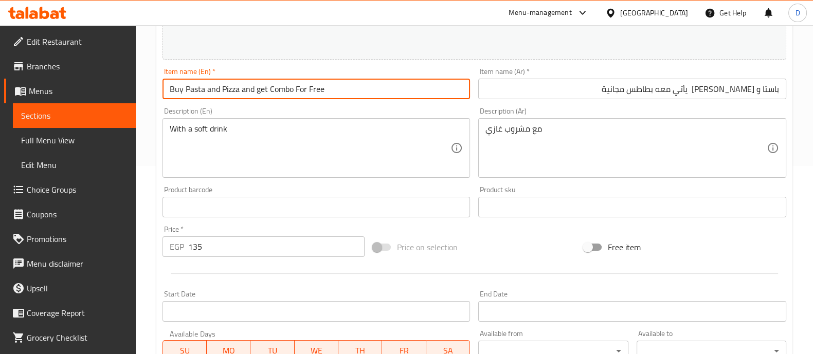
click at [176, 88] on input "Buy Pasta and Pizza and get Combo For Free" at bounding box center [316, 89] width 308 height 21
drag, startPoint x: 229, startPoint y: 91, endPoint x: 362, endPoint y: 90, distance: 133.7
click at [362, 90] on input "Pasta and Pizza and get Combo For Free" at bounding box center [316, 89] width 308 height 21
paste input "Comes with A Free Potato"
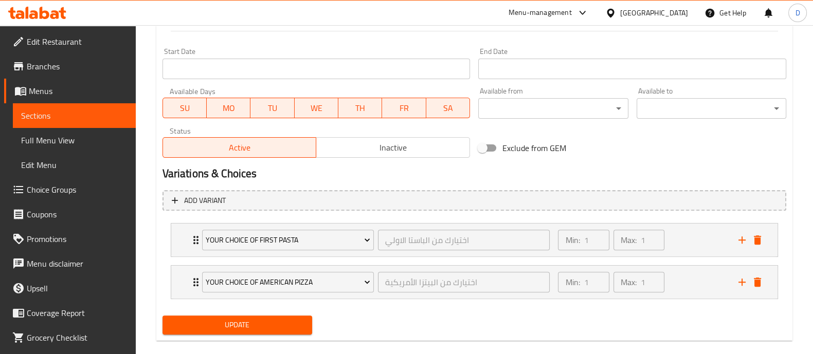
scroll to position [445, 0]
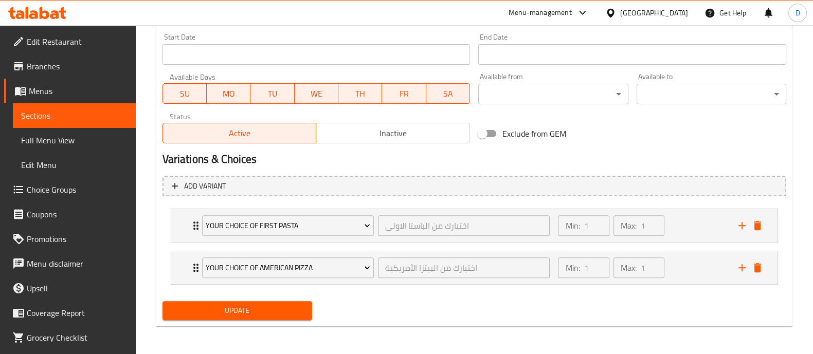
type input "Pasta and Pizza Comes with A Free Potato"
click at [272, 315] on span "Update" at bounding box center [237, 310] width 133 height 13
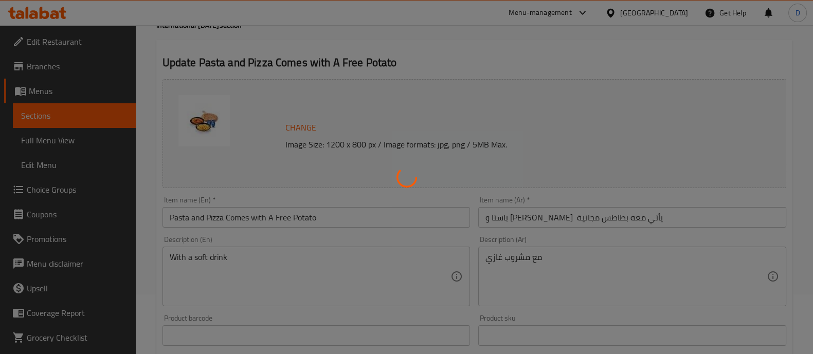
type input "اختيارك من الباستا الاولي"
type input "1"
type input "اختيارك من البيتزا الأمريكية"
type input "1"
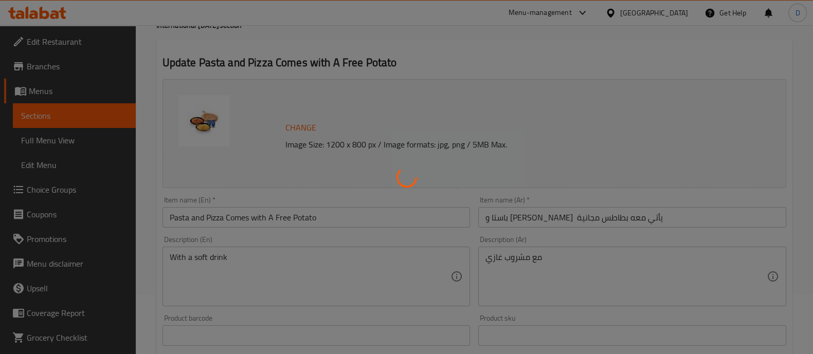
type input "1"
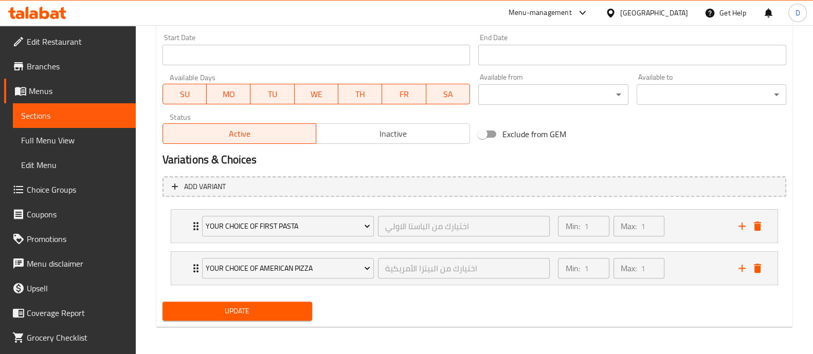
scroll to position [445, 0]
click at [671, 213] on div "Min: 1 ​ Max: 1 ​" at bounding box center [642, 225] width 180 height 33
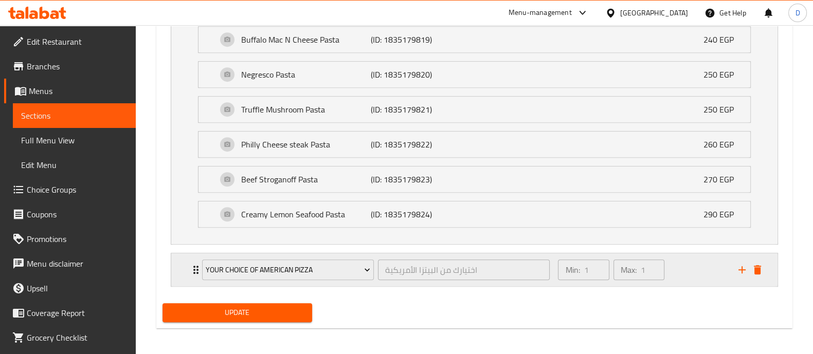
click at [695, 274] on div "Min: 1 ​ Max: 1 ​" at bounding box center [642, 269] width 180 height 33
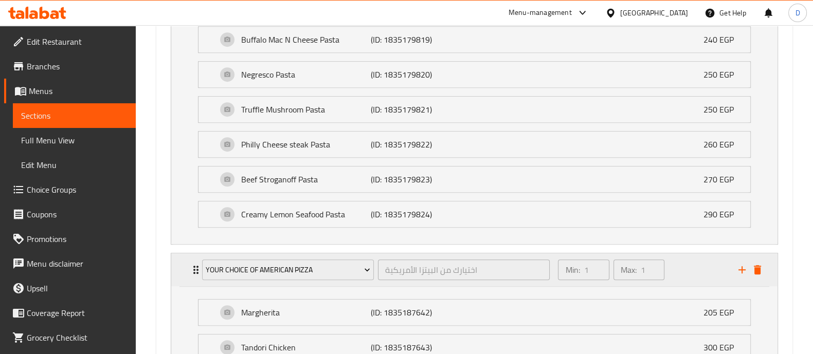
scroll to position [1304, 0]
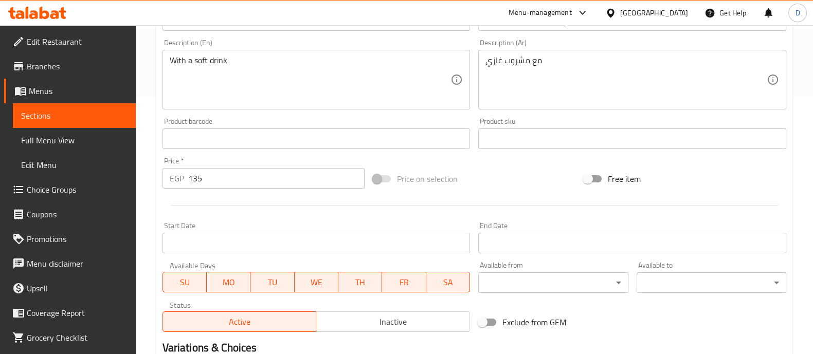
scroll to position [445, 0]
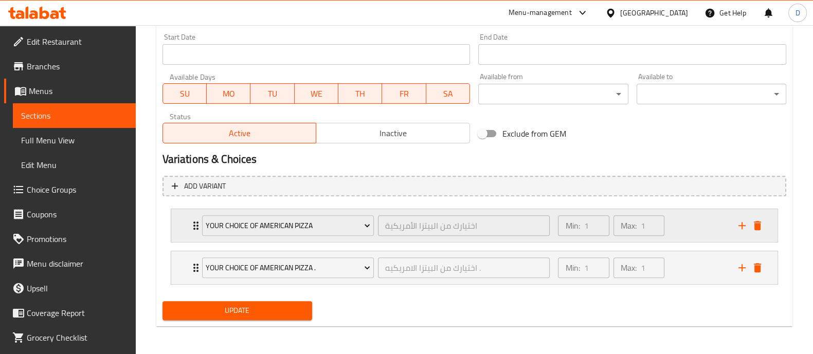
click at [677, 221] on div "Min: 1 ​ Max: 1 ​" at bounding box center [642, 225] width 180 height 33
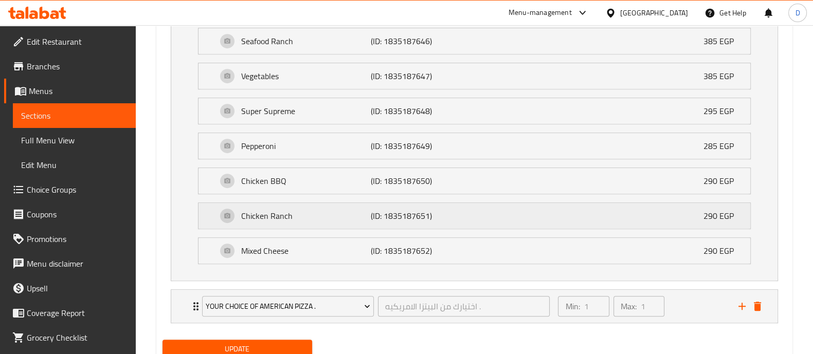
scroll to position [849, 0]
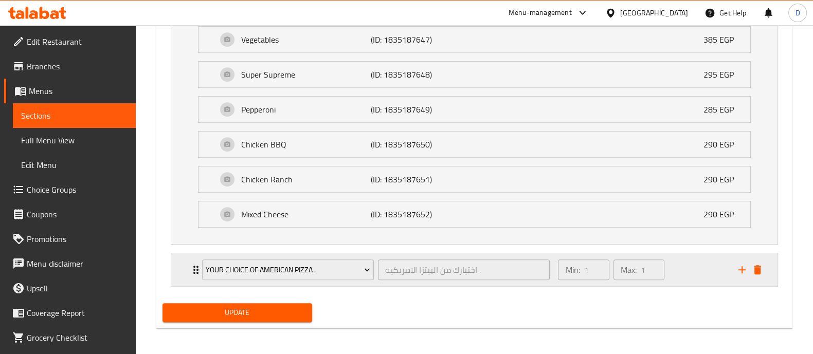
click at [692, 276] on div "Min: 1 ​ Max: 1 ​" at bounding box center [642, 269] width 180 height 33
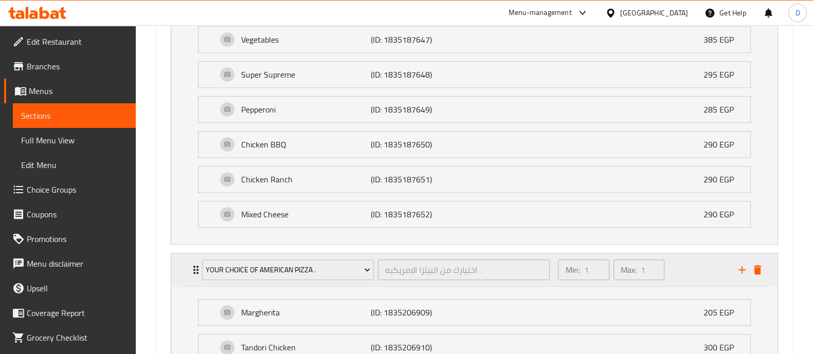
scroll to position [1234, 0]
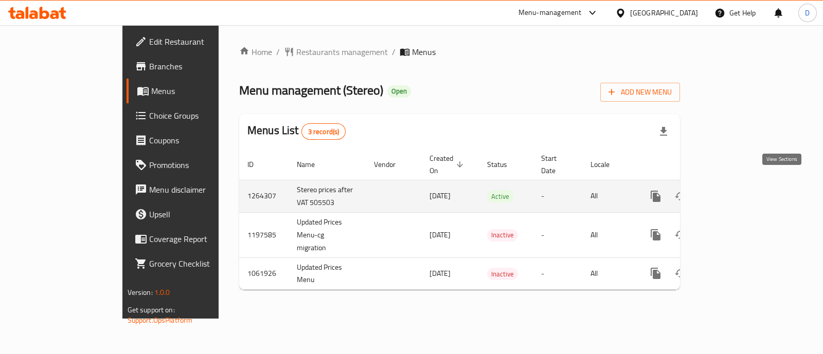
click at [736, 190] on icon "enhanced table" at bounding box center [729, 196] width 12 height 12
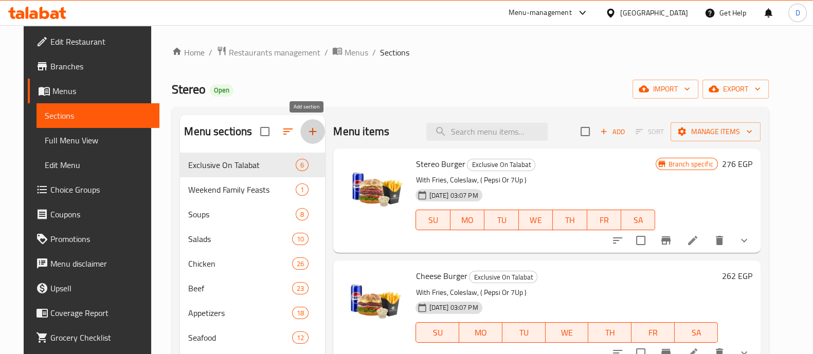
click at [306, 131] on icon "button" at bounding box center [312, 131] width 12 height 12
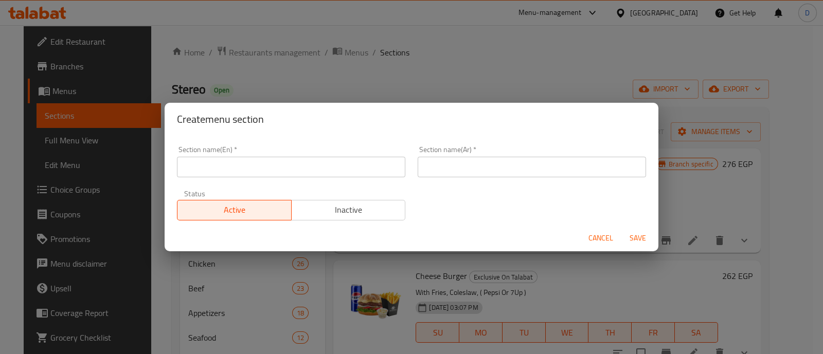
click at [212, 168] on input "text" at bounding box center [291, 167] width 228 height 21
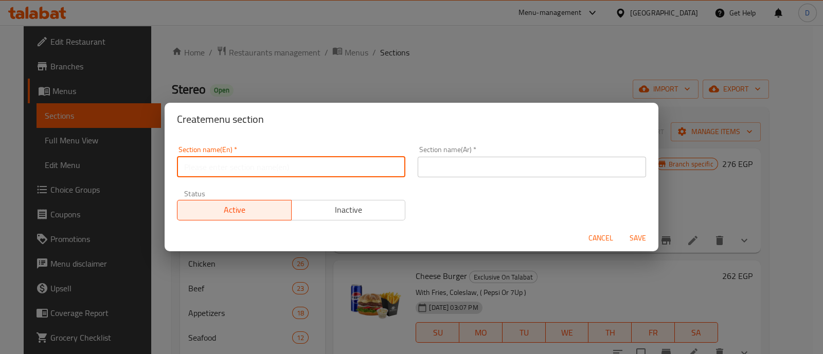
paste input "International [DATE]"
type input "International [DATE]"
click at [205, 163] on input "International [DATE]" at bounding box center [291, 167] width 228 height 21
click at [472, 164] on input "text" at bounding box center [531, 167] width 228 height 21
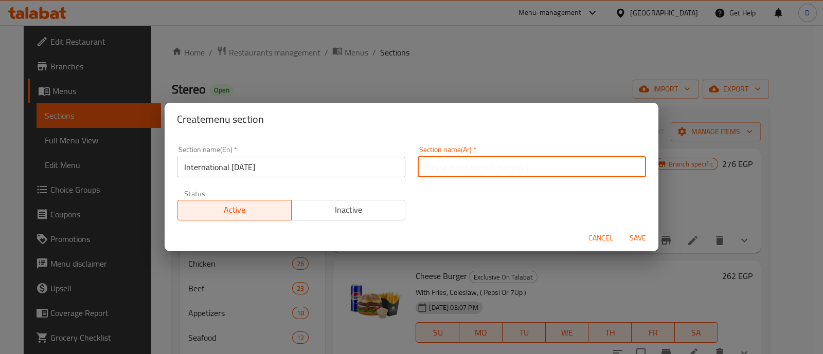
paste input "يوم البطاطس العالمي"
type input "يوم البطاطس العالمي"
click at [621, 229] on button "Save" at bounding box center [637, 238] width 33 height 19
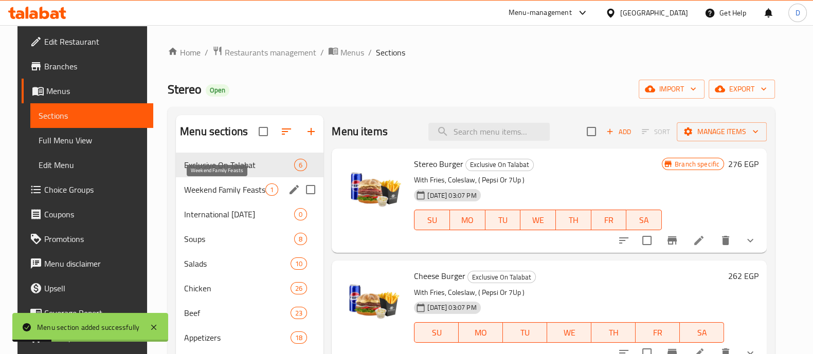
click at [208, 195] on span "Weekend Family Feasts" at bounding box center [224, 190] width 81 height 12
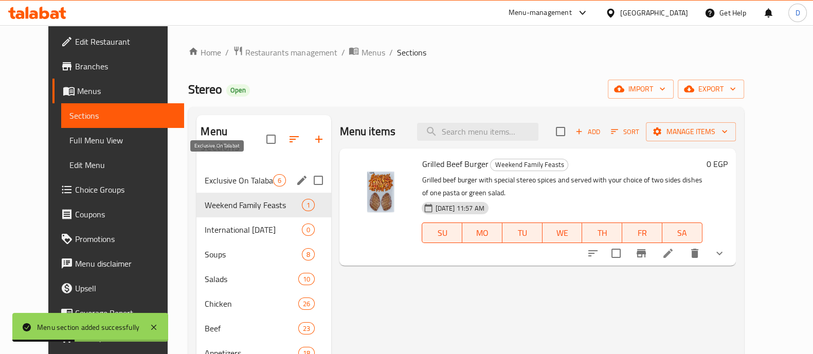
click at [205, 174] on span "Exclusive On Talabat" at bounding box center [239, 180] width 68 height 12
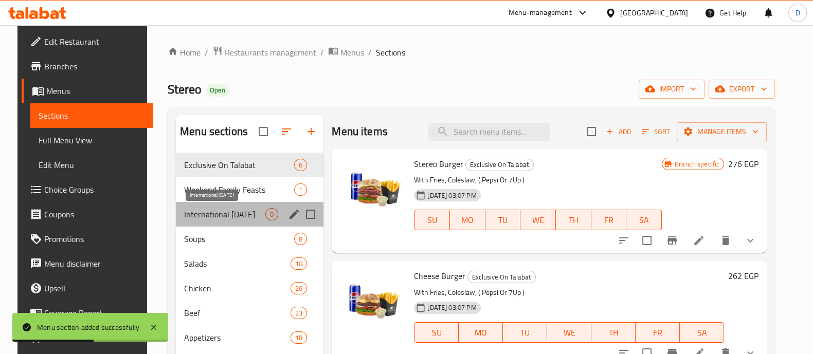
click at [207, 208] on span "International [DATE]" at bounding box center [224, 214] width 81 height 12
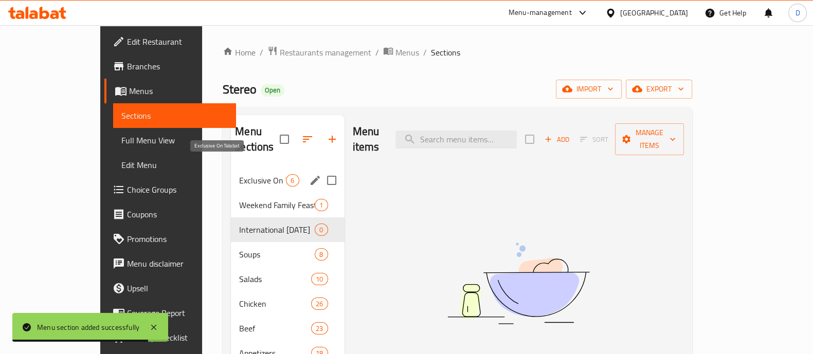
click at [239, 174] on span "Exclusive On Talabat" at bounding box center [262, 180] width 47 height 12
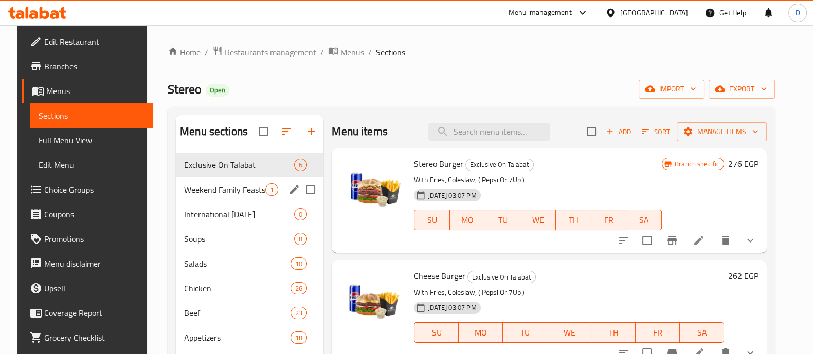
click at [216, 180] on div "Weekend Family Feasts 1" at bounding box center [250, 189] width 148 height 25
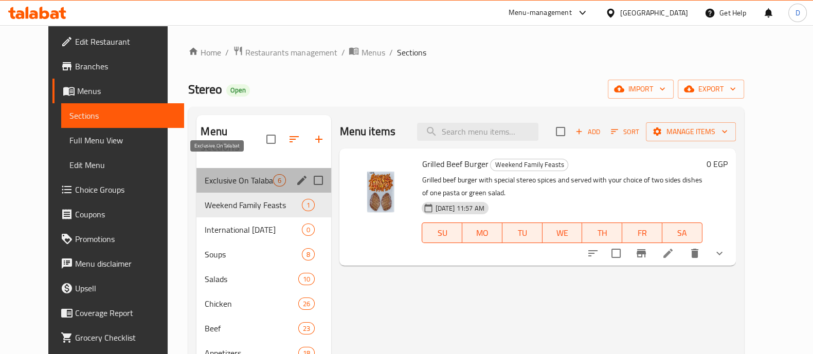
click at [209, 174] on span "Exclusive On Talabat" at bounding box center [239, 180] width 68 height 12
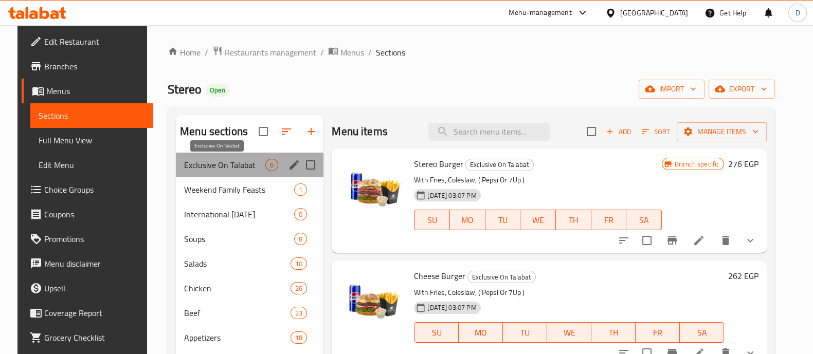
click at [214, 160] on span "Exclusive On Talabat" at bounding box center [224, 165] width 81 height 12
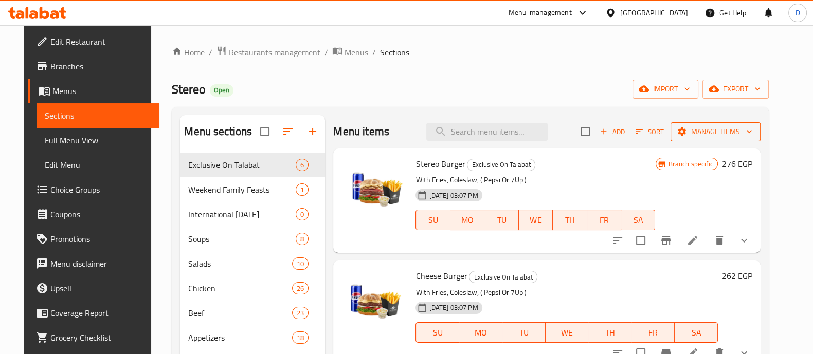
click at [722, 129] on span "Manage items" at bounding box center [716, 131] width 74 height 13
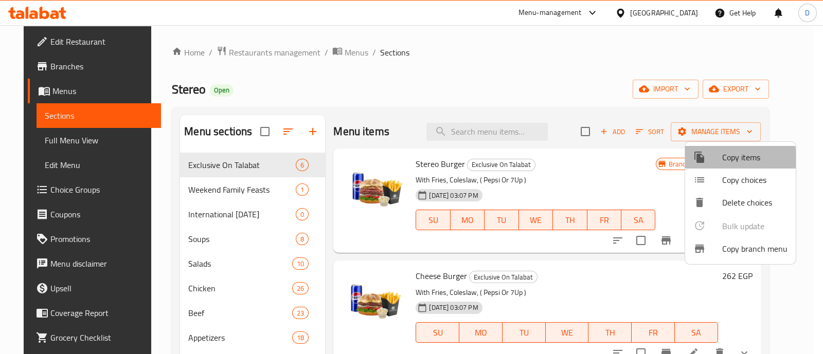
click at [711, 159] on div at bounding box center [707, 157] width 29 height 12
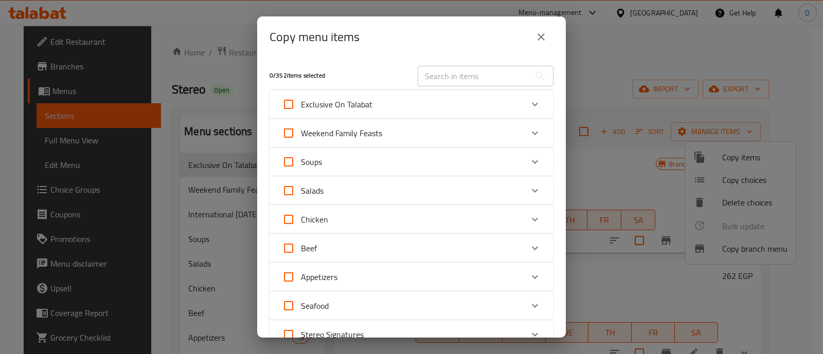
click at [504, 101] on div "Exclusive On Talabat" at bounding box center [402, 104] width 241 height 25
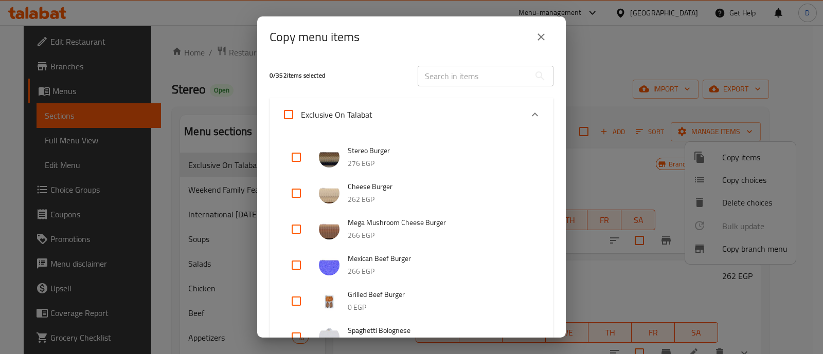
click at [291, 157] on input "checkbox" at bounding box center [296, 157] width 25 height 25
checkbox input "true"
click at [295, 192] on input "checkbox" at bounding box center [296, 193] width 25 height 25
checkbox input "true"
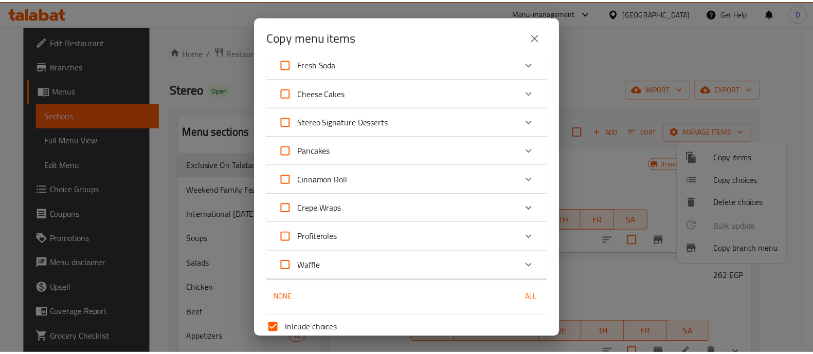
scroll to position [1053, 0]
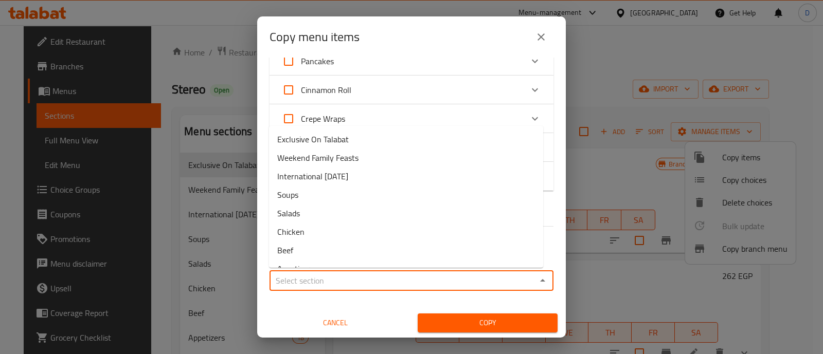
click at [305, 286] on input "Sections   *" at bounding box center [402, 280] width 261 height 14
click at [337, 178] on span "International Potato Day" at bounding box center [312, 176] width 71 height 12
type input "International Potato Day"
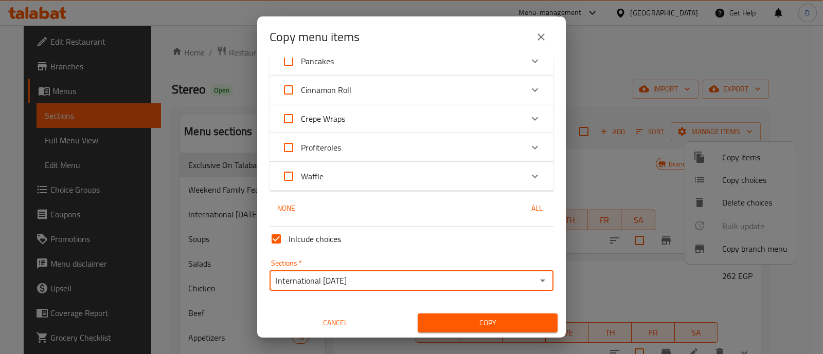
click at [444, 318] on span "Copy" at bounding box center [487, 323] width 123 height 13
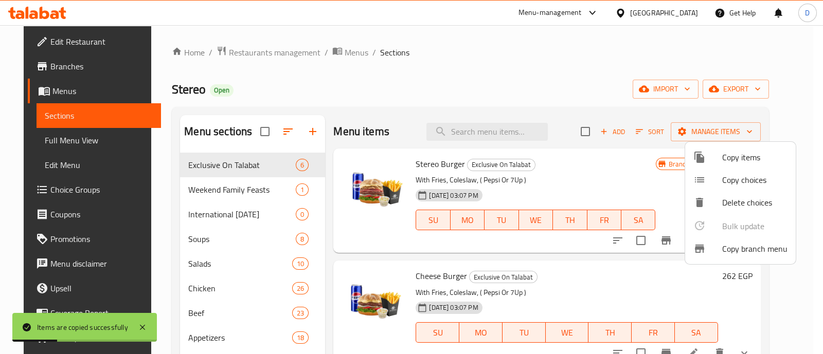
click at [191, 210] on div at bounding box center [411, 177] width 823 height 354
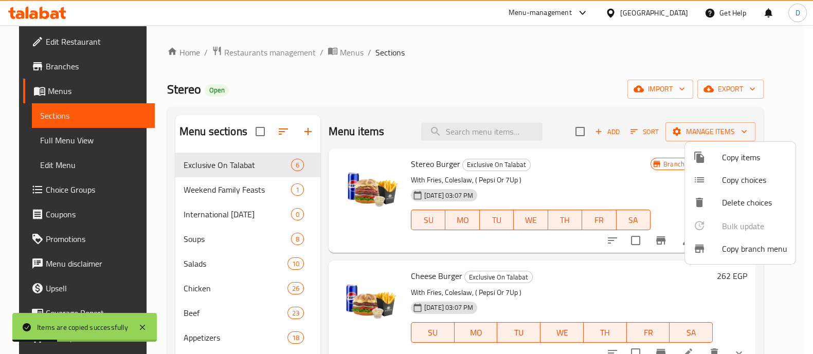
click at [191, 210] on span "International Potato Day" at bounding box center [237, 214] width 107 height 12
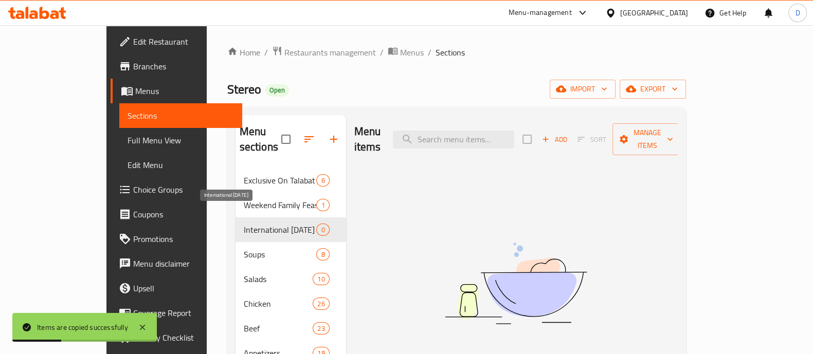
click at [244, 224] on span "International Potato Day" at bounding box center [280, 230] width 73 height 12
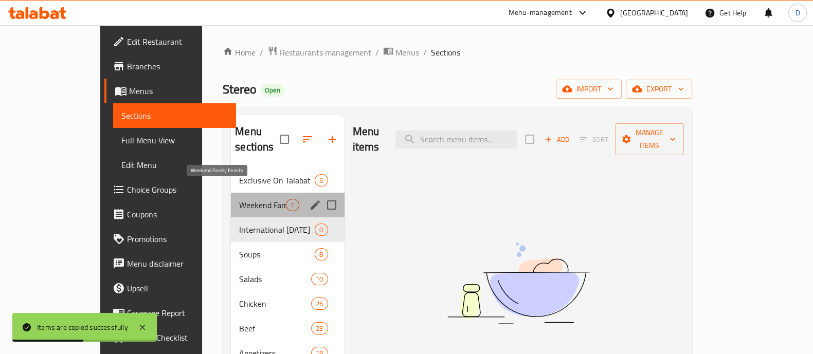
click at [239, 199] on span "Weekend Family Feasts" at bounding box center [262, 205] width 47 height 12
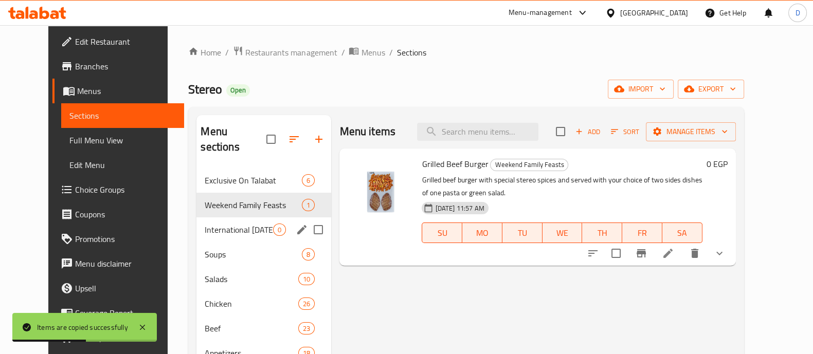
click at [216, 224] on div "International Potato Day 0" at bounding box center [263, 229] width 135 height 25
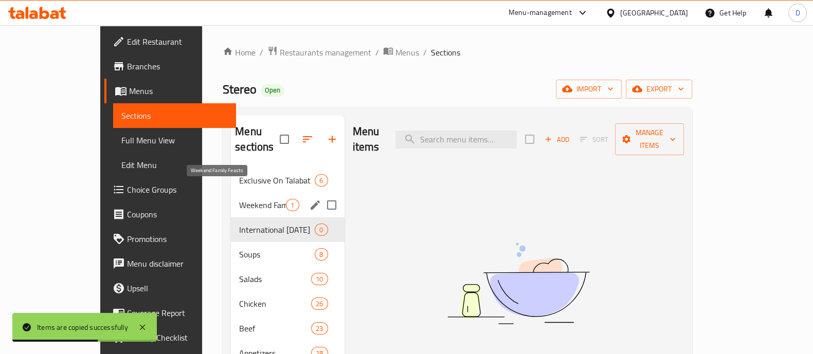
click at [239, 199] on span "Weekend Family Feasts" at bounding box center [262, 205] width 47 height 12
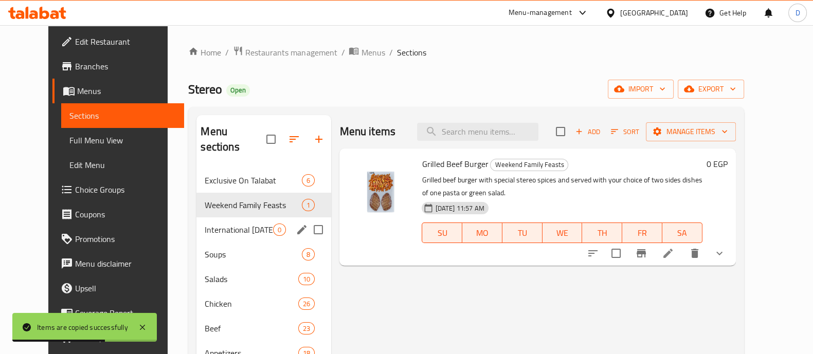
click at [225, 221] on div "International Potato Day 0" at bounding box center [263, 229] width 135 height 25
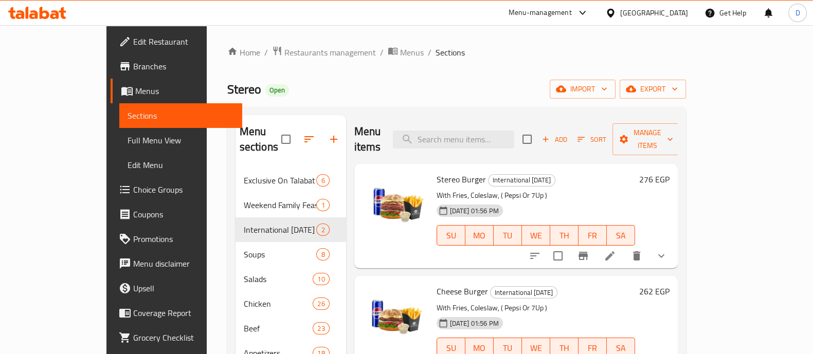
copy span "Stereo"
click at [669, 172] on h6 "276 EGP" at bounding box center [654, 179] width 30 height 14
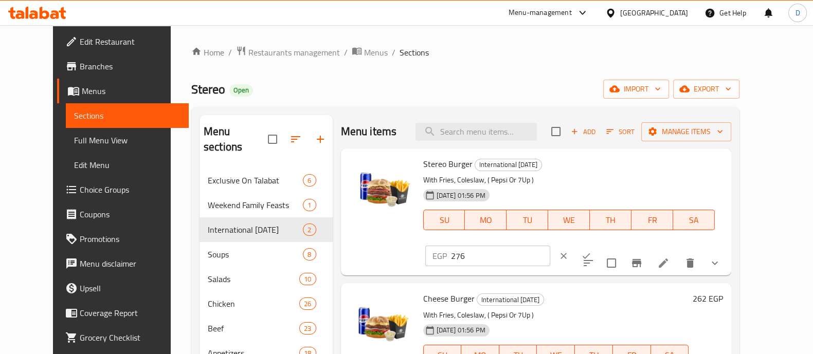
click at [550, 246] on input "276" at bounding box center [500, 256] width 99 height 21
paste input "199"
type input "199"
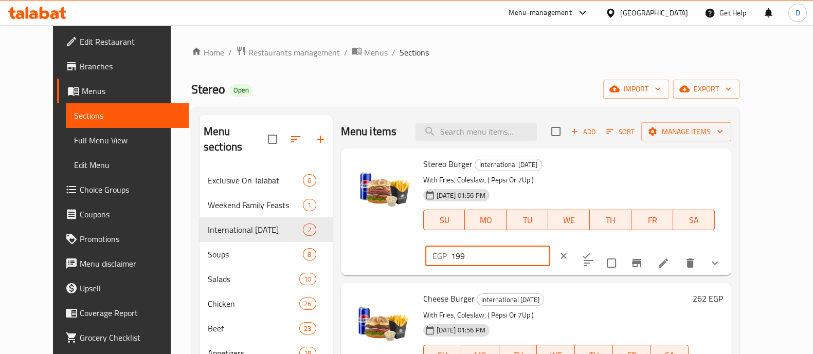
click at [597, 245] on button "ok" at bounding box center [586, 256] width 23 height 23
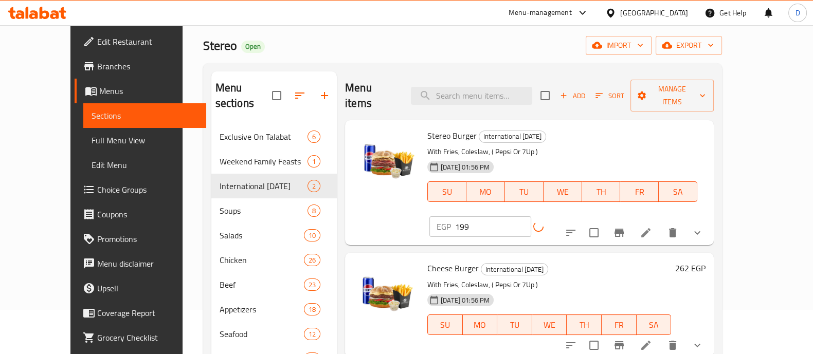
scroll to position [64, 0]
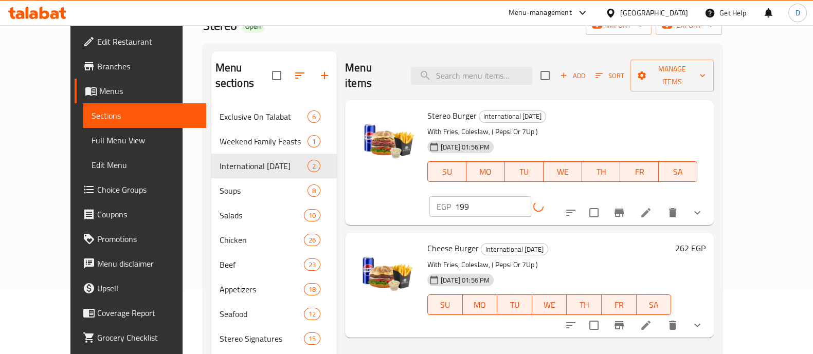
click at [705, 241] on h6 "262 EGP" at bounding box center [690, 248] width 30 height 14
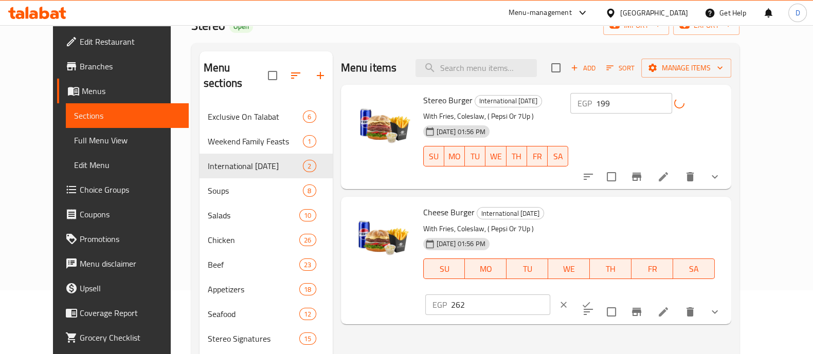
click at [550, 295] on input "262" at bounding box center [500, 305] width 99 height 21
paste input "18"
type input "182"
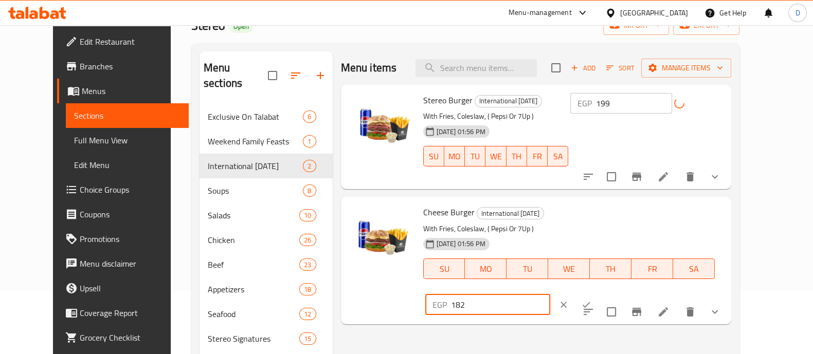
click at [591, 300] on icon "ok" at bounding box center [586, 305] width 10 height 10
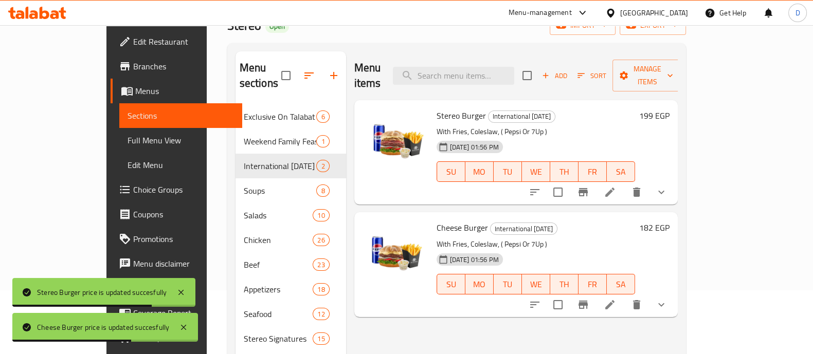
click at [303, 69] on icon "button" at bounding box center [309, 75] width 12 height 12
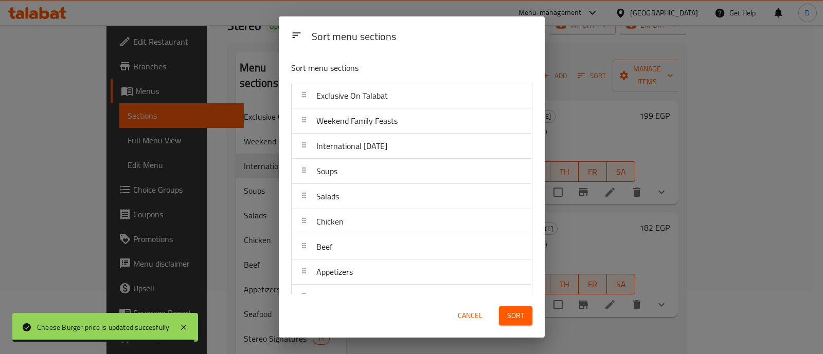
click at [470, 312] on span "Cancel" at bounding box center [470, 315] width 25 height 13
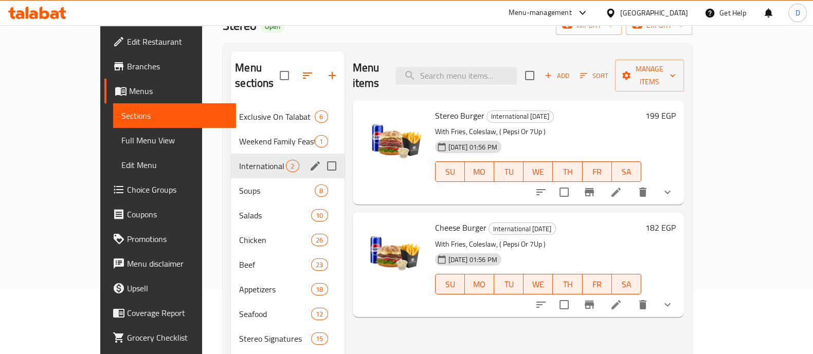
click at [309, 160] on icon "edit" at bounding box center [315, 166] width 12 height 12
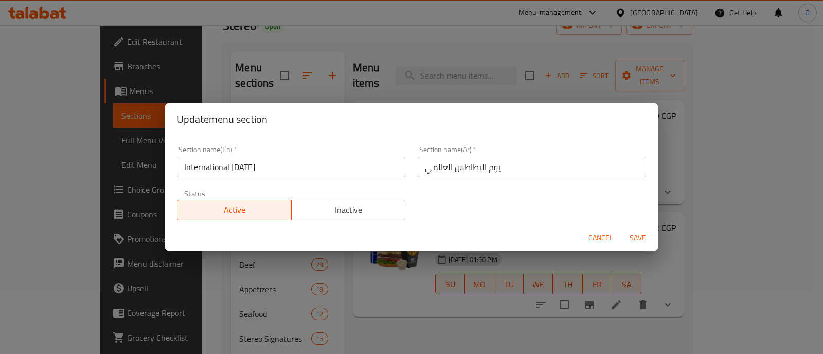
click at [357, 209] on span "Inactive" at bounding box center [349, 210] width 106 height 15
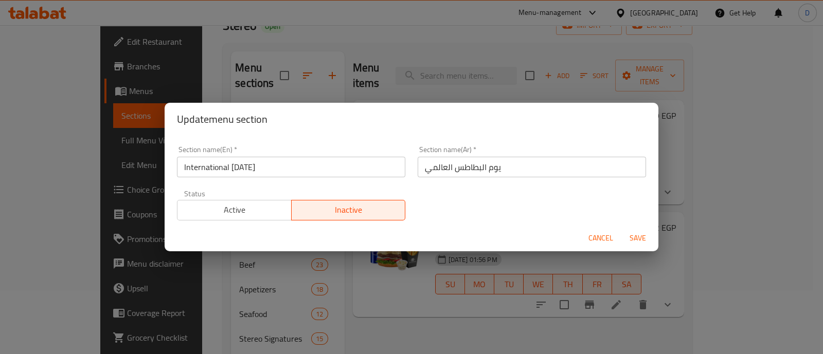
click at [644, 236] on span "Save" at bounding box center [637, 238] width 25 height 13
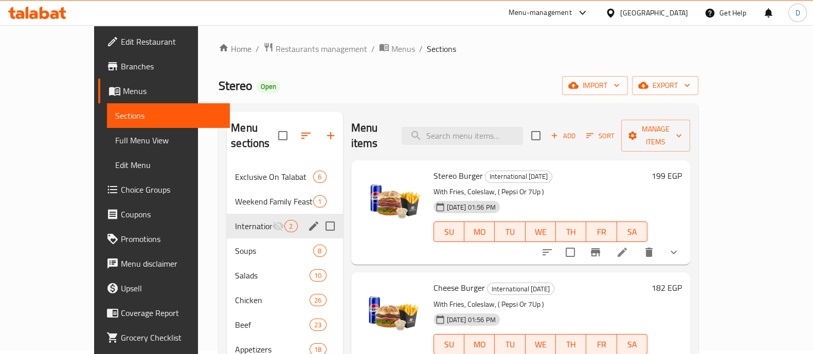
scroll to position [0, 0]
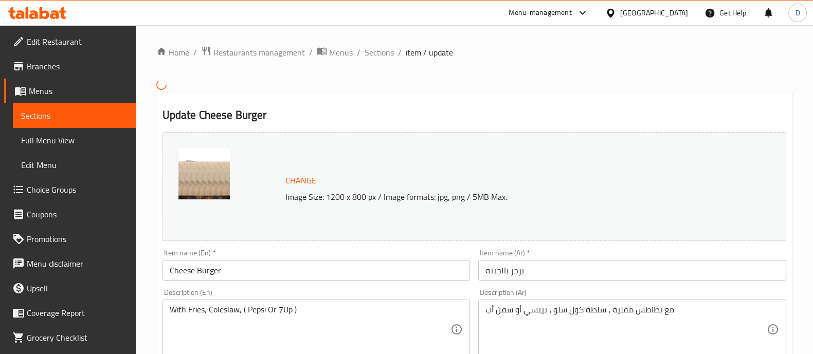
scroll to position [64, 0]
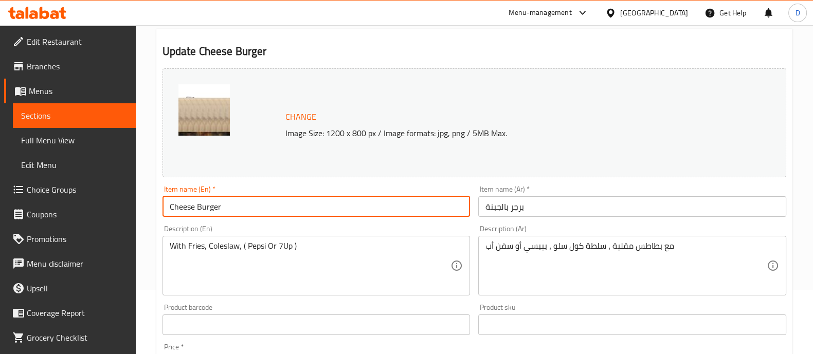
click at [308, 212] on input "Cheese Burger" at bounding box center [316, 206] width 308 height 21
paste input "Comes with A Free Potato"
type input "Cheese Burger Comes with A Free Potato"
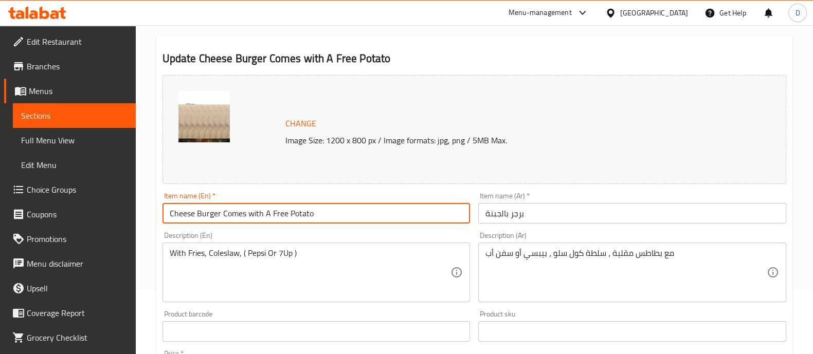
click at [680, 227] on div "Item name (Ar)   * برجر بالجبنة Item name (Ar) *" at bounding box center [632, 208] width 316 height 40
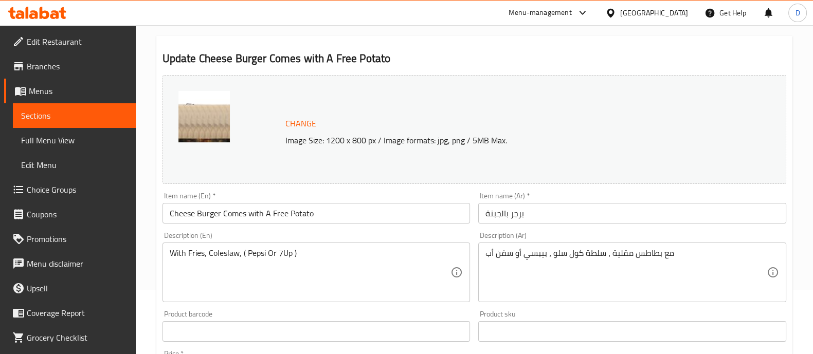
click at [717, 211] on input "برجر بالجبنة" at bounding box center [632, 213] width 308 height 21
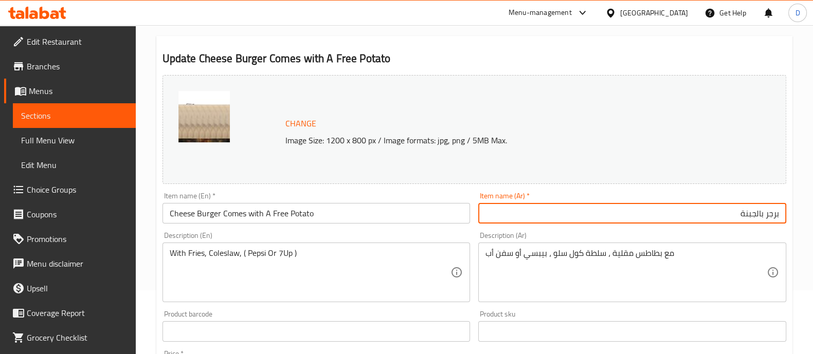
paste input "يأتي معه بطاطس مجانية"
type input "برجر بالجبنة يأتي معه بطاطس مجانية"
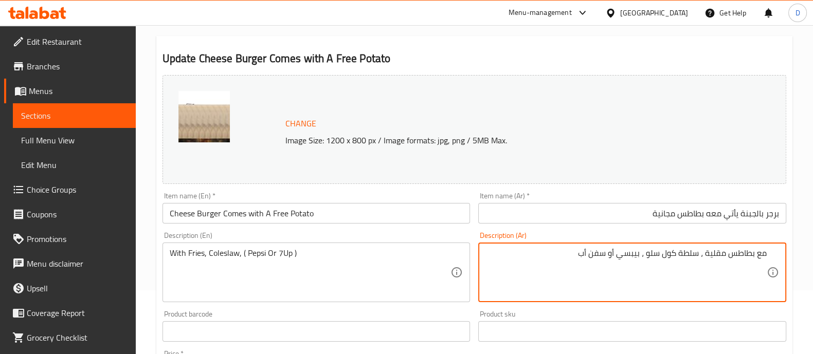
drag, startPoint x: 698, startPoint y: 253, endPoint x: 782, endPoint y: 253, distance: 84.3
click at [782, 253] on div "مع بطاطس مقلية ، سلطة كول سلو ، بيبسي أو سفن أب Description (Ar)" at bounding box center [632, 273] width 308 height 60
type textarea "سلطة كول سلو ، بيبسي أو سفن أب"
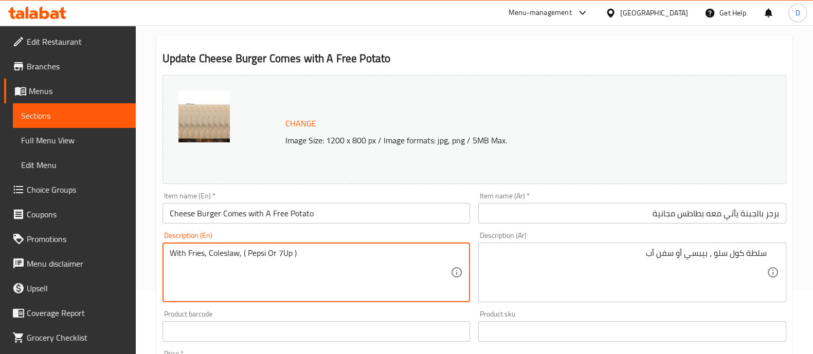
drag, startPoint x: 208, startPoint y: 250, endPoint x: 165, endPoint y: 255, distance: 43.0
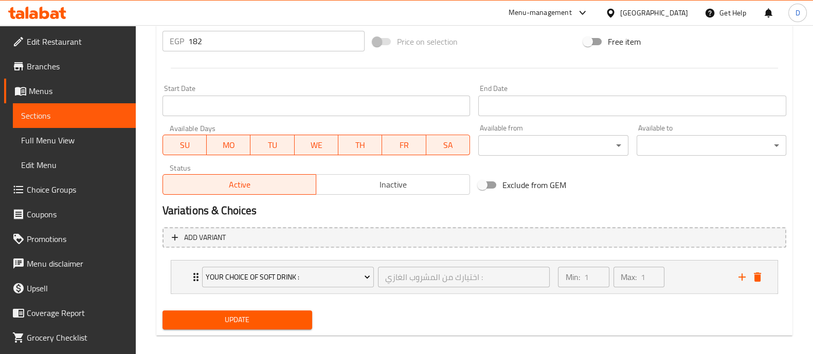
scroll to position [403, 0]
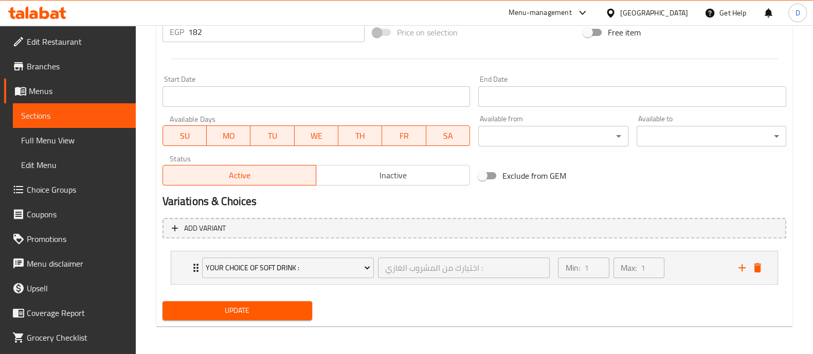
type textarea "Coleslaw, ( Pepsi Or 7Up )"
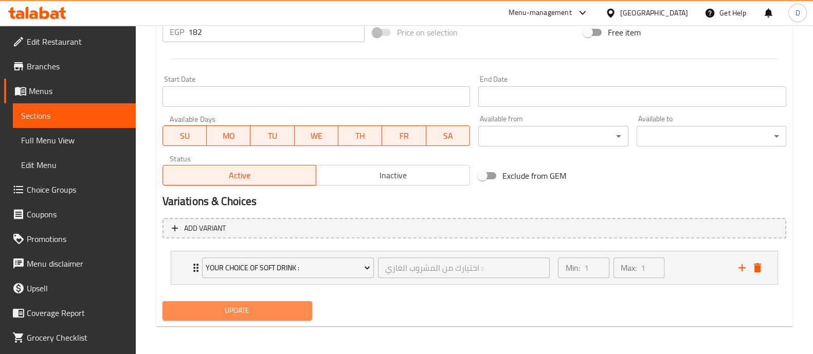
click at [236, 305] on span "Update" at bounding box center [237, 310] width 133 height 13
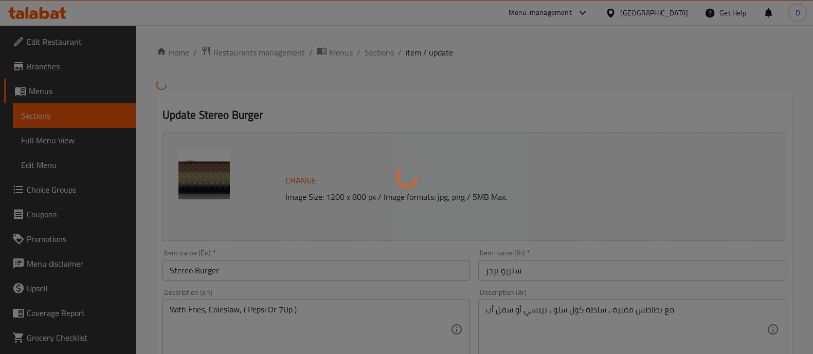
click at [284, 271] on div at bounding box center [406, 177] width 813 height 354
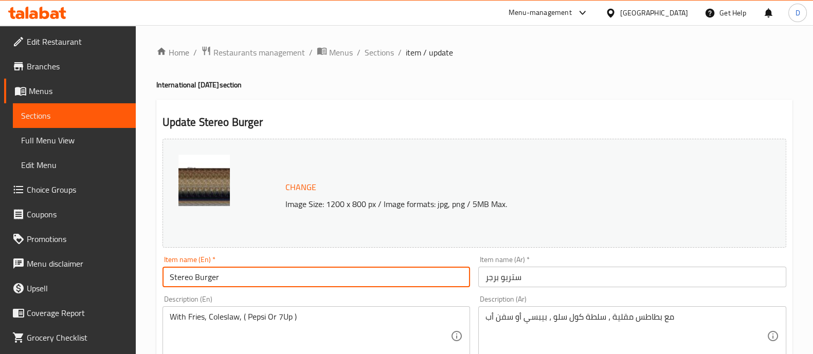
click at [282, 280] on input "Stereo Burger" at bounding box center [316, 277] width 308 height 21
paste input "Comes with A Free Potato"
type input "Stereo Burger Comes with A Free Potato"
click at [653, 268] on input "ستريو برجر" at bounding box center [632, 277] width 308 height 21
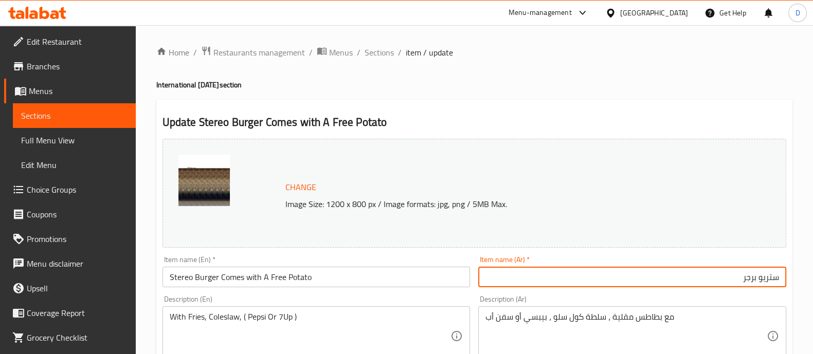
paste input "يأتي معه بطاطس مجانية"
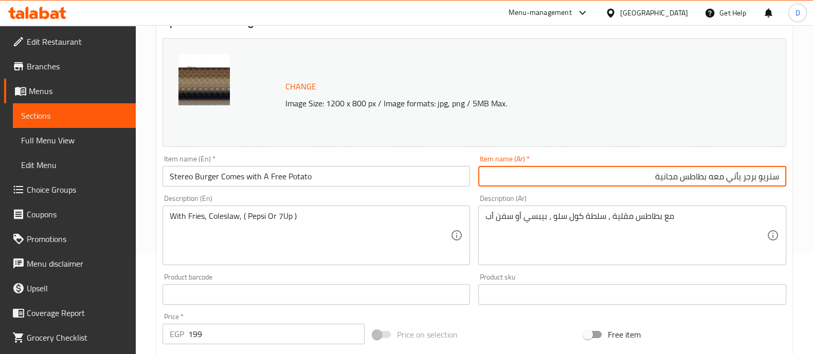
scroll to position [128, 0]
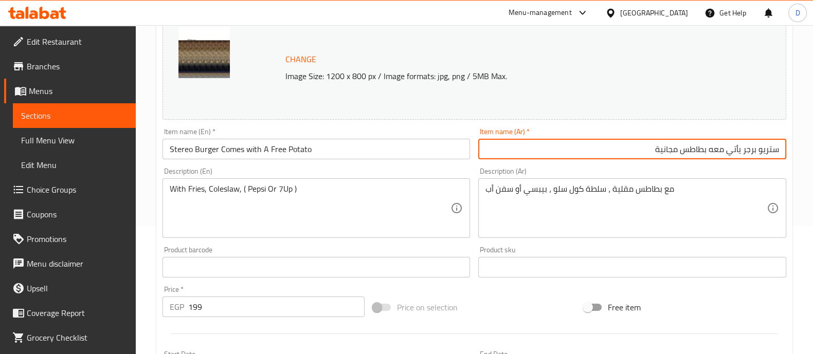
type input "ستريو برجر يأتي معه بطاطس مجانية"
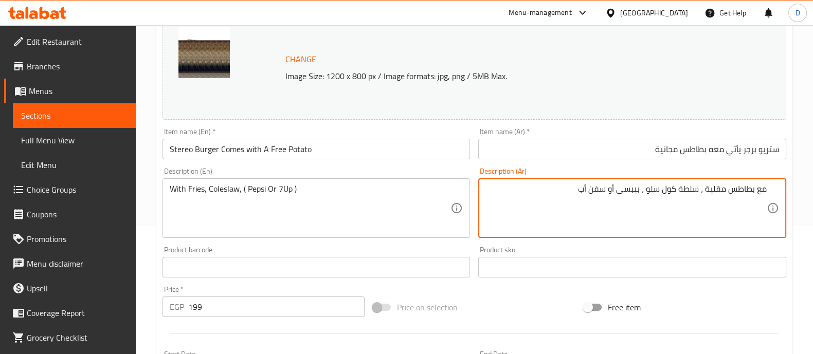
drag, startPoint x: 697, startPoint y: 190, endPoint x: 772, endPoint y: 189, distance: 75.1
click at [772, 189] on div "مع بطاطس مقلية ، سلطة كول سلو ، بيبسي أو سفن أب Description (Ar)" at bounding box center [632, 208] width 308 height 60
type textarea "\سلطة كول سلو ، بيبسي أو سفن أب"
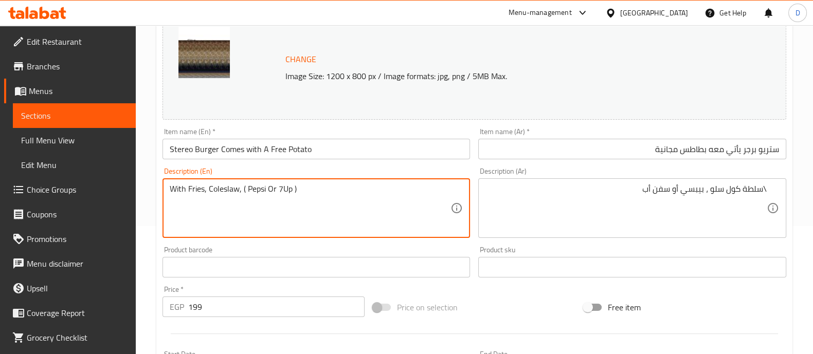
drag, startPoint x: 207, startPoint y: 192, endPoint x: 166, endPoint y: 200, distance: 42.3
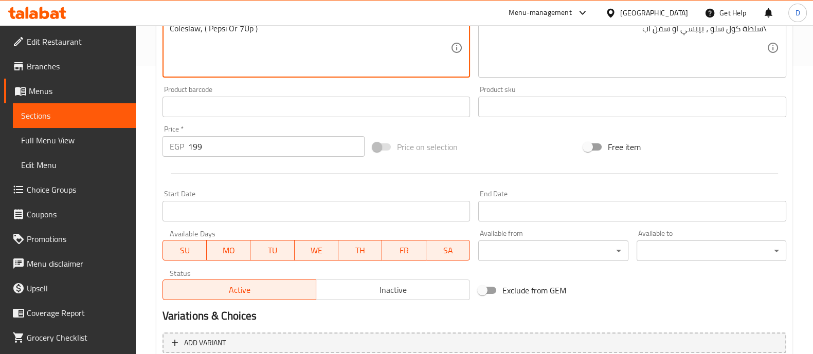
scroll to position [403, 0]
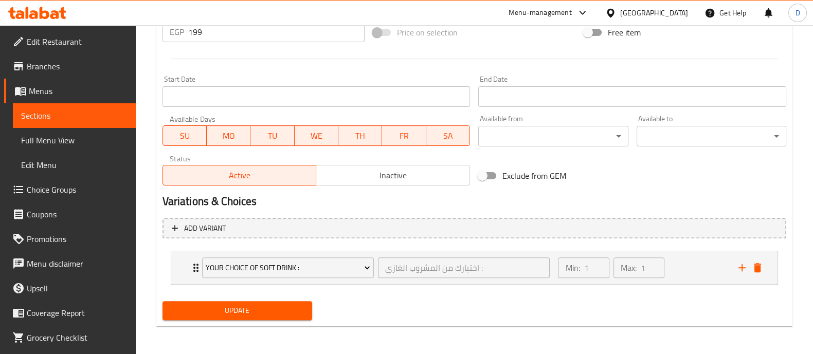
type textarea "Coleslaw, ( Pepsi Or 7Up )"
click at [295, 306] on span "Update" at bounding box center [237, 310] width 133 height 13
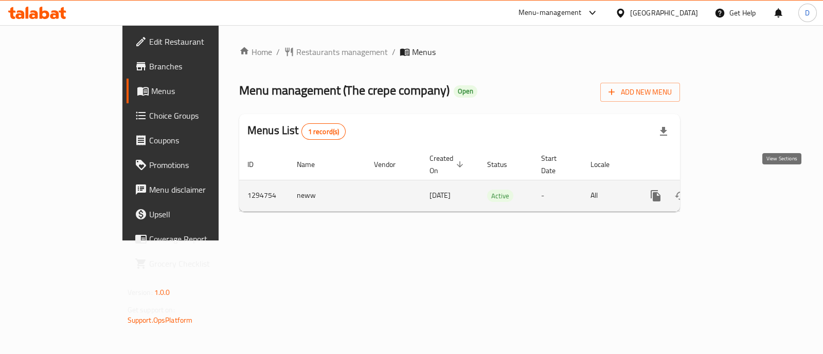
click at [736, 190] on icon "enhanced table" at bounding box center [729, 196] width 12 height 12
click at [742, 184] on link "enhanced table" at bounding box center [729, 196] width 25 height 25
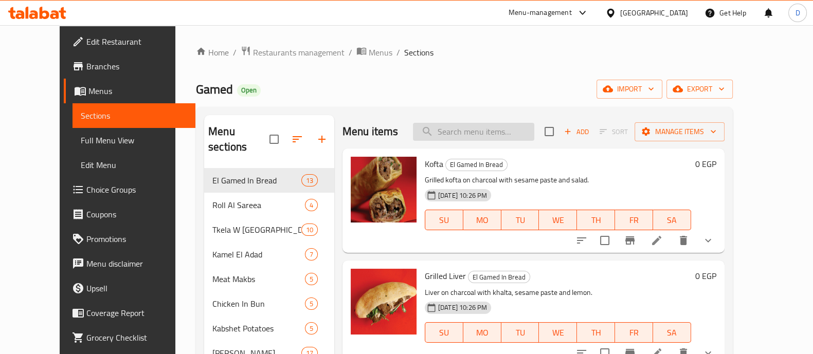
click at [506, 135] on input "search" at bounding box center [473, 132] width 121 height 18
type input "A"
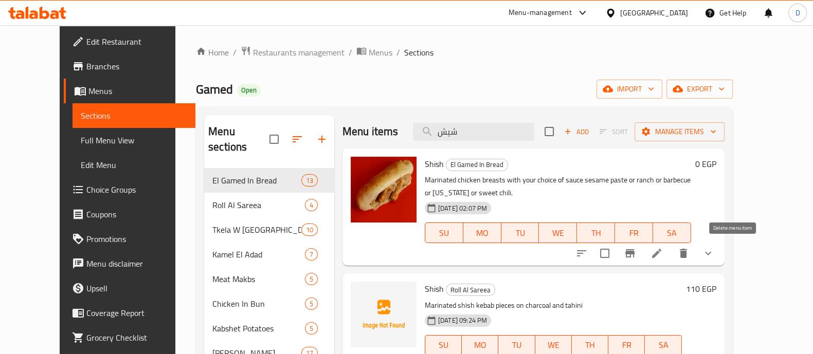
type input "شيش"
click at [689, 253] on icon "delete" at bounding box center [683, 253] width 12 height 12
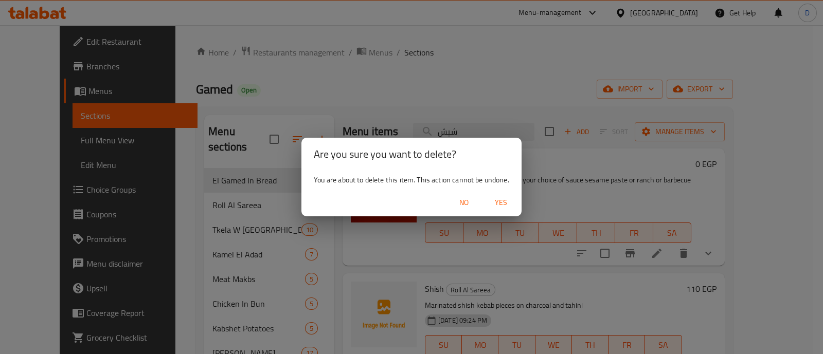
click at [505, 199] on span "Yes" at bounding box center [500, 202] width 25 height 13
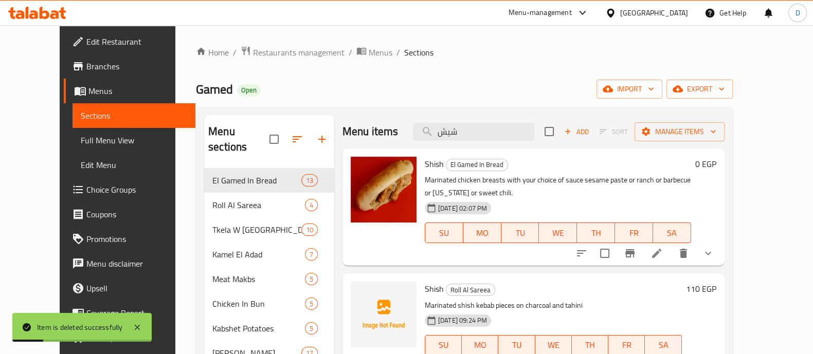
click at [714, 253] on icon "show more" at bounding box center [708, 253] width 12 height 12
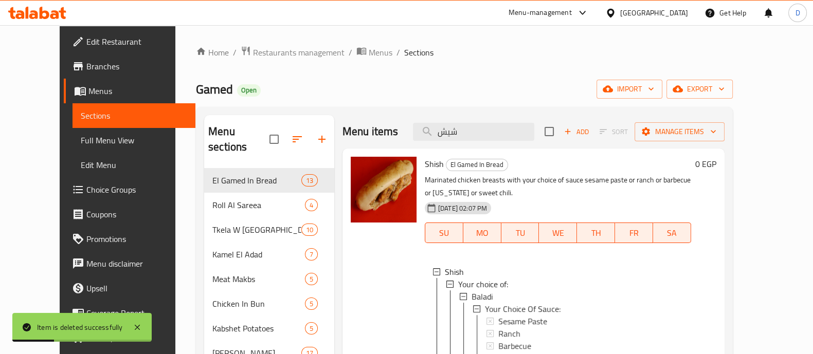
scroll to position [1, 0]
click at [490, 293] on div "Baladi" at bounding box center [576, 295] width 211 height 12
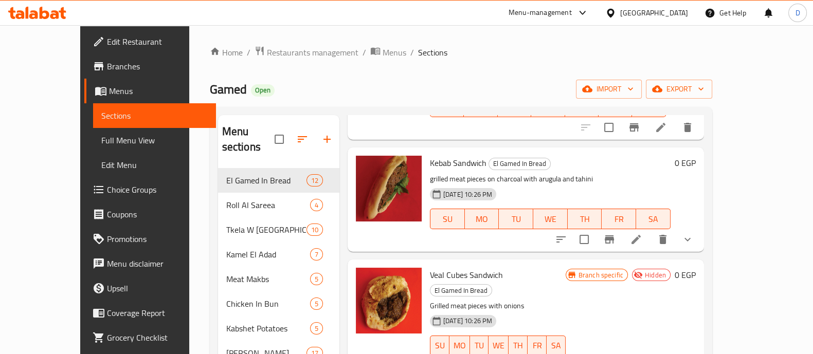
scroll to position [921, 0]
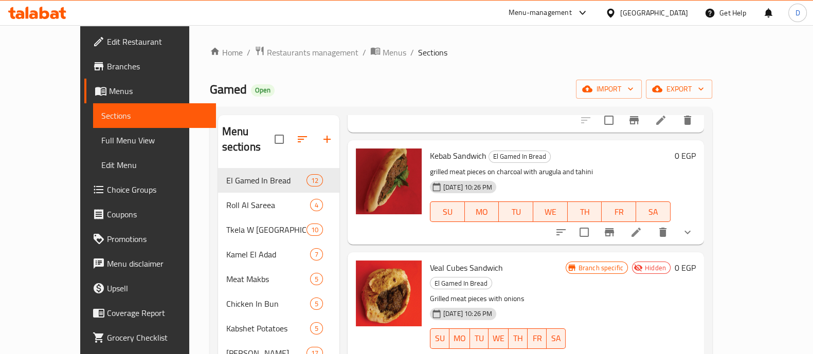
click at [45, 20] on div at bounding box center [37, 13] width 75 height 21
click at [53, 20] on div at bounding box center [37, 13] width 75 height 21
click at [35, 9] on icon at bounding box center [37, 13] width 58 height 12
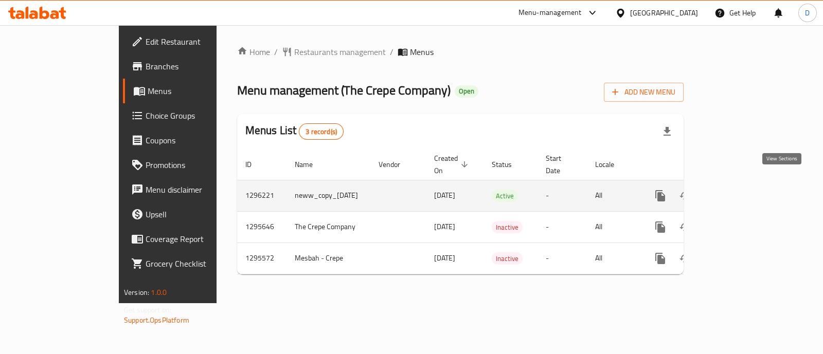
click at [740, 190] on icon "enhanced table" at bounding box center [734, 196] width 12 height 12
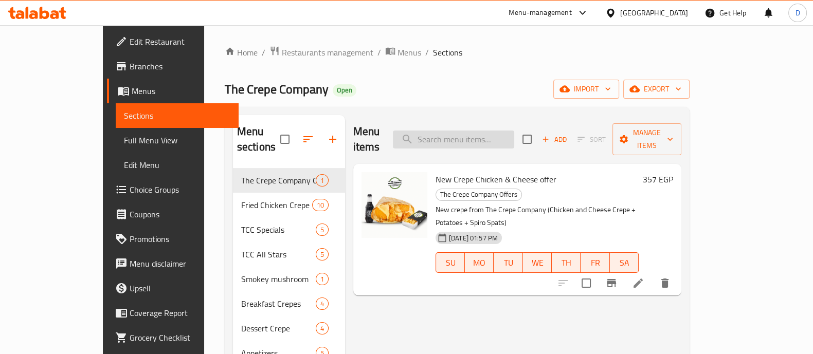
click at [473, 131] on input "search" at bounding box center [453, 140] width 121 height 18
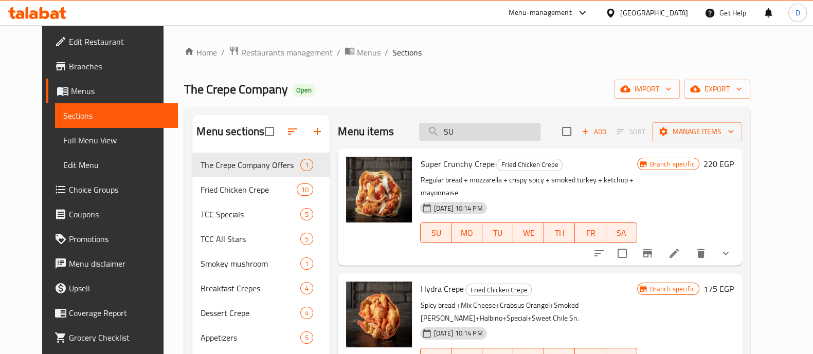
type input "S"
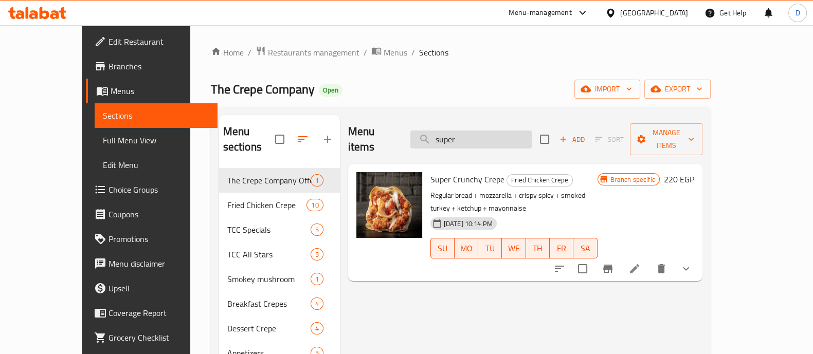
click at [497, 131] on input "super" at bounding box center [470, 140] width 121 height 18
paste input "Super Crunchy Crepe"
type input "Super Crunchy Crepe"
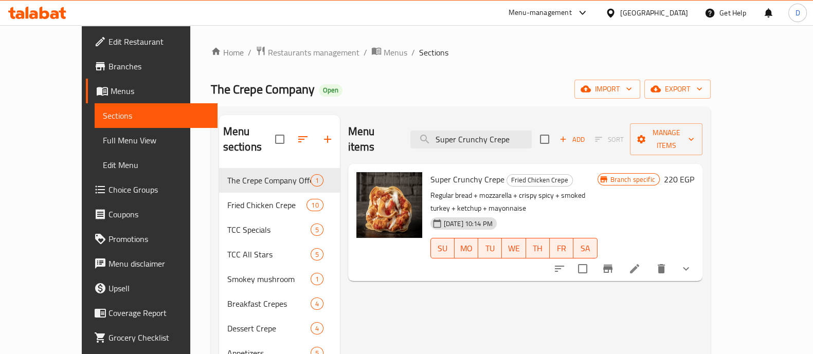
click at [694, 172] on h6 "220 EGP" at bounding box center [679, 179] width 30 height 14
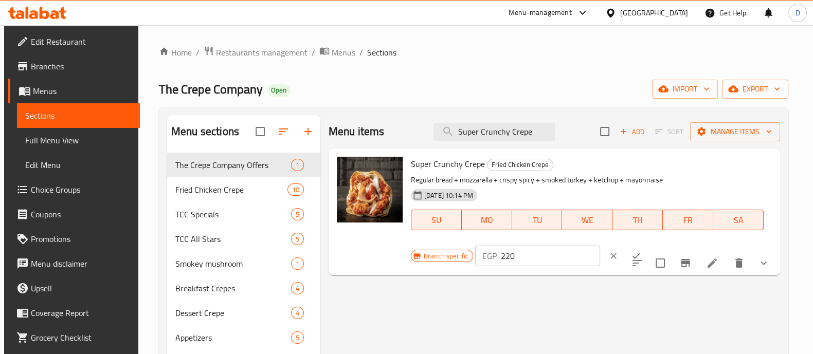
click at [600, 246] on input "220" at bounding box center [550, 256] width 99 height 21
type input "165"
click at [647, 245] on button "ok" at bounding box center [636, 256] width 23 height 23
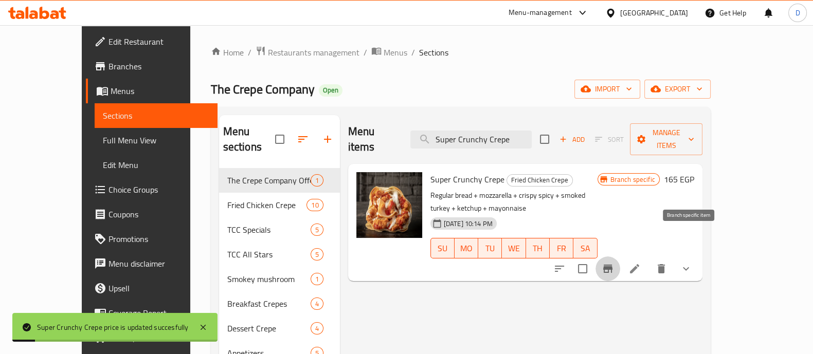
click at [612, 265] on icon "Branch-specific-item" at bounding box center [607, 269] width 9 height 8
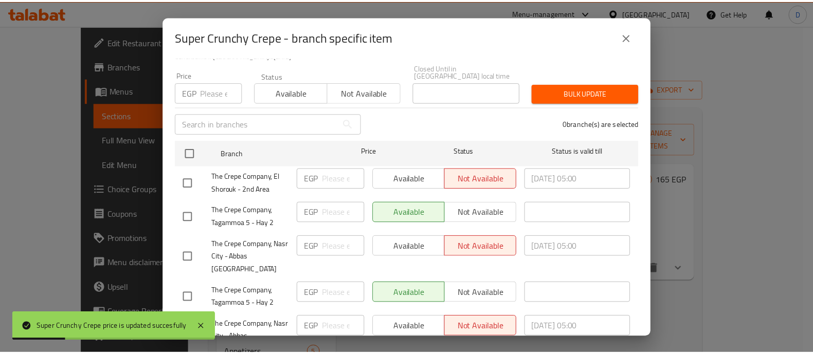
scroll to position [128, 0]
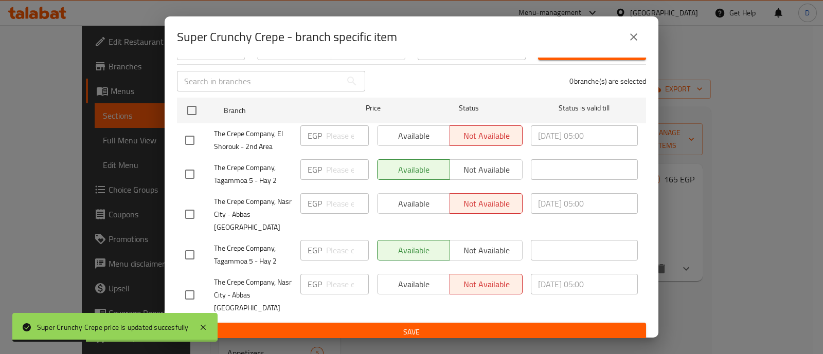
click at [638, 44] on button "close" at bounding box center [633, 37] width 25 height 25
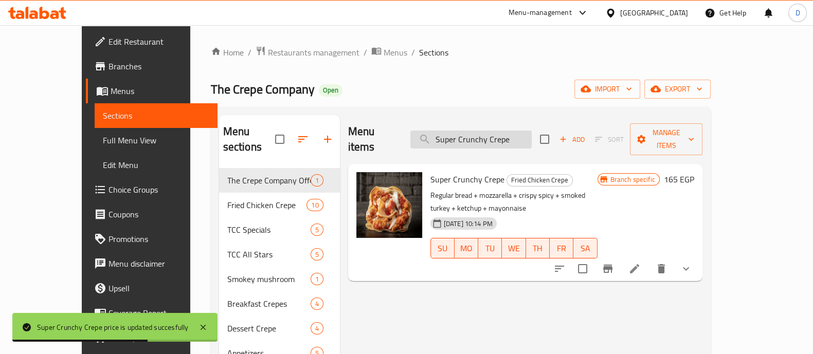
click at [496, 135] on input "Super Crunchy Crepe" at bounding box center [470, 140] width 121 height 18
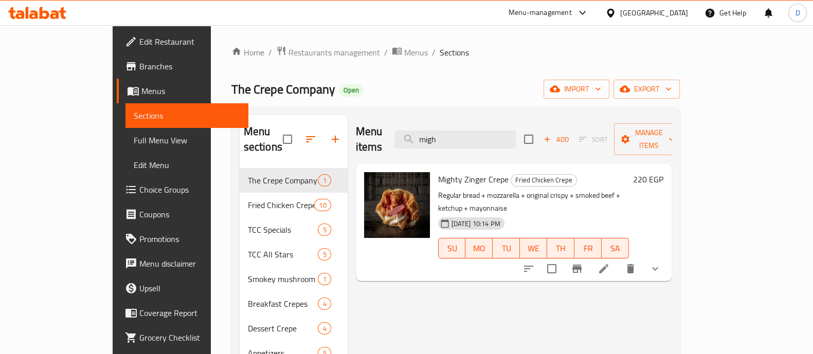
type input "migh"
click at [663, 172] on h6 "220 EGP" at bounding box center [648, 179] width 30 height 14
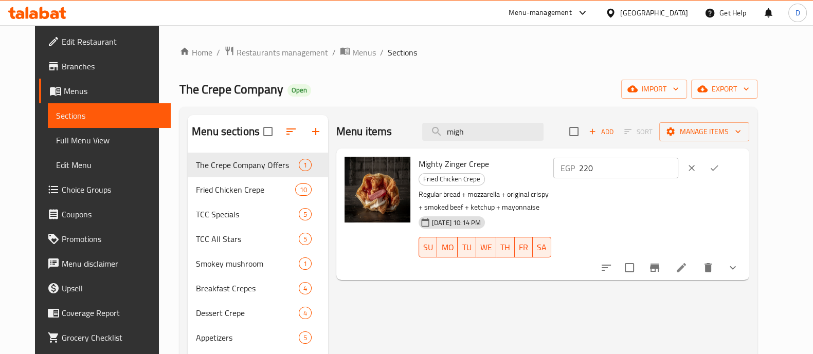
click at [661, 158] on input "220" at bounding box center [628, 168] width 99 height 21
click at [653, 161] on input "165" at bounding box center [628, 168] width 99 height 21
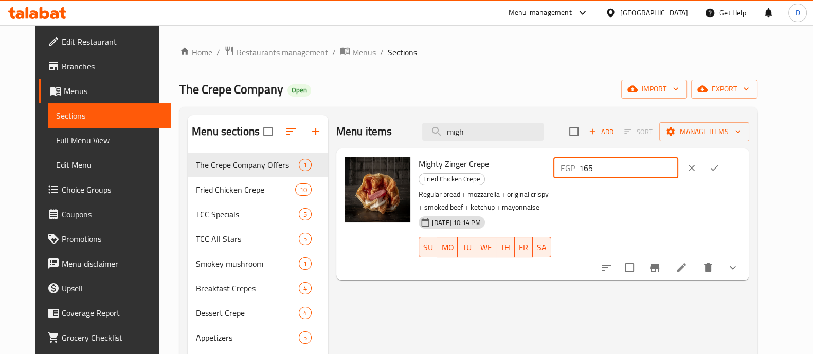
type input "165"
click at [725, 172] on button "ok" at bounding box center [714, 168] width 23 height 23
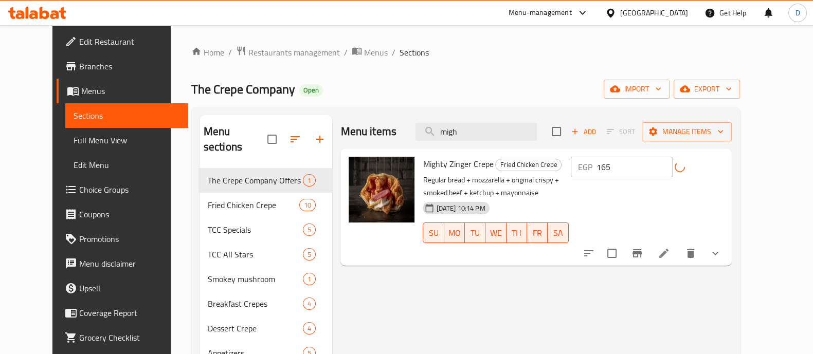
click at [423, 169] on span "Mighty Zinger Crepe" at bounding box center [458, 163] width 70 height 15
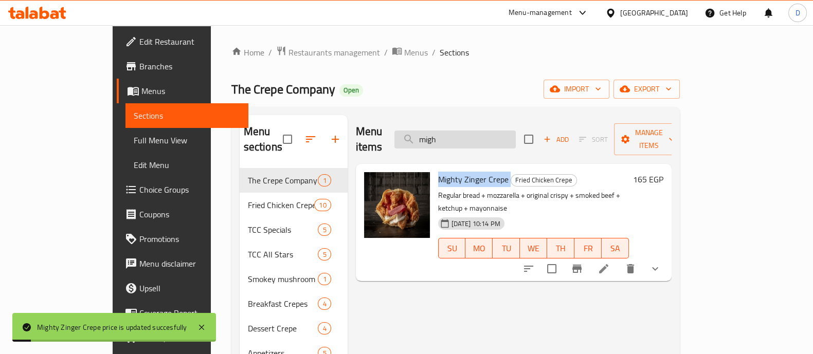
copy h6 "Mighty Zinger Crepe"
click at [509, 131] on input "migh" at bounding box center [454, 140] width 121 height 18
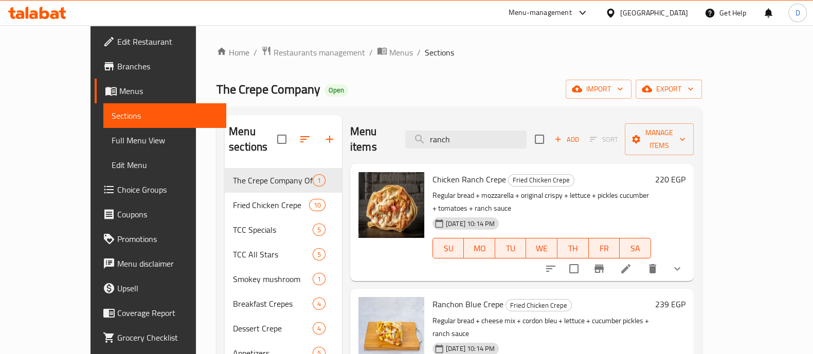
type input "ranch"
click at [685, 172] on h6 "220 EGP" at bounding box center [670, 179] width 30 height 14
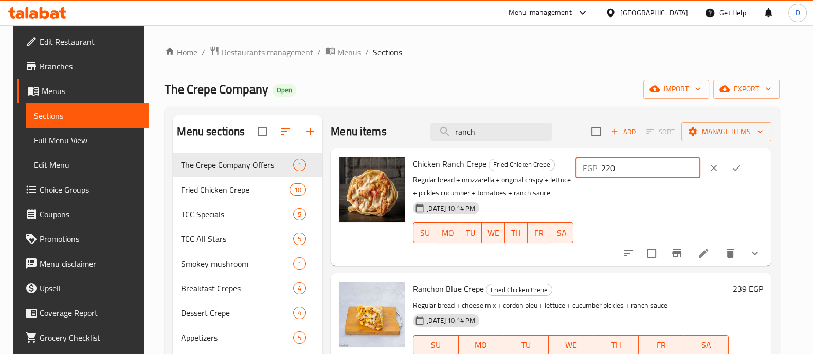
click at [640, 174] on input "220" at bounding box center [650, 168] width 99 height 21
type input "165"
click at [747, 170] on button "ok" at bounding box center [736, 168] width 23 height 23
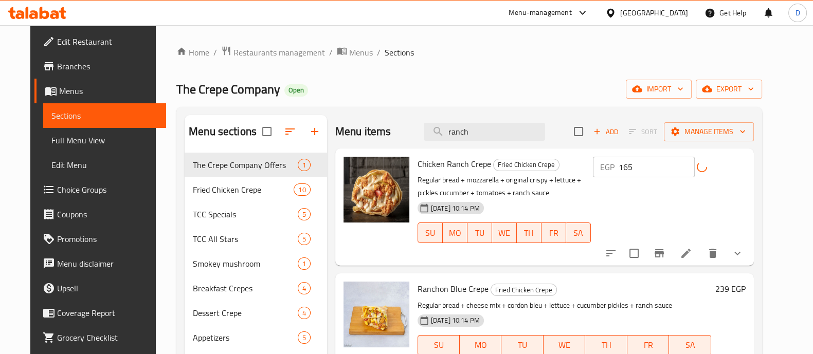
click at [418, 166] on span "Chicken Ranch Crepe" at bounding box center [454, 163] width 74 height 15
copy h6 "Chicken Ranch Crepe"
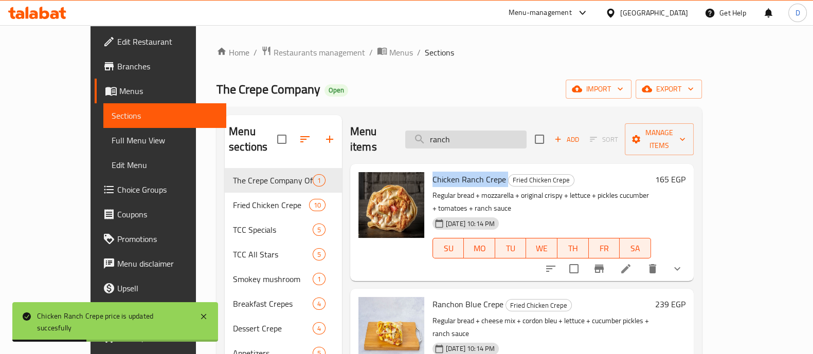
click at [515, 138] on input "ranch" at bounding box center [465, 140] width 121 height 18
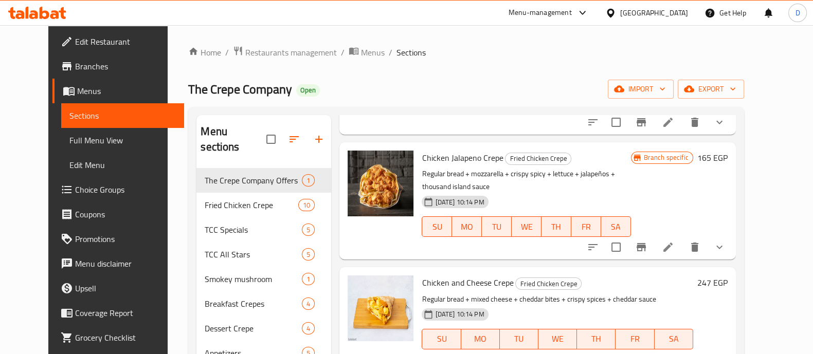
scroll to position [321, 0]
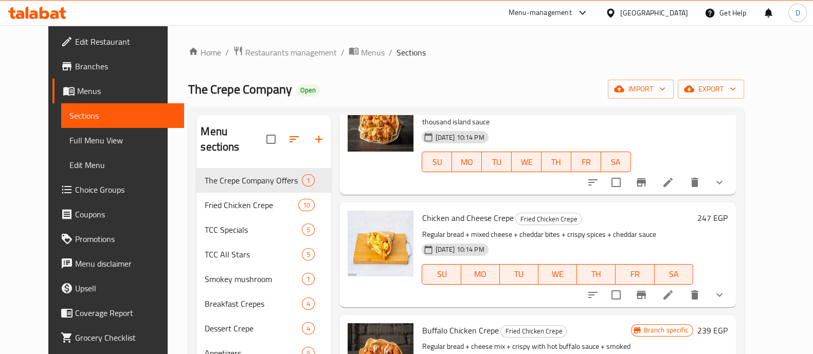
type input "chicke"
click at [727, 211] on h6 "247 EGP" at bounding box center [712, 218] width 30 height 14
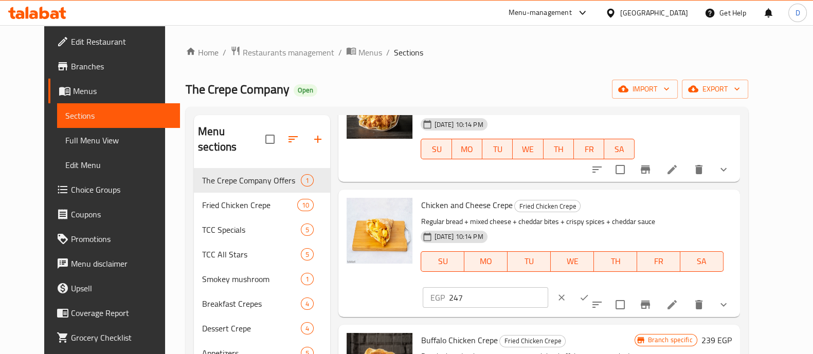
click at [547, 287] on input "247" at bounding box center [497, 297] width 99 height 21
type input "185"
click at [589, 293] on icon "ok" at bounding box center [584, 298] width 10 height 10
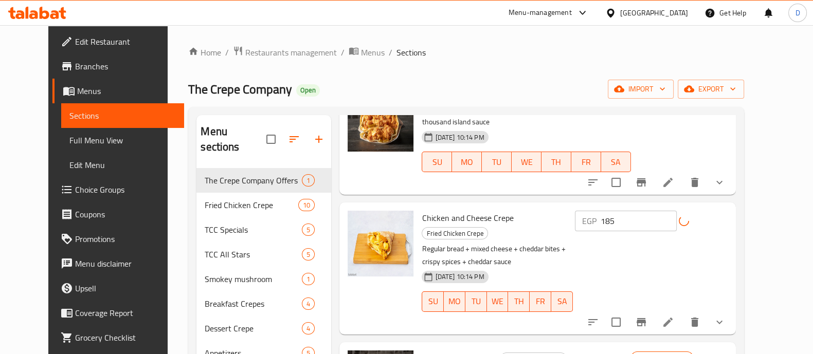
click at [478, 210] on span "Chicken and Cheese Crepe" at bounding box center [468, 217] width 92 height 15
click at [477, 210] on span "Chicken and Cheese Crepe" at bounding box center [468, 217] width 92 height 15
copy h6 "Chicken and Cheese Crepe"
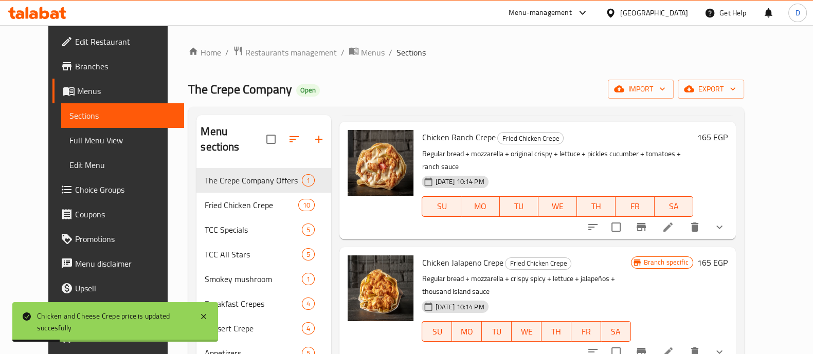
scroll to position [0, 0]
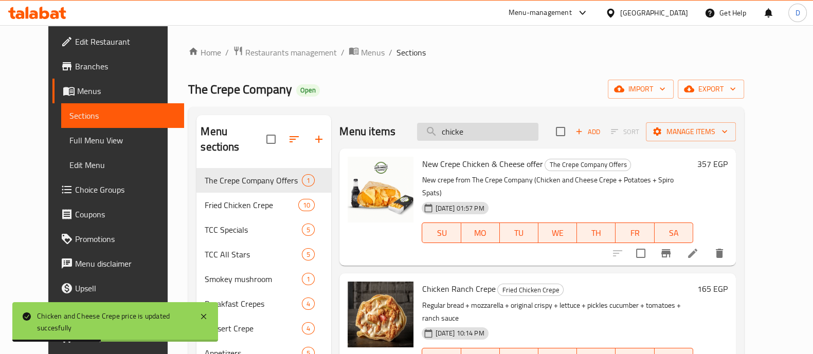
click at [500, 138] on input "chicke" at bounding box center [477, 132] width 121 height 18
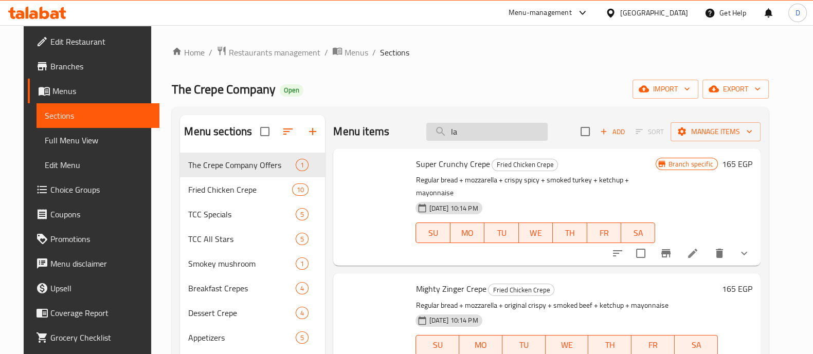
type input "l"
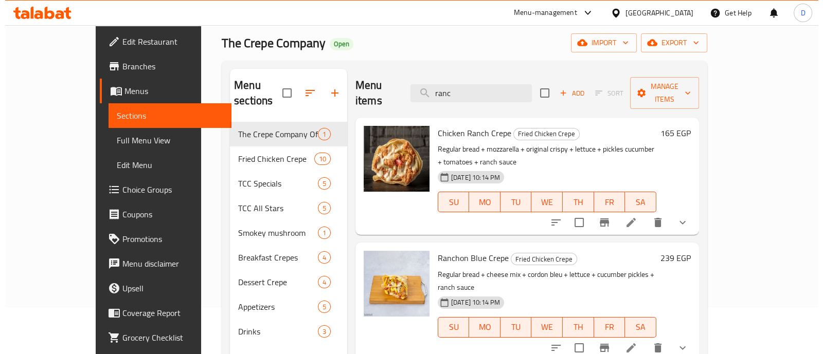
scroll to position [64, 0]
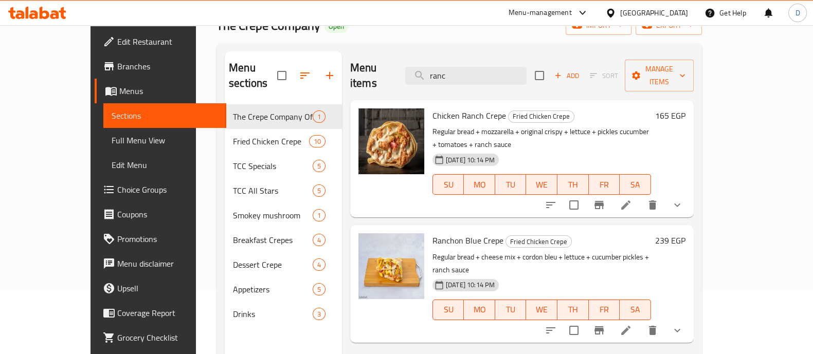
type input "ranc"
click at [685, 233] on h6 "239 EGP" at bounding box center [670, 240] width 30 height 14
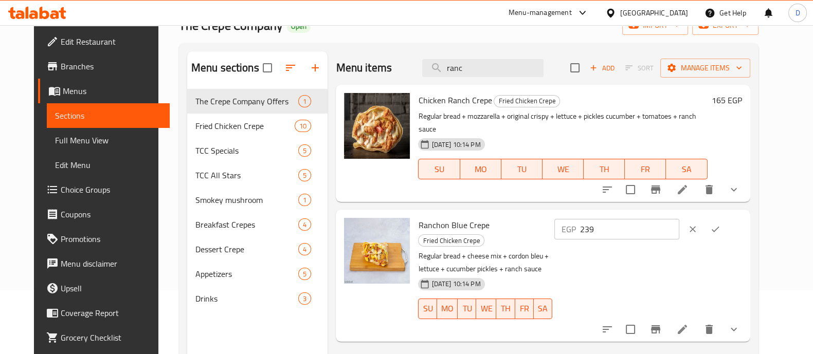
click at [671, 221] on input "239" at bounding box center [629, 229] width 99 height 21
type input "179"
click at [726, 221] on button "ok" at bounding box center [715, 229] width 23 height 23
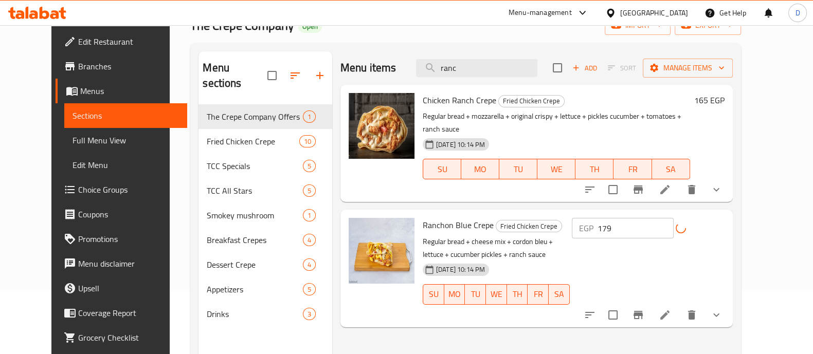
click at [444, 217] on span "Ranchon Blue Crepe" at bounding box center [458, 224] width 71 height 15
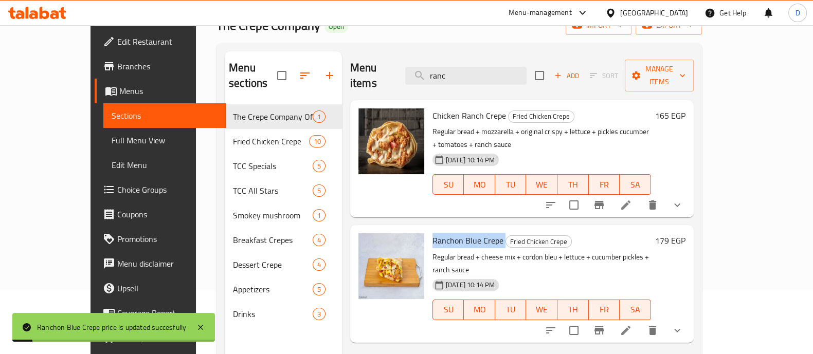
copy h6 "Ranchon Blue Crepe"
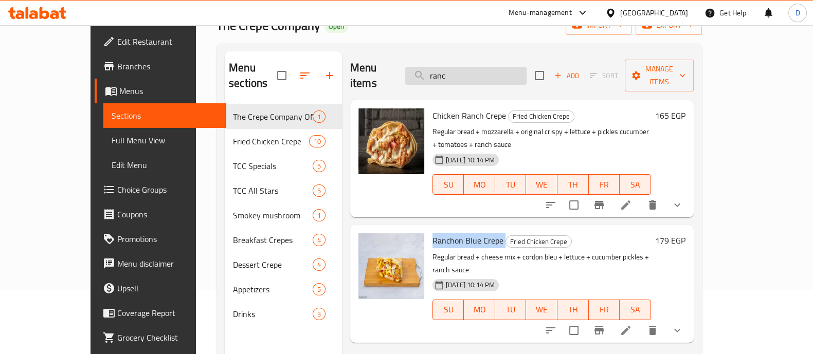
click at [505, 71] on input "ranc" at bounding box center [465, 76] width 121 height 18
paste input "Buffalo Chicken Crepe"
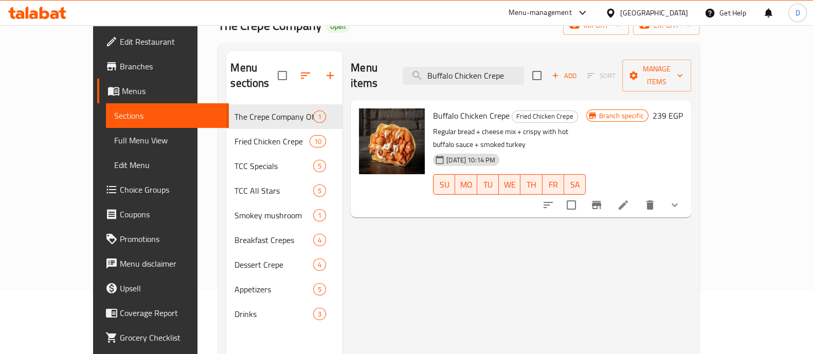
type input "Buffalo Chicken Crepe"
click at [683, 108] on h6 "239 EGP" at bounding box center [667, 115] width 30 height 14
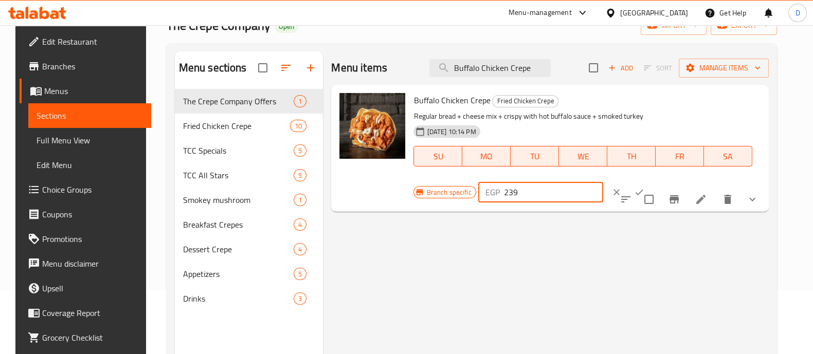
click at [603, 182] on input "239" at bounding box center [553, 192] width 99 height 21
type input "179"
click at [650, 181] on button "ok" at bounding box center [639, 192] width 23 height 23
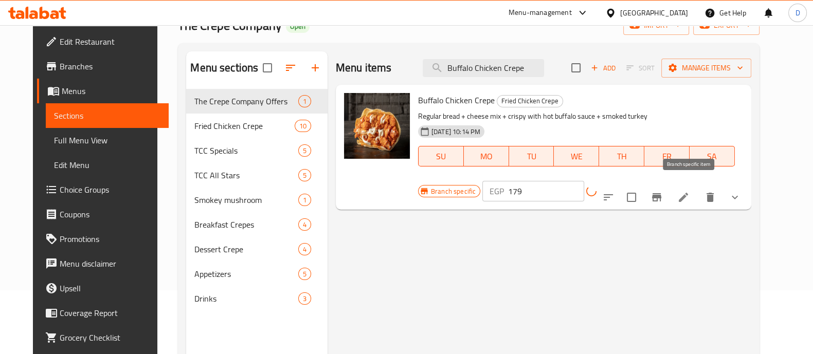
click at [663, 191] on icon "Branch-specific-item" at bounding box center [656, 197] width 12 height 12
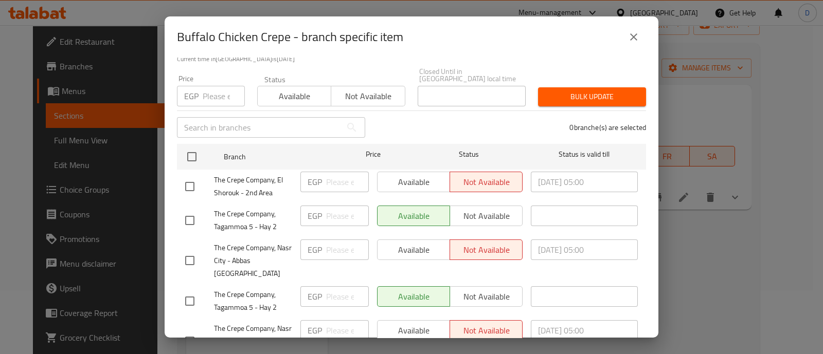
scroll to position [128, 0]
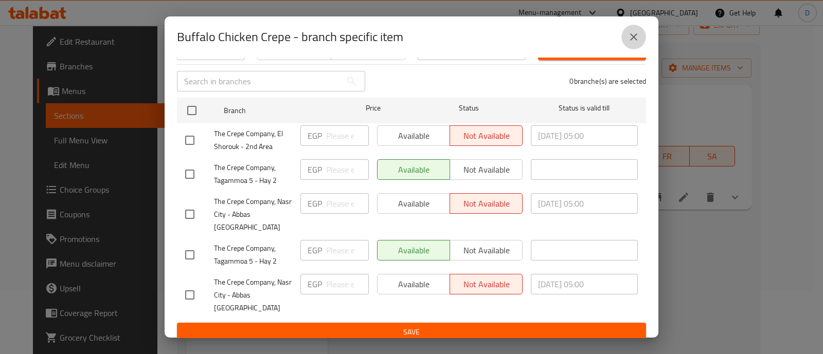
click at [634, 30] on button "close" at bounding box center [633, 37] width 25 height 25
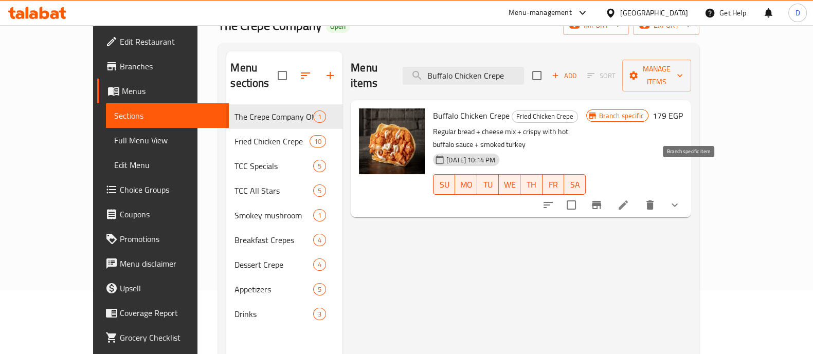
click at [601, 201] on icon "Branch-specific-item" at bounding box center [596, 205] width 9 height 8
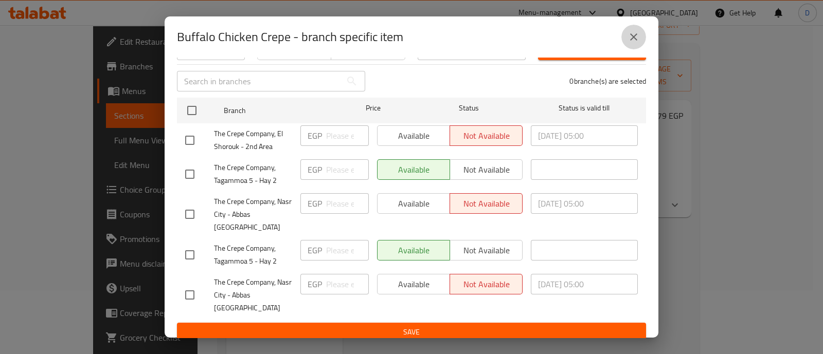
click at [633, 44] on button "close" at bounding box center [633, 37] width 25 height 25
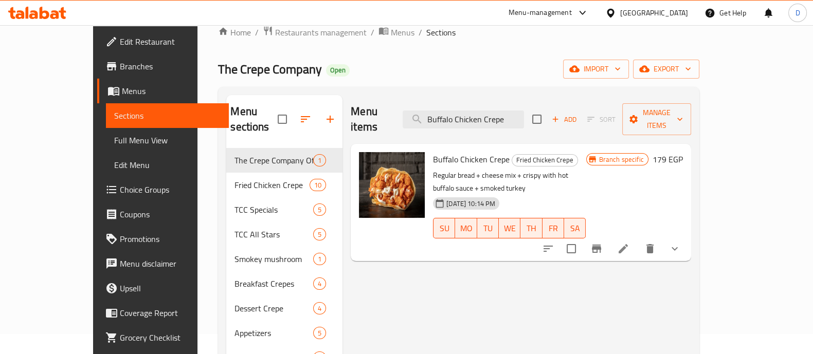
scroll to position [0, 0]
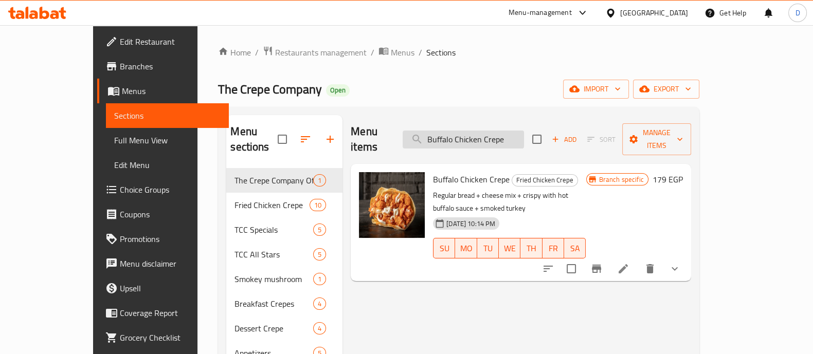
click at [496, 132] on input "Buffalo Chicken Crepe" at bounding box center [463, 140] width 121 height 18
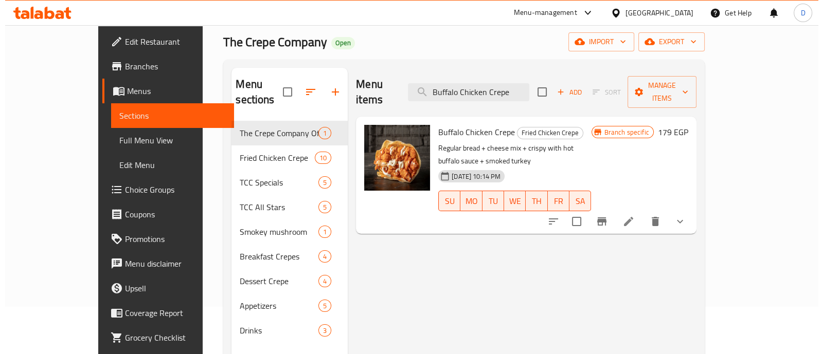
scroll to position [64, 0]
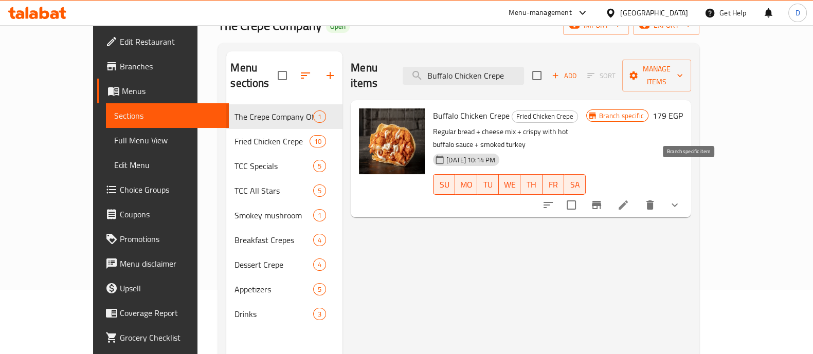
click at [609, 193] on button "Branch-specific-item" at bounding box center [596, 205] width 25 height 25
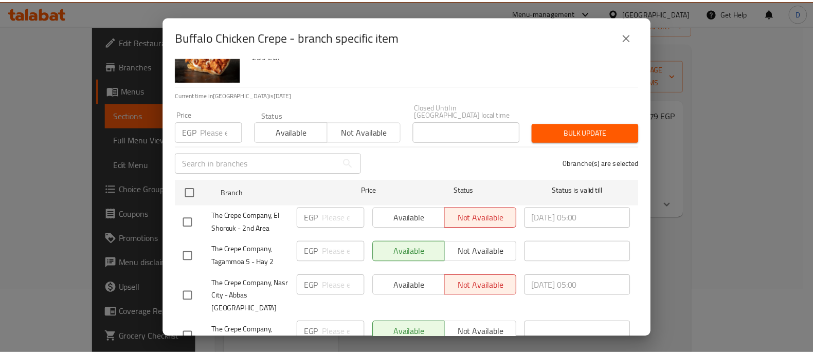
scroll to position [128, 0]
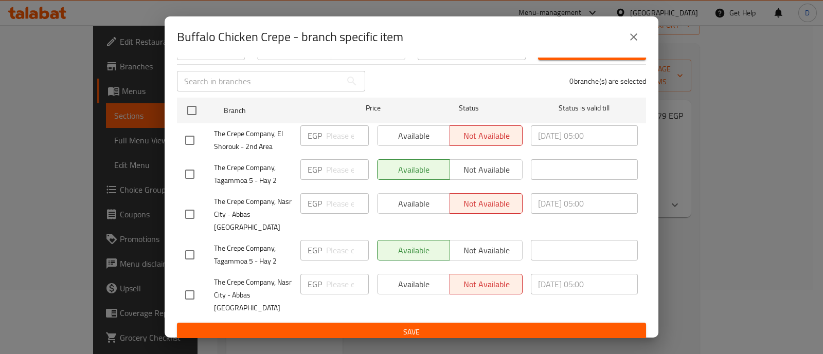
click at [630, 34] on icon "close" at bounding box center [633, 36] width 7 height 7
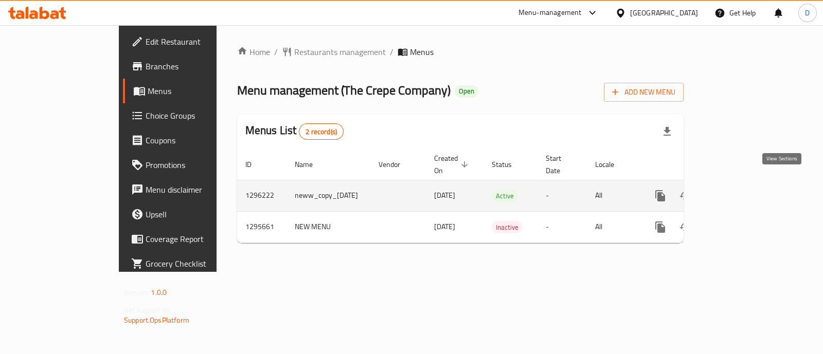
click at [746, 184] on link "enhanced table" at bounding box center [734, 196] width 25 height 25
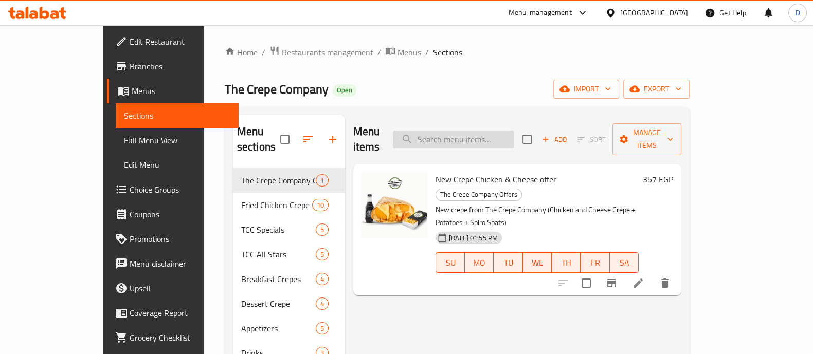
click at [508, 131] on input "search" at bounding box center [453, 140] width 121 height 18
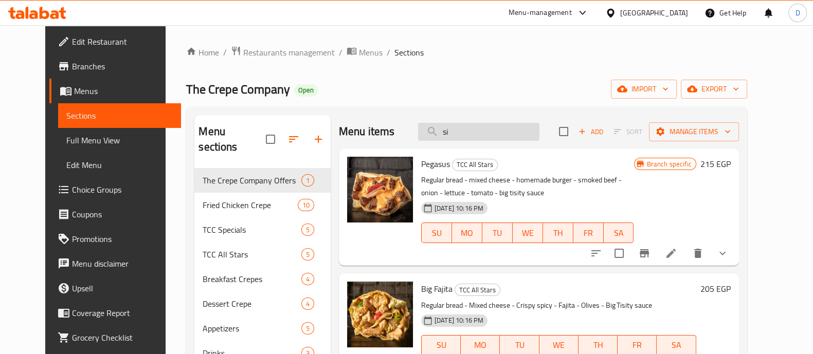
type input "s"
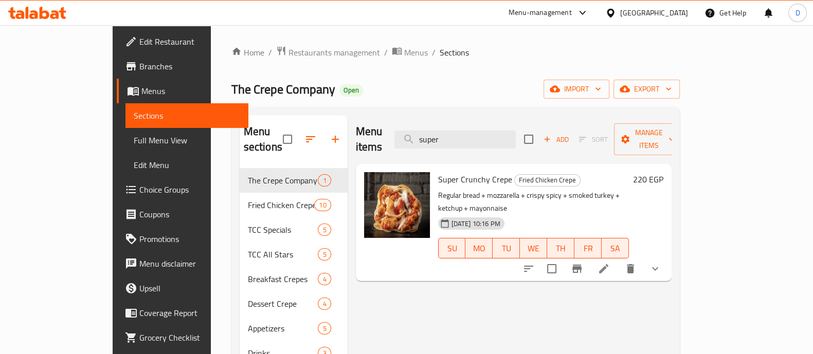
type input "super"
click at [663, 172] on h6 "220 EGP" at bounding box center [648, 179] width 30 height 14
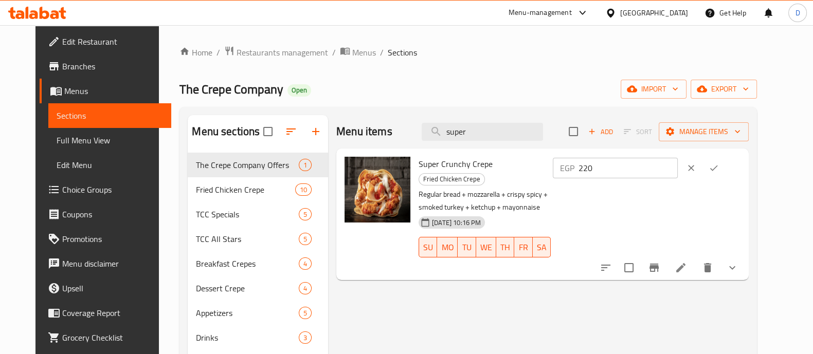
click at [661, 158] on input "220" at bounding box center [627, 168] width 99 height 21
type input "165"
click at [719, 172] on icon "ok" at bounding box center [713, 168] width 10 height 10
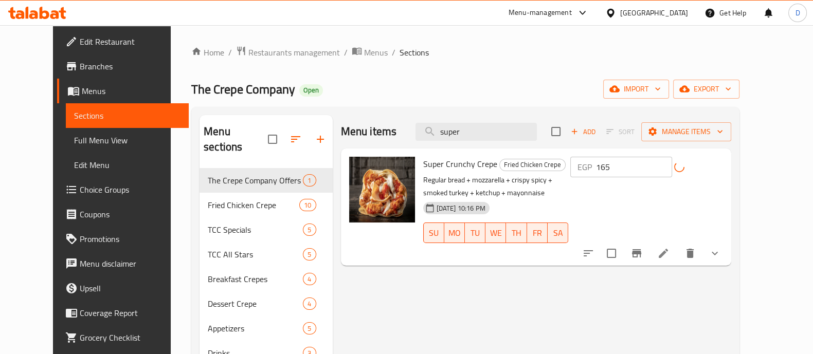
click at [447, 166] on span "Super Crunchy Crepe" at bounding box center [460, 163] width 74 height 15
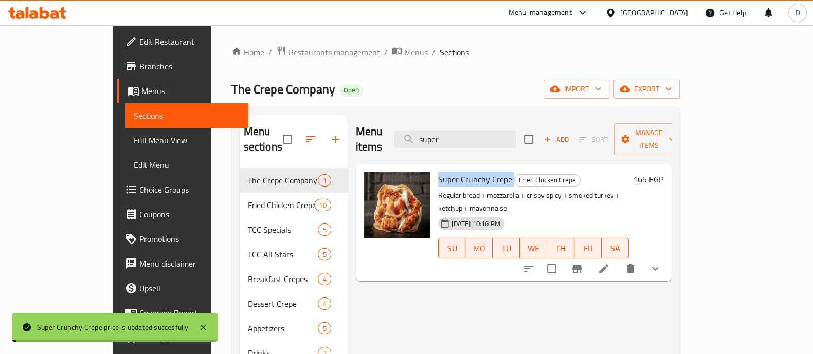
copy h6 "Super Crunchy Crepe"
click at [589, 257] on button "Branch-specific-item" at bounding box center [576, 269] width 25 height 25
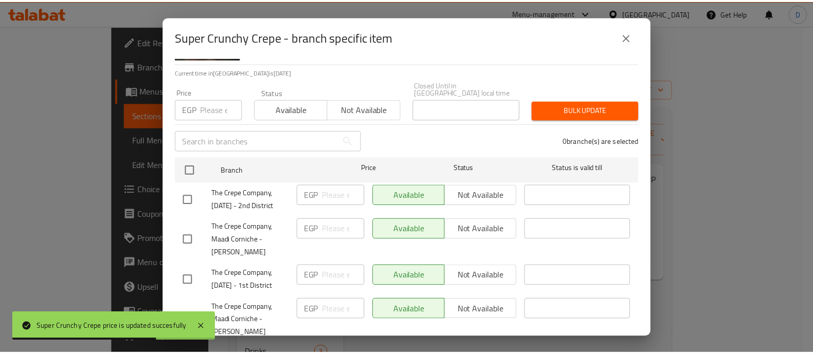
scroll to position [69, 0]
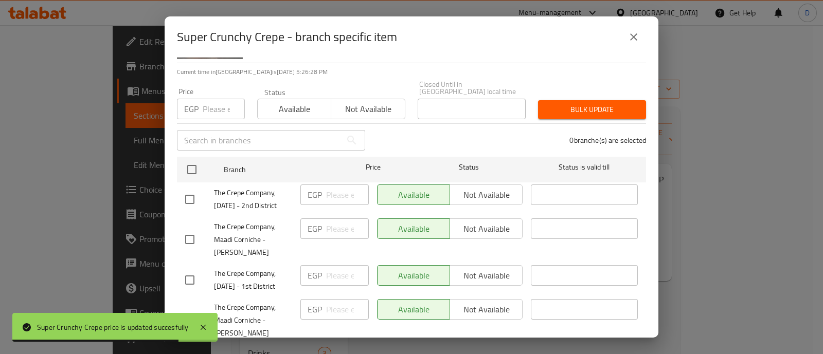
click at [638, 31] on icon "close" at bounding box center [633, 37] width 12 height 12
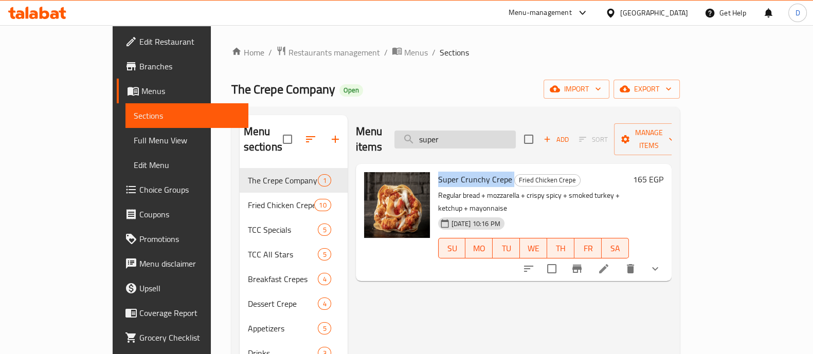
click at [478, 131] on input "super" at bounding box center [454, 140] width 121 height 18
paste input "Mighty Zinger Crepe"
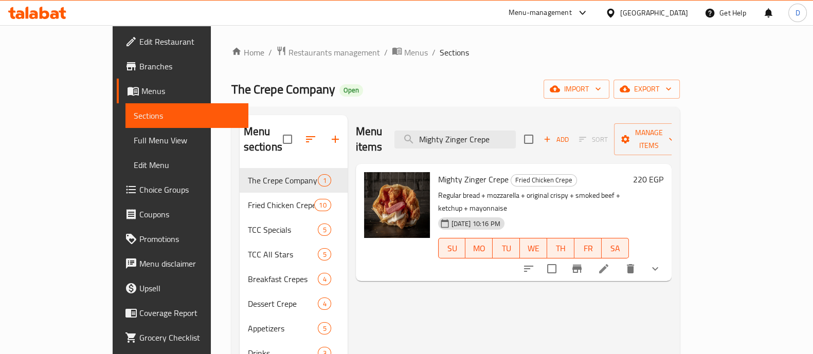
type input "Mighty Zinger Crepe"
click at [663, 172] on h6 "220 EGP" at bounding box center [648, 179] width 30 height 14
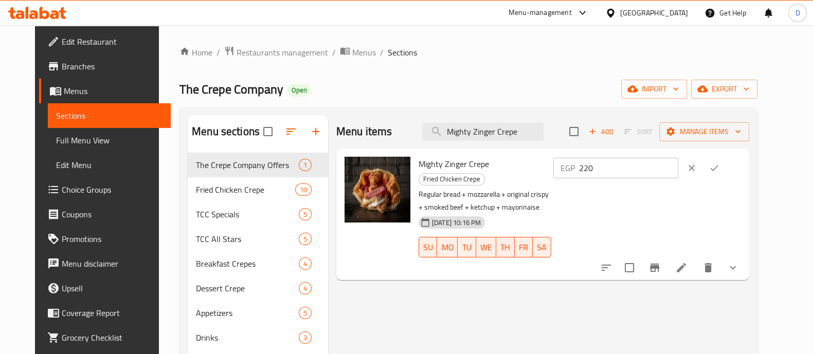
click at [662, 173] on input "220" at bounding box center [628, 168] width 99 height 21
type input "165"
click at [719, 165] on icon "ok" at bounding box center [714, 168] width 10 height 10
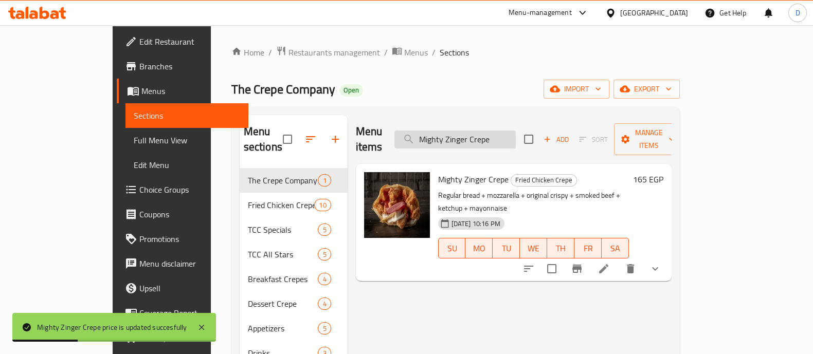
click at [513, 131] on input "Mighty Zinger Crepe" at bounding box center [454, 140] width 121 height 18
paste input "Chicken Ranch Crepe"
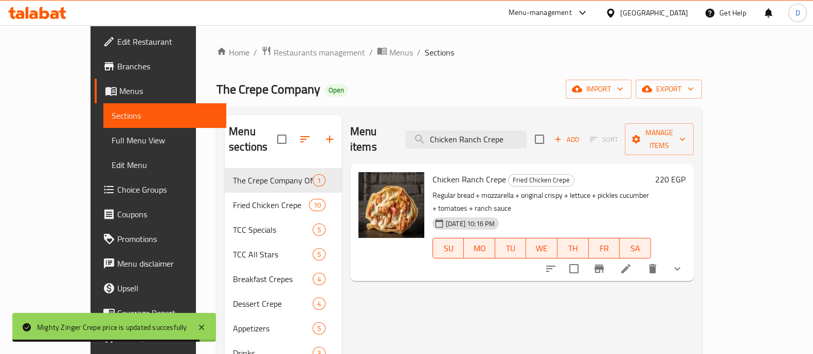
type input "Chicken Ranch Crepe"
click at [685, 172] on h6 "220 EGP" at bounding box center [670, 179] width 30 height 14
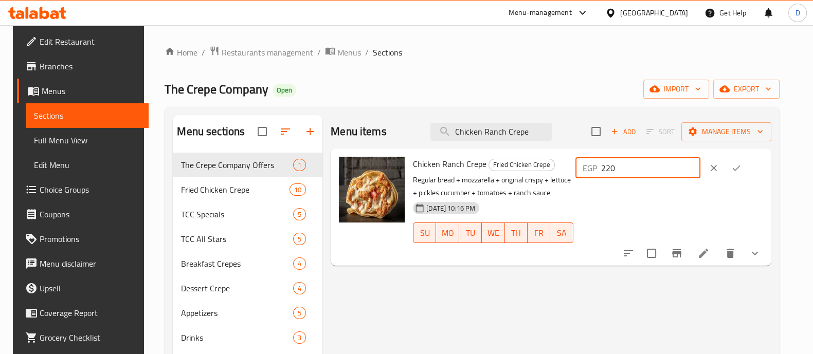
click at [641, 168] on input "220" at bounding box center [650, 168] width 99 height 21
type input "165"
click at [747, 160] on button "ok" at bounding box center [736, 168] width 23 height 23
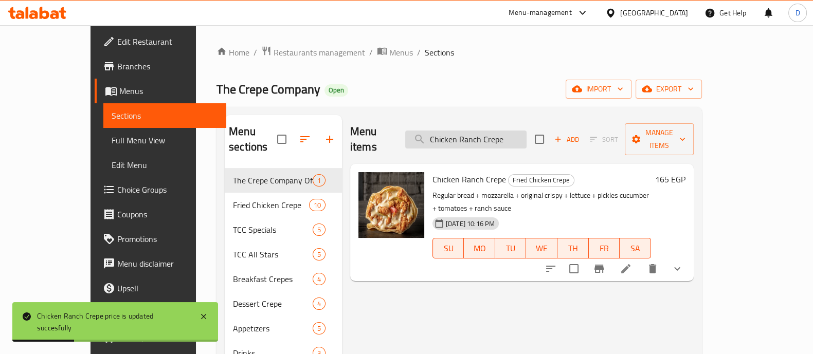
click at [466, 131] on input "Chicken Ranch Crepe" at bounding box center [465, 140] width 121 height 18
paste input "and Cheese Crepe"
click at [466, 131] on input "Chicken and Cheese Crepe Ranch Crepe" at bounding box center [465, 140] width 121 height 18
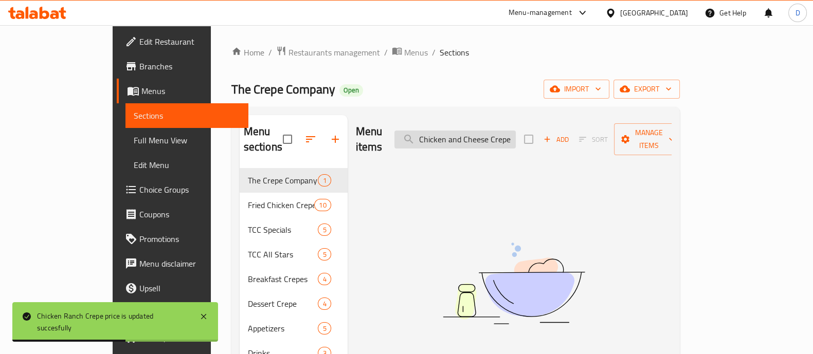
click at [466, 131] on input "Chicken and Cheese Crepe Ranch Crepe" at bounding box center [454, 140] width 121 height 18
paste input "search"
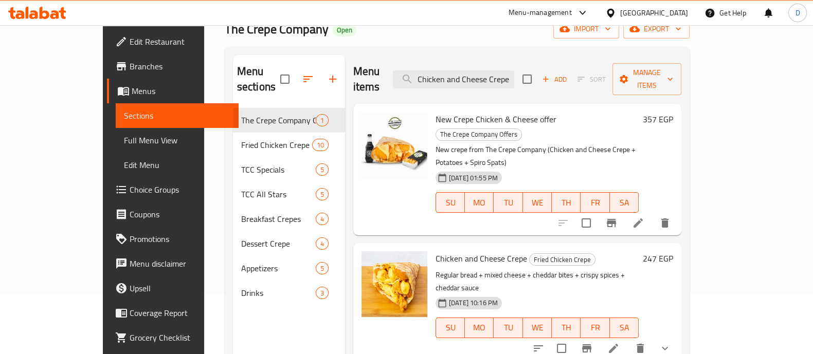
scroll to position [128, 0]
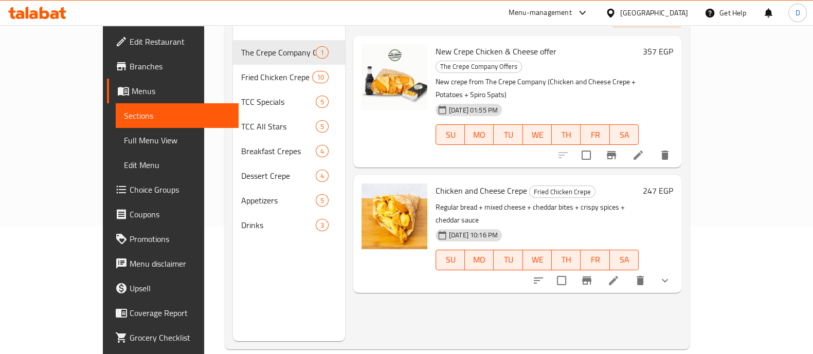
type input "Chicken and Cheese Crepe"
click at [673, 184] on h6 "247 EGP" at bounding box center [658, 191] width 30 height 14
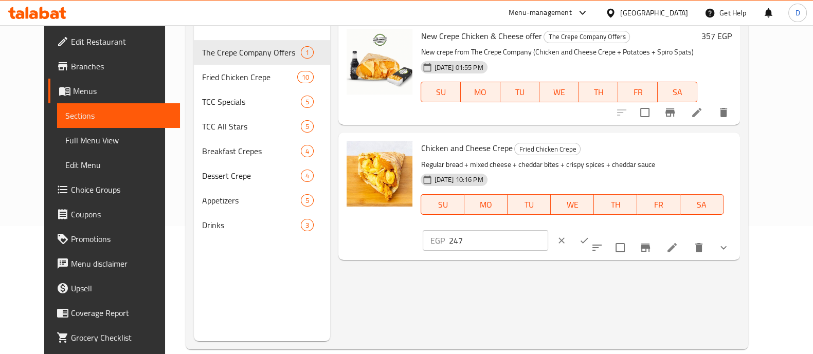
click at [547, 230] on input "247" at bounding box center [497, 240] width 99 height 21
type input "185"
click at [589, 235] on icon "ok" at bounding box center [584, 240] width 10 height 10
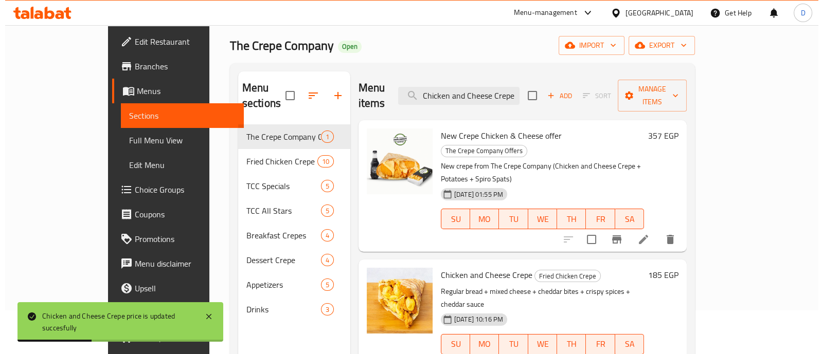
scroll to position [0, 0]
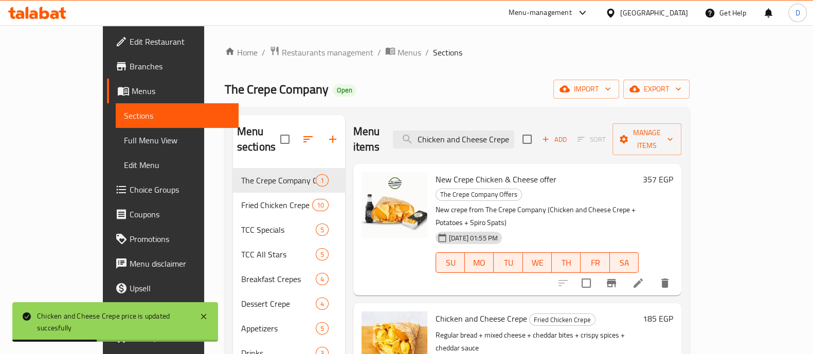
click at [517, 115] on div "Menu items Chicken and Cheese Crepe Add Sort Manage items" at bounding box center [517, 139] width 328 height 49
click at [514, 131] on input "Chicken and Cheese Crepe" at bounding box center [453, 140] width 121 height 18
paste input "Ranchon Blue Crepe"
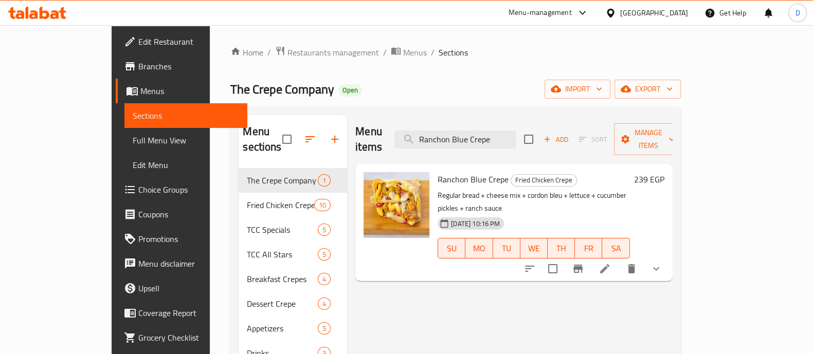
type input "Ranchon Blue Crepe"
click at [664, 172] on h6 "239 EGP" at bounding box center [649, 179] width 30 height 14
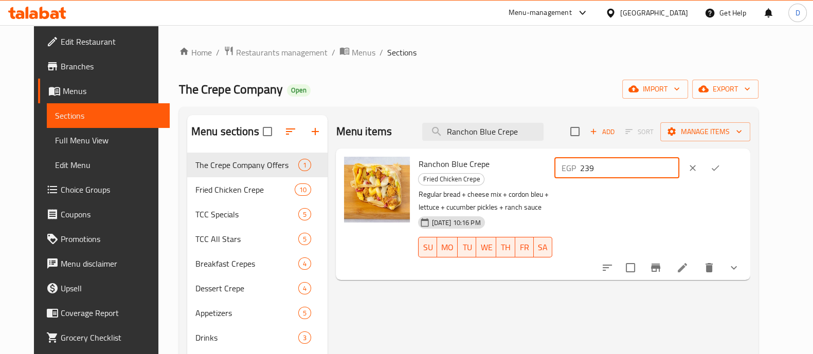
click at [672, 172] on input "239" at bounding box center [629, 168] width 99 height 21
type input "179"
click at [720, 163] on icon "ok" at bounding box center [715, 168] width 10 height 10
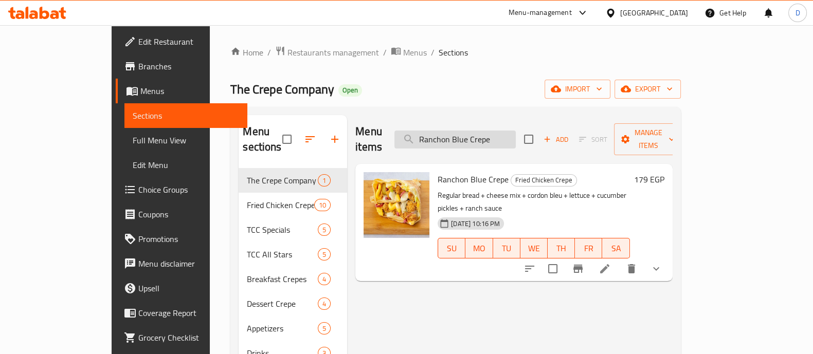
click at [516, 135] on input "Ranchon Blue Crepe" at bounding box center [454, 140] width 121 height 18
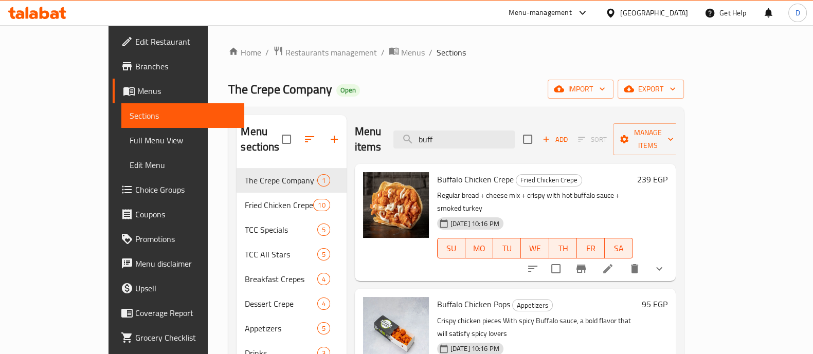
type input "buff"
click at [667, 172] on h6 "239 EGP" at bounding box center [652, 179] width 30 height 14
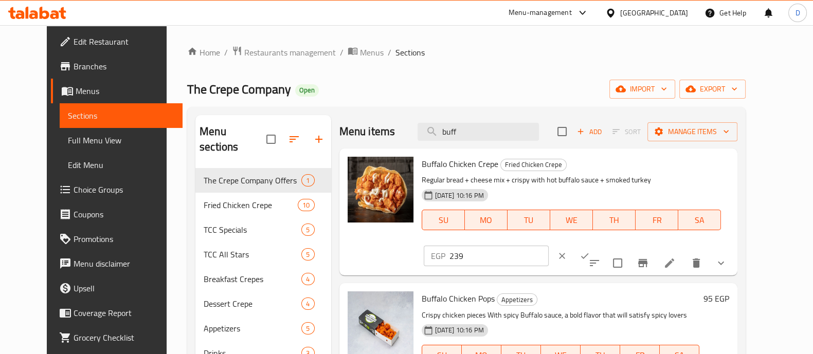
click at [549, 246] on input "239" at bounding box center [498, 256] width 99 height 21
type input "179"
click at [437, 163] on span "Buffalo Chicken Crepe" at bounding box center [460, 163] width 77 height 15
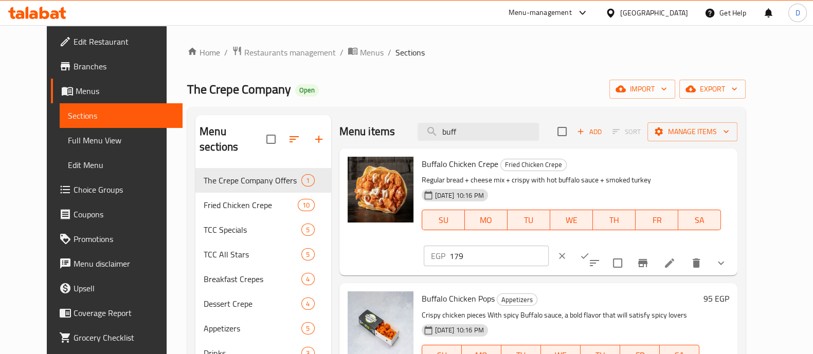
click at [437, 163] on span "Buffalo Chicken Crepe" at bounding box center [460, 163] width 77 height 15
copy h6 "Buffalo Chicken Crepe"
click at [590, 251] on icon "ok" at bounding box center [584, 256] width 10 height 10
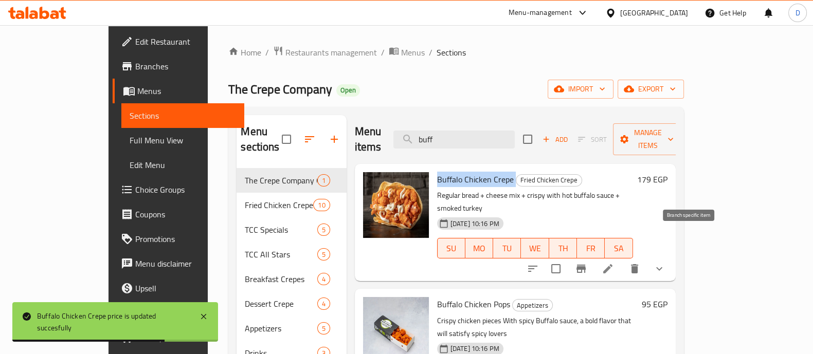
click at [586, 265] on icon "Branch-specific-item" at bounding box center [580, 269] width 9 height 8
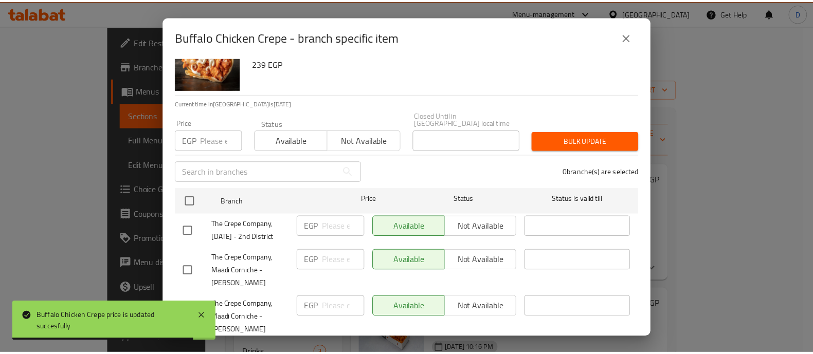
scroll to position [69, 0]
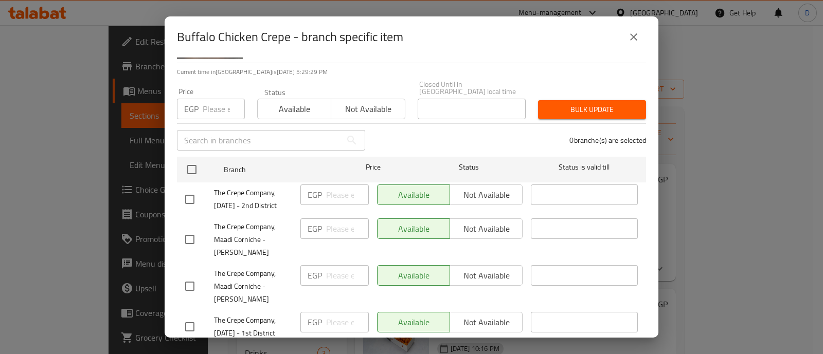
click at [637, 34] on icon "close" at bounding box center [633, 37] width 12 height 12
